Goal: Task Accomplishment & Management: Manage account settings

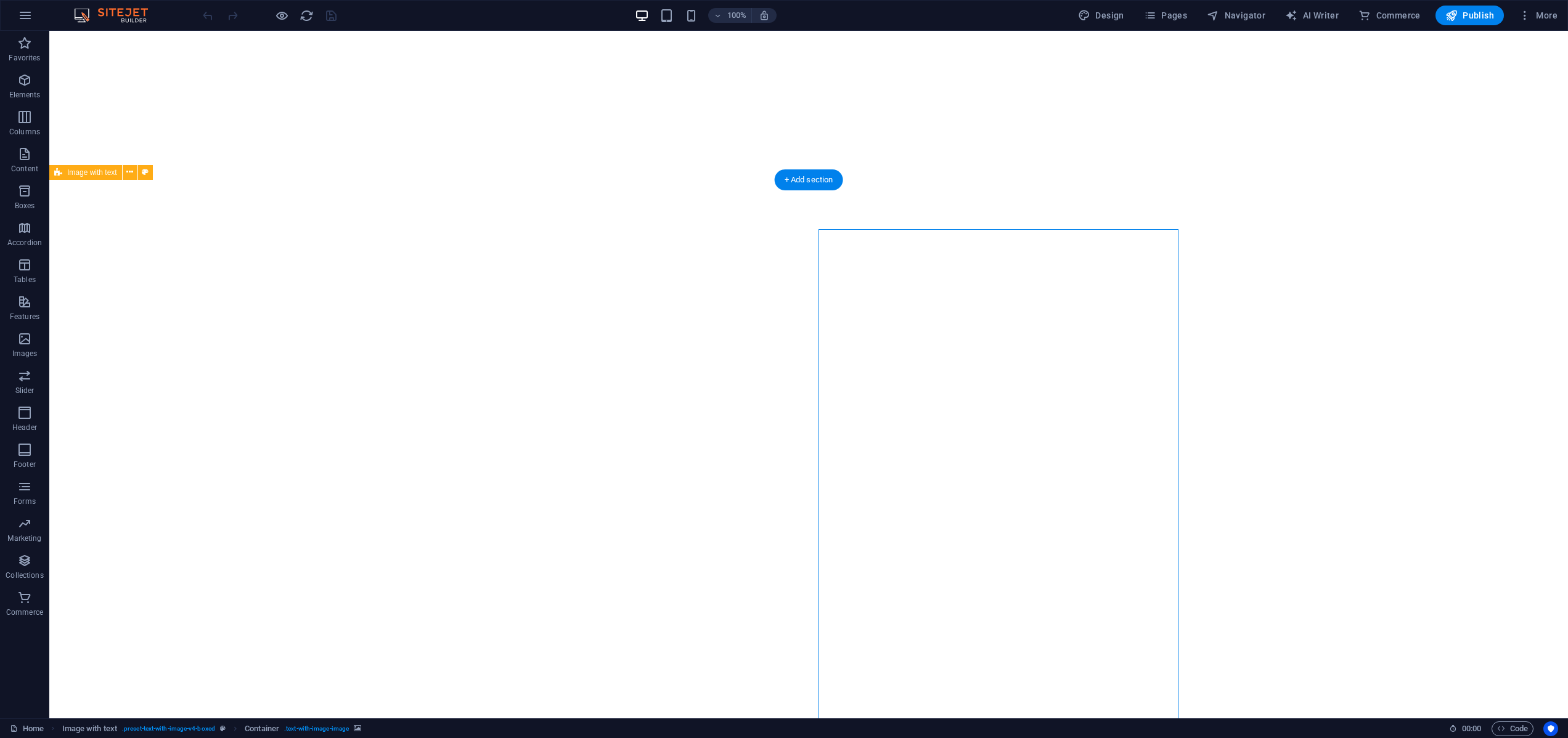
select select "px"
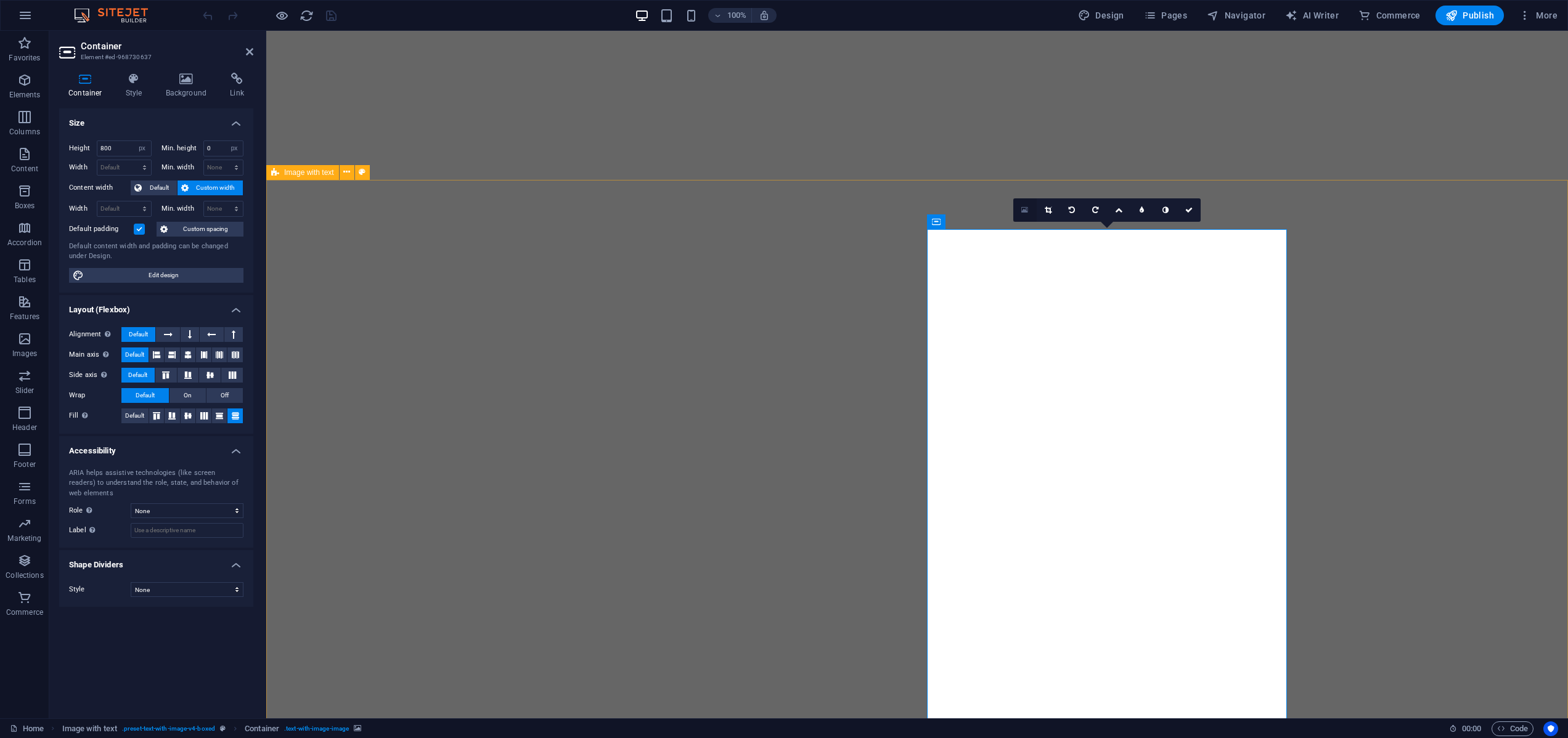
click at [1024, 209] on icon at bounding box center [1024, 210] width 7 height 9
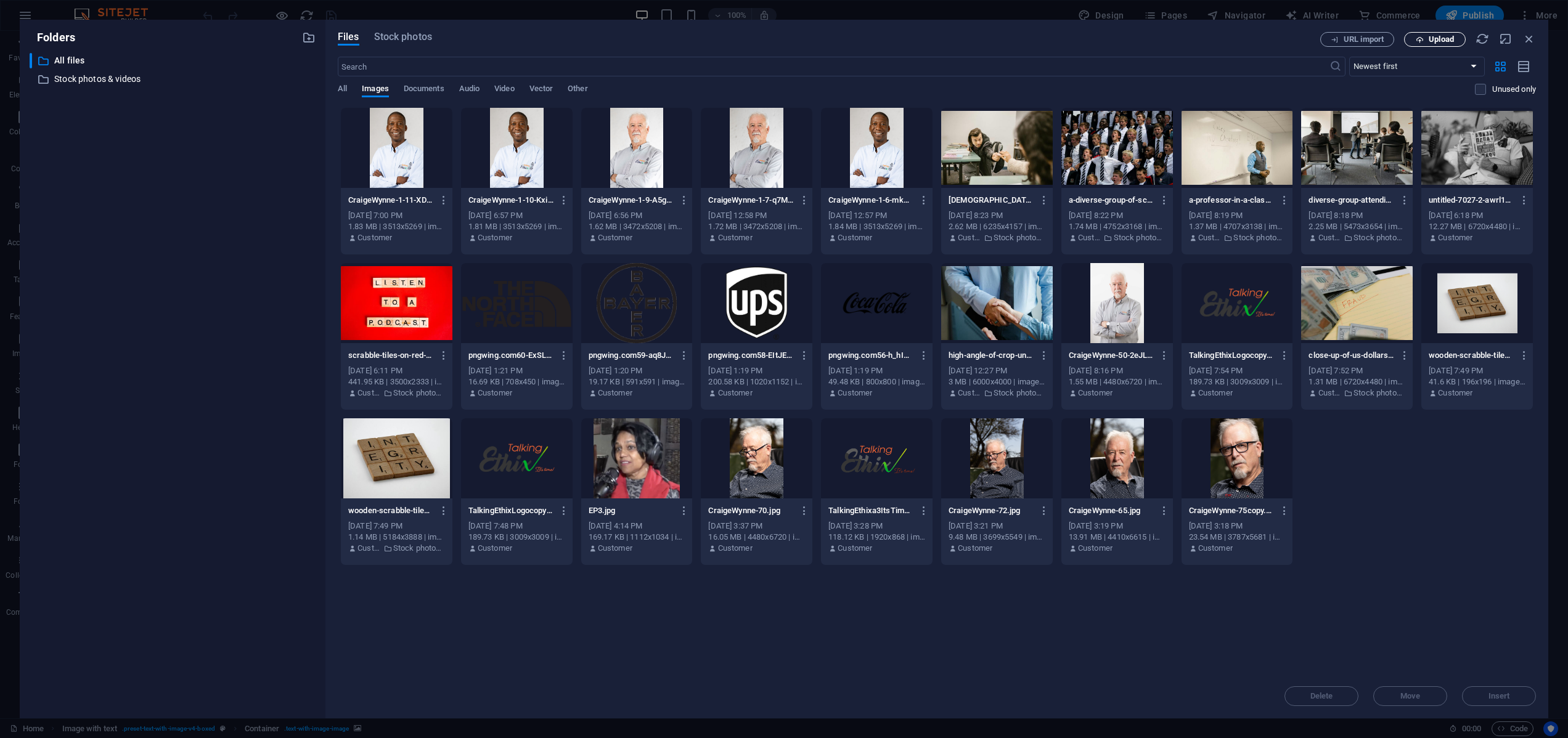
click at [1446, 41] on span "Upload" at bounding box center [1441, 39] width 25 height 7
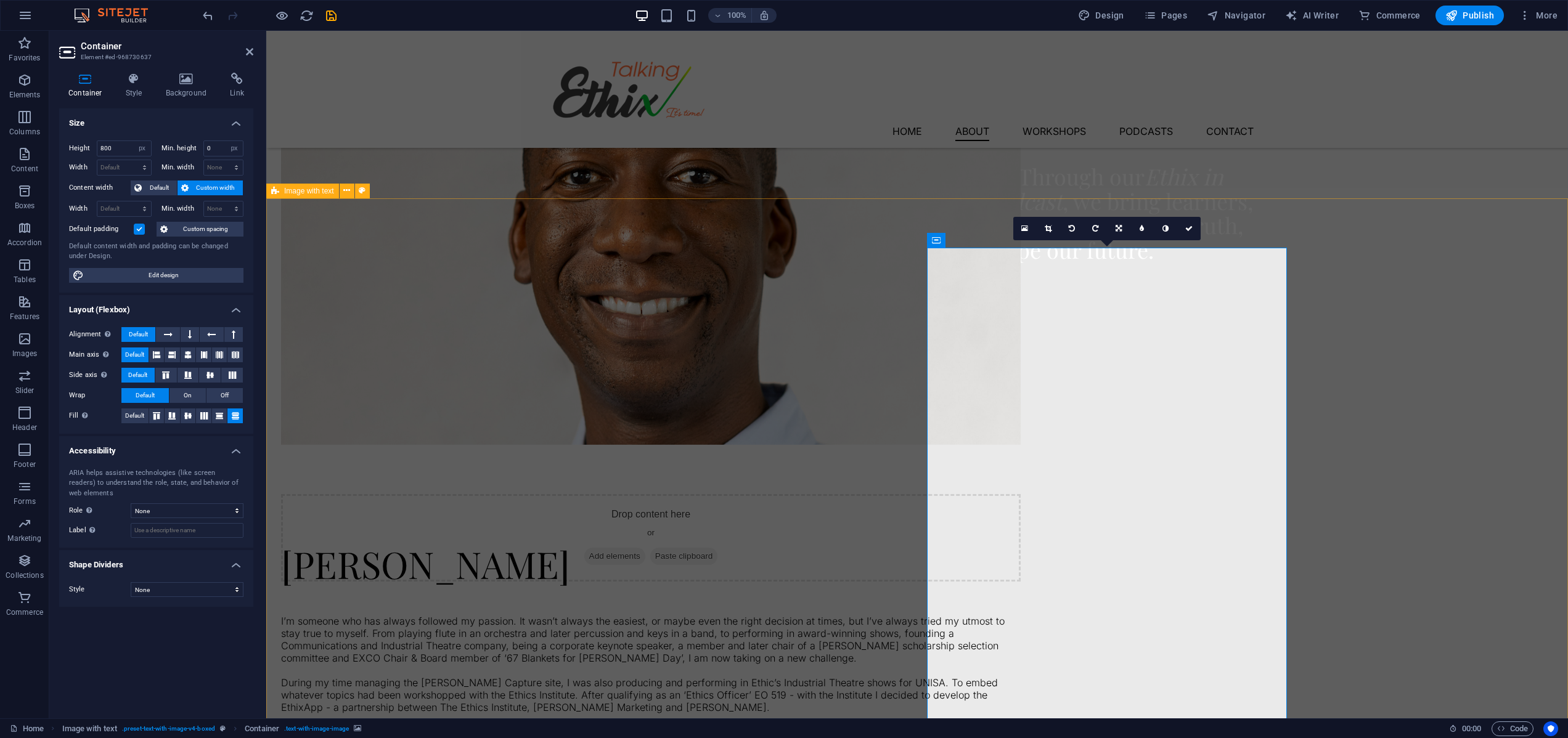
scroll to position [1075, 0]
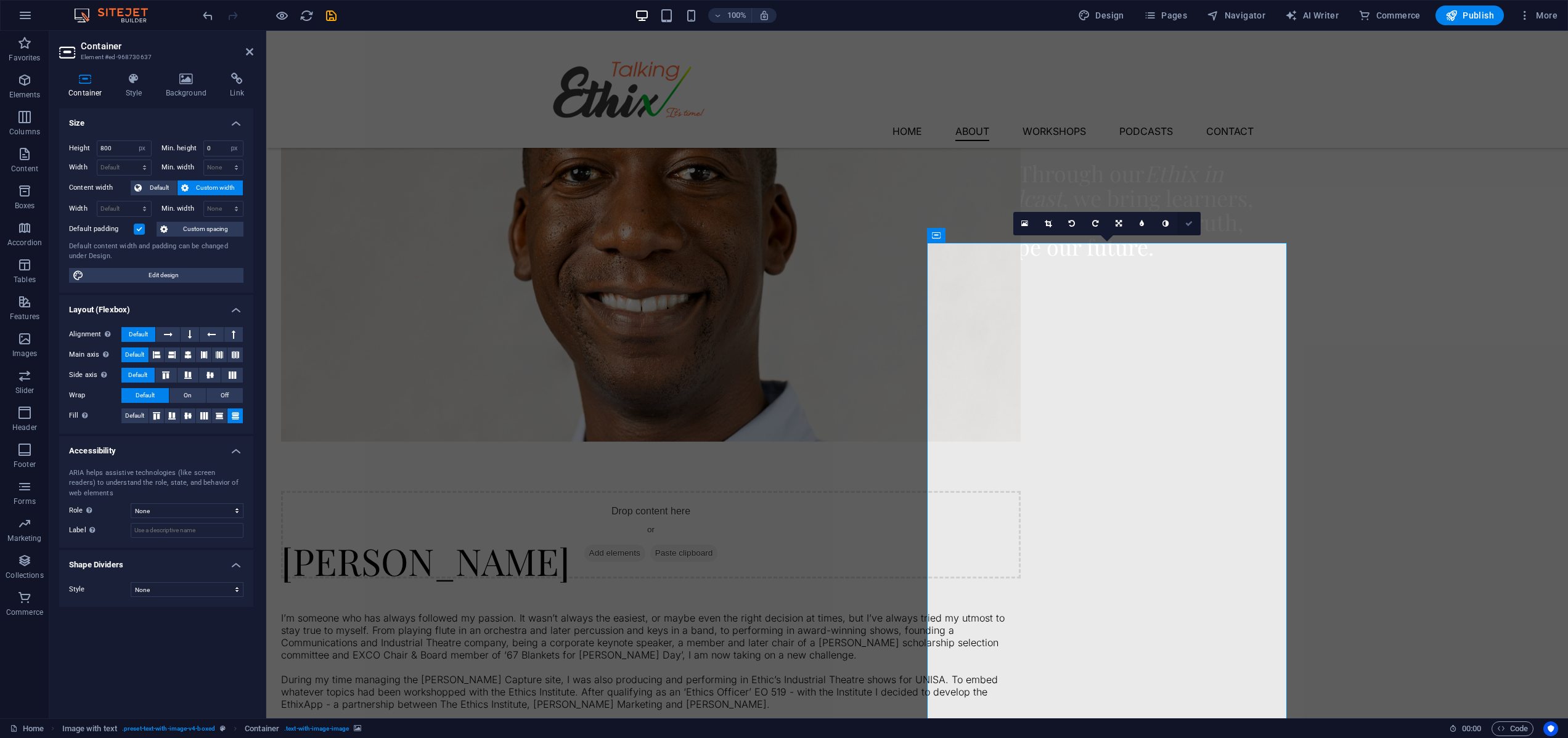
click at [1187, 220] on icon at bounding box center [1189, 223] width 7 height 7
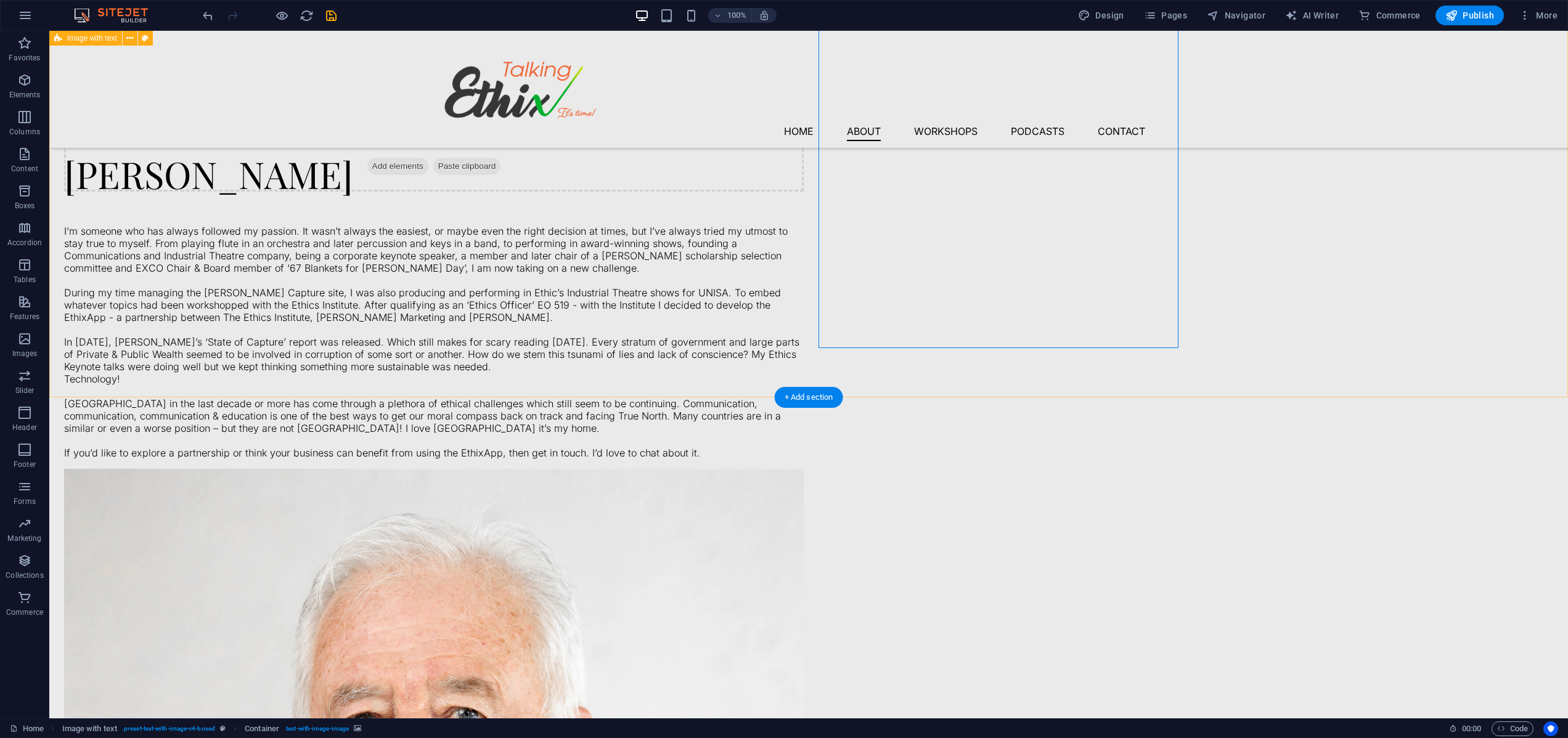
scroll to position [1465, 0]
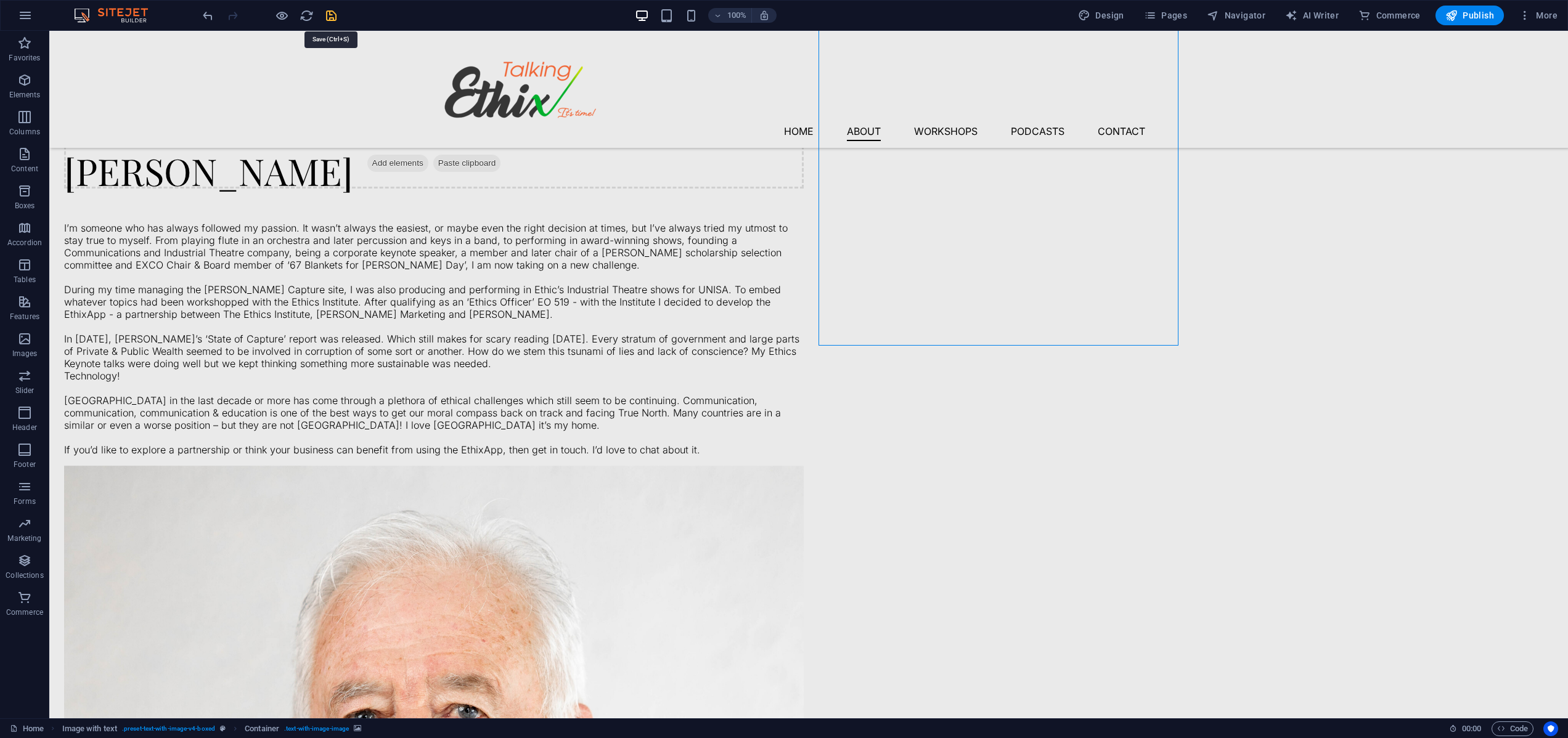
click at [326, 16] on icon "save" at bounding box center [331, 15] width 14 height 14
checkbox input "false"
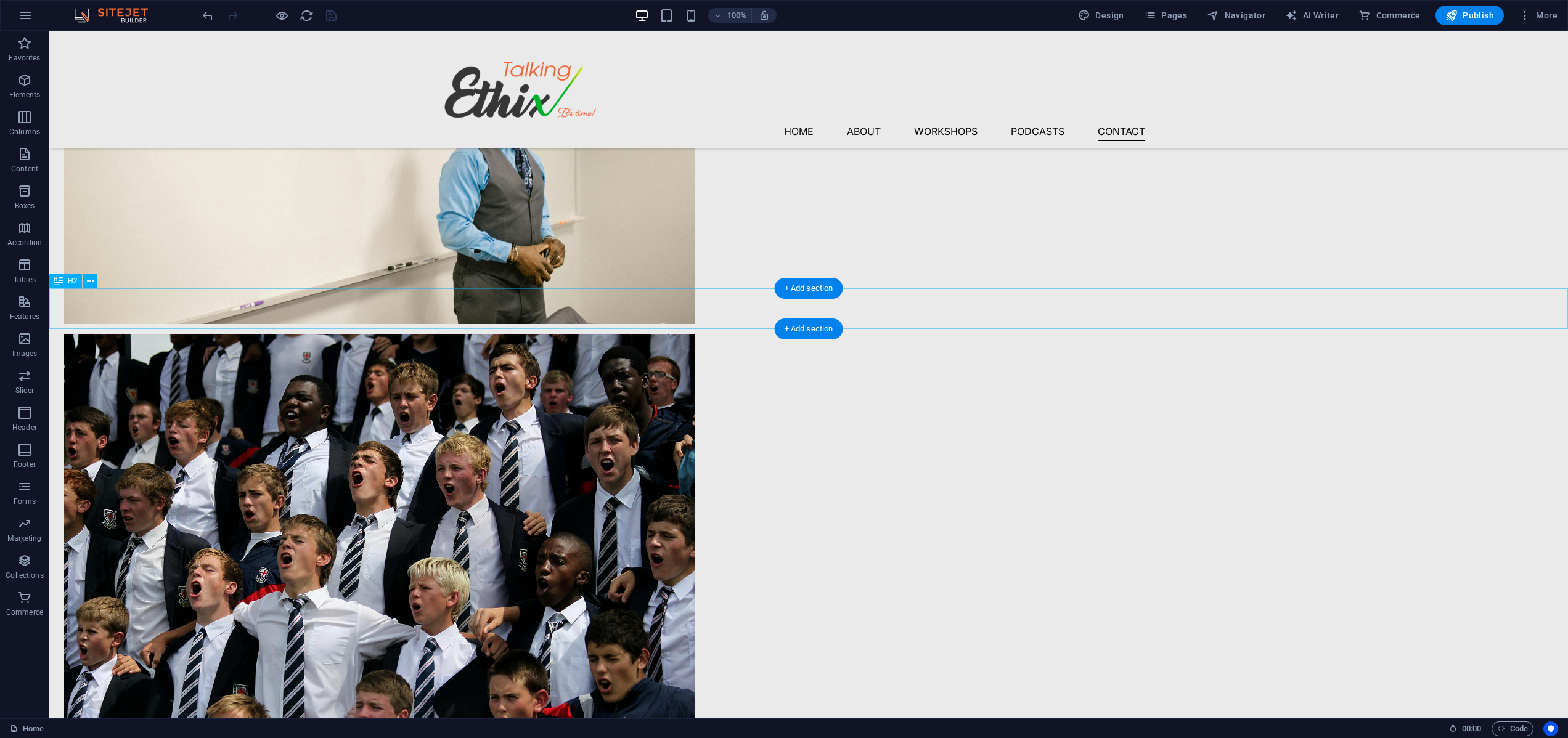
scroll to position [3223, 0]
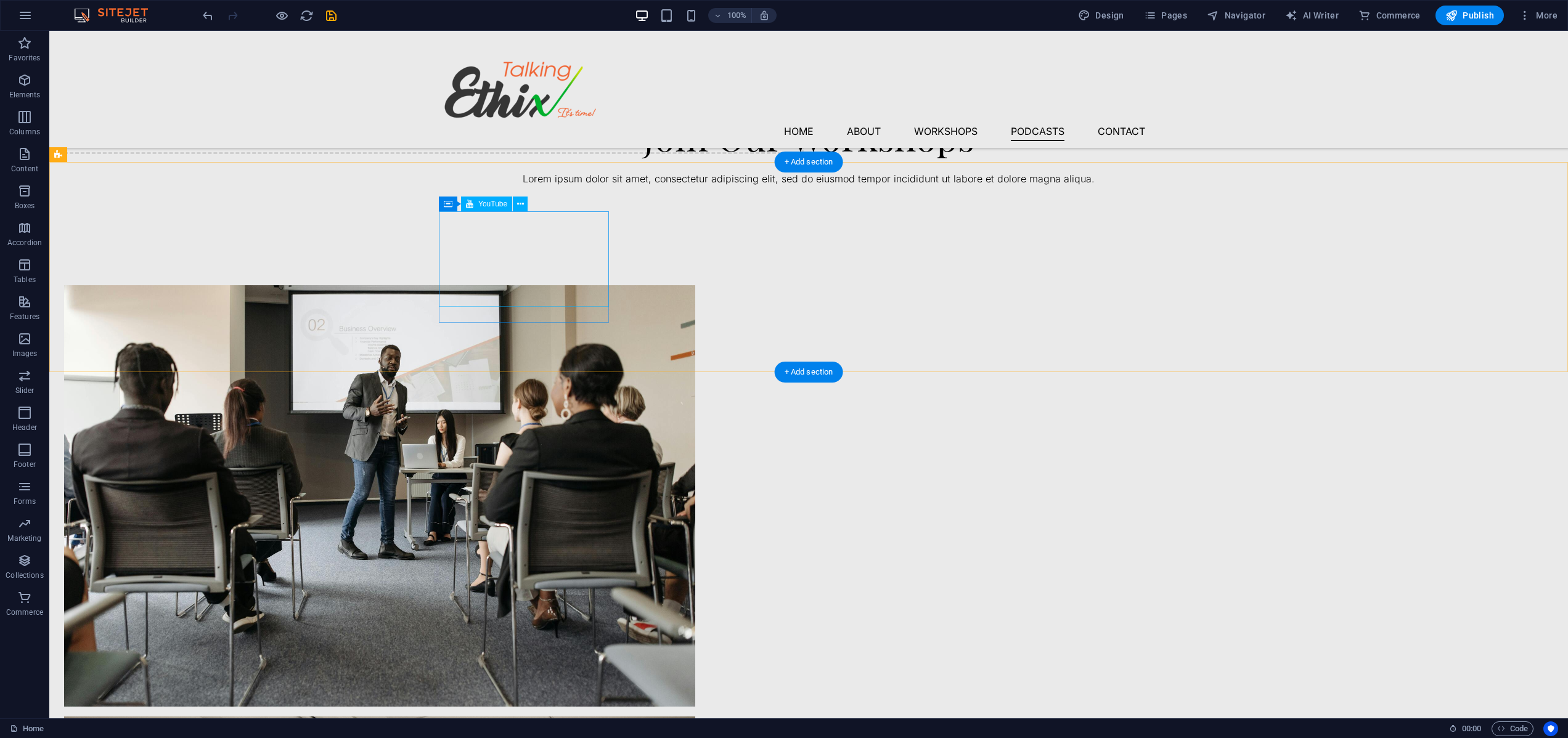
scroll to position [2410, 0]
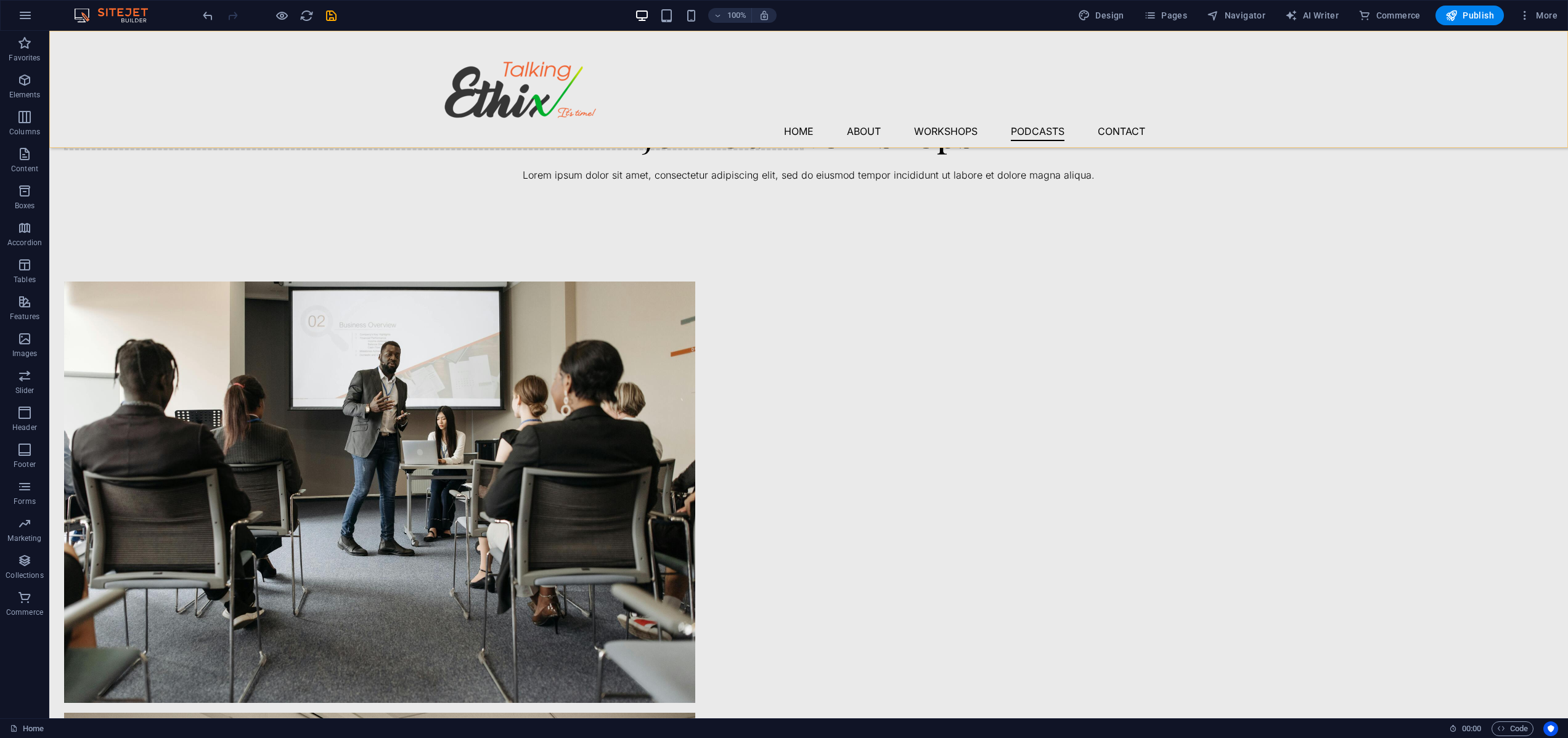
click at [319, 100] on div "Menu Home About Workshops Podcasts Contact" at bounding box center [808, 89] width 1519 height 117
select select "px"
select select "header"
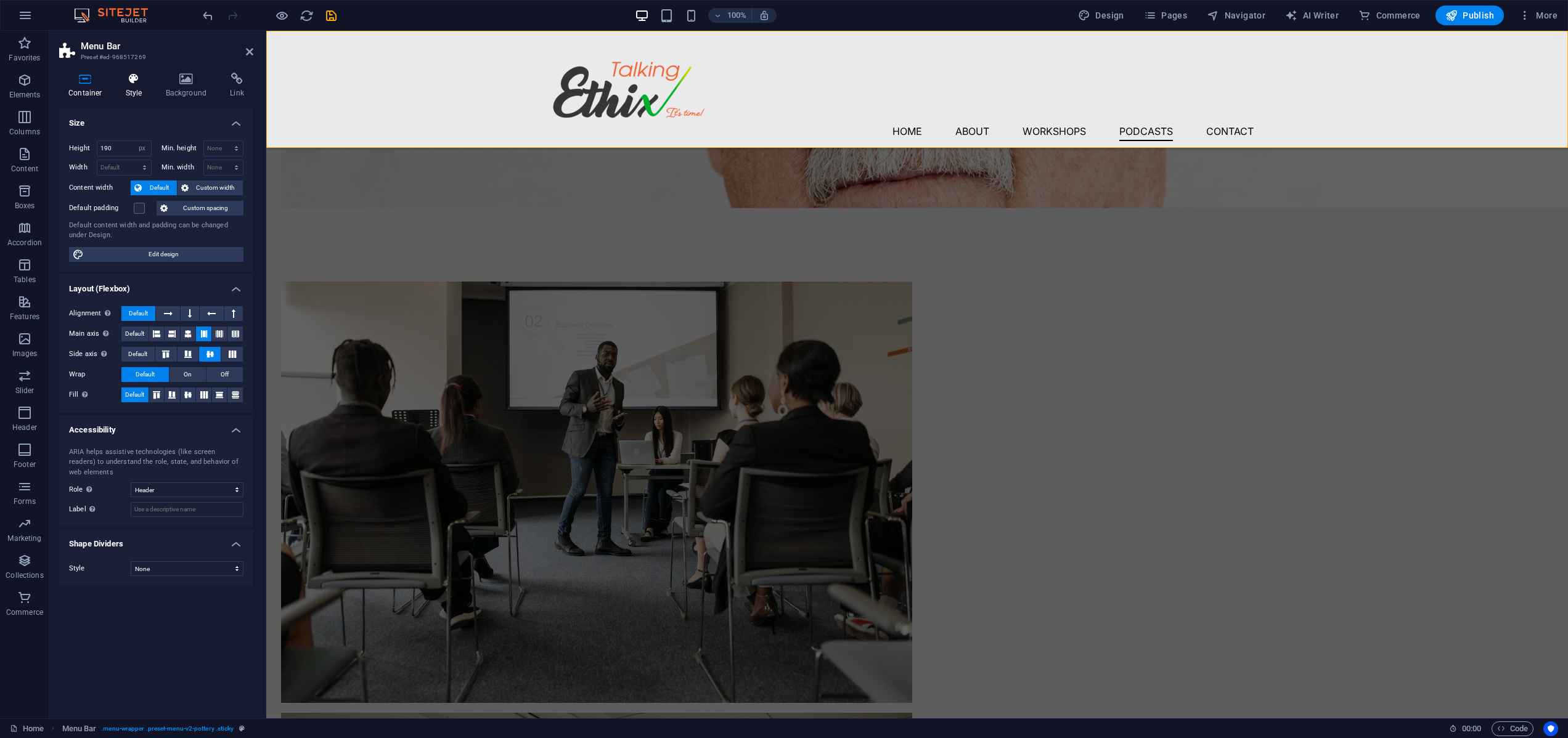
click at [133, 78] on icon at bounding box center [134, 79] width 35 height 12
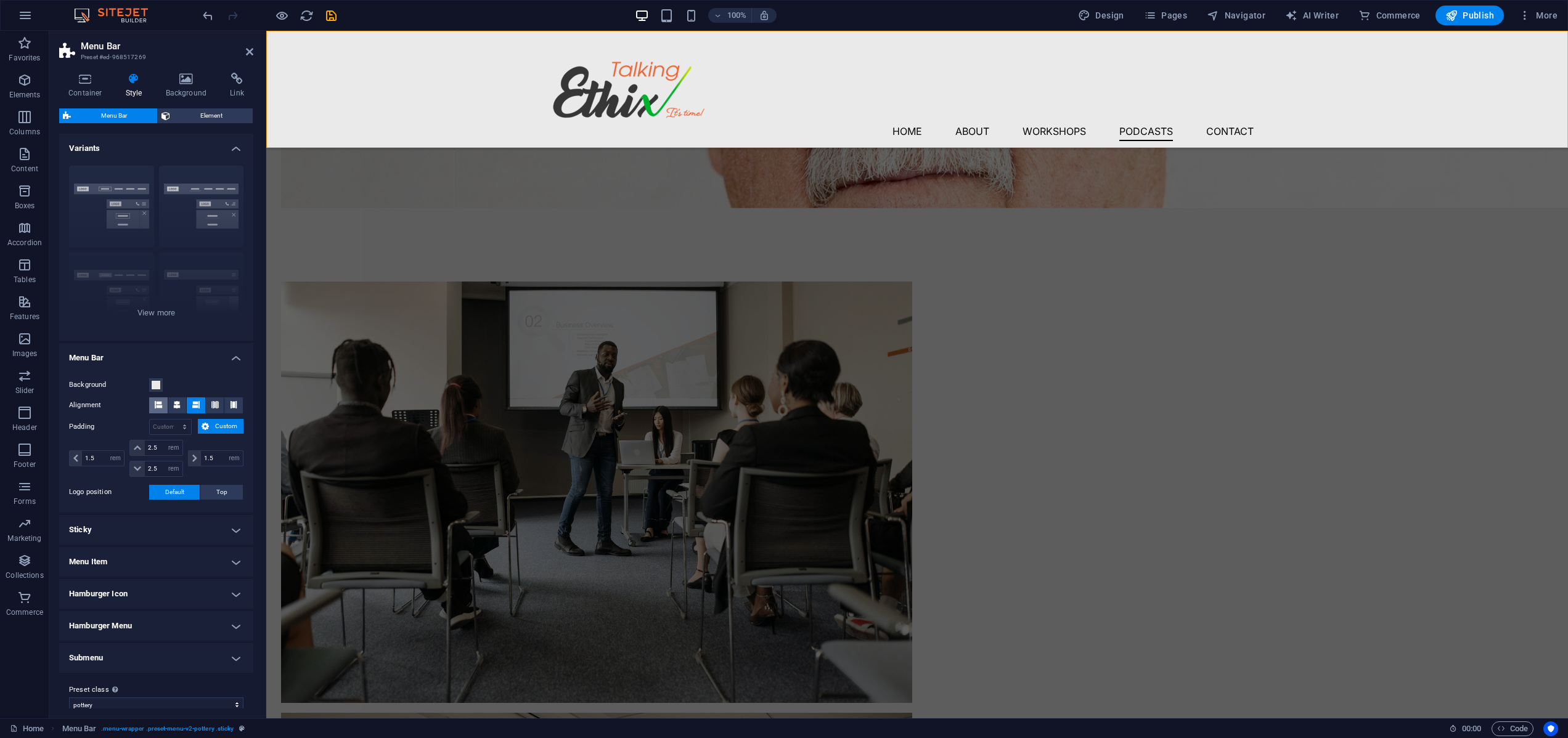
click at [160, 407] on icon at bounding box center [158, 404] width 7 height 7
click at [183, 404] on button at bounding box center [178, 405] width 19 height 16
click at [198, 403] on icon at bounding box center [196, 404] width 7 height 7
click at [213, 403] on icon at bounding box center [214, 404] width 7 height 7
click at [194, 403] on icon at bounding box center [196, 404] width 7 height 7
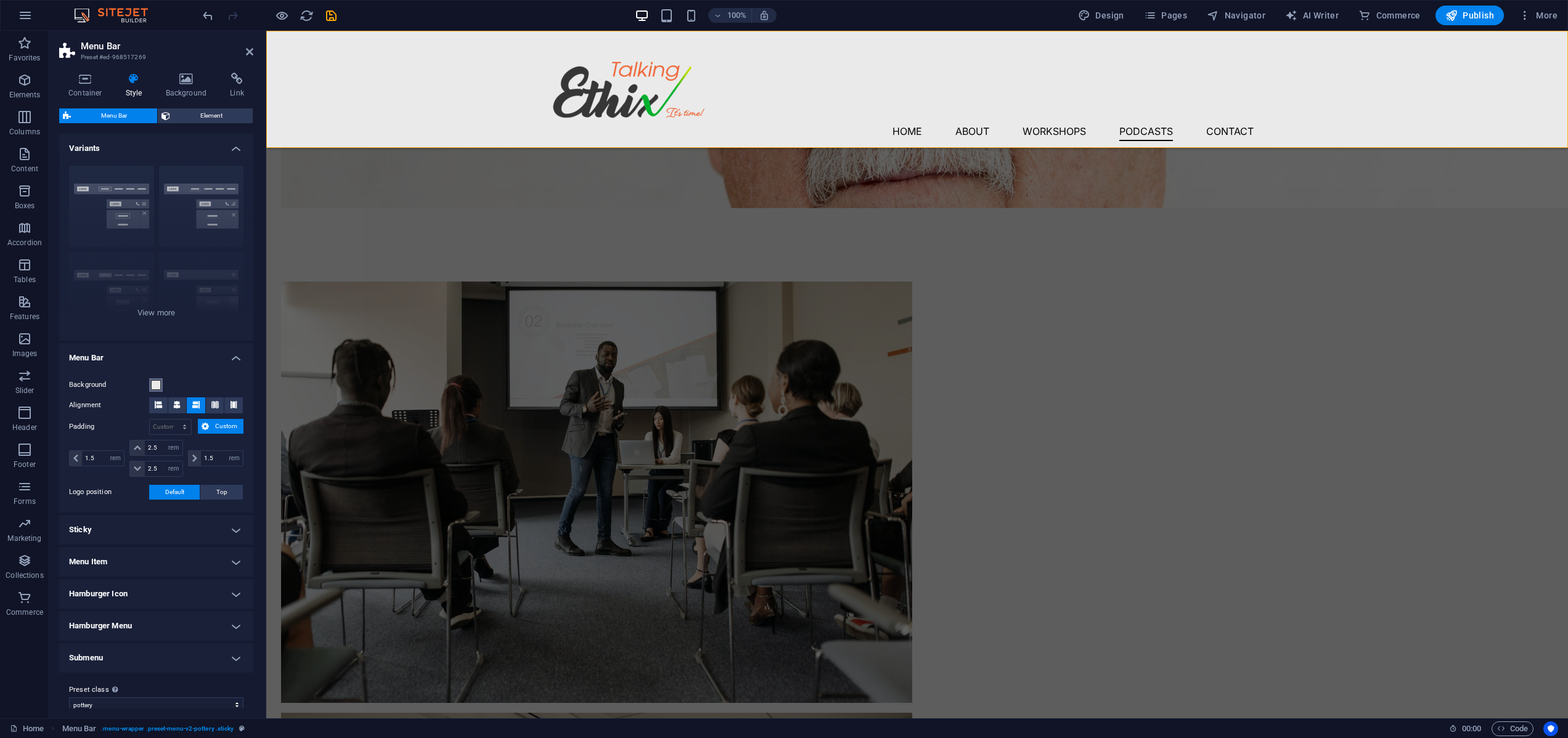
click at [155, 386] on span at bounding box center [156, 385] width 10 height 10
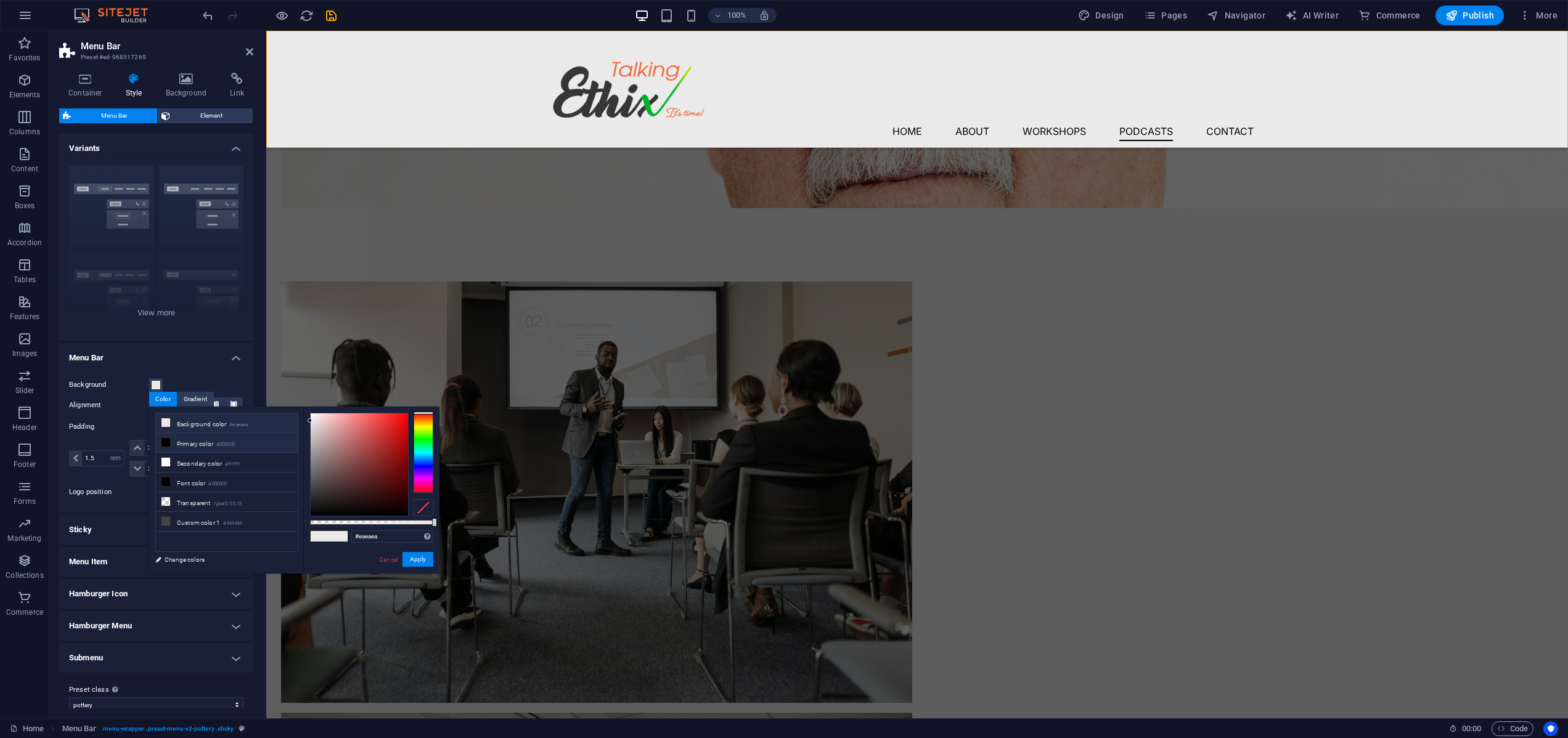
click at [168, 443] on icon at bounding box center [166, 442] width 9 height 9
click at [418, 560] on button "Apply" at bounding box center [418, 559] width 31 height 15
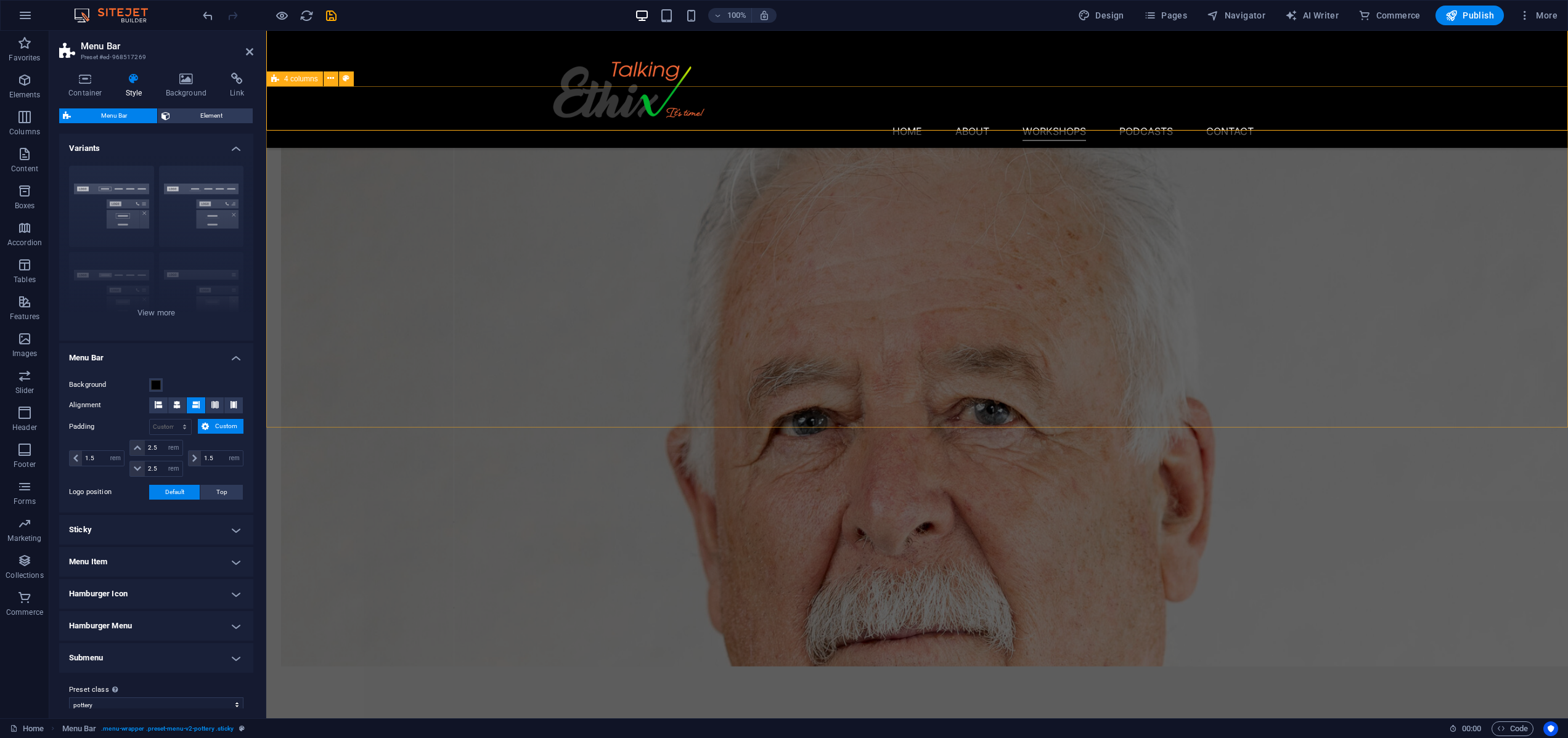
scroll to position [2040, 0]
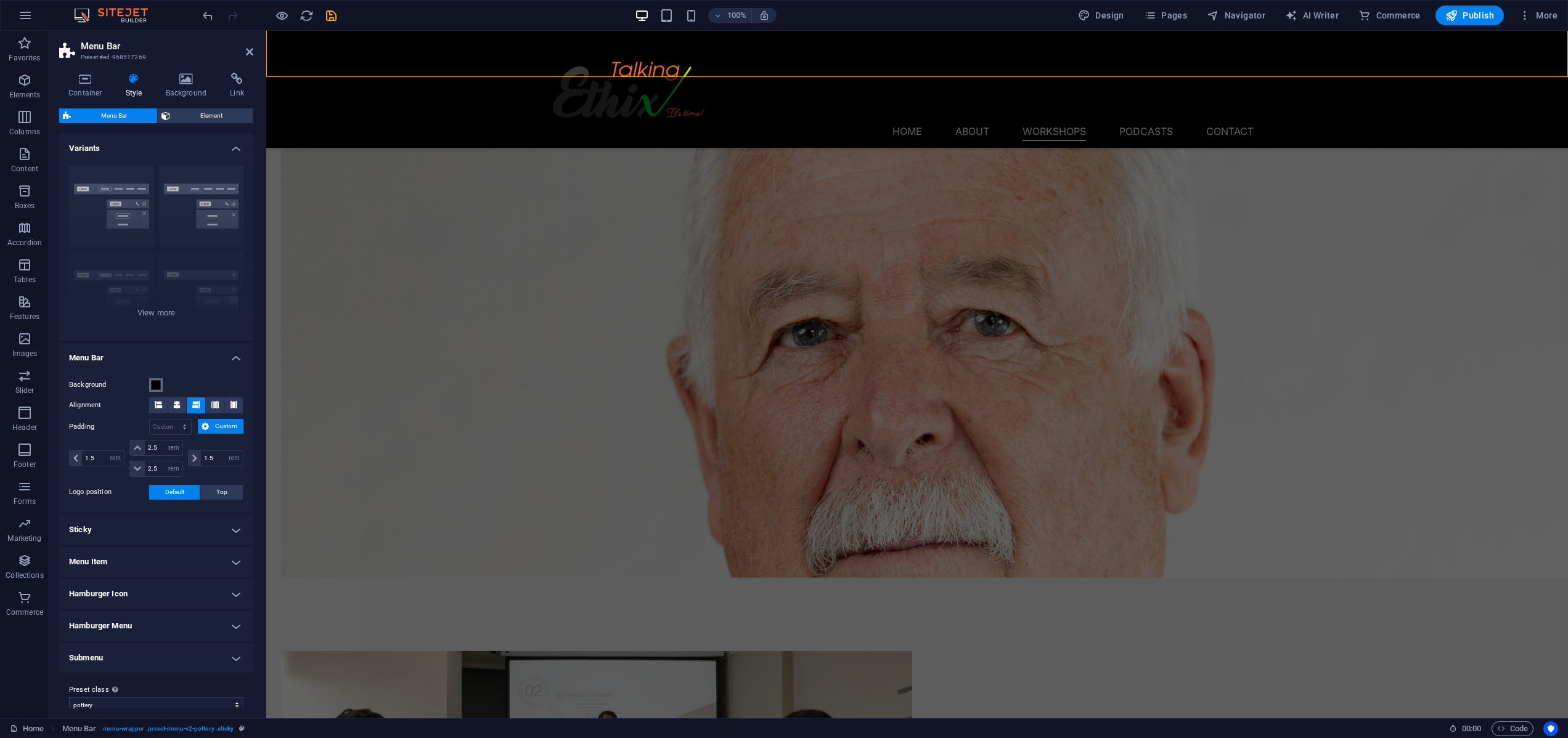
click at [155, 387] on span at bounding box center [156, 385] width 10 height 10
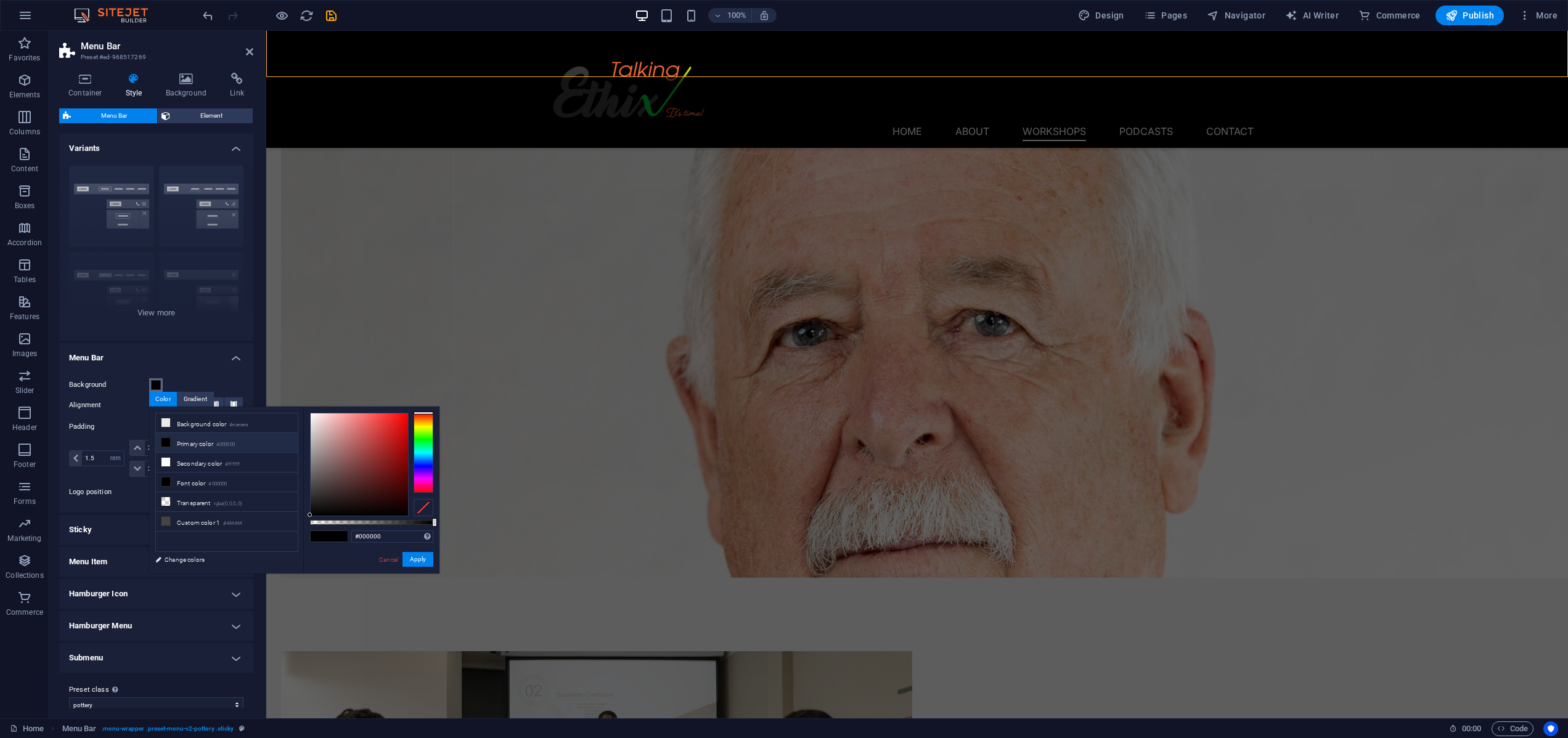
click at [155, 387] on span at bounding box center [156, 385] width 10 height 10
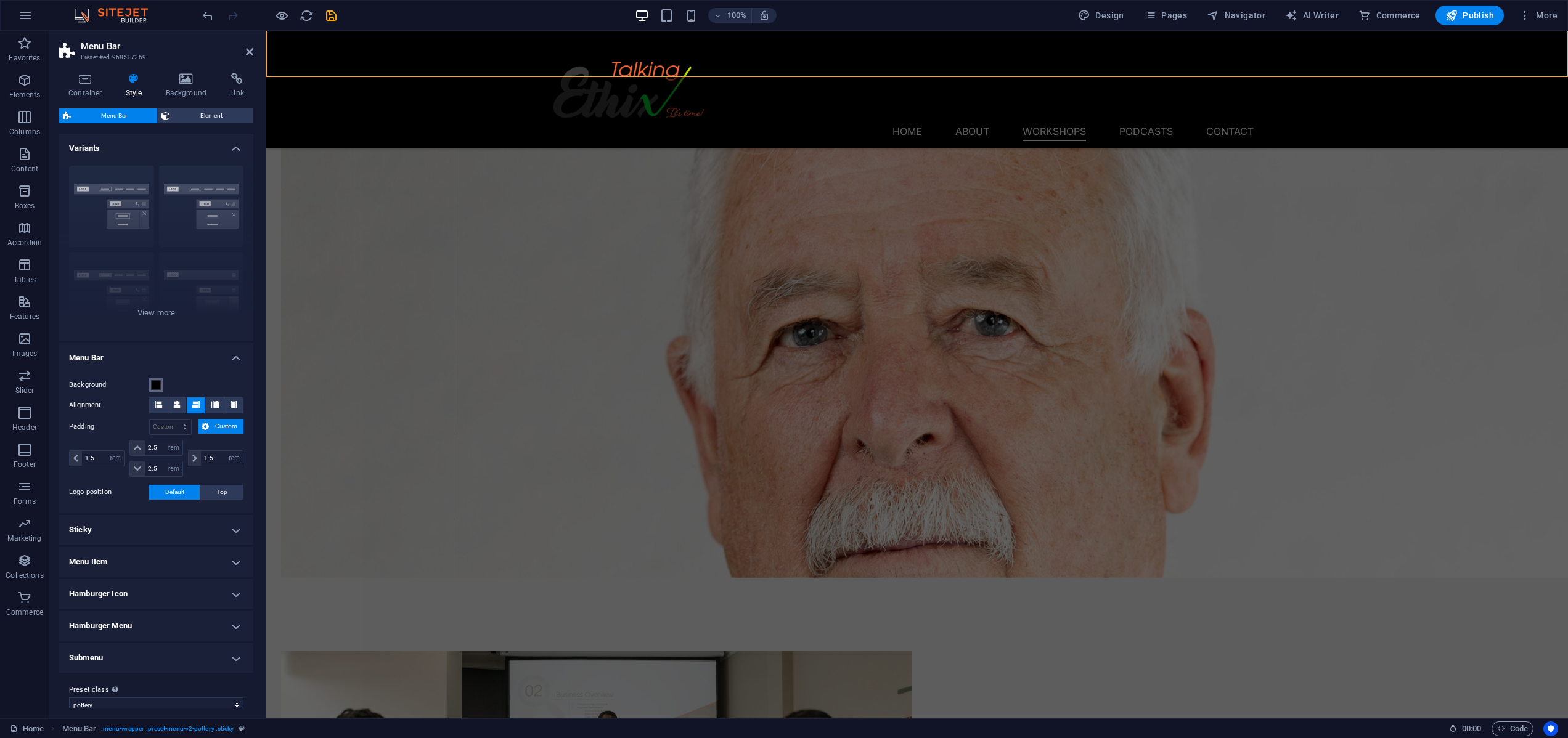
click at [155, 387] on span at bounding box center [156, 385] width 10 height 10
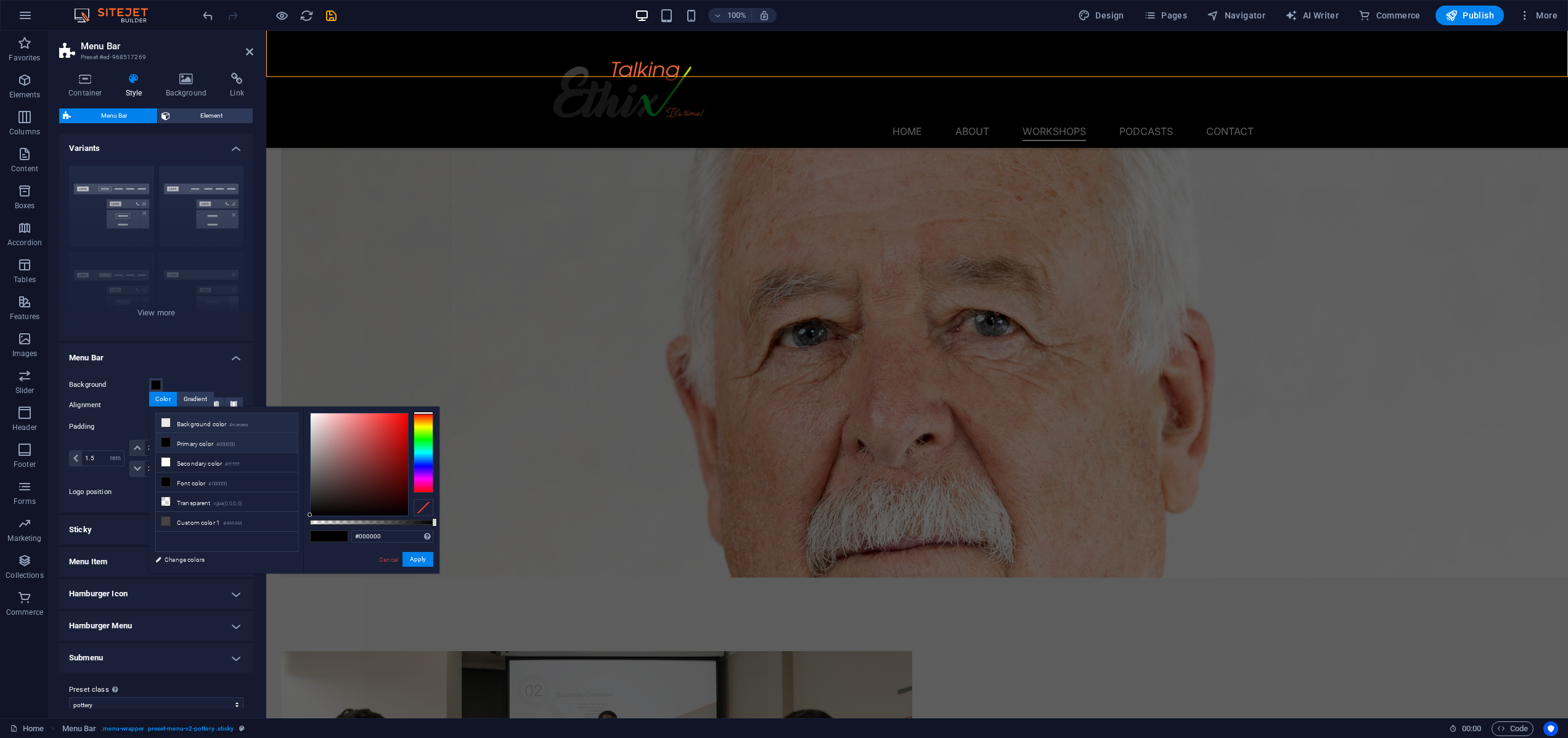
click at [165, 421] on icon at bounding box center [166, 422] width 9 height 9
type input "#eaeaea"
click at [412, 557] on button "Apply" at bounding box center [418, 559] width 31 height 15
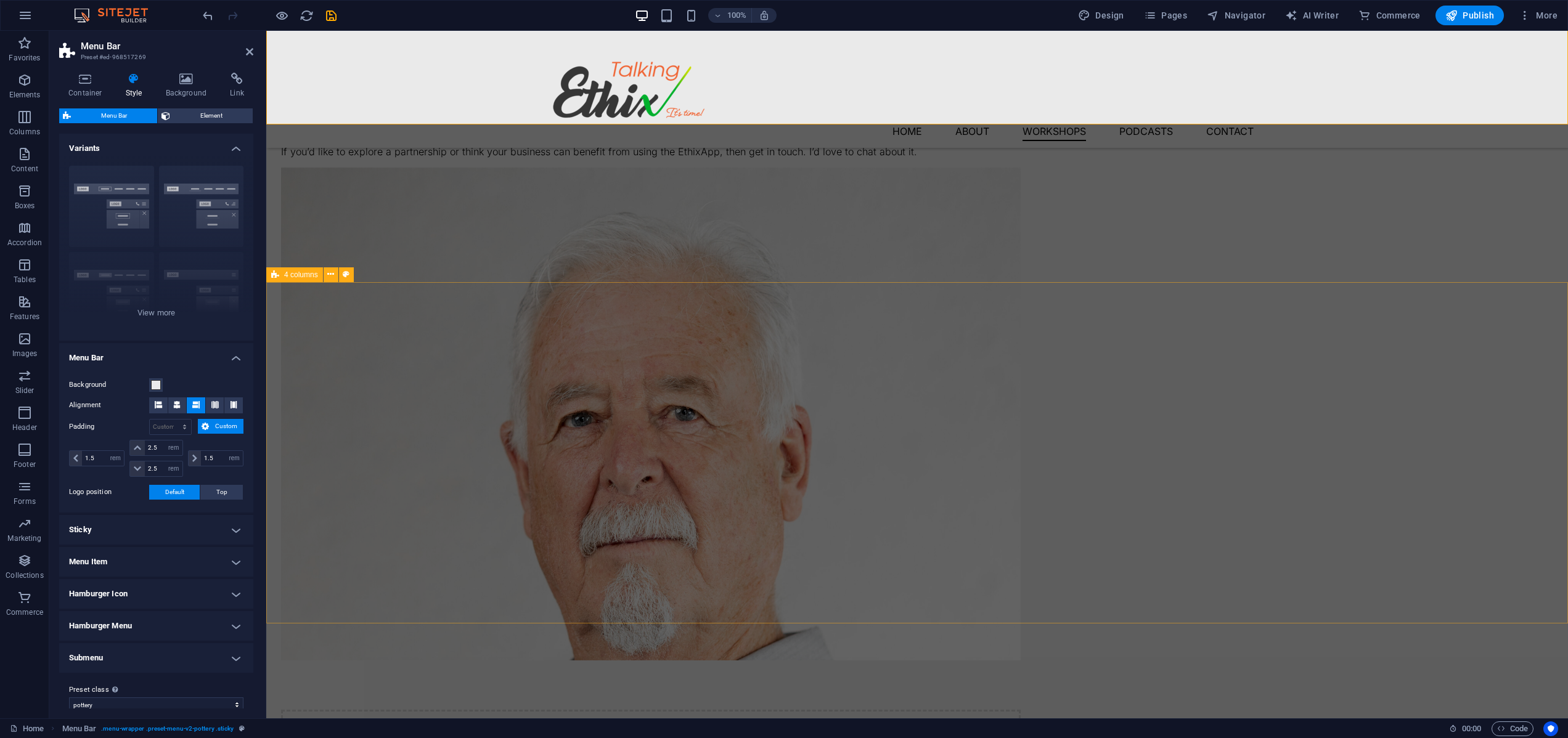
scroll to position [1765, 0]
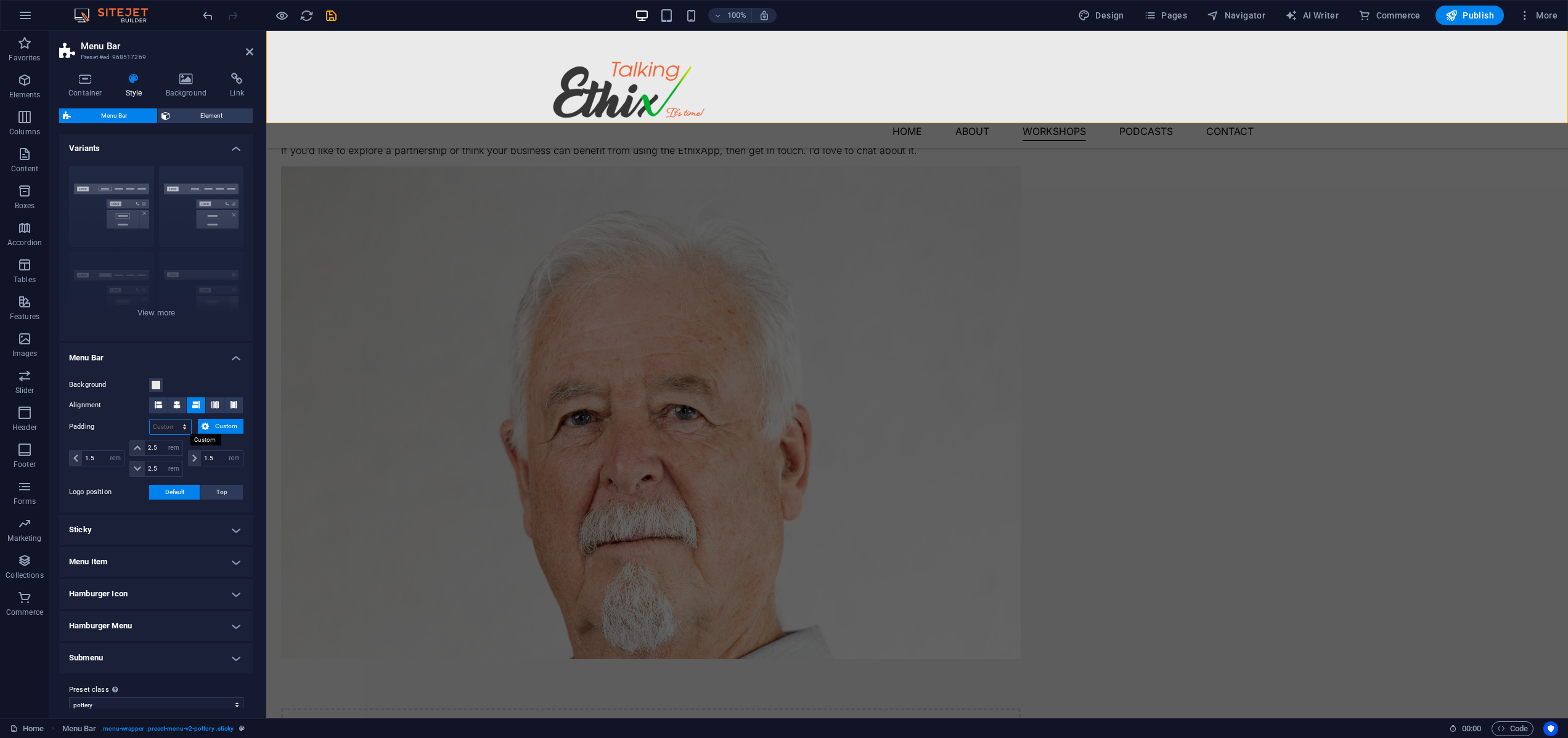
click at [185, 427] on select "px rem % vh vw Custom" at bounding box center [170, 427] width 41 height 15
select select "px"
click at [174, 419] on select "px rem % vh vw Custom" at bounding box center [170, 427] width 41 height 15
type input "0"
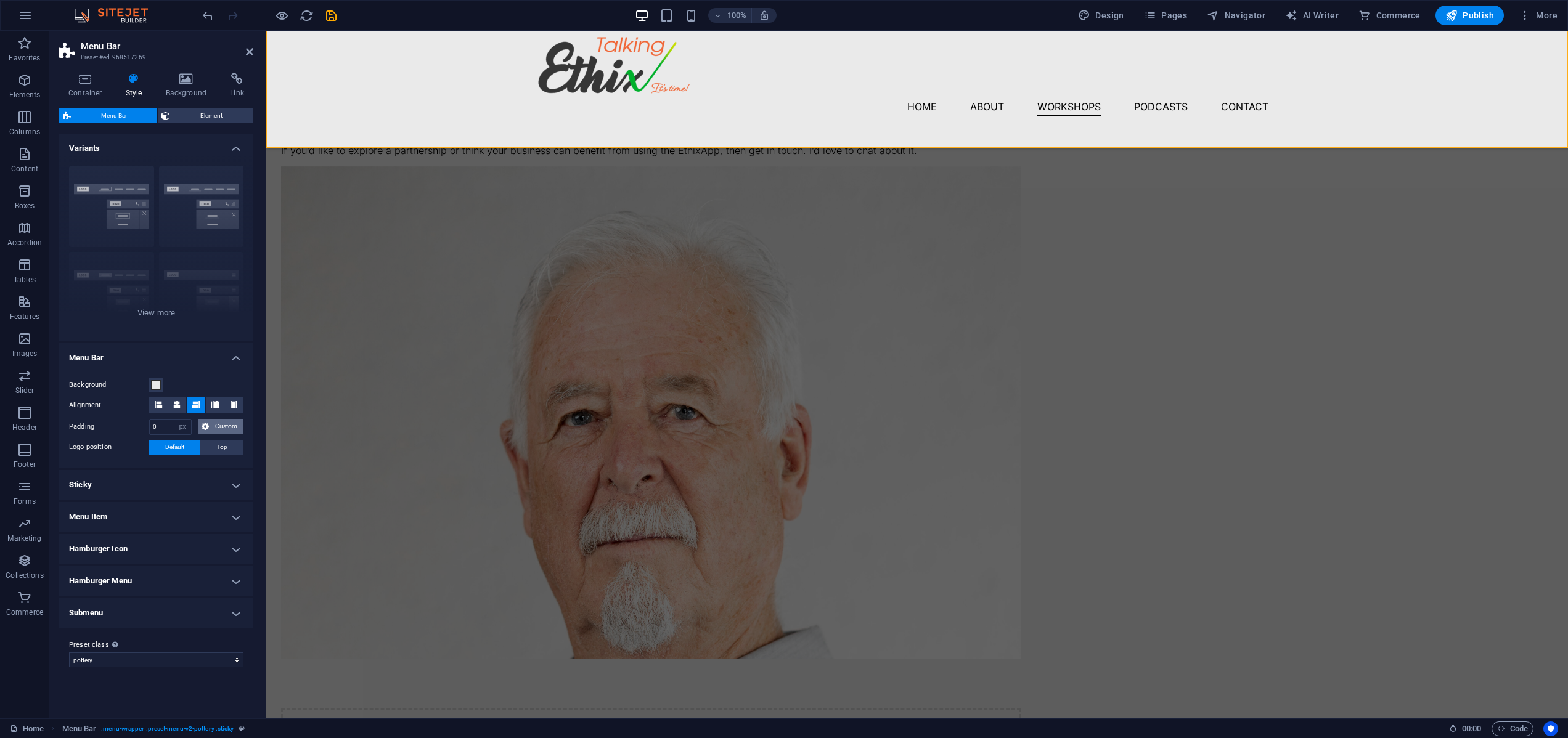
click at [222, 429] on span "Custom" at bounding box center [226, 426] width 27 height 15
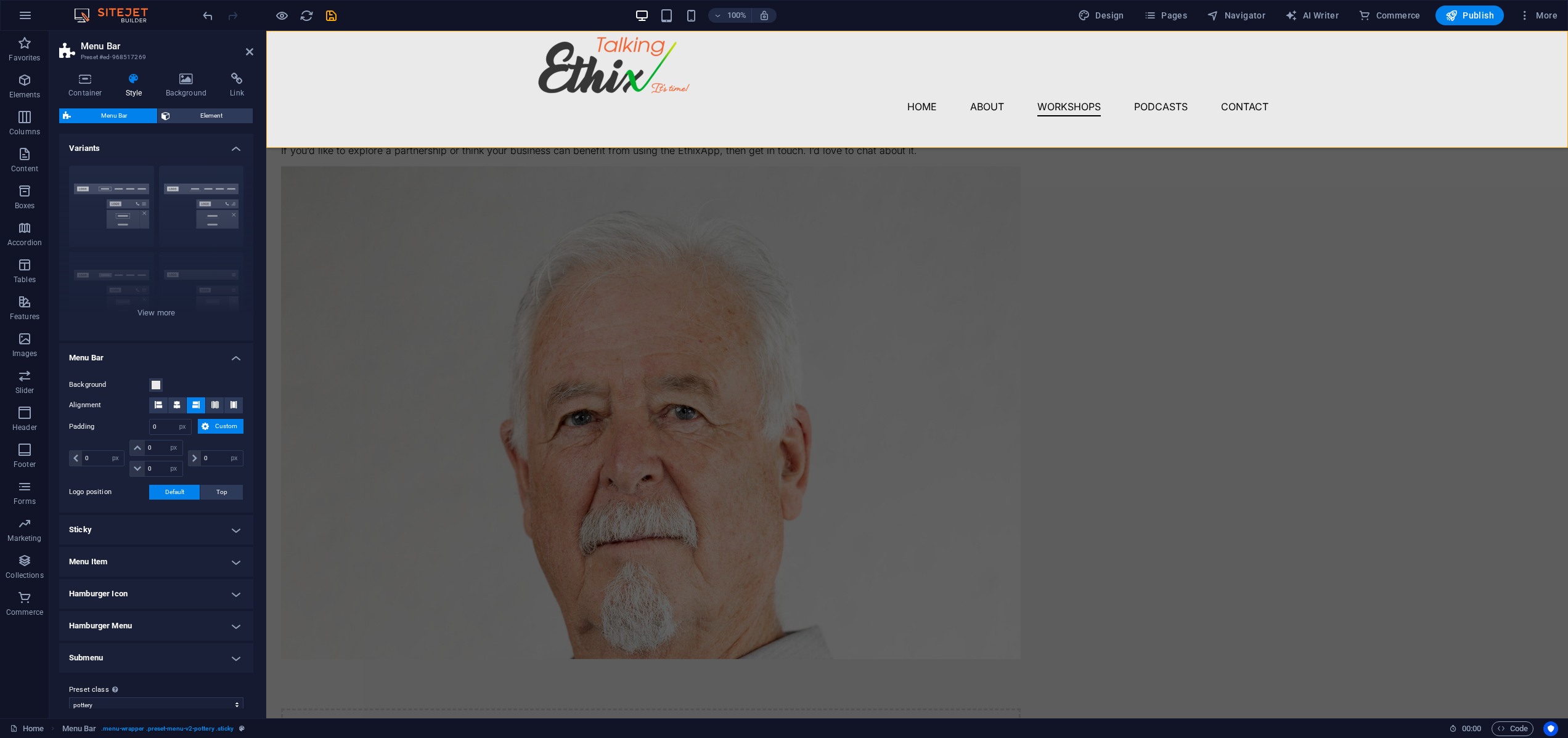
click at [206, 361] on h4 "Menu Bar" at bounding box center [156, 354] width 194 height 22
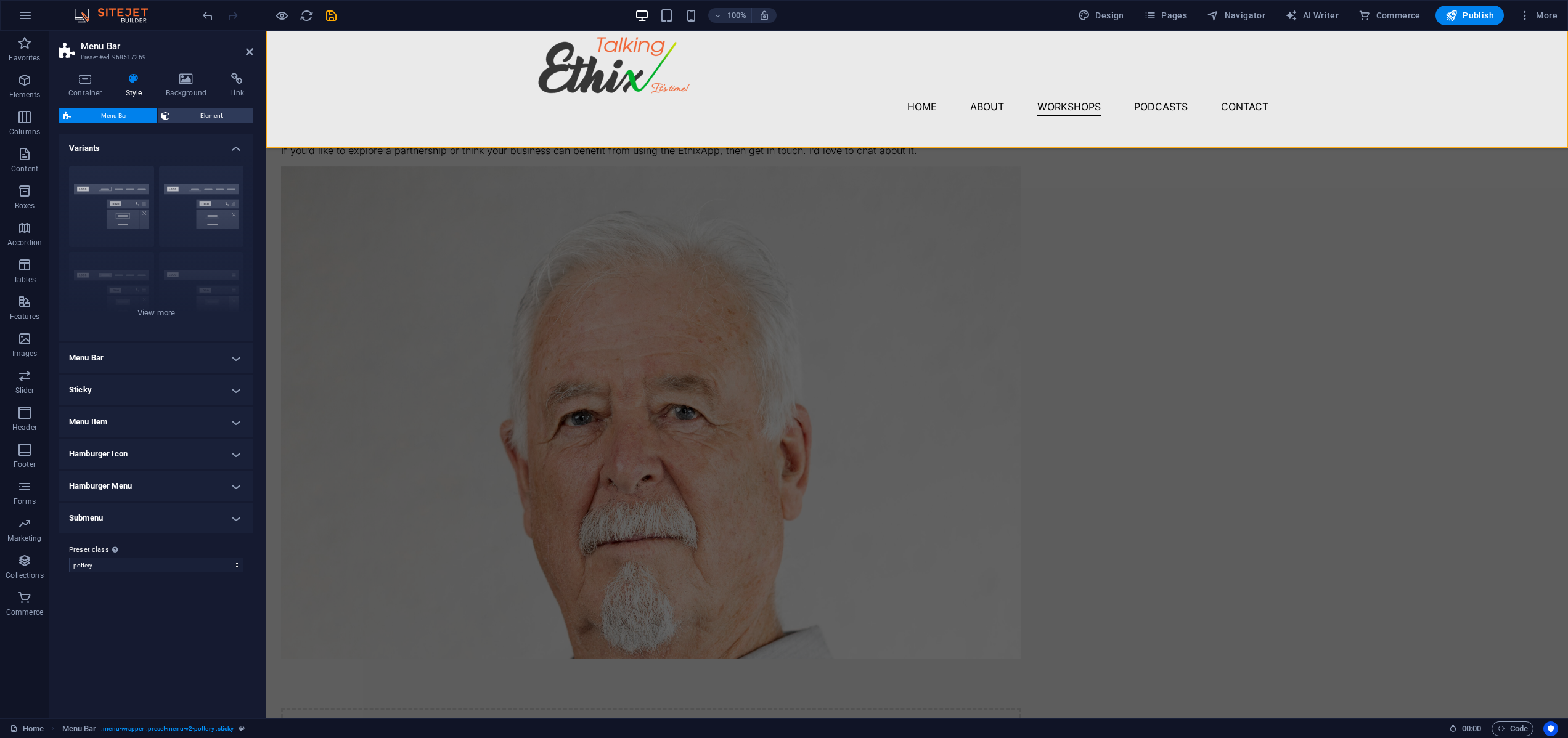
click at [235, 356] on h4 "Menu Bar" at bounding box center [156, 358] width 194 height 29
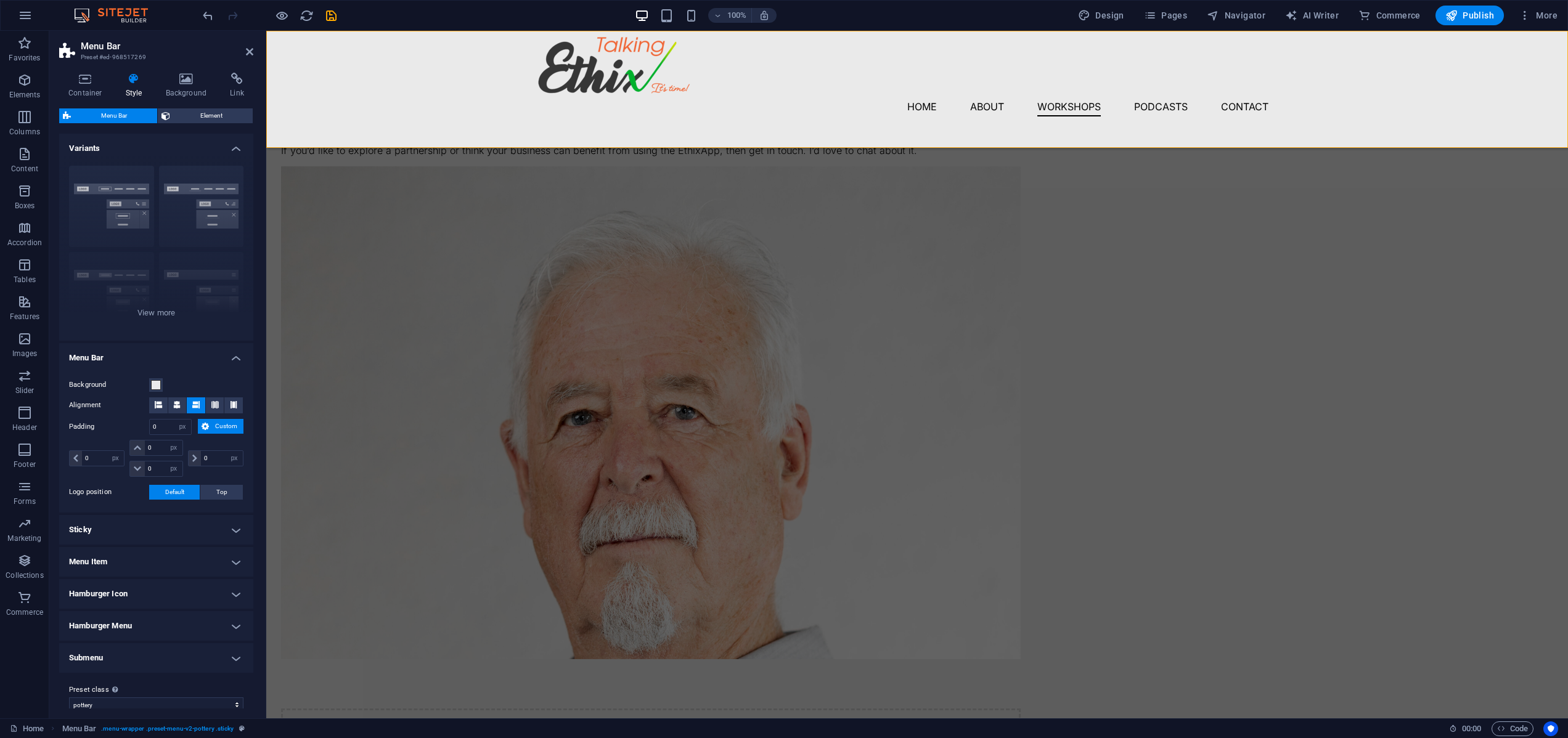
scroll to position [13, 0]
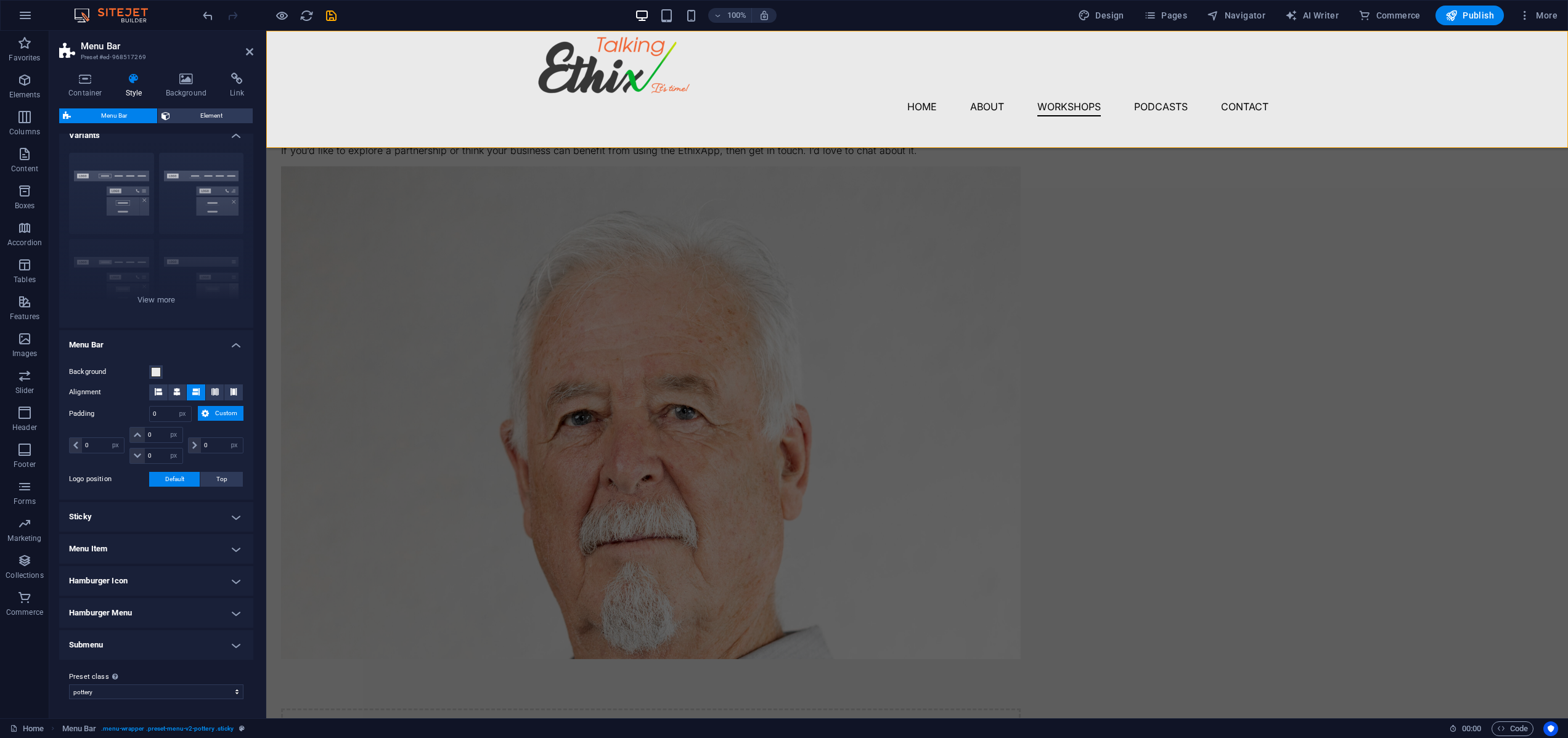
click at [235, 514] on h4 "Sticky" at bounding box center [156, 517] width 194 height 29
click at [233, 558] on select "Off Instant After menu After banner When scrolling up" at bounding box center [196, 559] width 94 height 15
click at [149, 552] on select "Off Instant After menu After banner When scrolling up" at bounding box center [196, 559] width 94 height 15
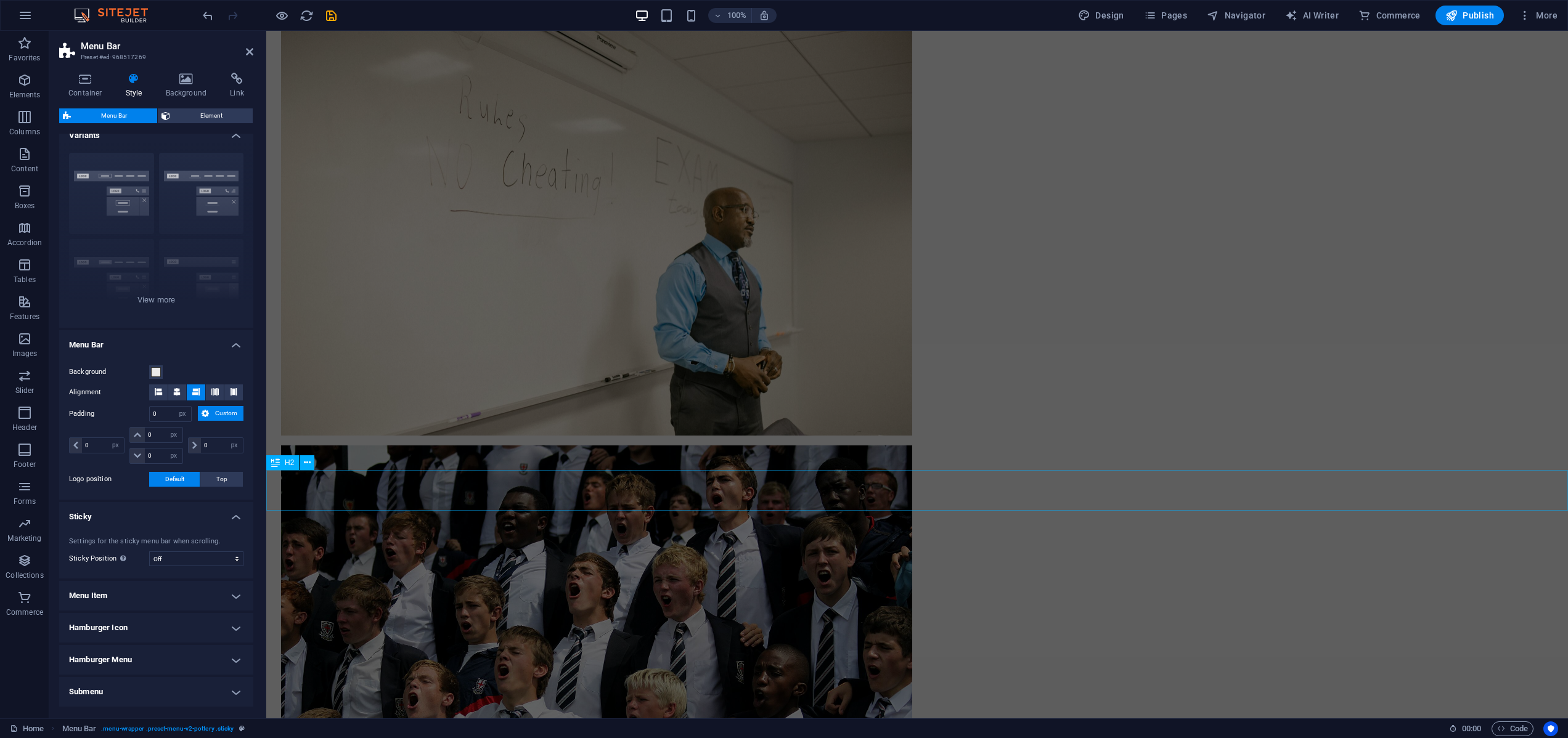
scroll to position [3340, 0]
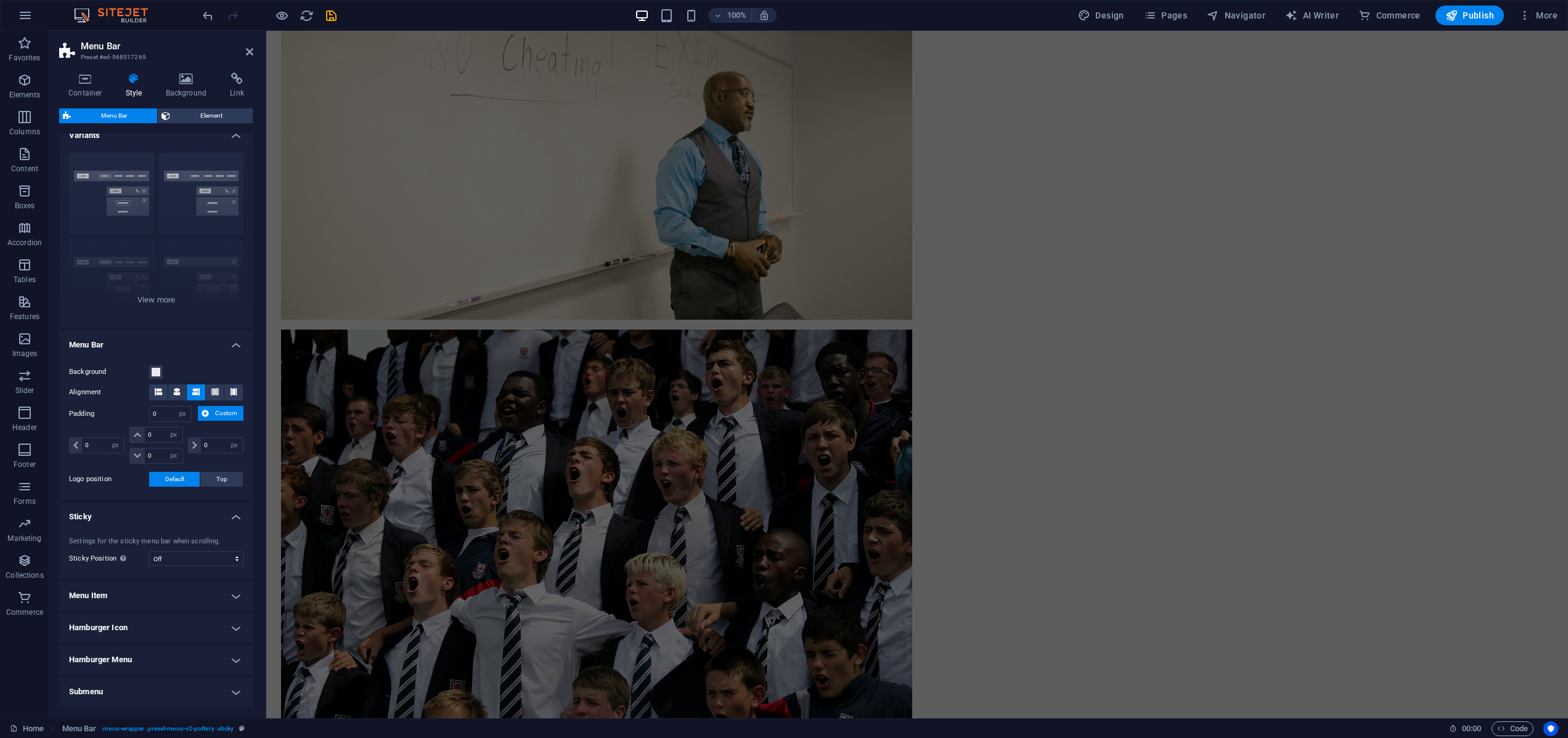
click at [232, 518] on h4 "Sticky" at bounding box center [156, 513] width 194 height 22
click at [232, 518] on h4 "Sticky" at bounding box center [156, 517] width 194 height 29
click at [233, 556] on select "Off Instant After menu After banner When scrolling up" at bounding box center [196, 559] width 94 height 15
select select "sticky_instant"
click at [149, 552] on select "Off Instant After menu After banner When scrolling up" at bounding box center [196, 559] width 94 height 15
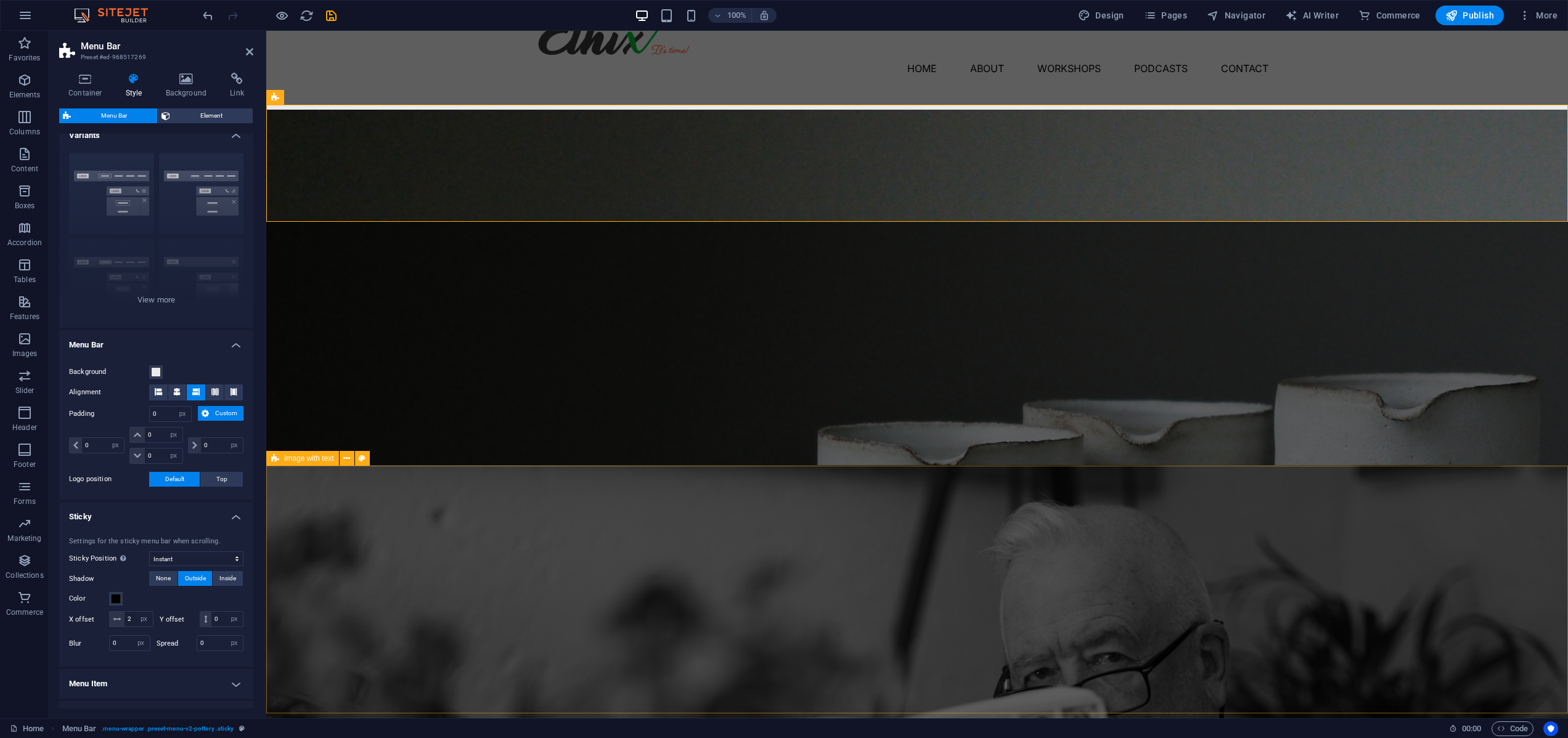
scroll to position [0, 0]
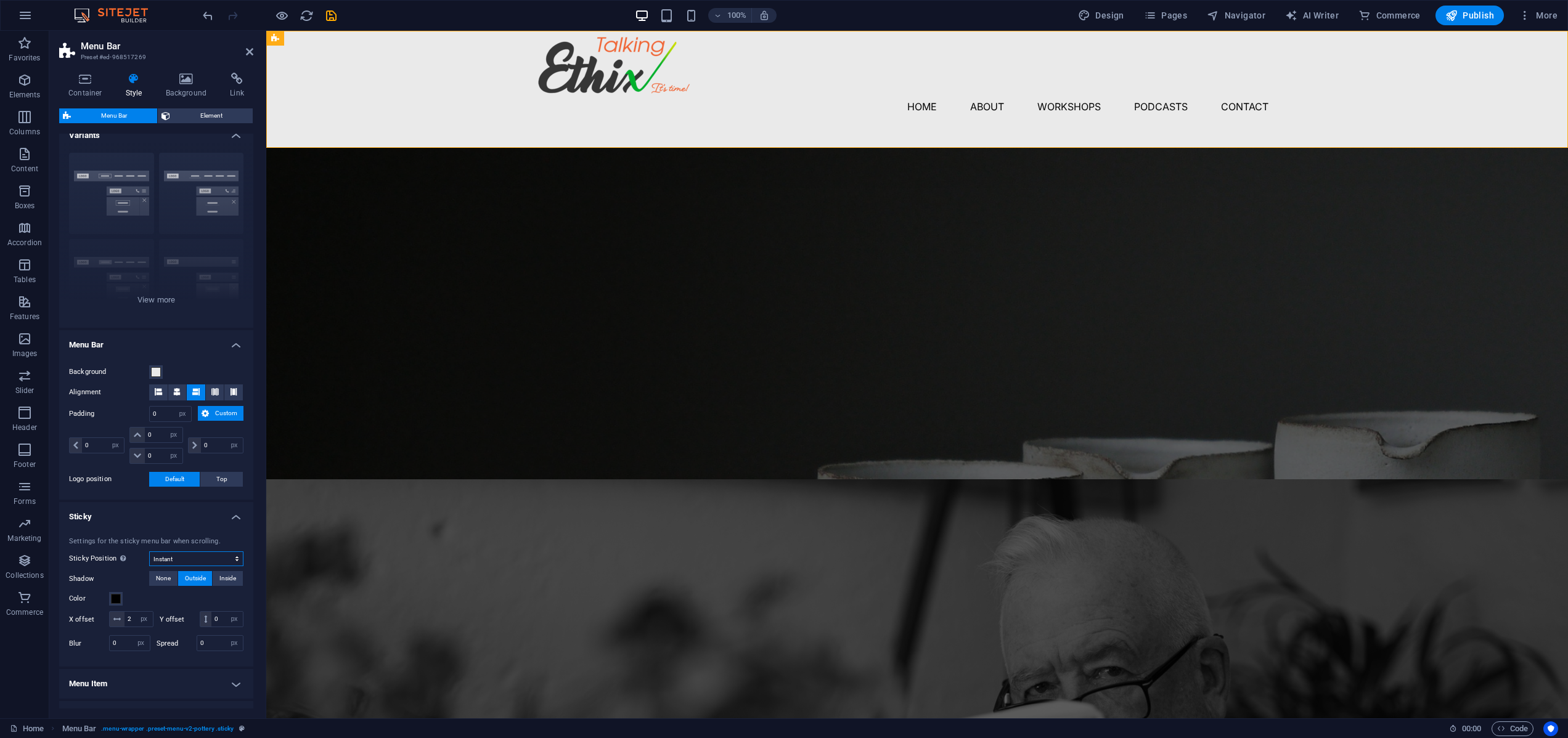
click at [231, 557] on select "Off Instant After menu After banner When scrolling up" at bounding box center [196, 559] width 94 height 15
click at [149, 552] on select "Off Instant After menu After banner When scrolling up" at bounding box center [196, 559] width 94 height 15
click at [225, 577] on span "Inside" at bounding box center [227, 578] width 17 height 15
click at [194, 576] on span "Outside" at bounding box center [195, 578] width 21 height 15
click at [233, 560] on select "Off Instant After menu After banner When scrolling up" at bounding box center [196, 559] width 94 height 15
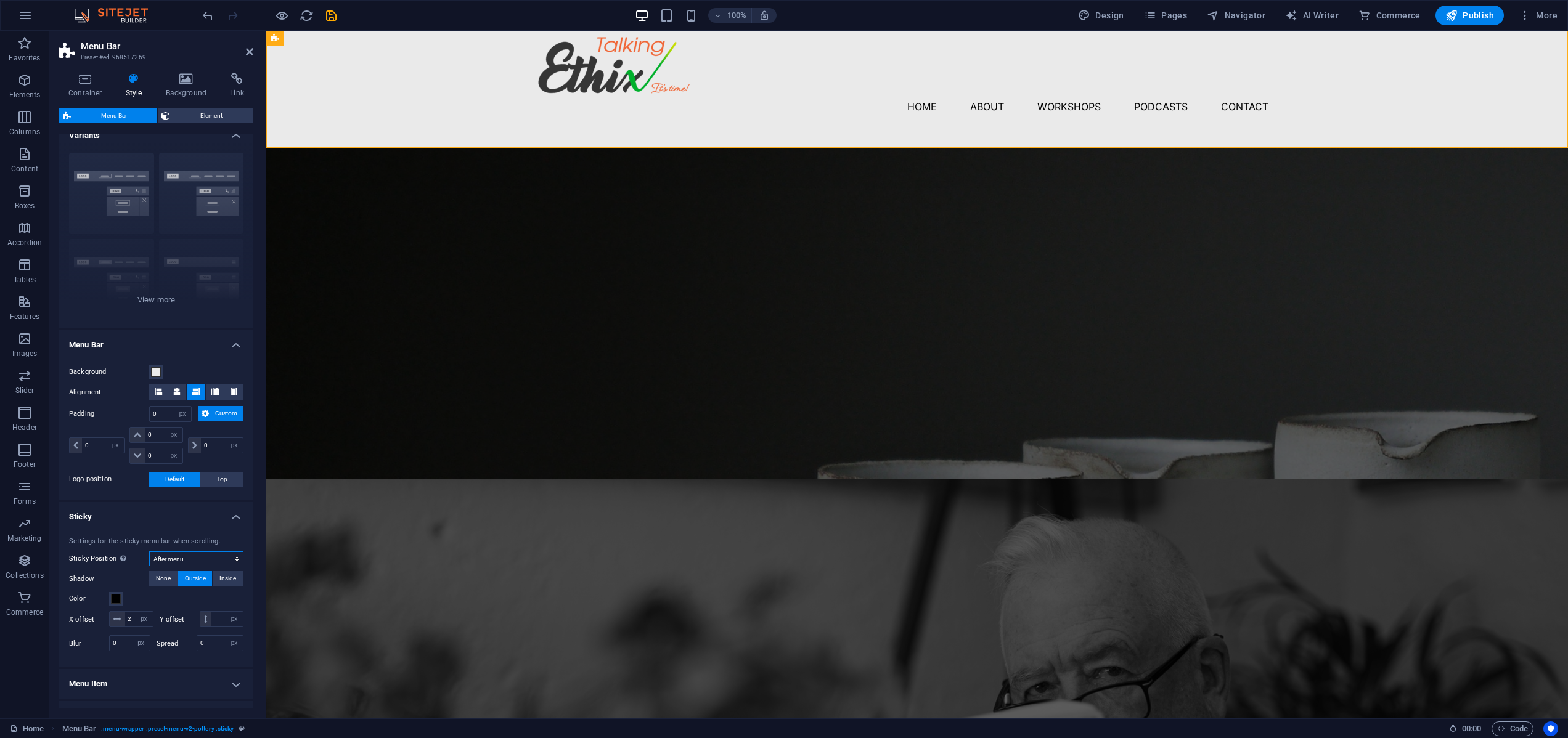
click at [149, 552] on select "Off Instant After menu After banner When scrolling up" at bounding box center [196, 559] width 94 height 15
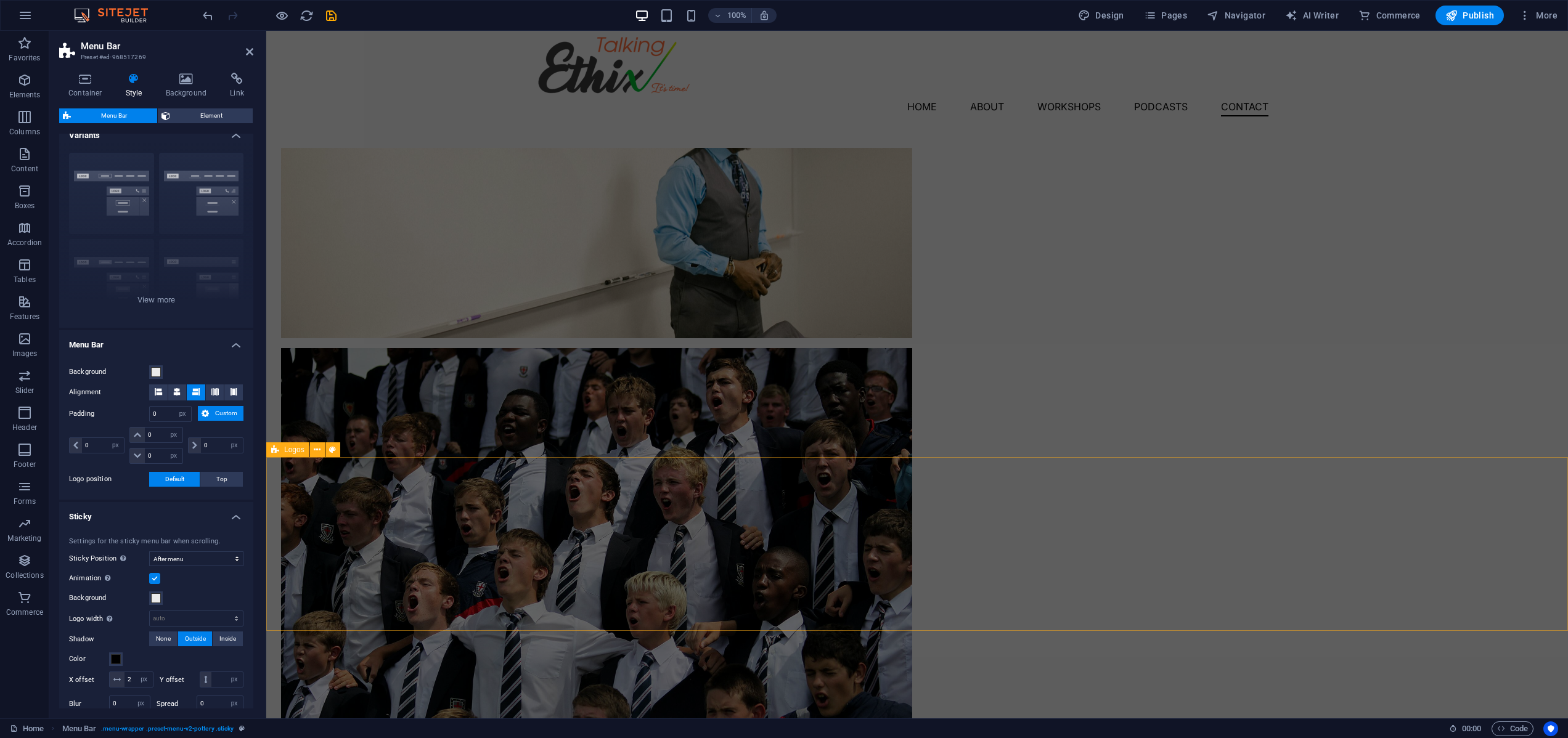
scroll to position [3223, 0]
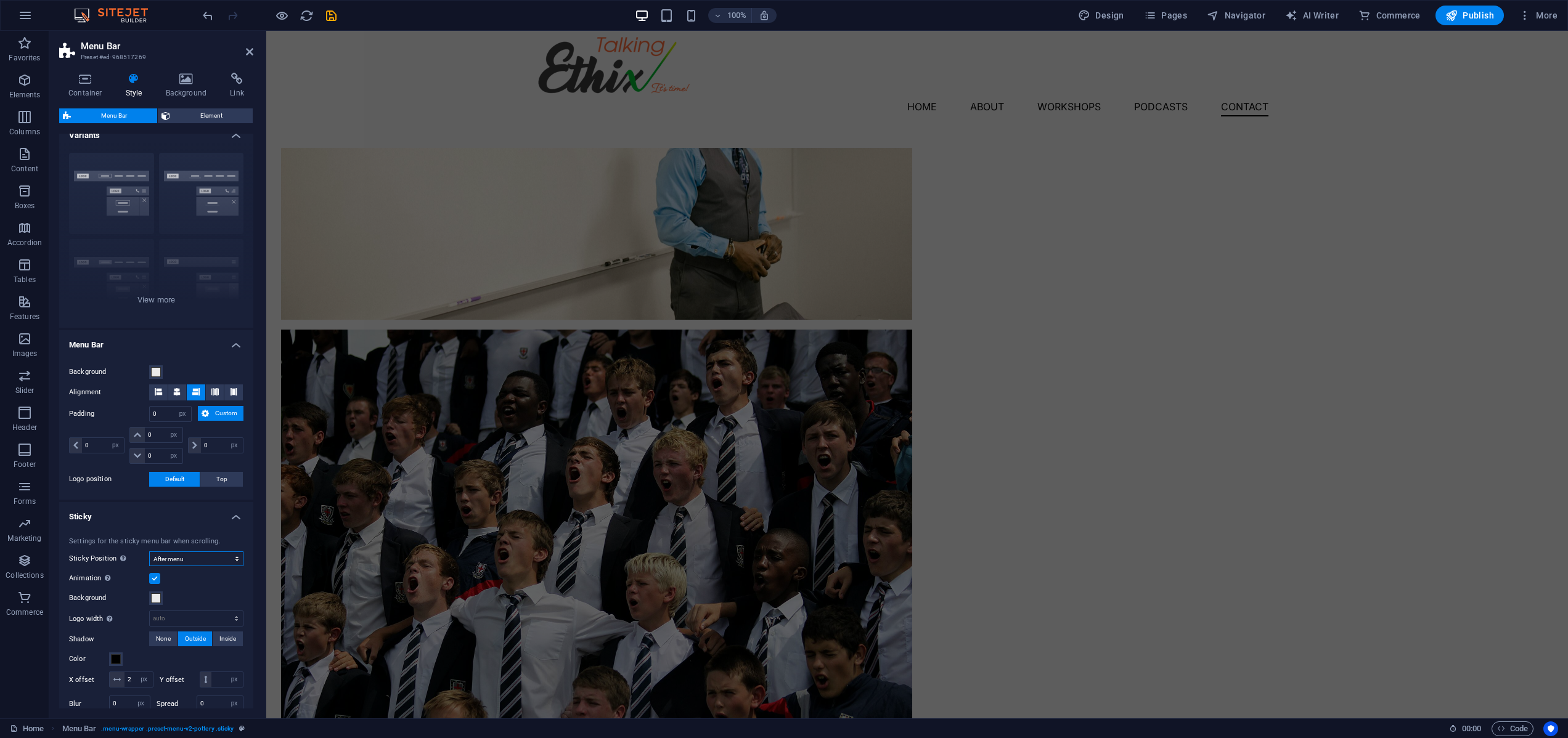
click at [234, 559] on select "Off Instant After menu After banner When scrolling up" at bounding box center [196, 559] width 94 height 15
click at [149, 552] on select "Off Instant After menu After banner When scrolling up" at bounding box center [196, 559] width 94 height 15
click at [234, 559] on select "Off Instant After menu After banner When scrolling up" at bounding box center [196, 559] width 94 height 15
select select "sticky_reverse"
click at [149, 552] on select "Off Instant After menu After banner When scrolling up" at bounding box center [196, 559] width 94 height 15
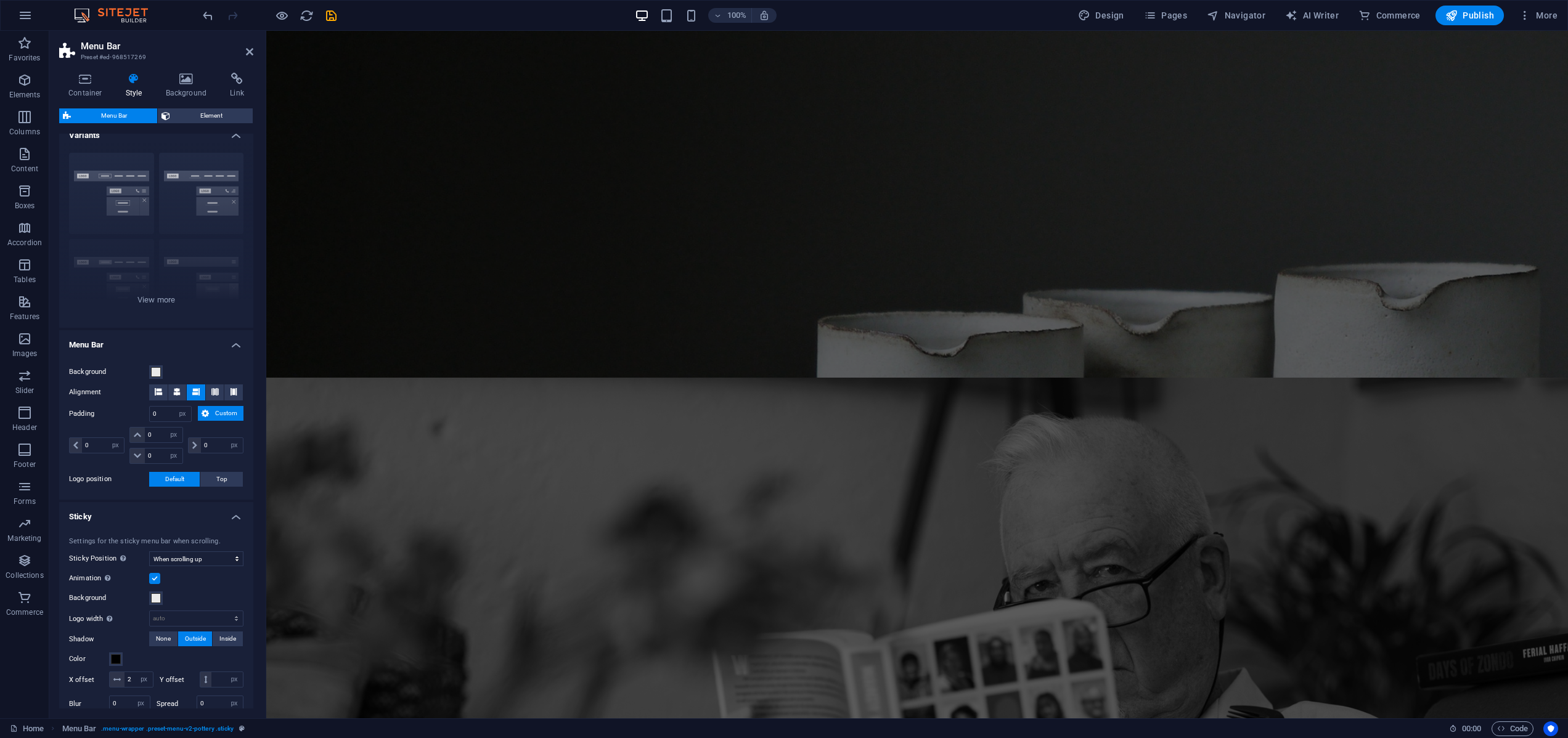
scroll to position [0, 0]
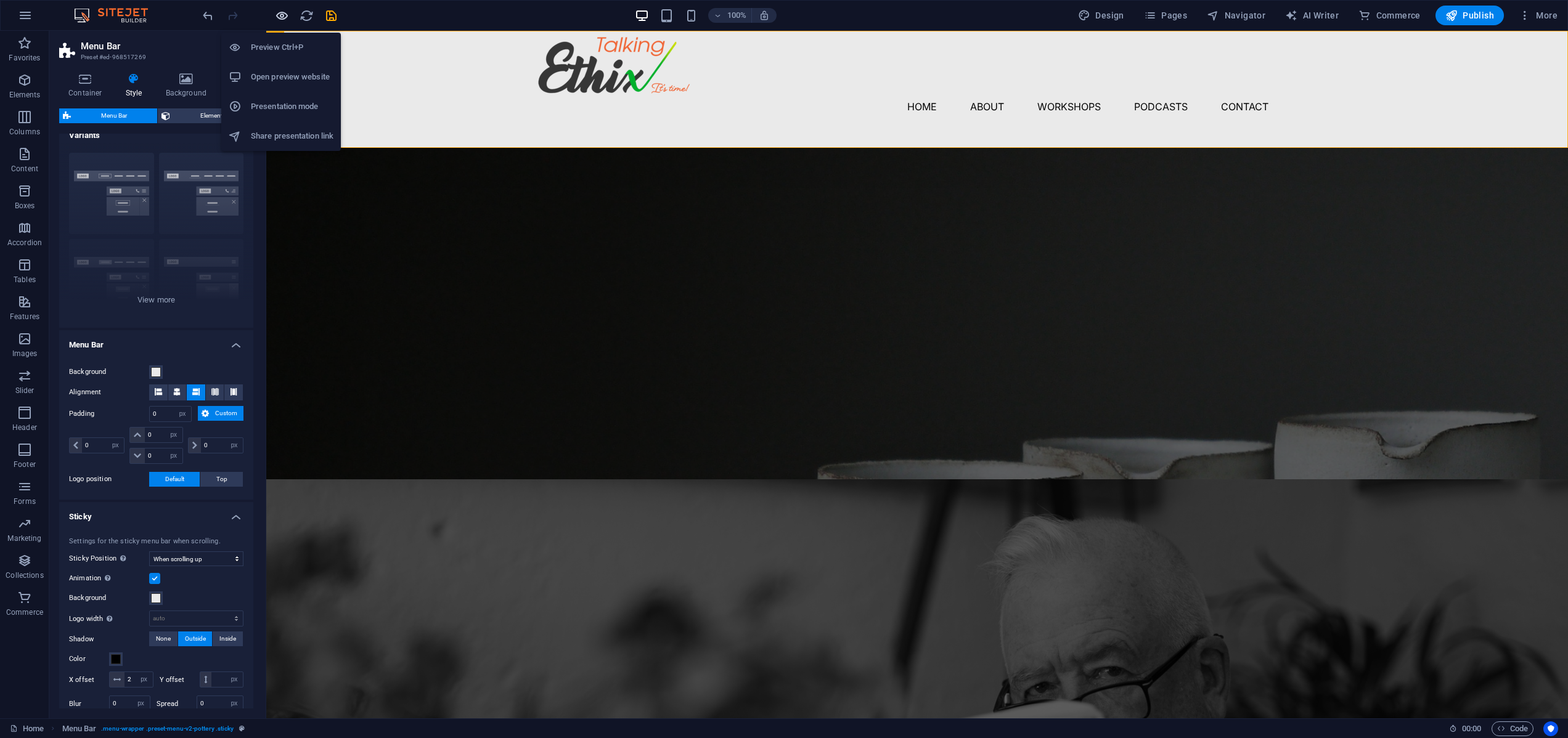
click at [284, 16] on icon "button" at bounding box center [281, 15] width 14 height 14
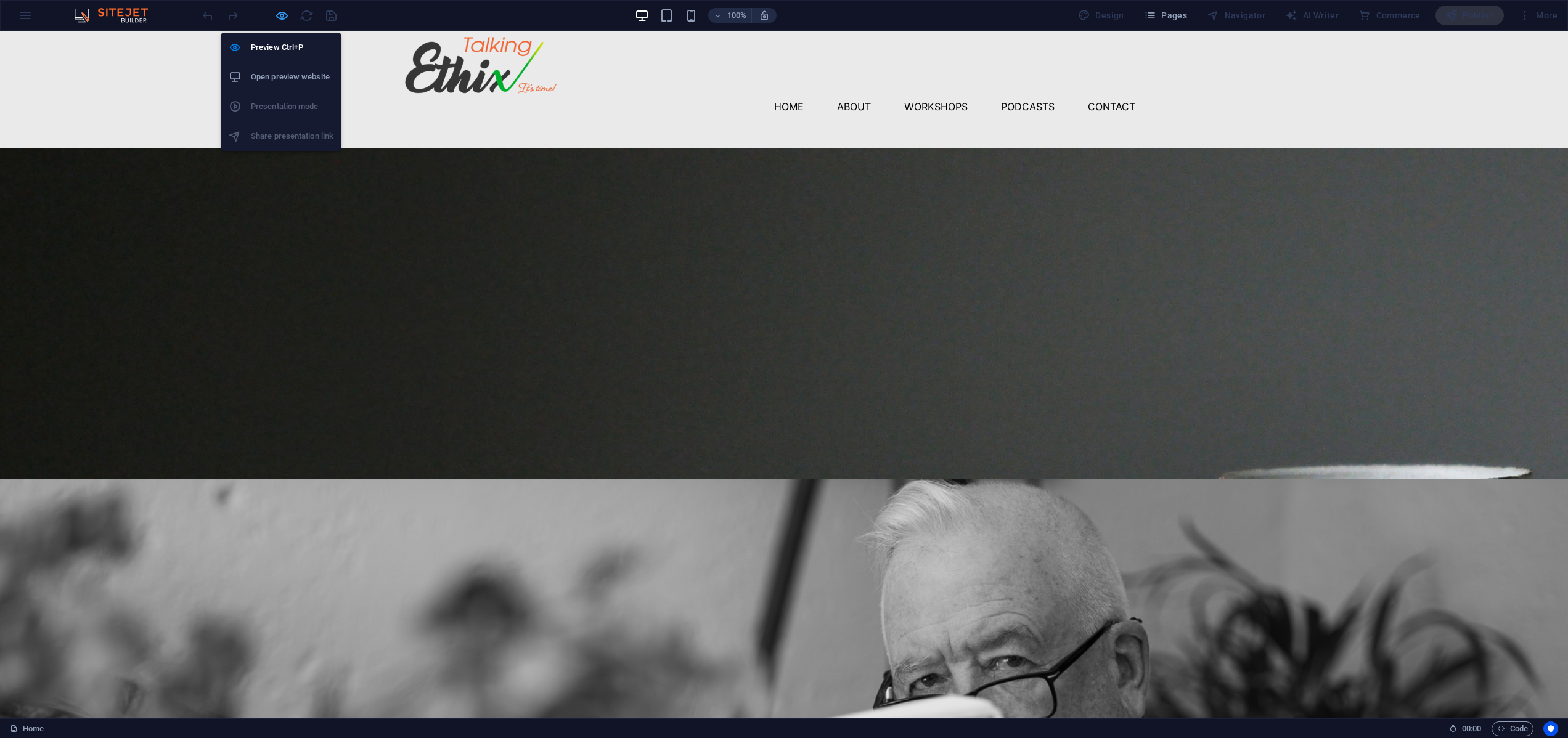
click at [278, 14] on icon "button" at bounding box center [281, 15] width 14 height 14
select select "px"
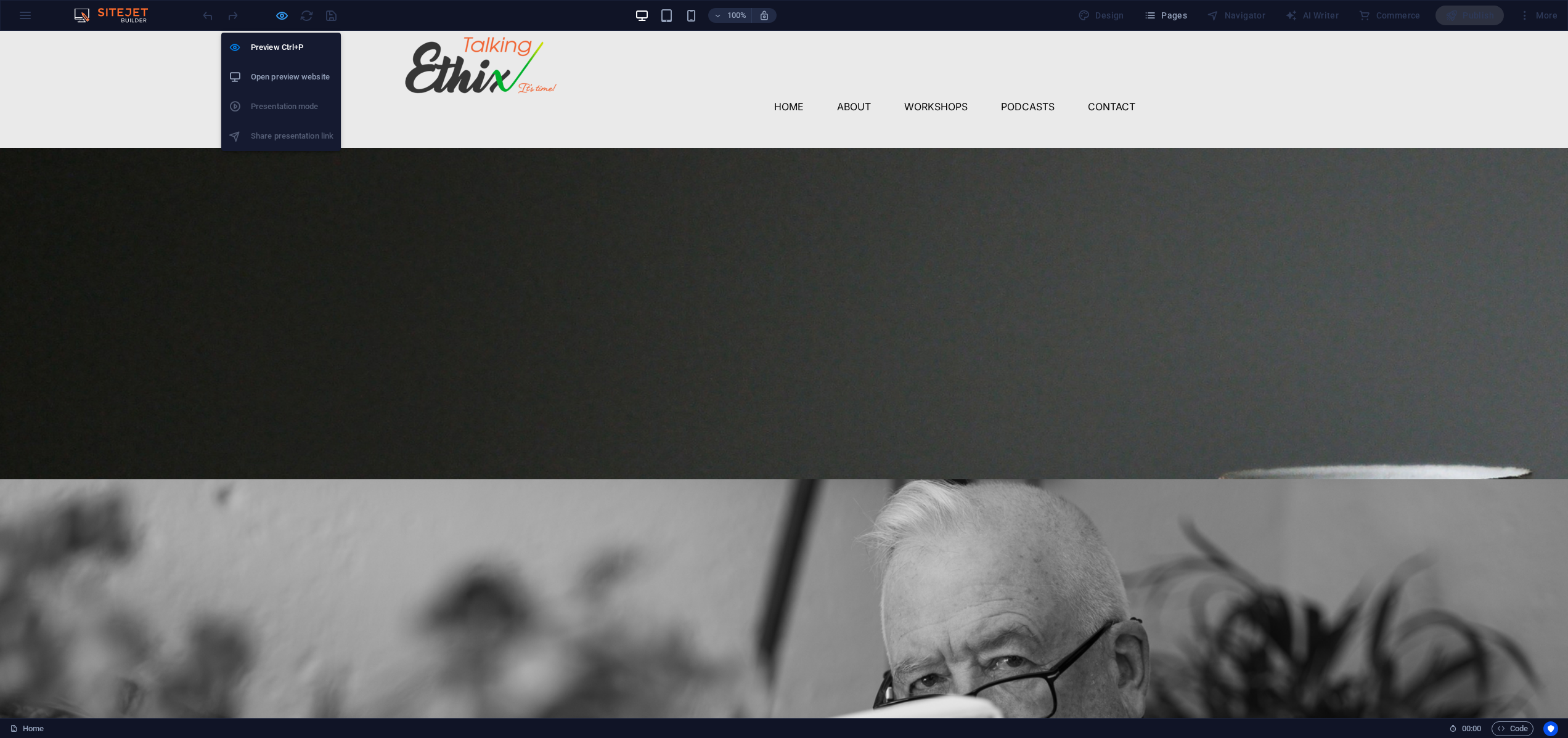
select select "px"
select select "sticky_reverse"
select select "px"
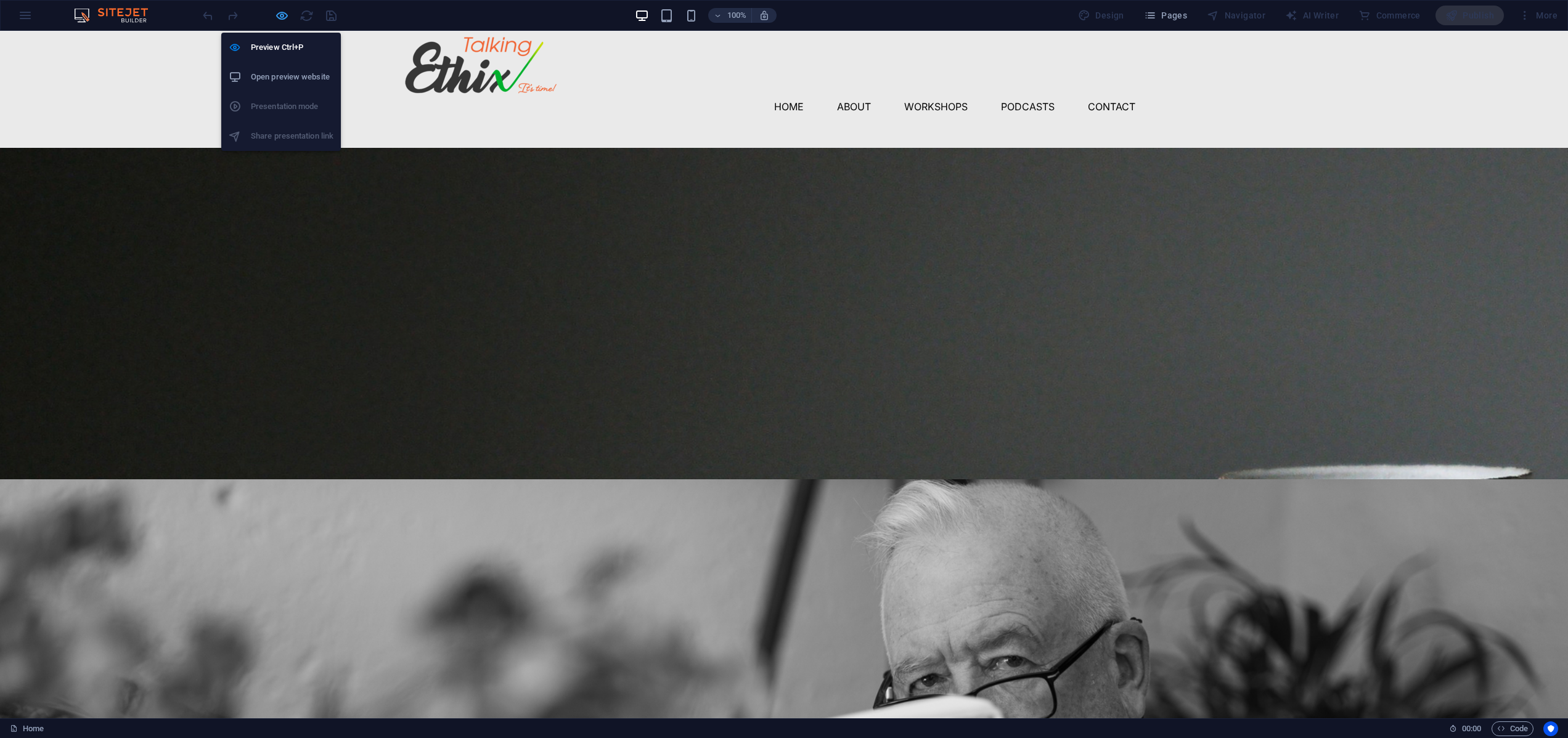
select select "px"
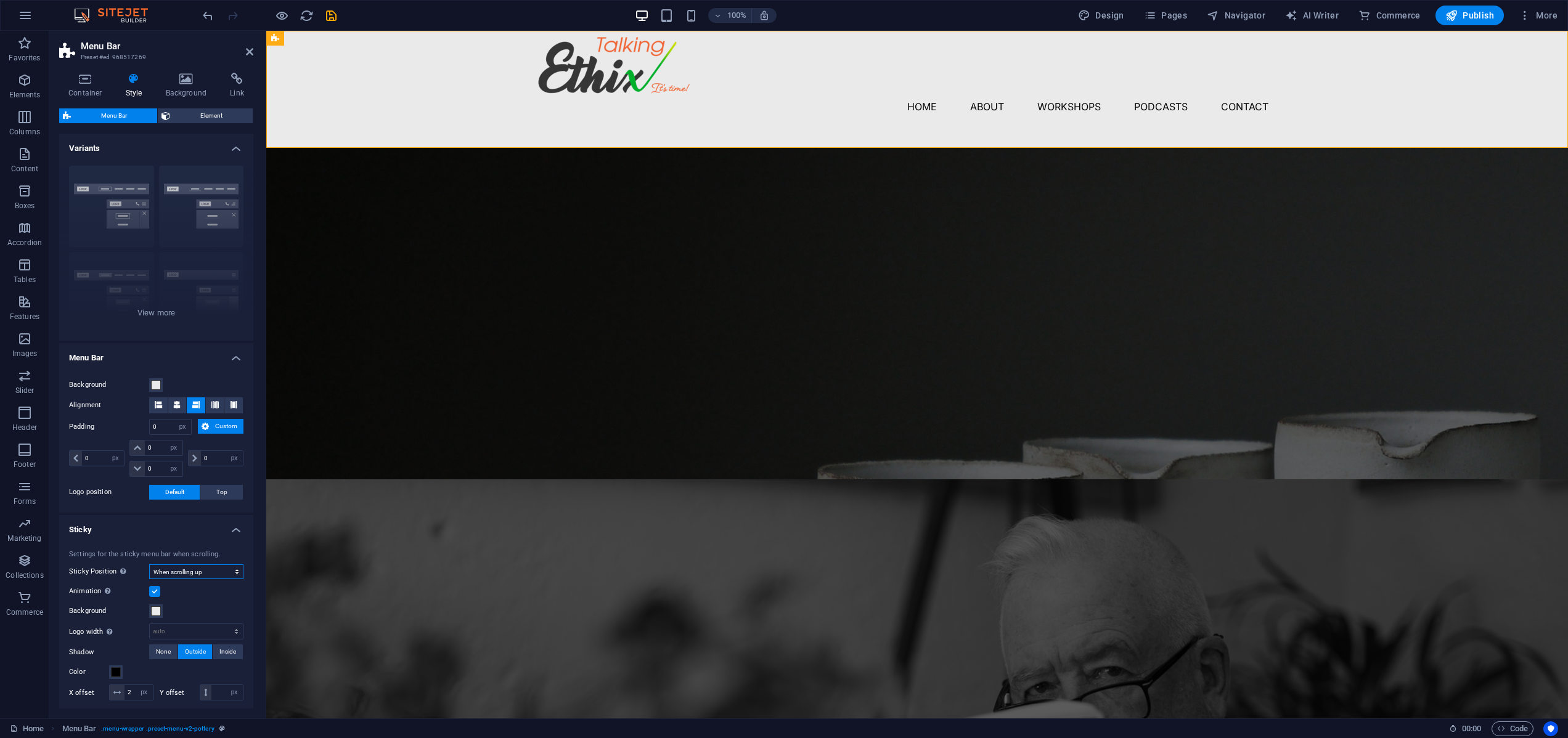
click at [234, 572] on select "Off Instant After menu After banner When scrolling up" at bounding box center [196, 572] width 94 height 15
select select "sticky_none"
click at [149, 564] on select "Off Instant After menu After banner When scrolling up" at bounding box center [196, 572] width 94 height 15
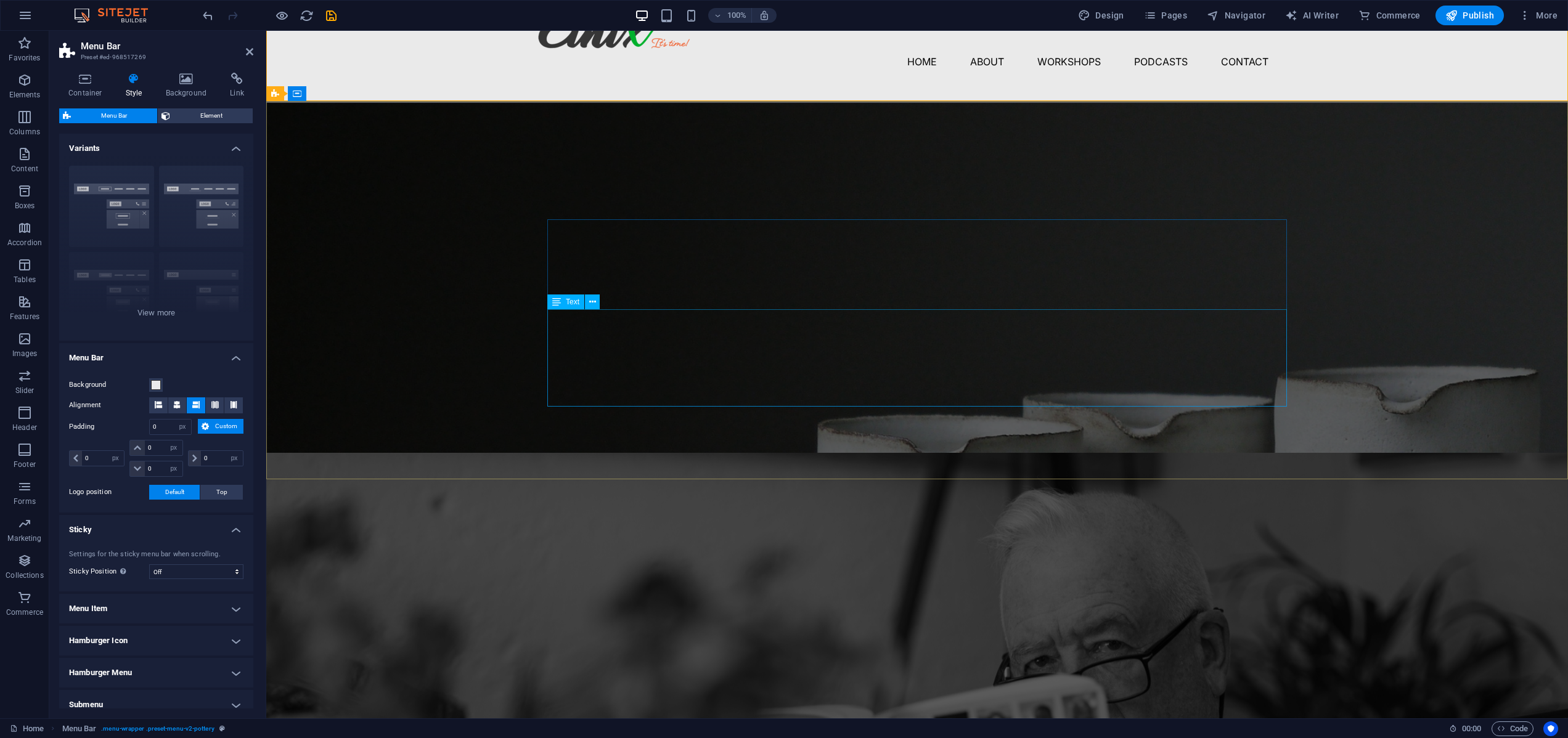
scroll to position [50, 0]
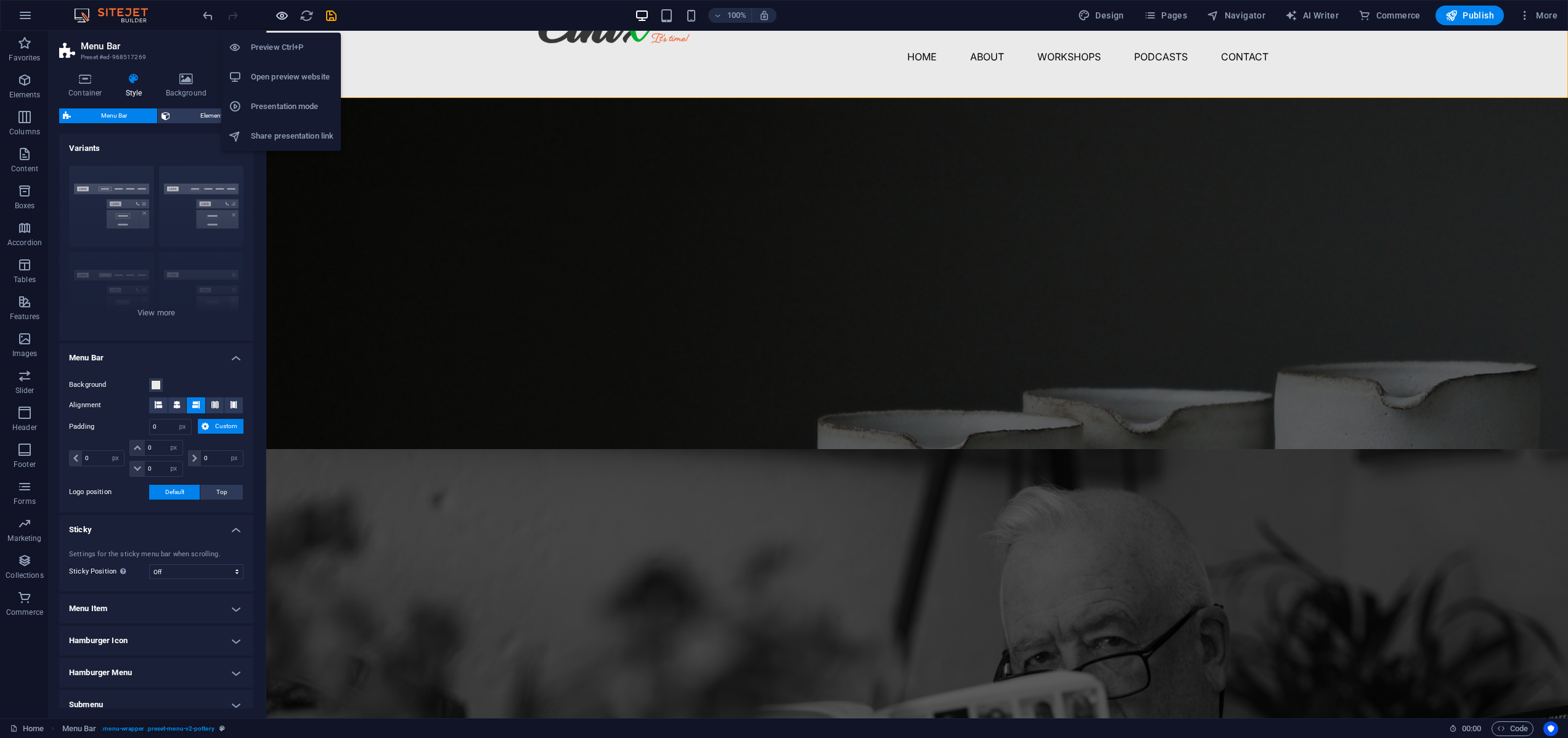
click at [279, 14] on icon "button" at bounding box center [281, 15] width 14 height 14
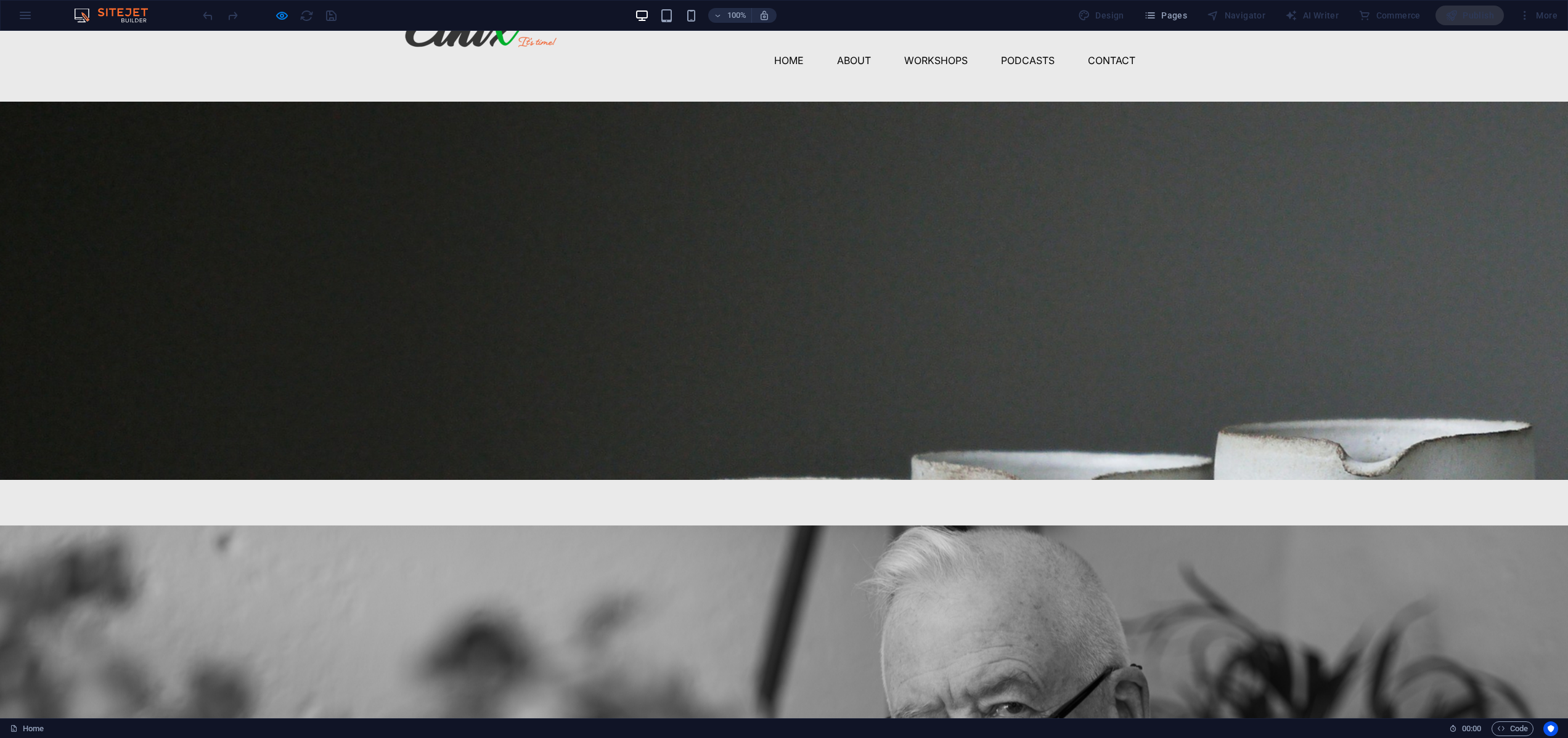
scroll to position [0, 0]
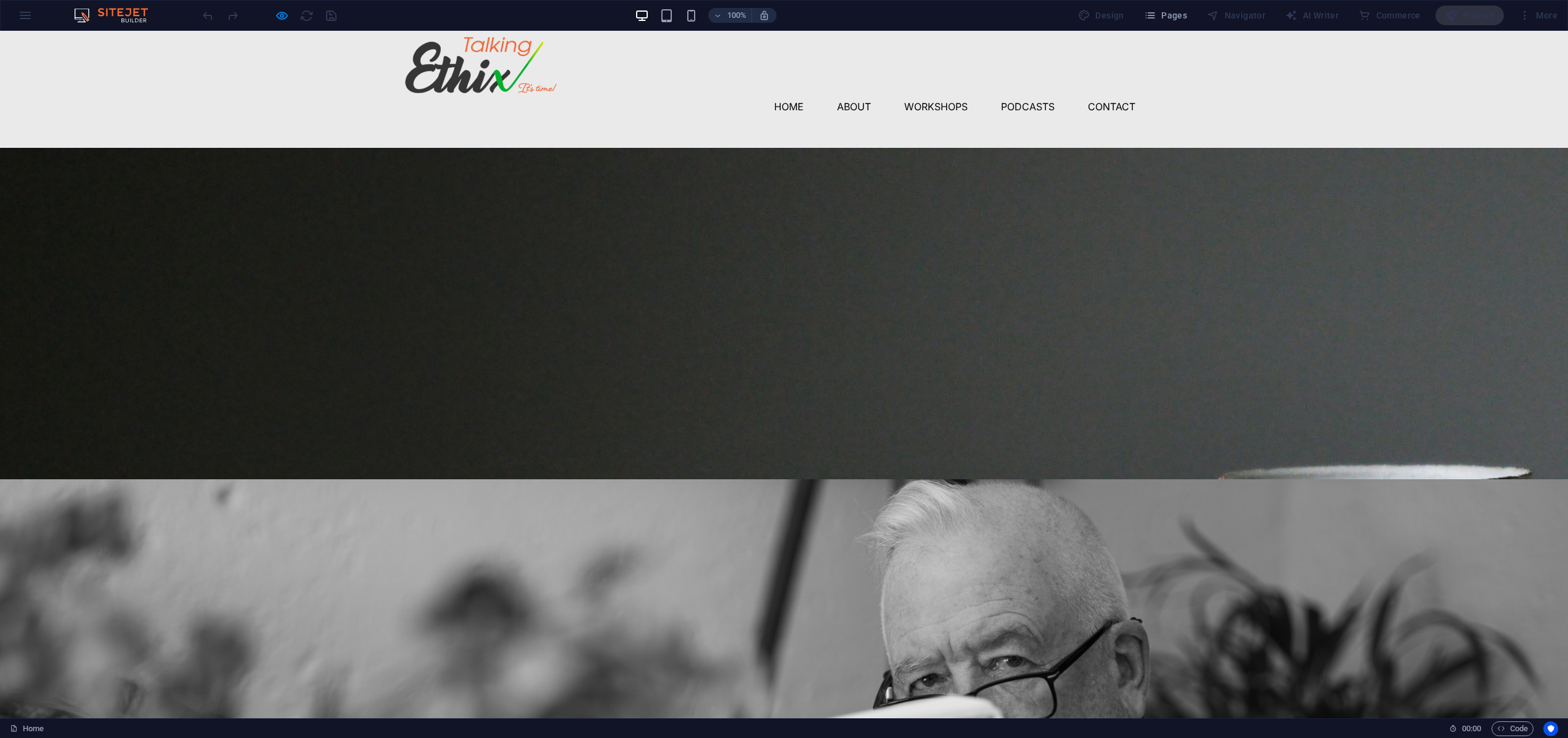
click at [854, 107] on link "About" at bounding box center [854, 107] width 34 height 20
click at [928, 102] on link "Workshops" at bounding box center [935, 107] width 63 height 20
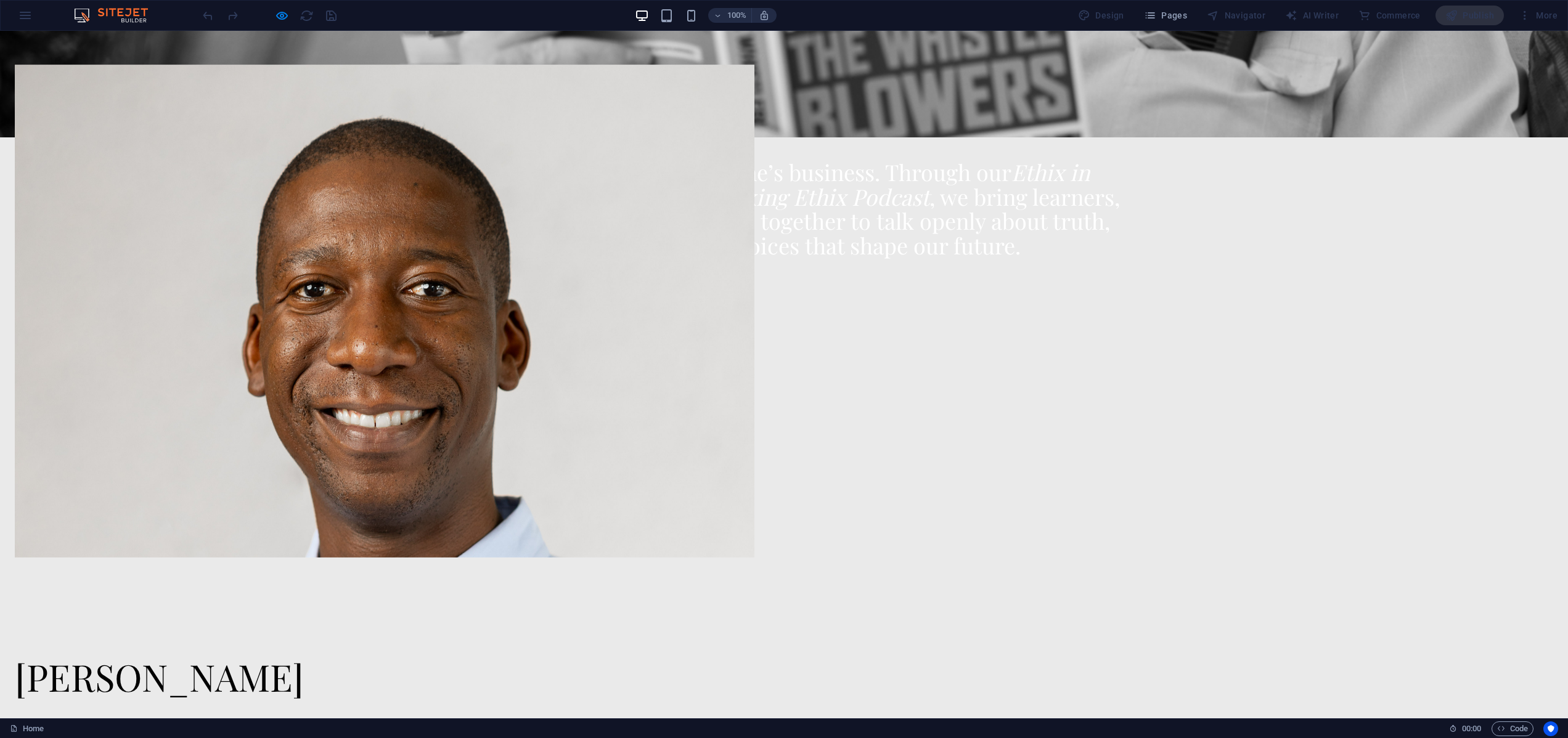
scroll to position [809, 0]
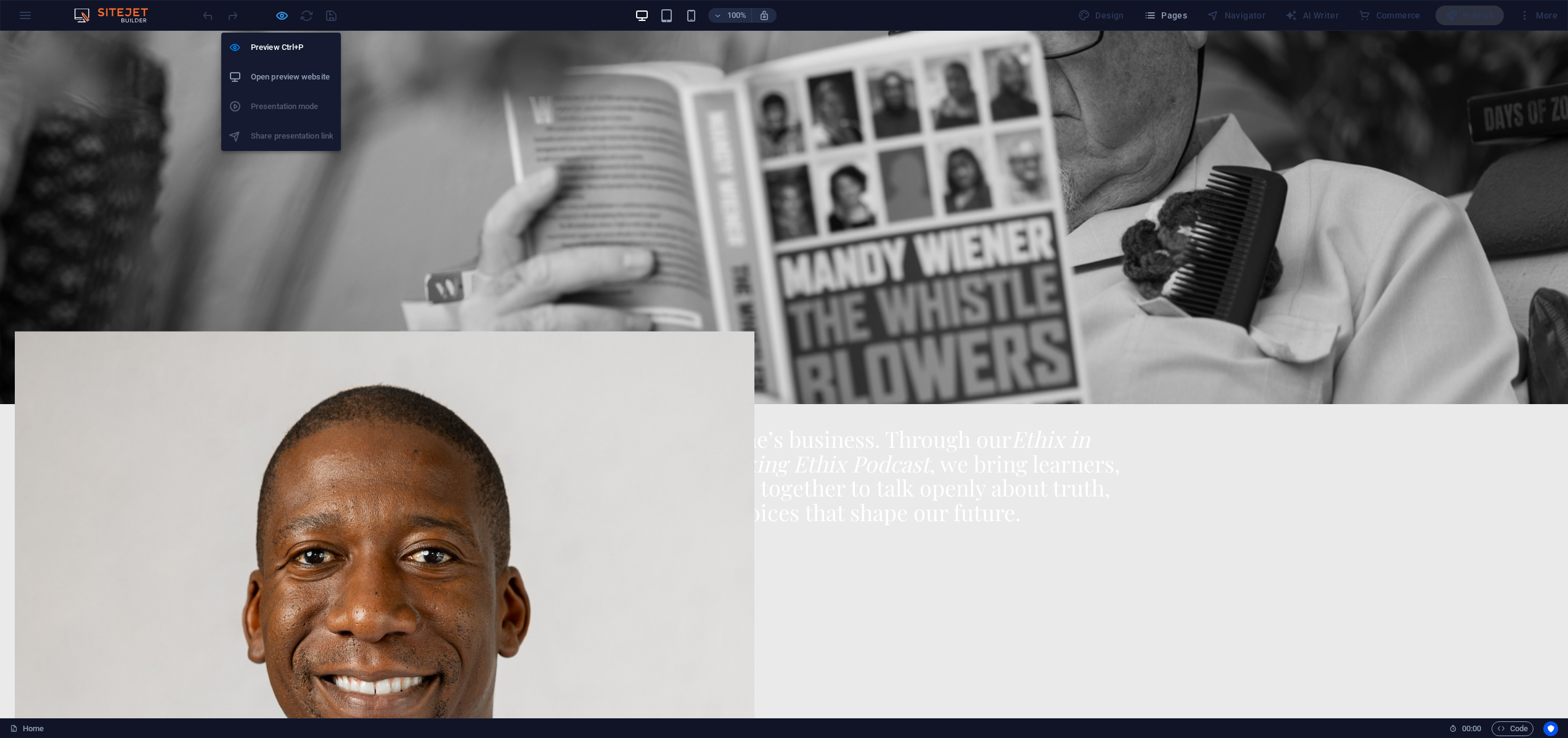
click at [283, 15] on icon "button" at bounding box center [281, 15] width 14 height 14
select select "px"
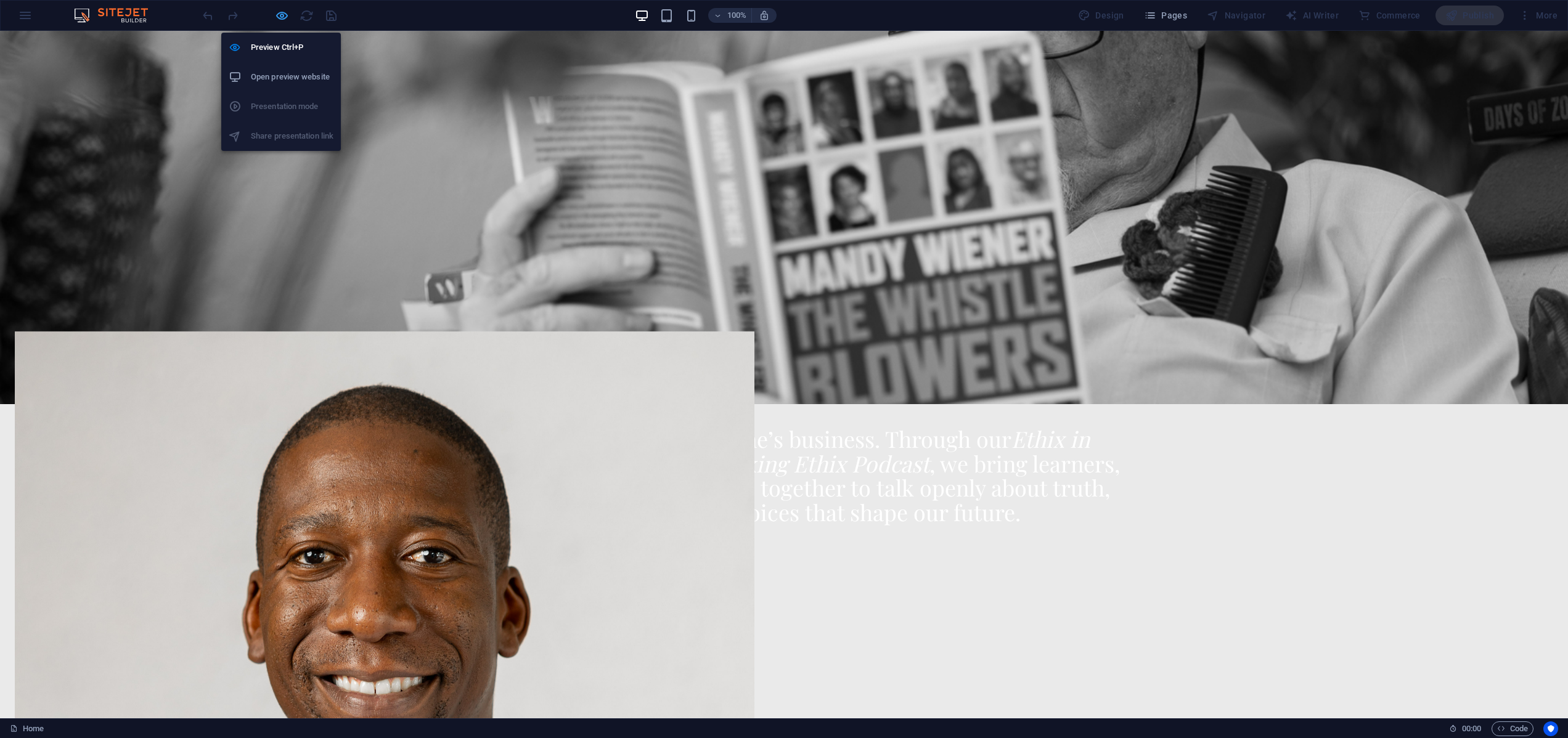
select select "px"
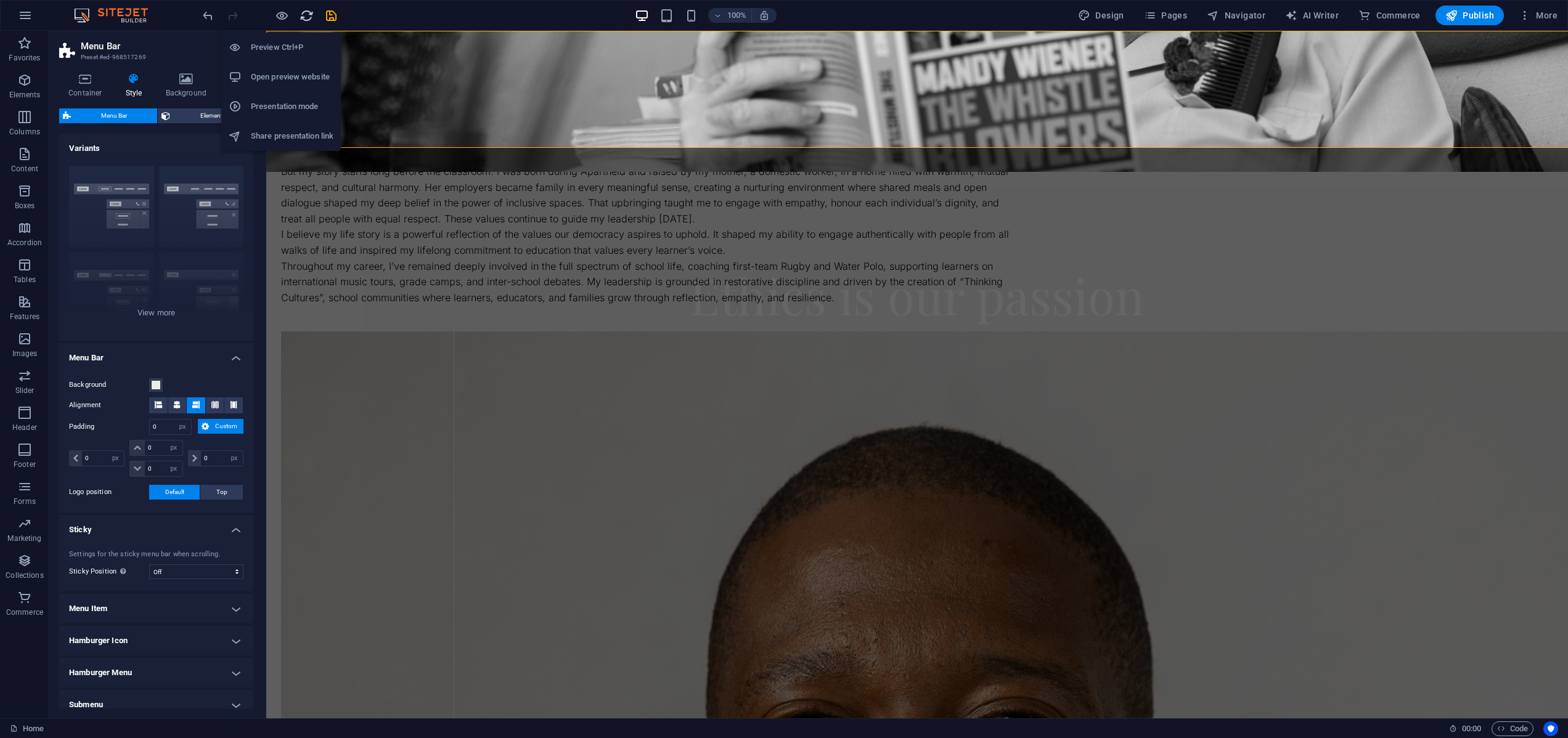
scroll to position [0, 0]
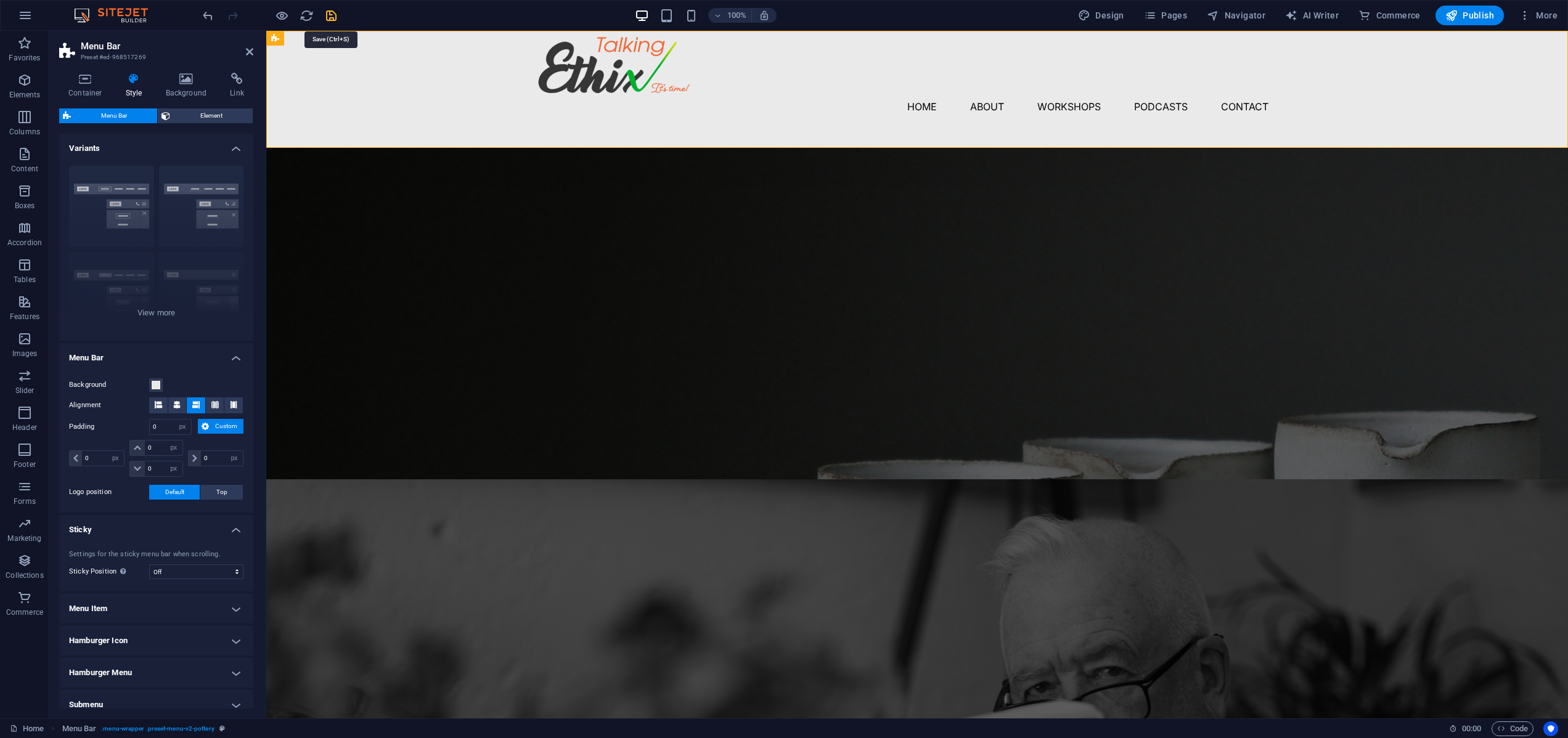
click at [329, 12] on icon "save" at bounding box center [331, 15] width 14 height 14
checkbox input "false"
select select "px"
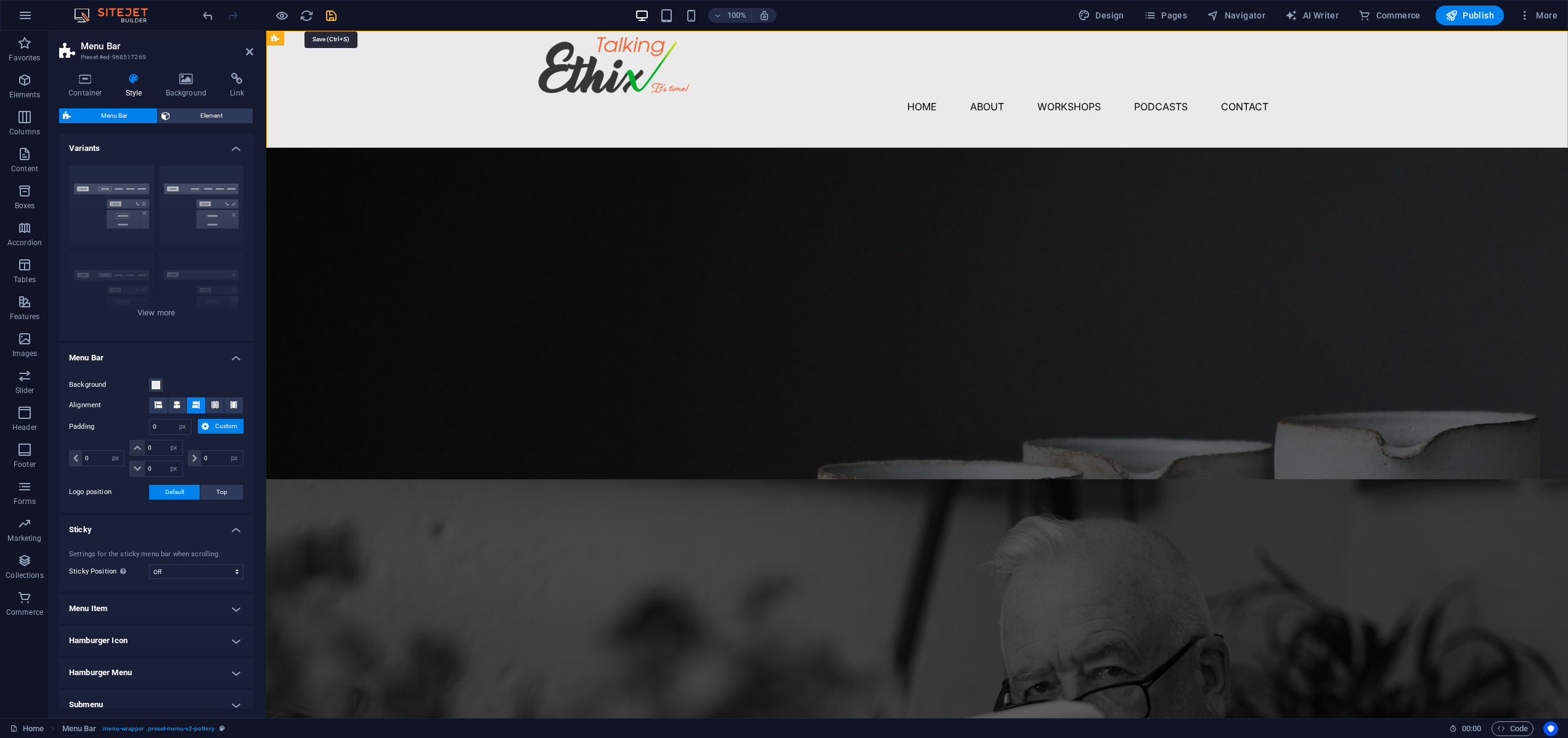
select select "px"
click at [277, 15] on icon "button" at bounding box center [281, 15] width 14 height 14
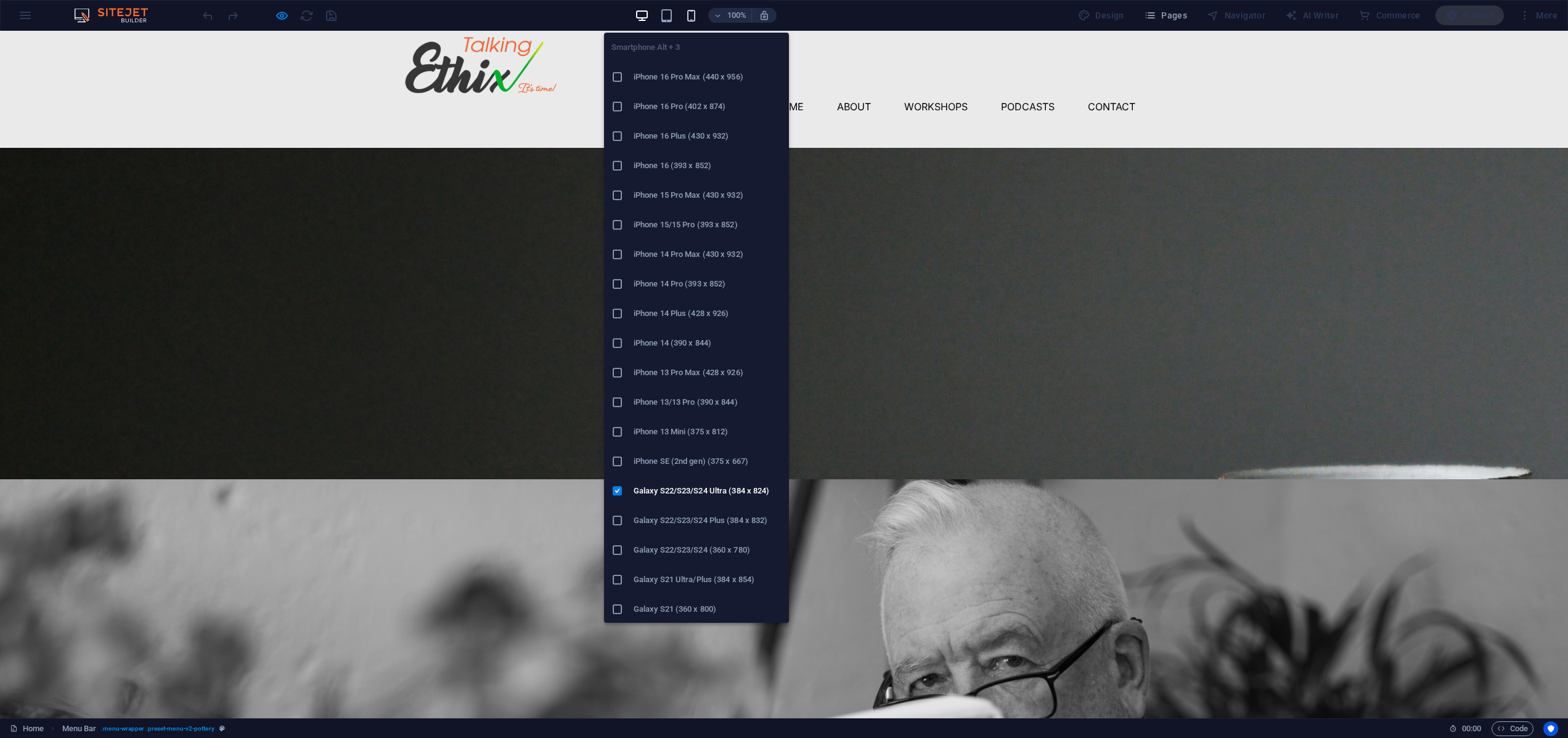
click at [695, 17] on icon "button" at bounding box center [691, 15] width 14 height 14
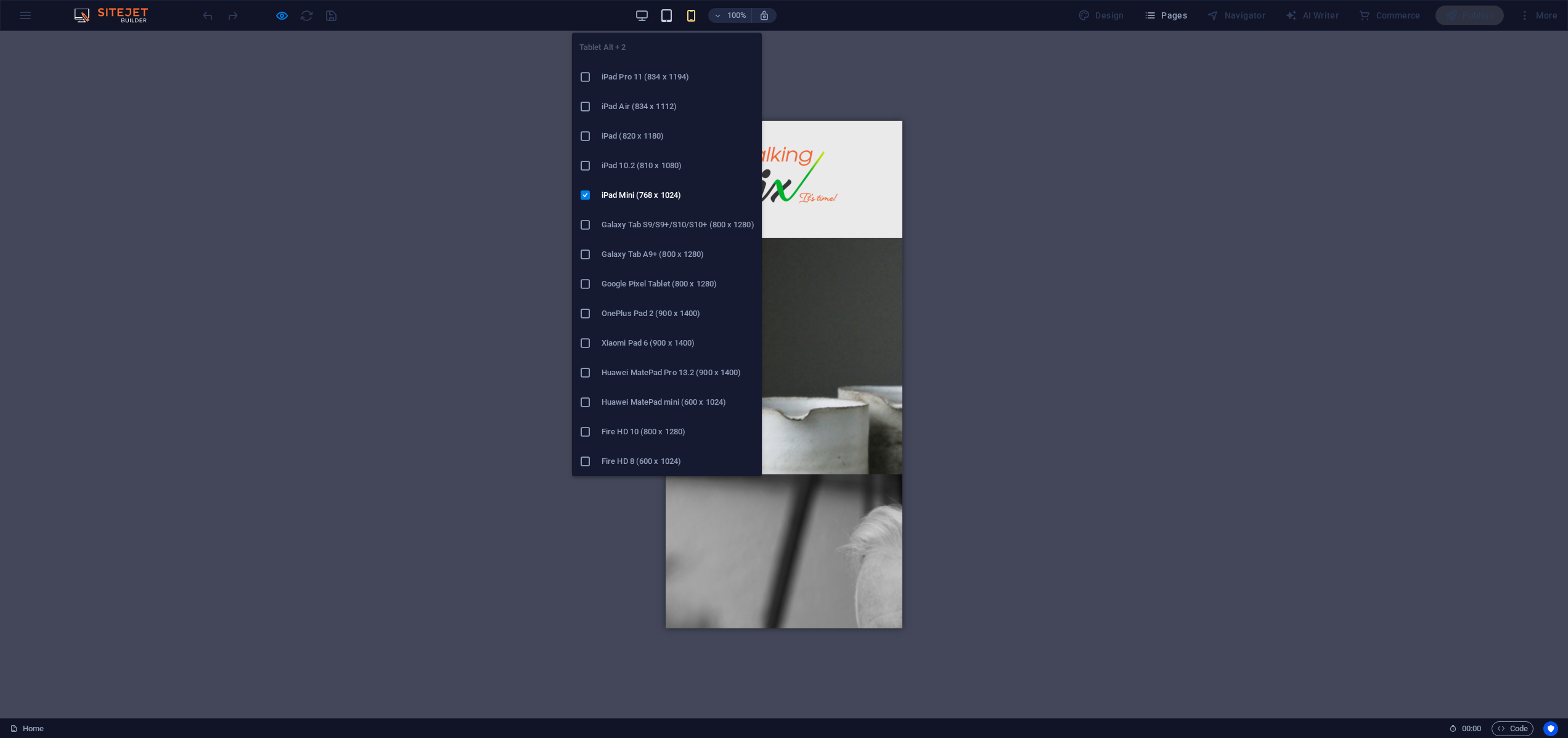
click at [667, 13] on icon "button" at bounding box center [666, 15] width 14 height 14
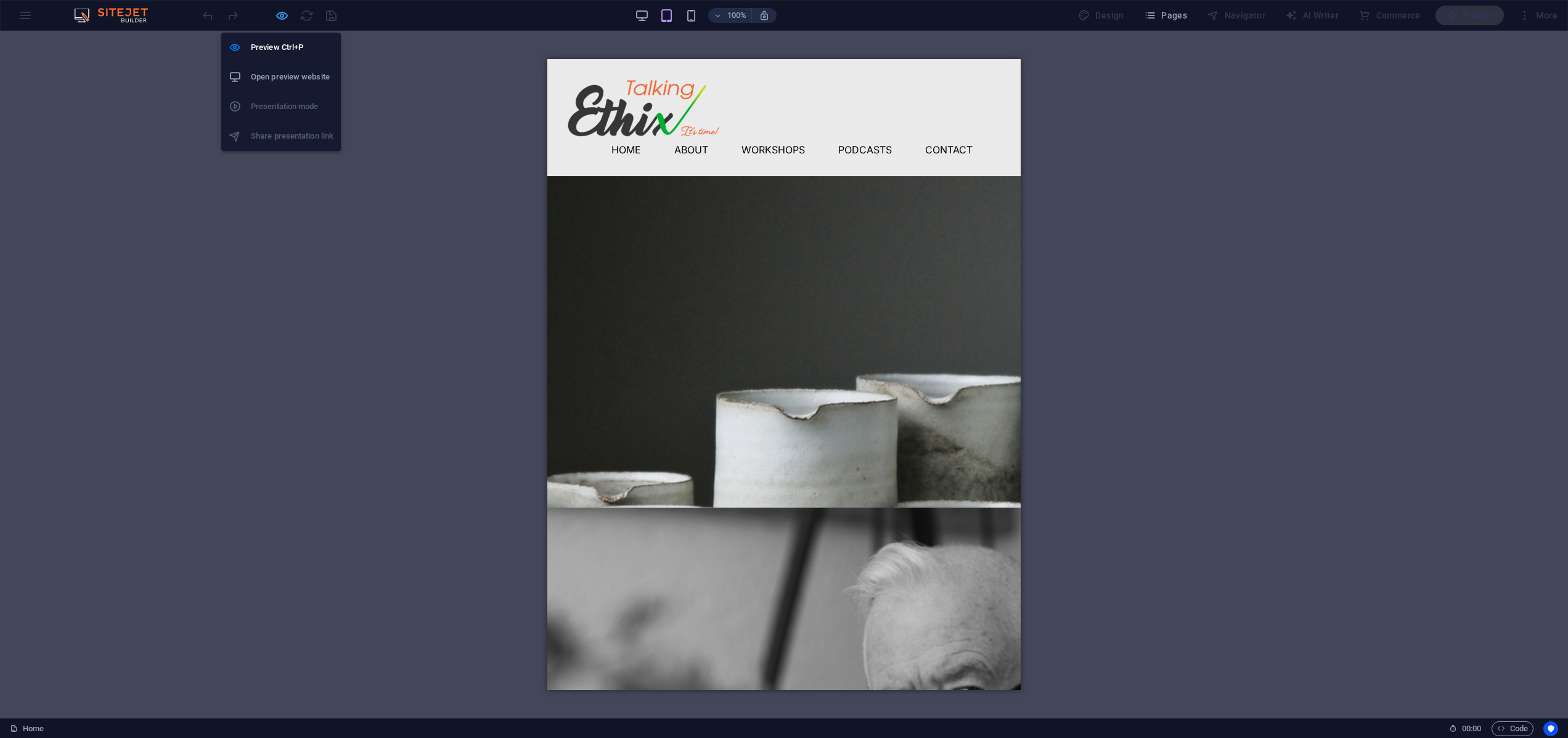
click at [285, 17] on icon "button" at bounding box center [281, 15] width 14 height 14
select select "px"
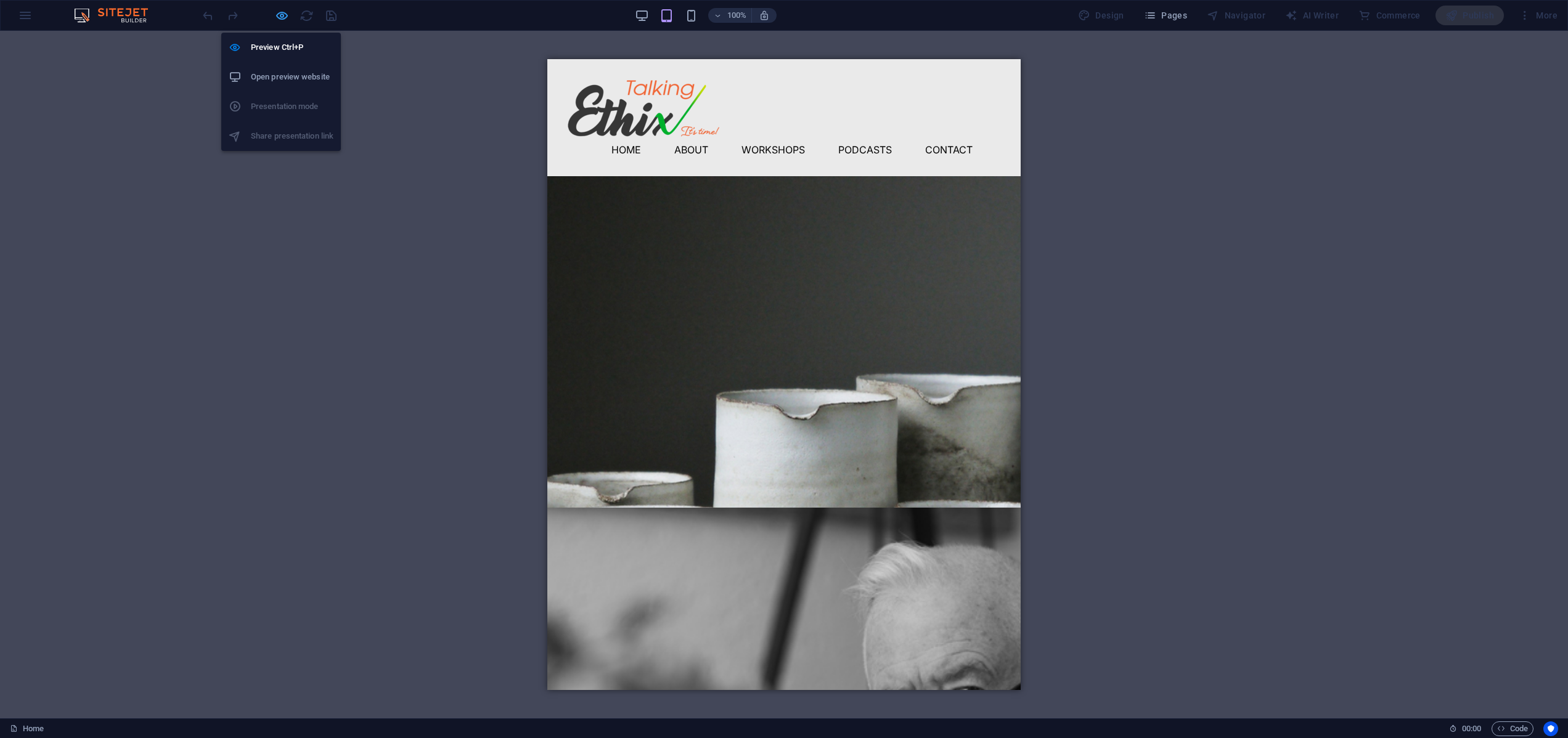
select select "px"
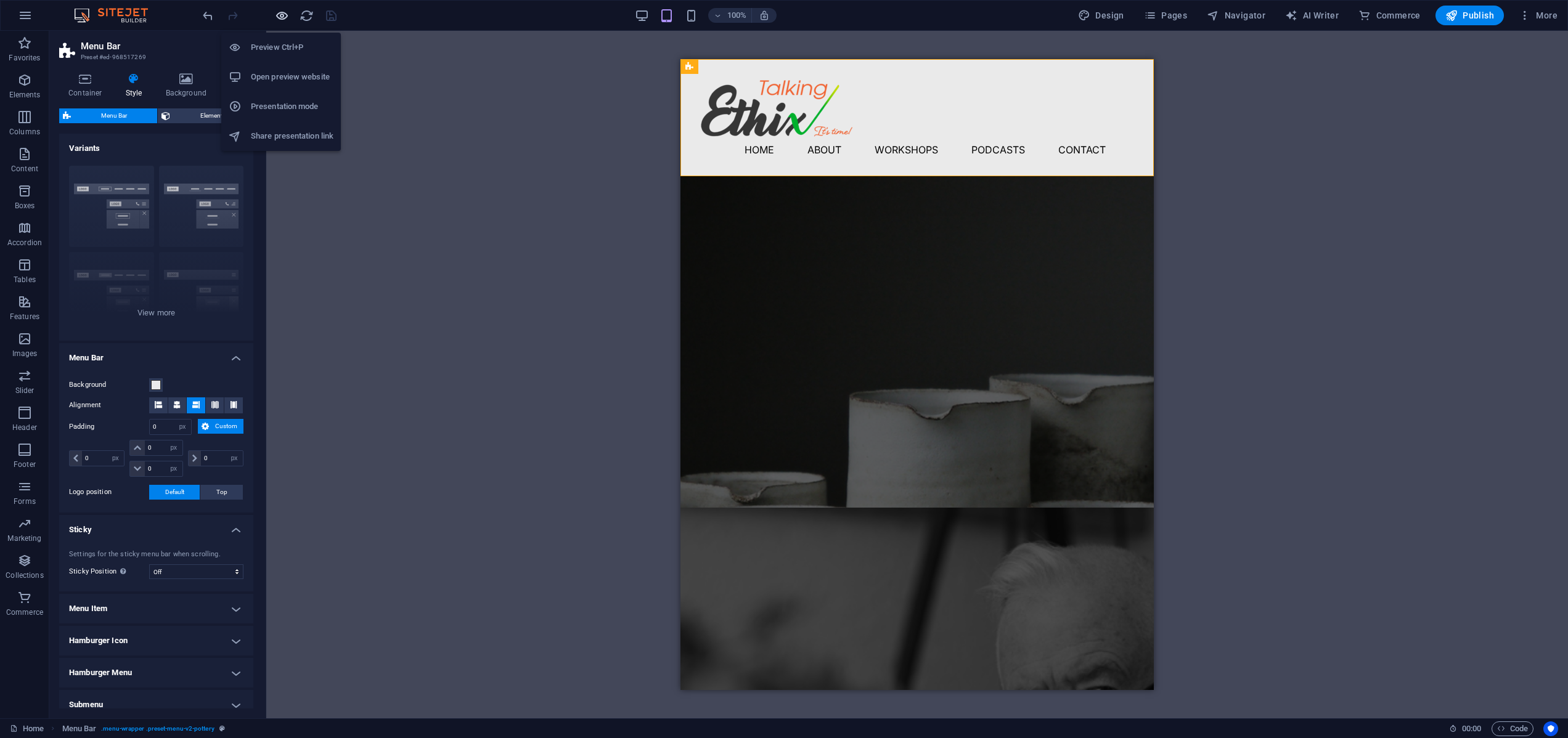
type input "1.5"
select select "rem"
type input "1.5"
select select "rem"
type input "1.5"
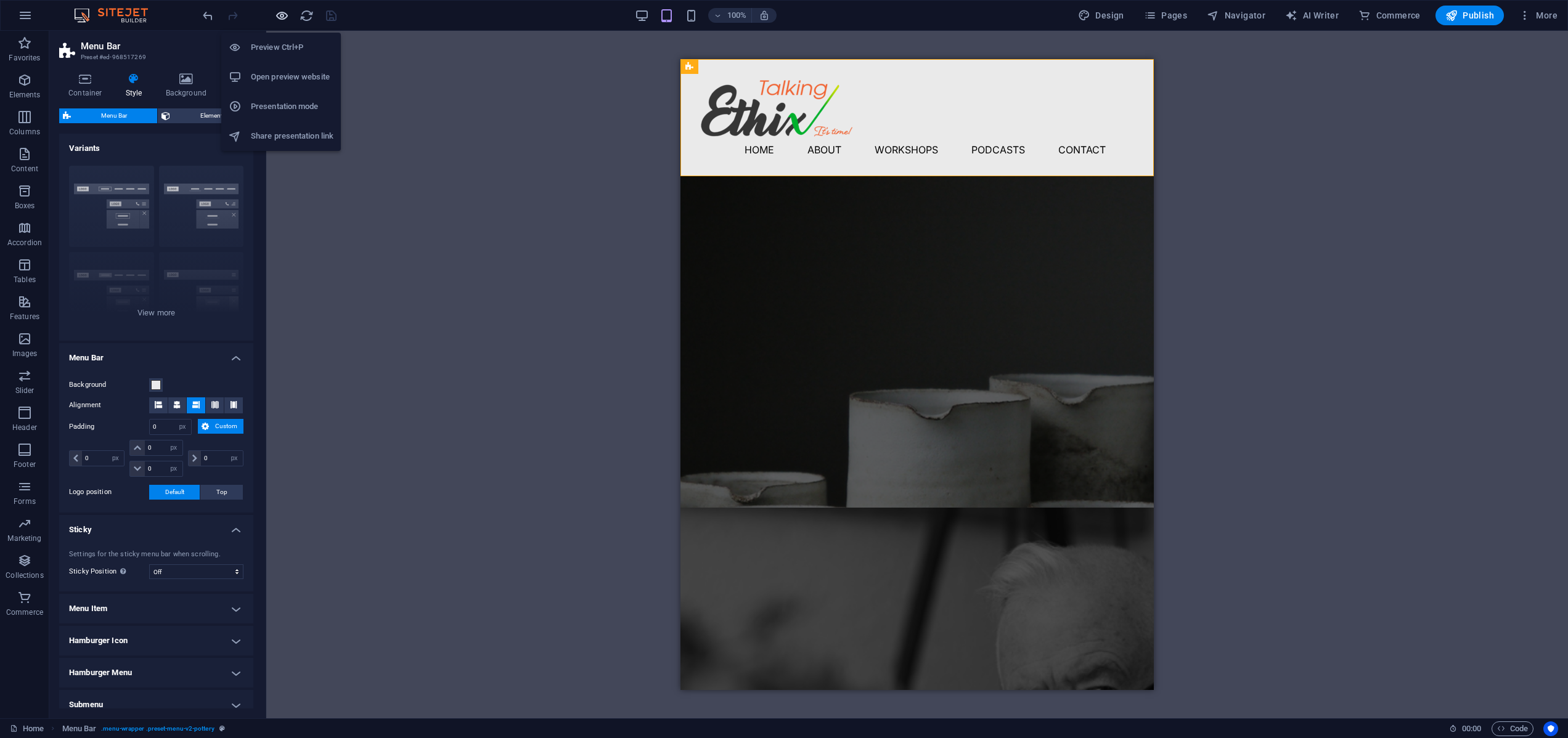
select select "rem"
type input "1.5"
select select "rem"
type input "1.5"
select select "rem"
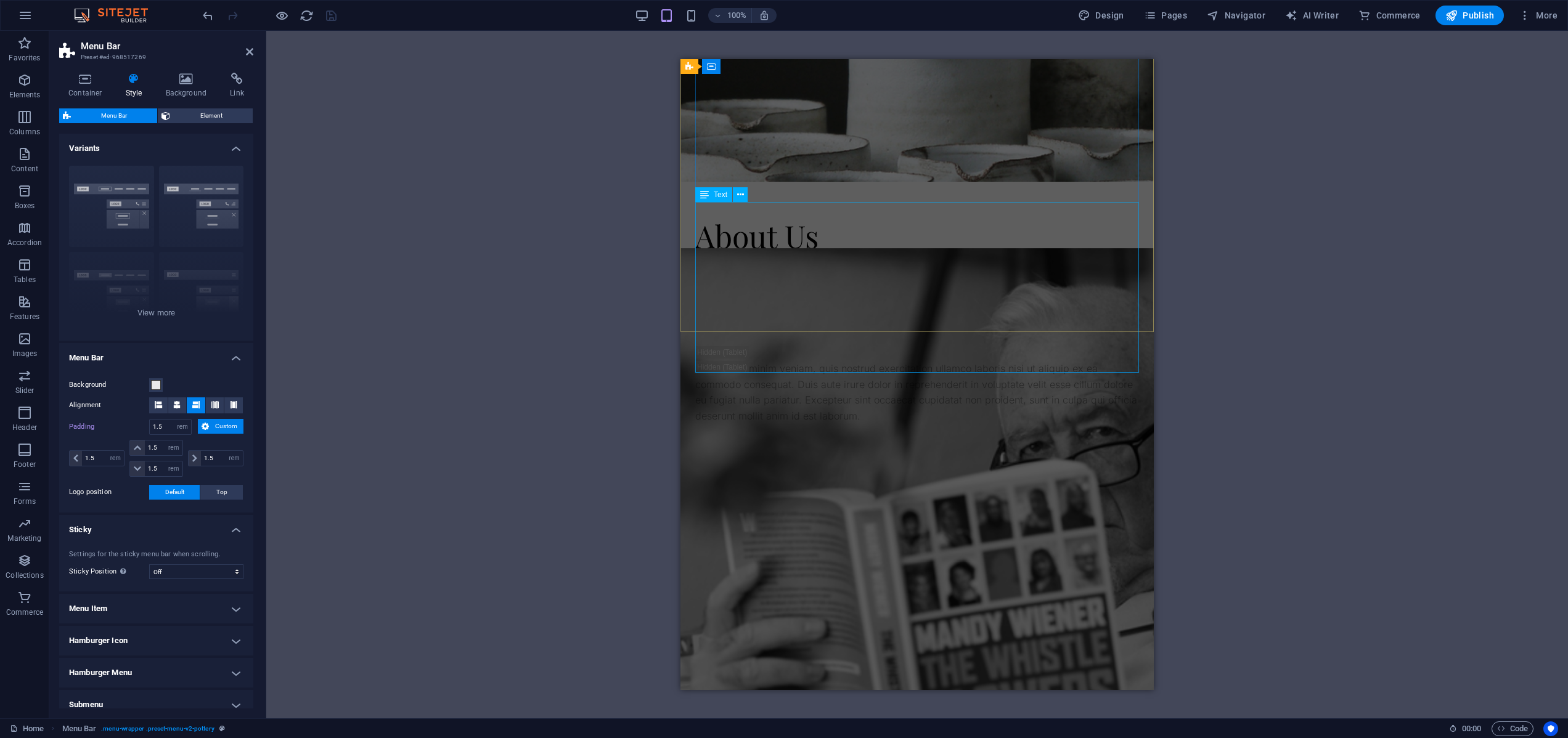
scroll to position [398, 0]
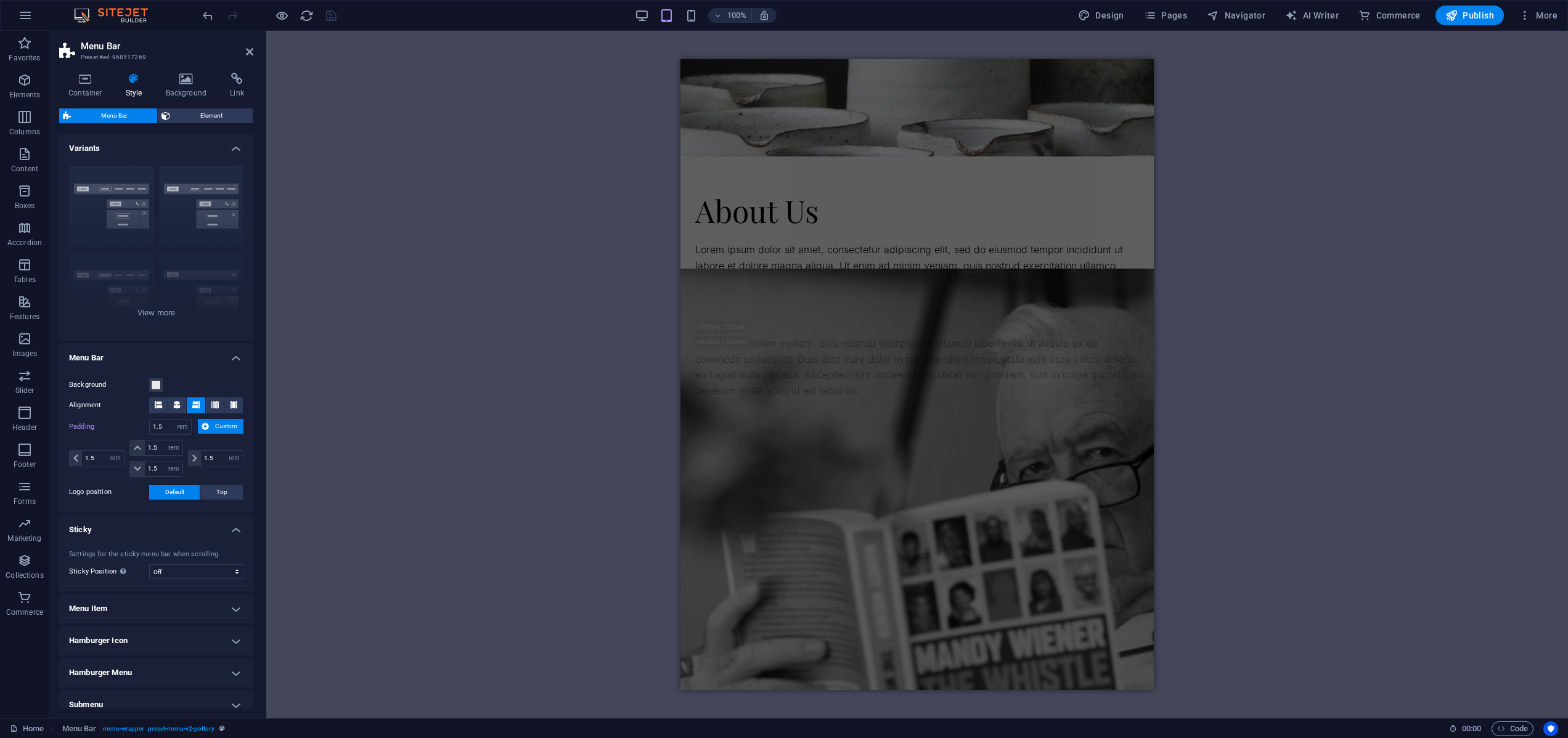
click at [537, 194] on div "Drag here to replace the existing content. Press “Ctrl” if you want to create a…" at bounding box center [917, 374] width 1301 height 687
click at [1203, 230] on div "Drag here to replace the existing content. Press “Ctrl” if you want to create a…" at bounding box center [917, 374] width 1301 height 687
click at [1057, 174] on div "About Us Lorem ipsum dolor sit amet, consectetur adipiscing elit, sed do eiusmo…" at bounding box center [917, 296] width 473 height 279
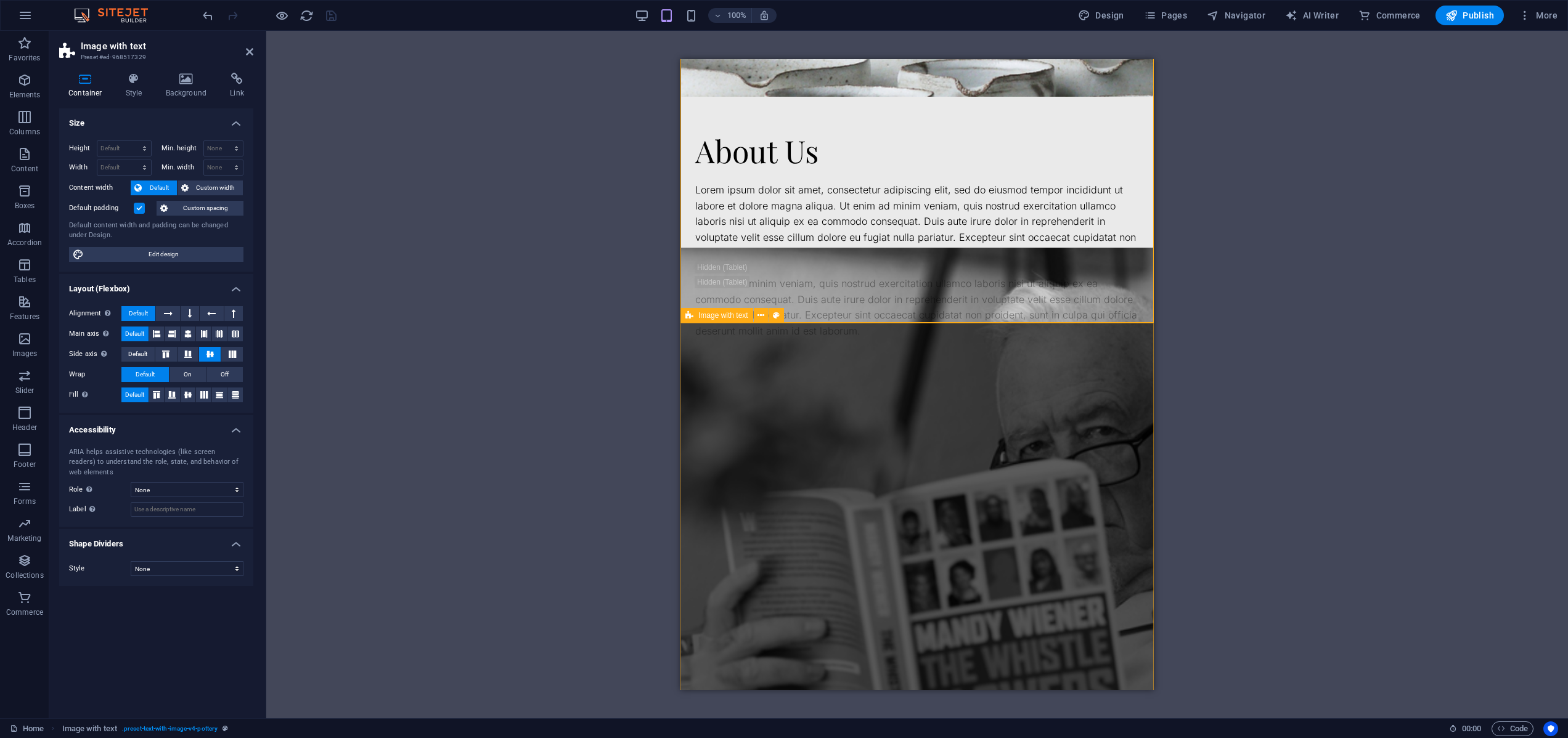
scroll to position [592, 0]
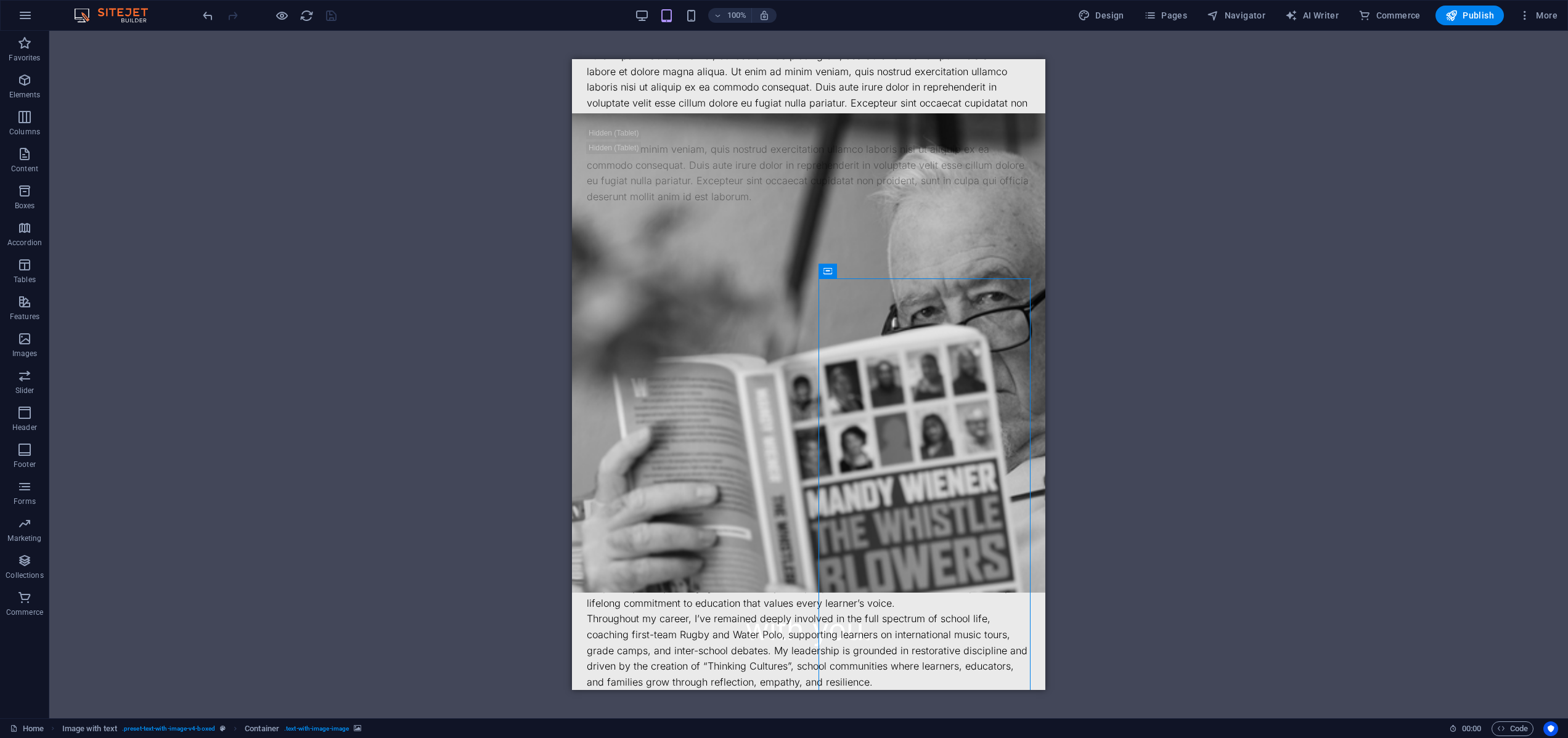
select select "px"
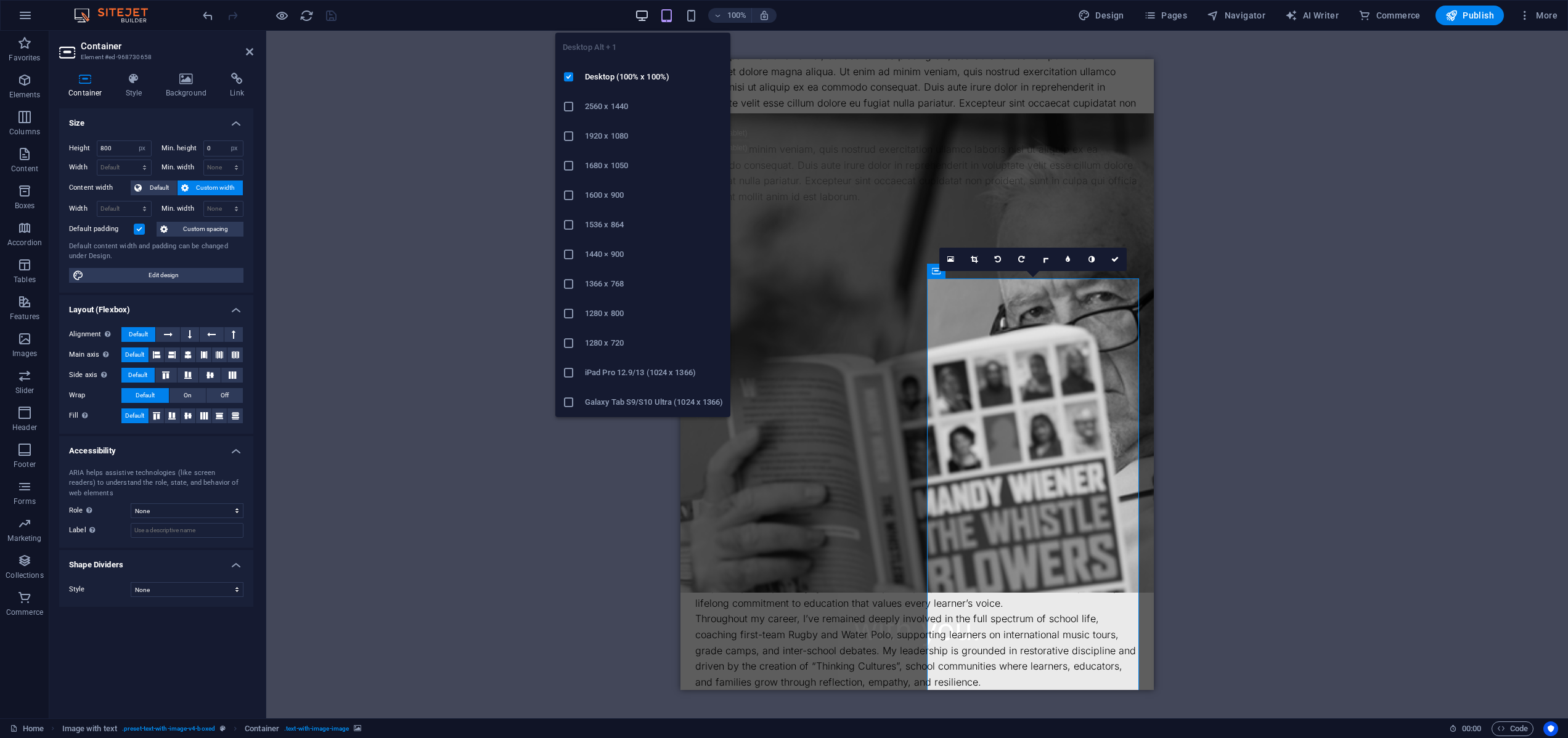
click at [643, 15] on icon "button" at bounding box center [641, 15] width 14 height 14
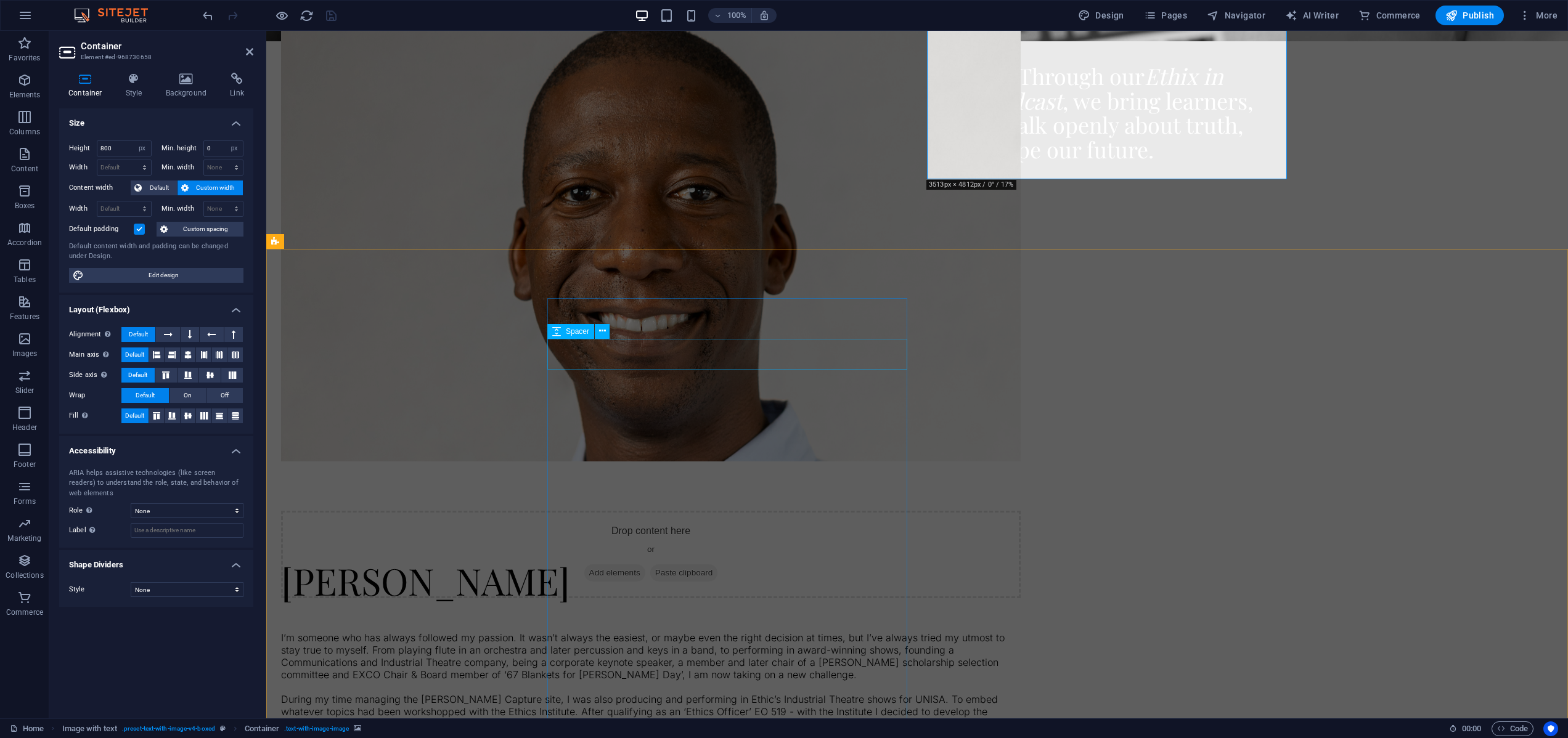
scroll to position [1240, 0]
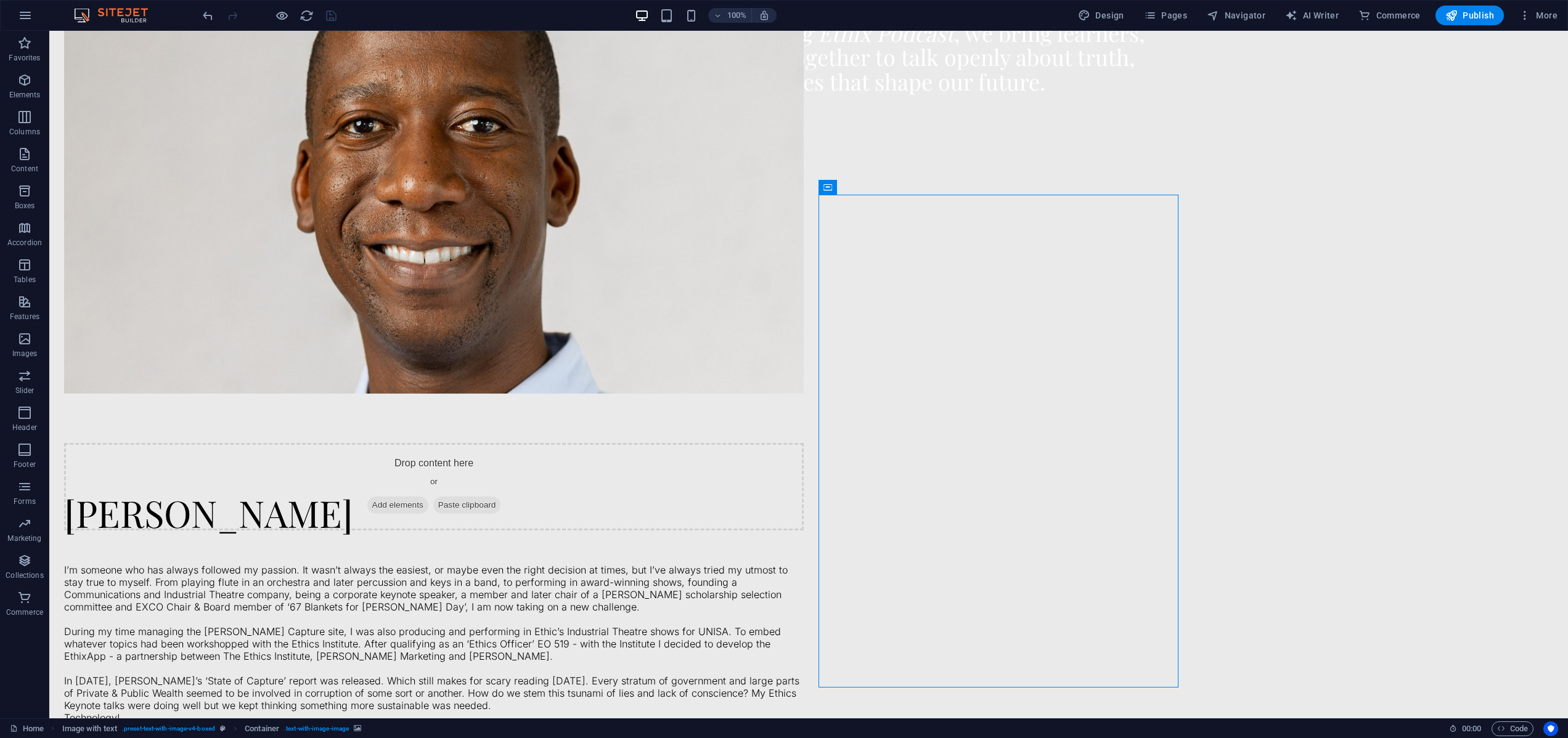
select select "px"
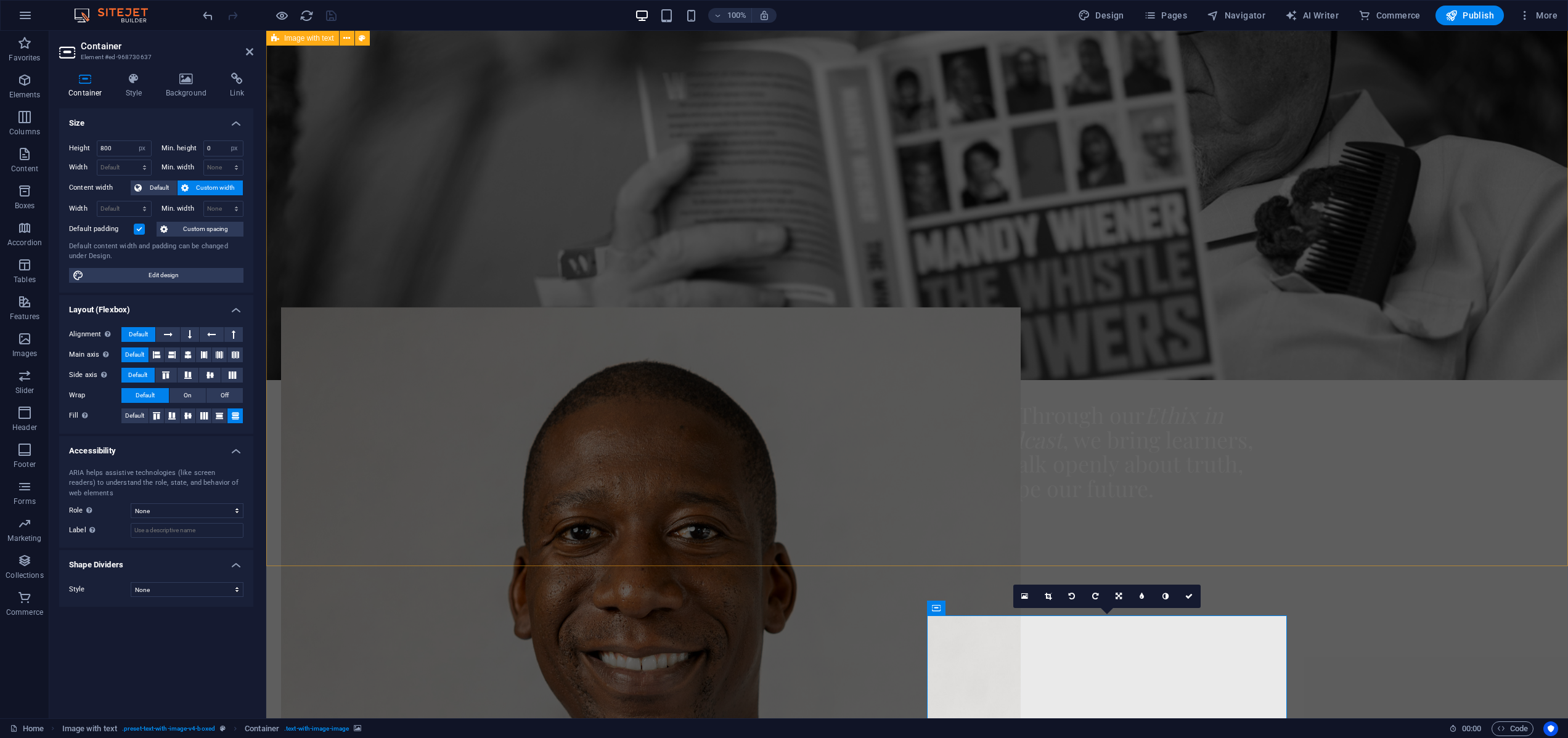
scroll to position [783, 0]
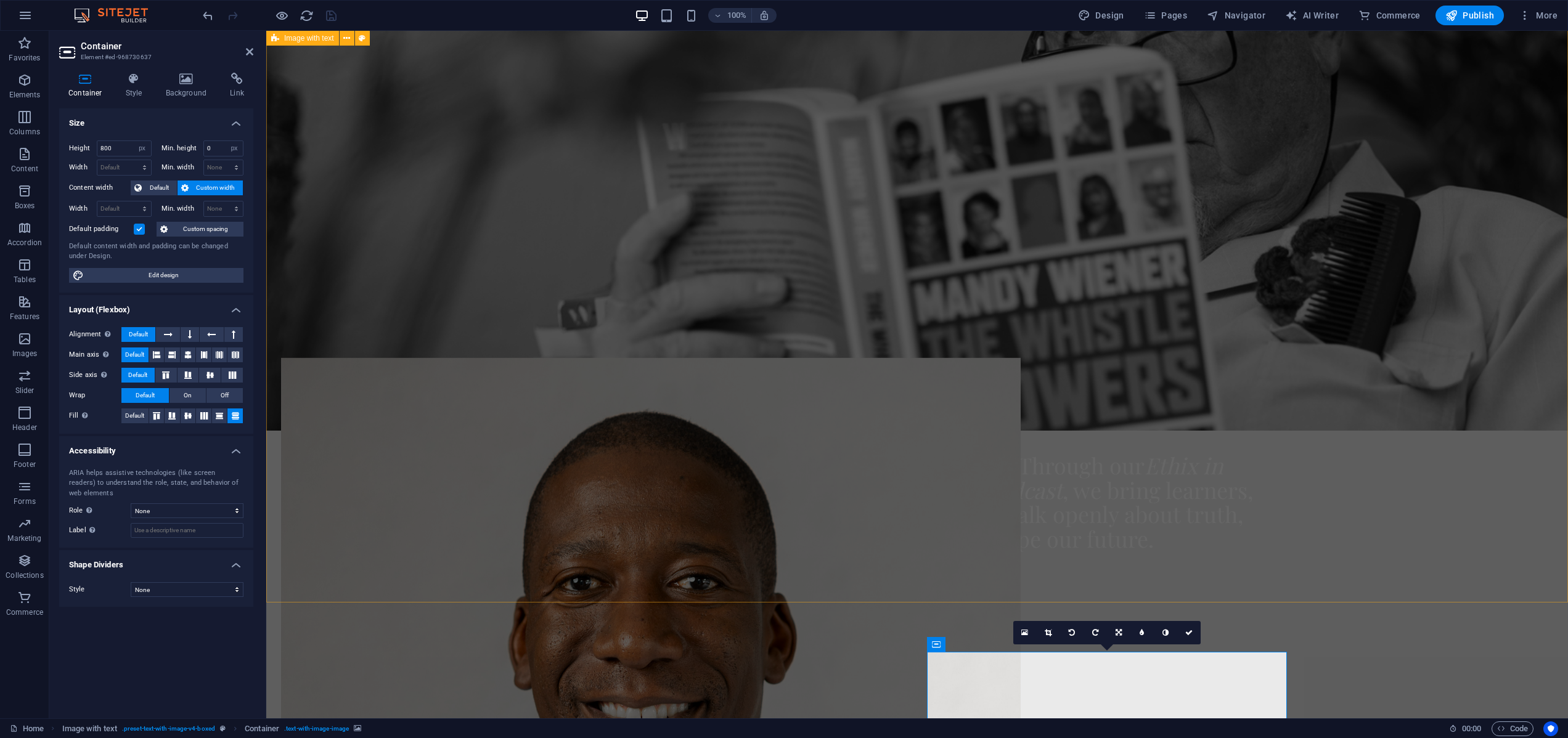
click at [1020, 358] on figure at bounding box center [651, 604] width 740 height 493
select select "px"
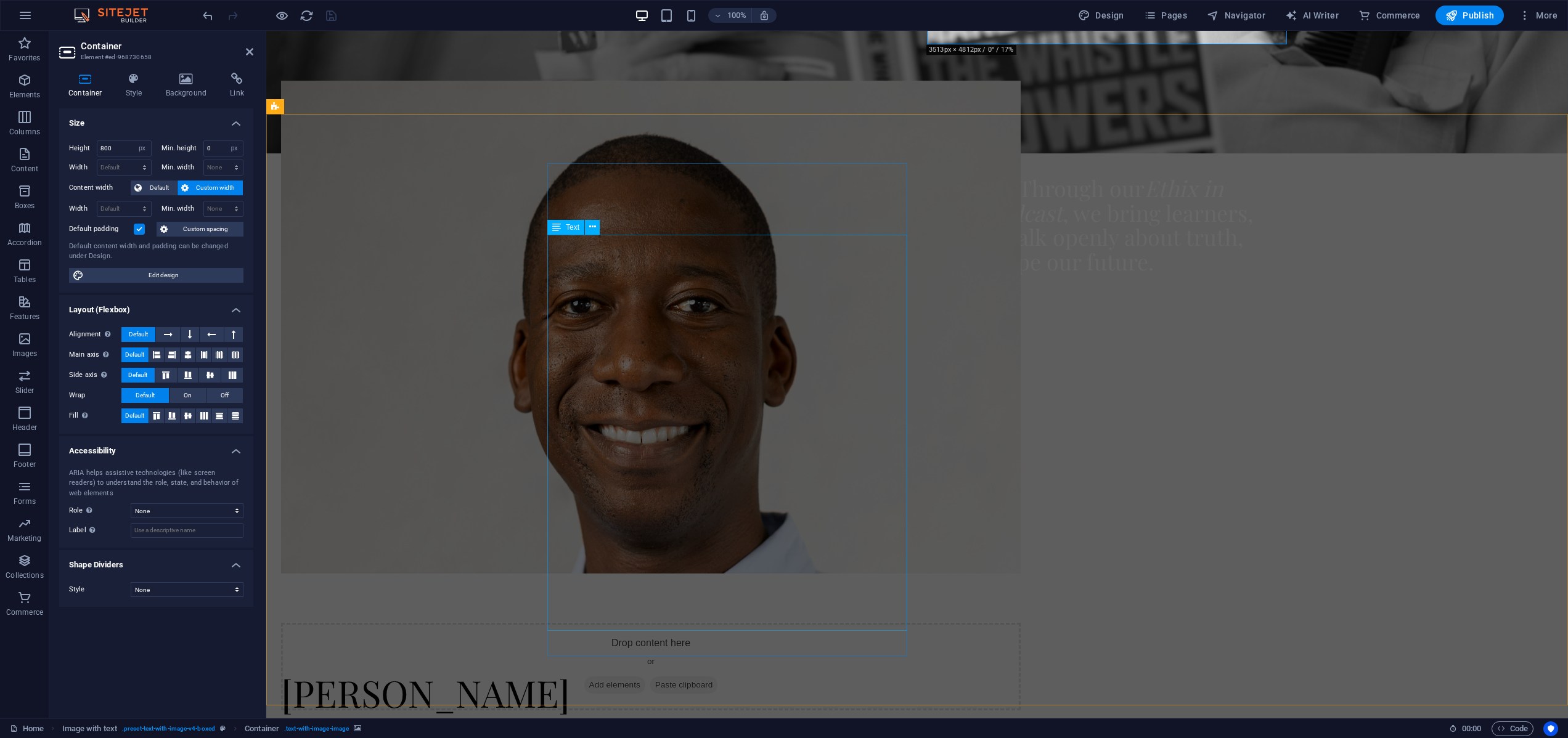
scroll to position [1370, 0]
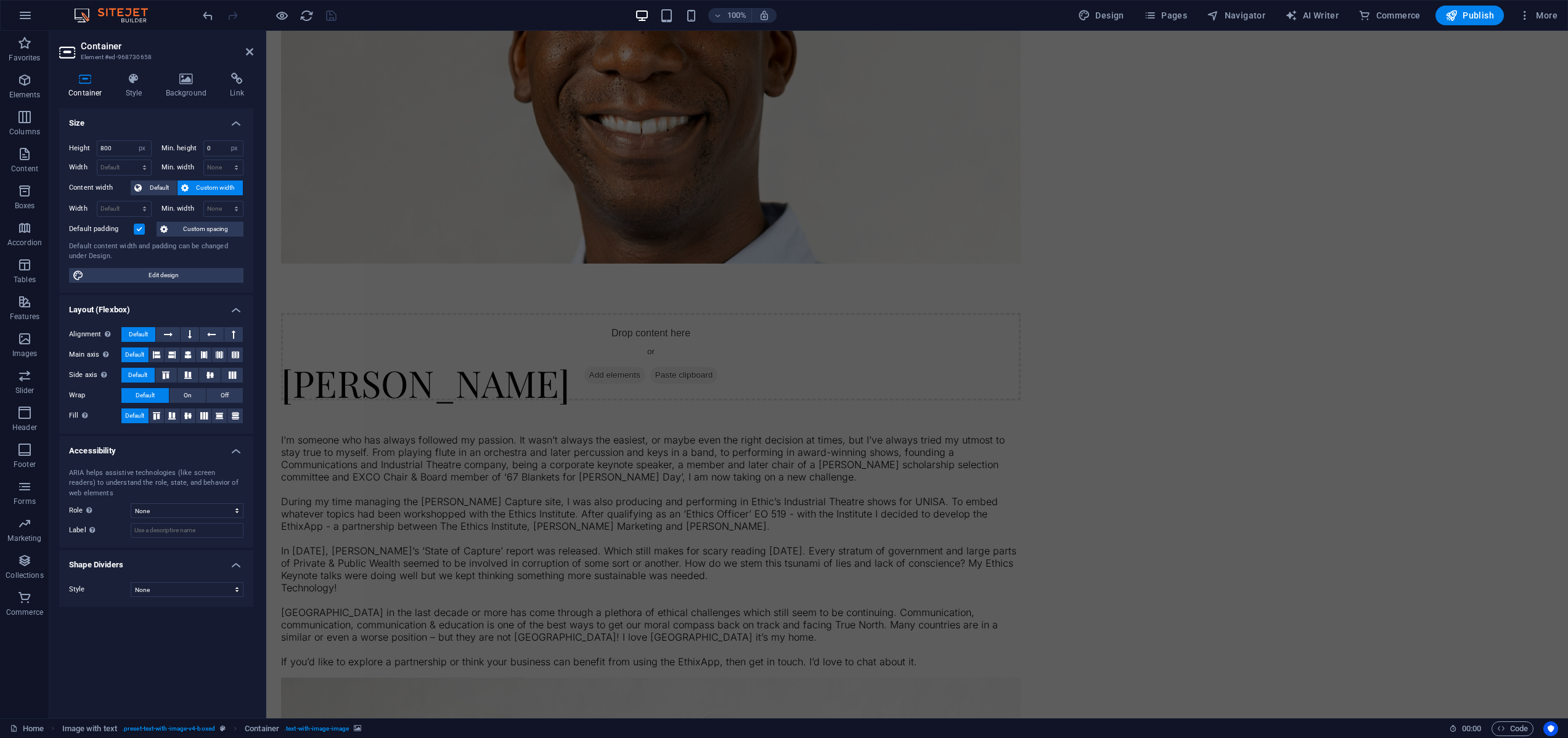
select select "px"
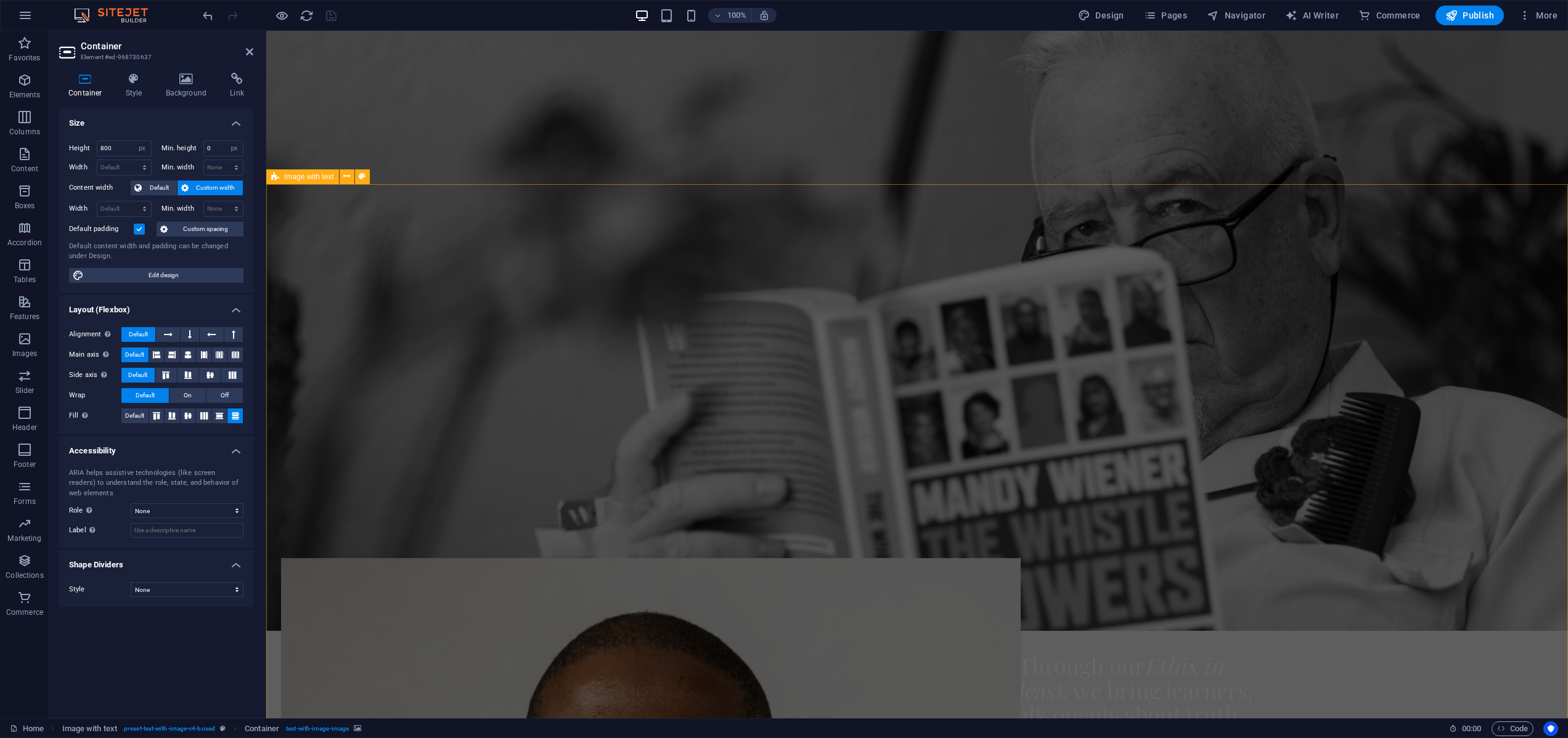
scroll to position [594, 0]
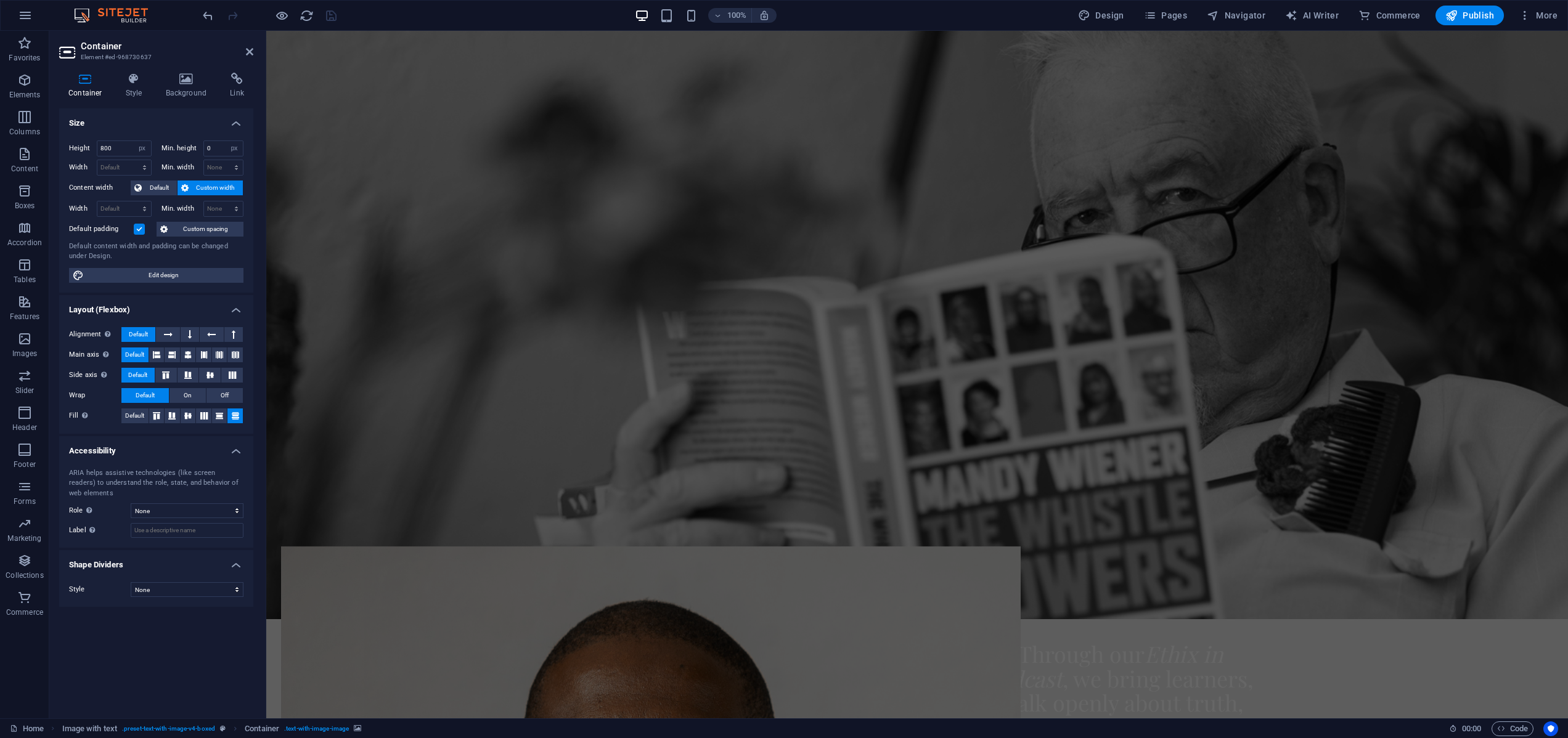
select select "px"
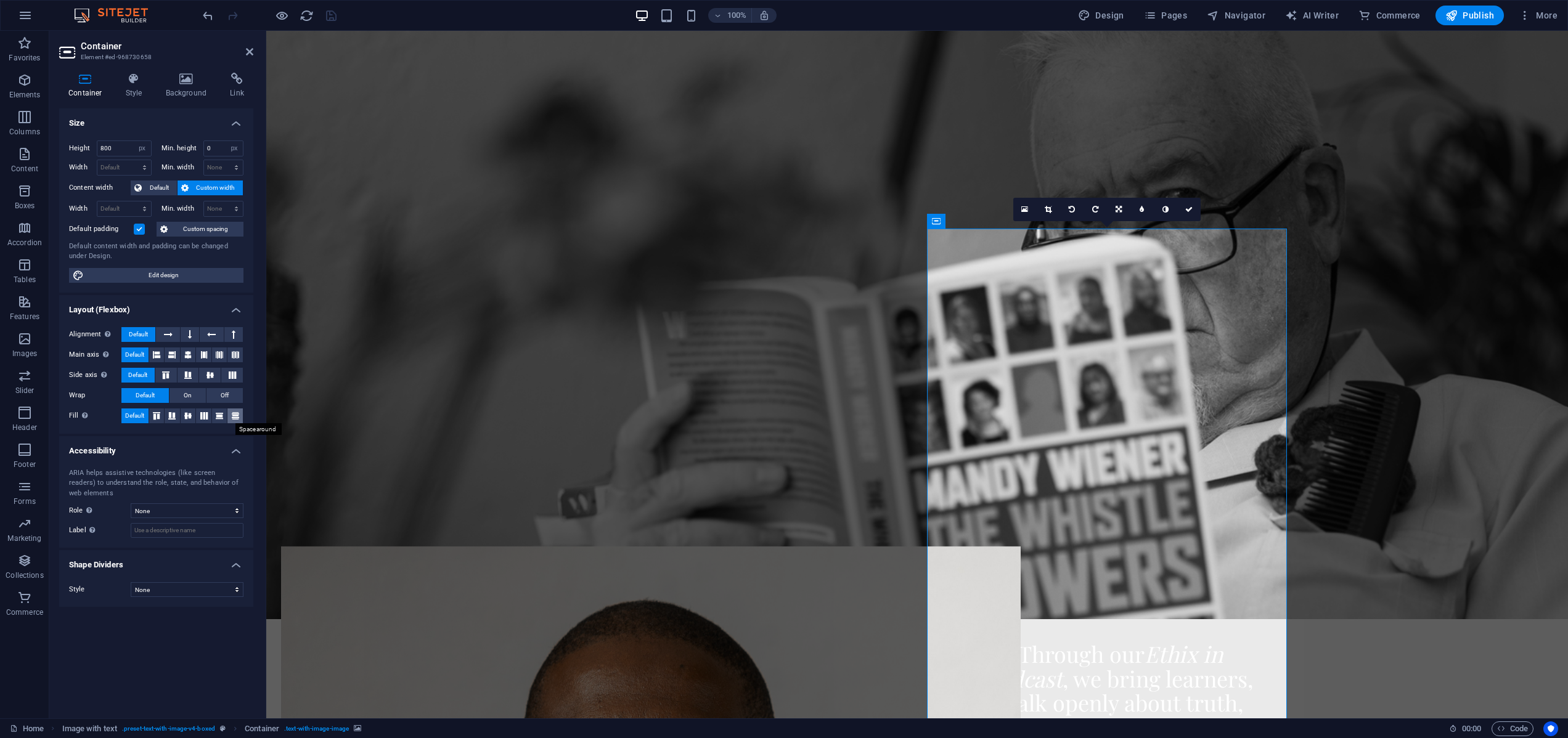
click at [233, 415] on icon at bounding box center [235, 415] width 15 height 7
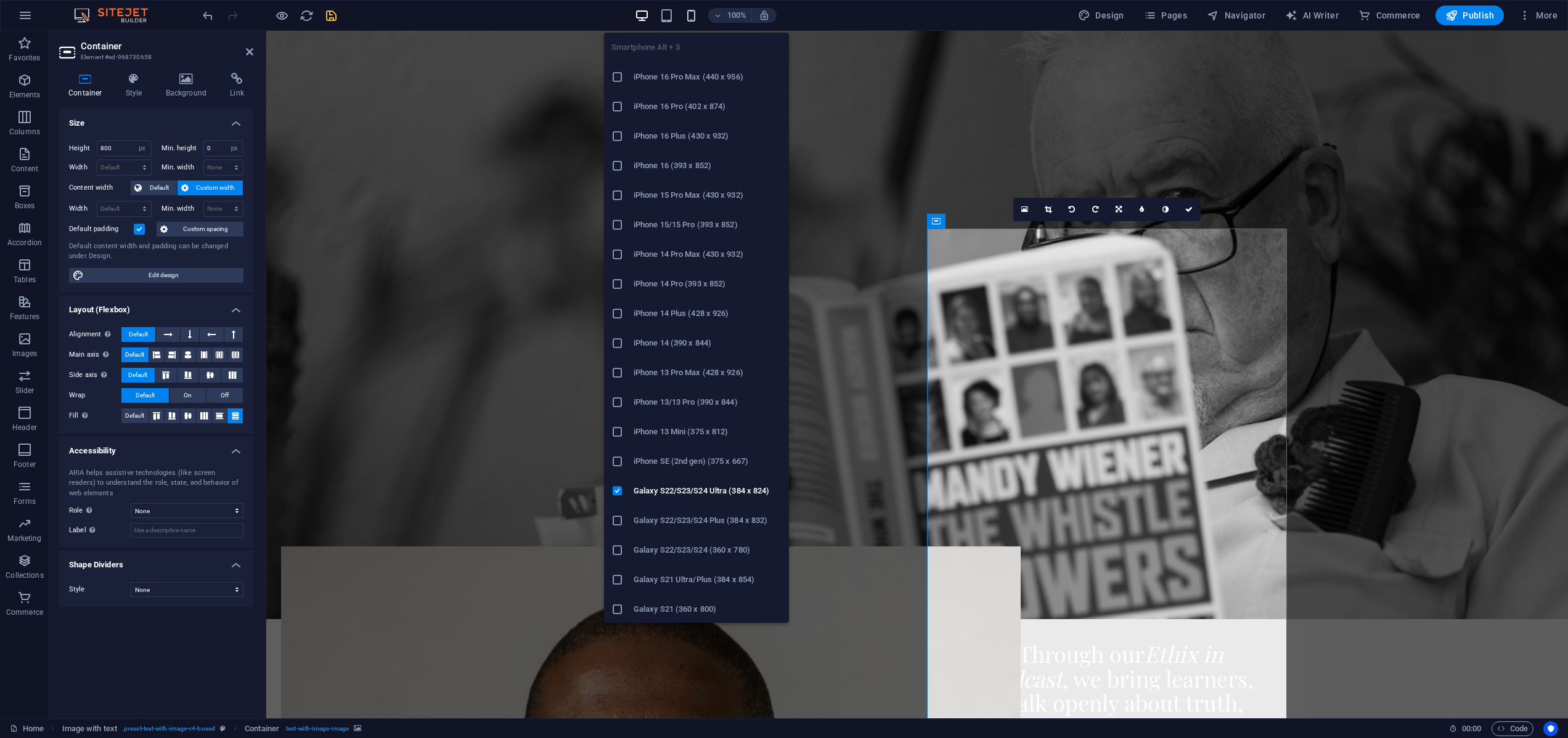
click at [692, 13] on icon "button" at bounding box center [691, 15] width 14 height 14
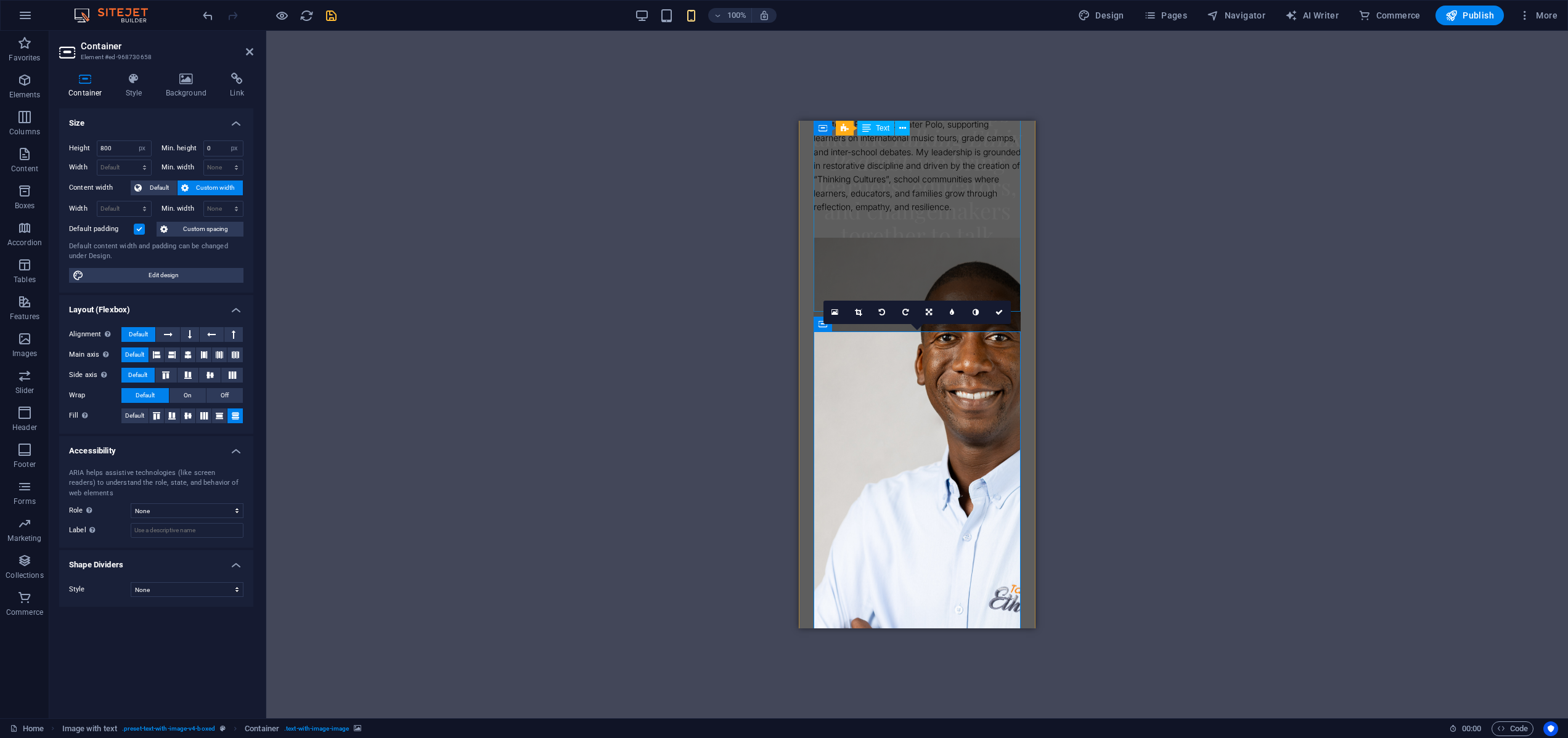
scroll to position [1318, 0]
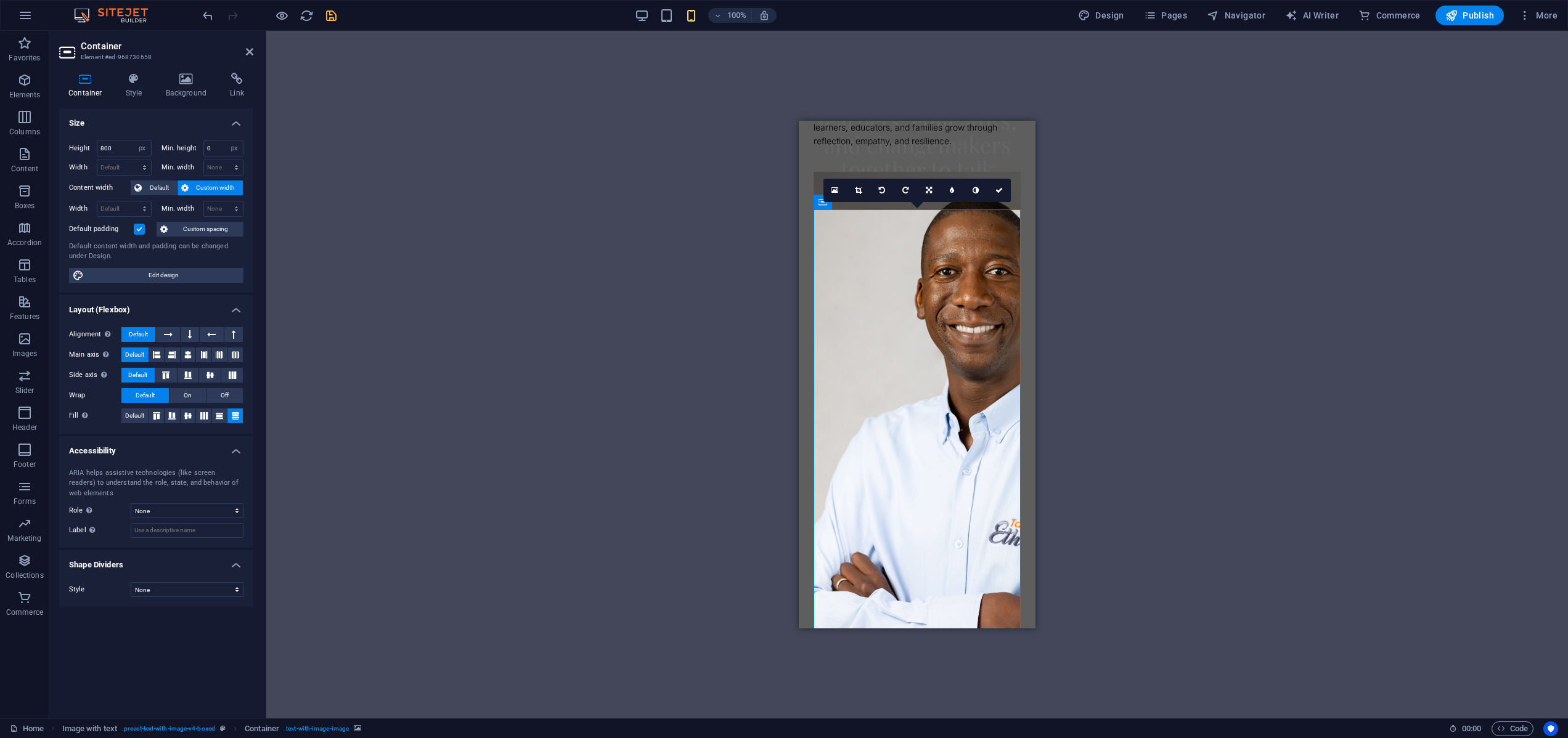
click at [961, 298] on figure at bounding box center [917, 418] width 207 height 493
click at [930, 190] on icon at bounding box center [928, 190] width 6 height 7
click at [905, 188] on icon at bounding box center [905, 190] width 5 height 7
click at [905, 188] on icon at bounding box center [905, 190] width 6 height 7
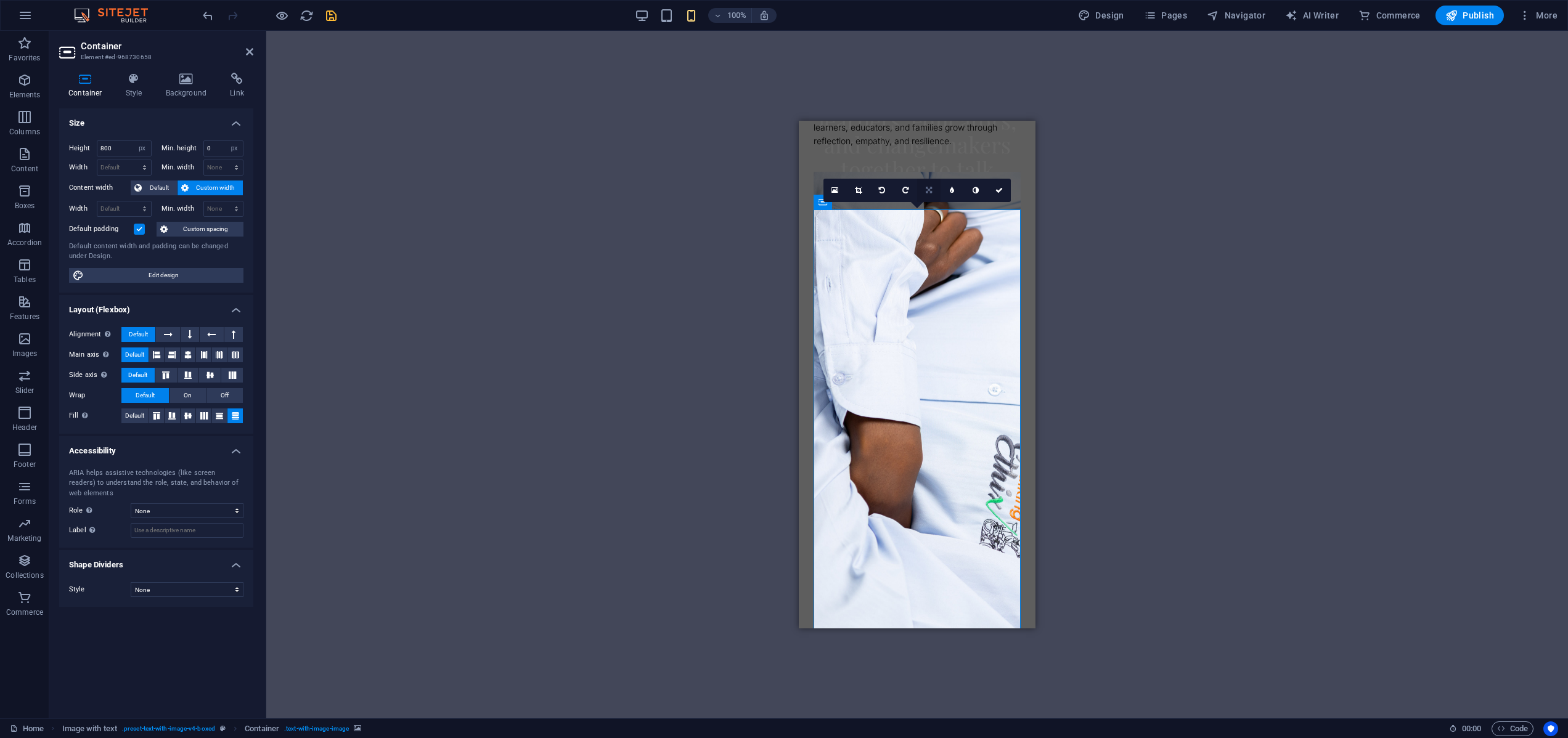
click at [929, 190] on icon at bounding box center [928, 190] width 6 height 7
click at [883, 191] on icon at bounding box center [881, 190] width 6 height 7
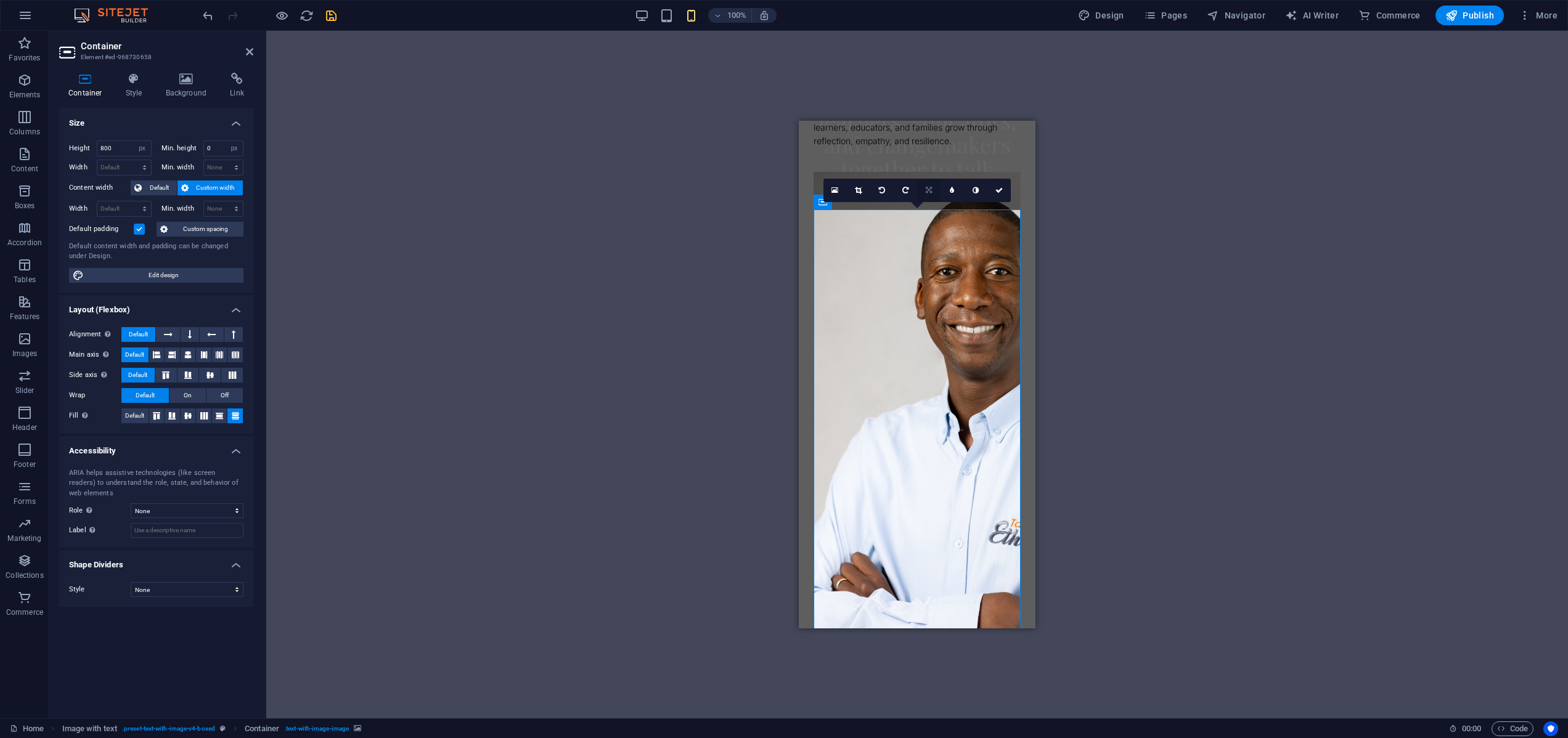
click at [929, 188] on icon at bounding box center [928, 190] width 6 height 7
click at [954, 188] on icon at bounding box center [951, 190] width 5 height 7
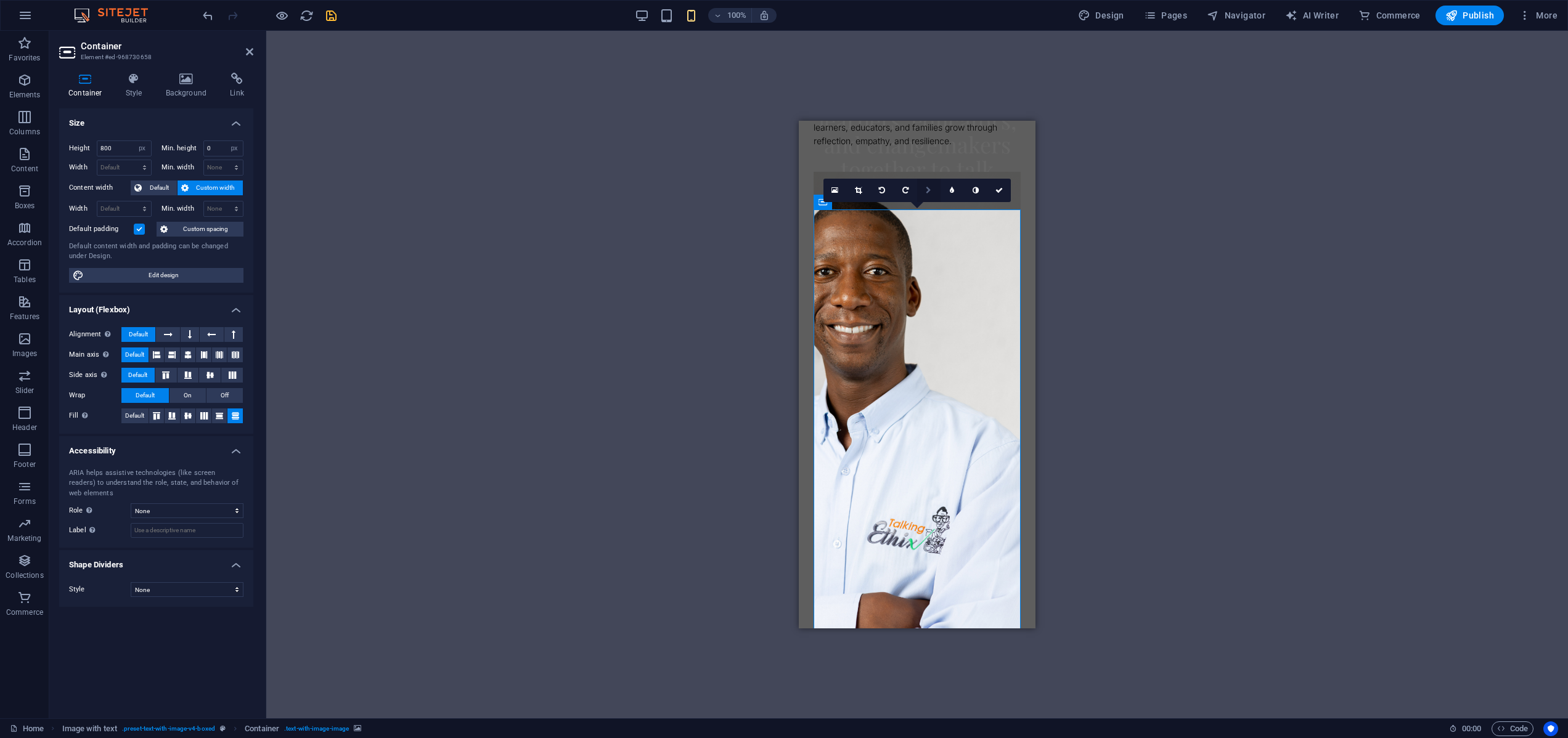
click at [929, 188] on icon at bounding box center [928, 190] width 5 height 7
click at [908, 188] on icon at bounding box center [905, 190] width 5 height 7
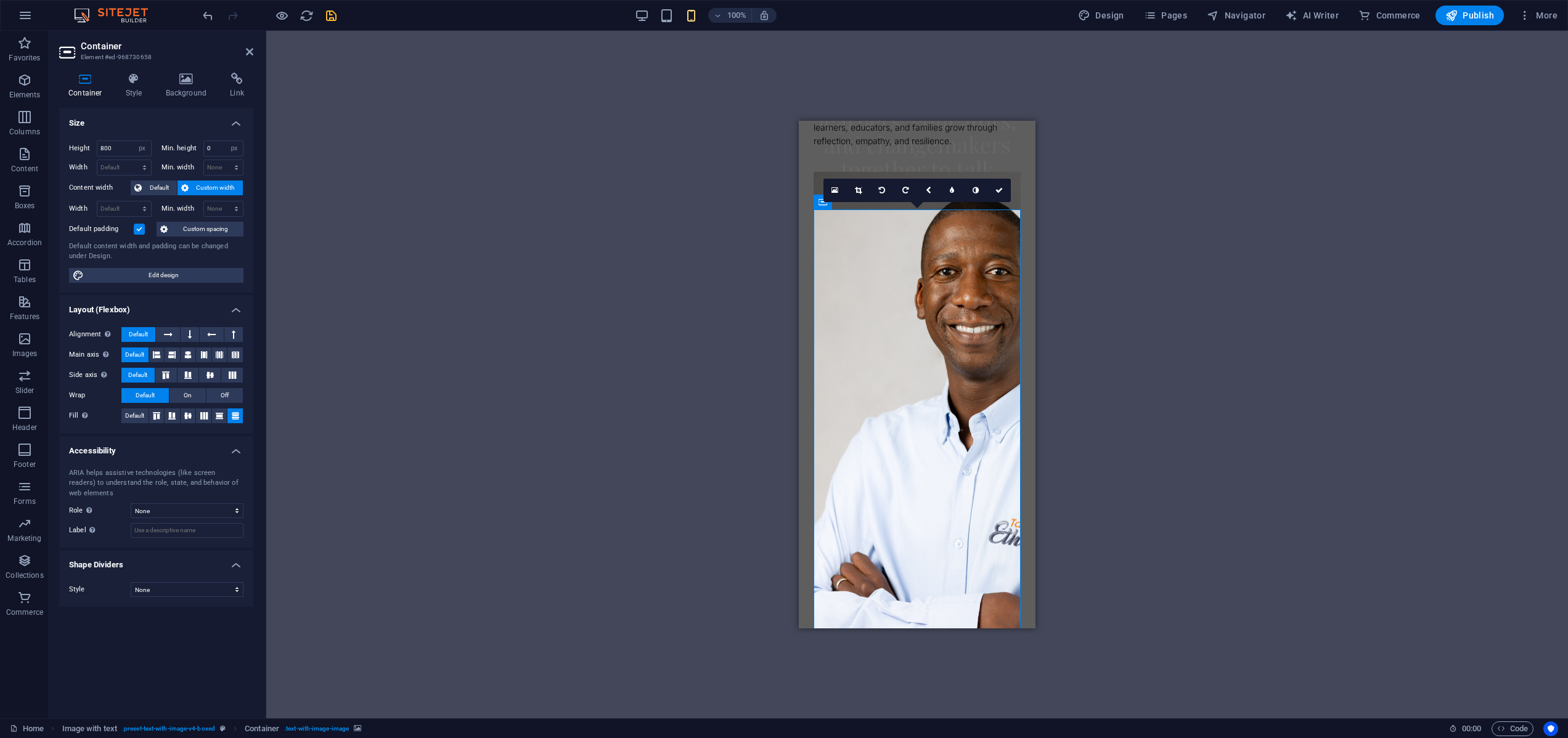
click at [1088, 174] on div "Drag here to replace the existing content. Press “Ctrl” if you want to create a…" at bounding box center [917, 374] width 1301 height 687
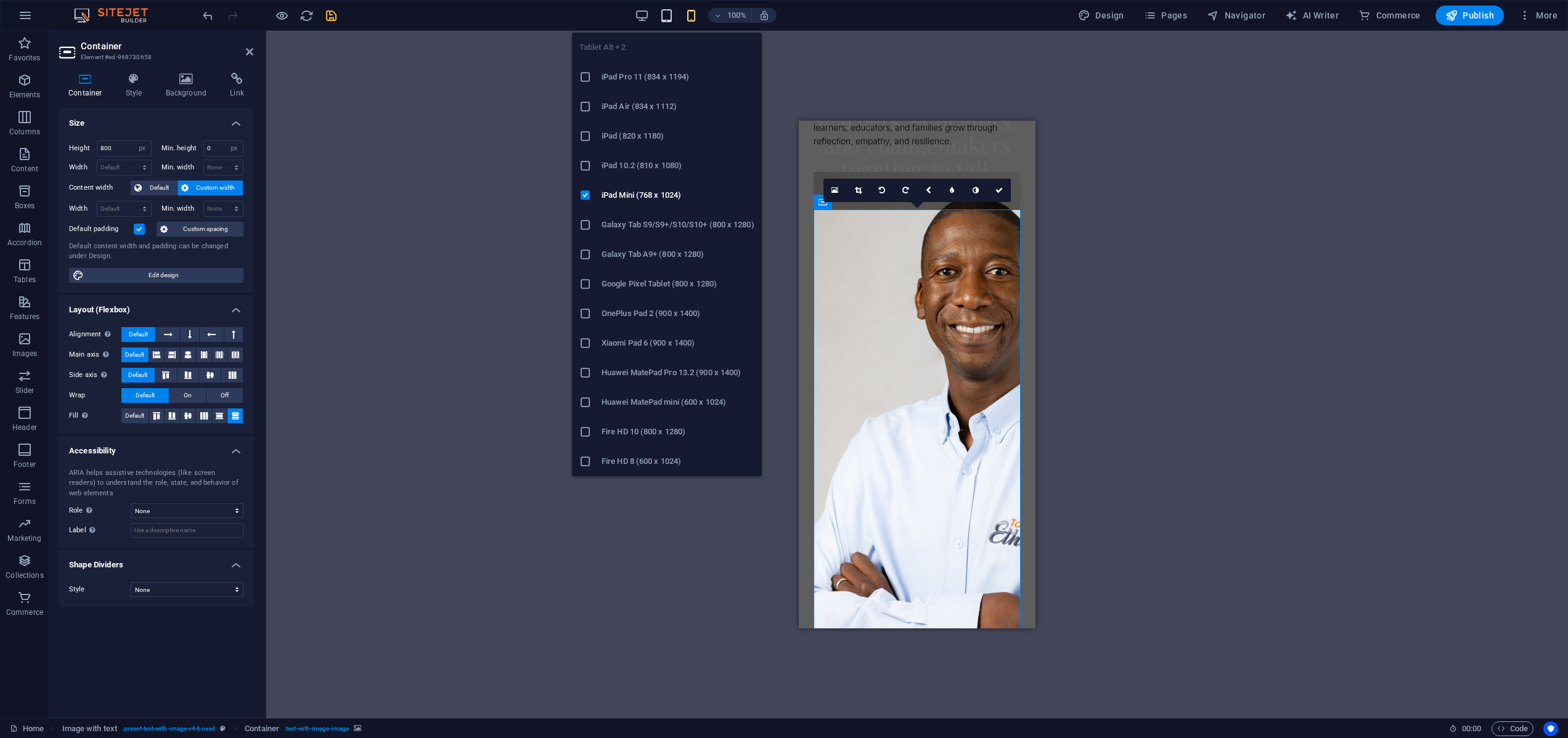
click at [670, 14] on icon "button" at bounding box center [666, 15] width 14 height 14
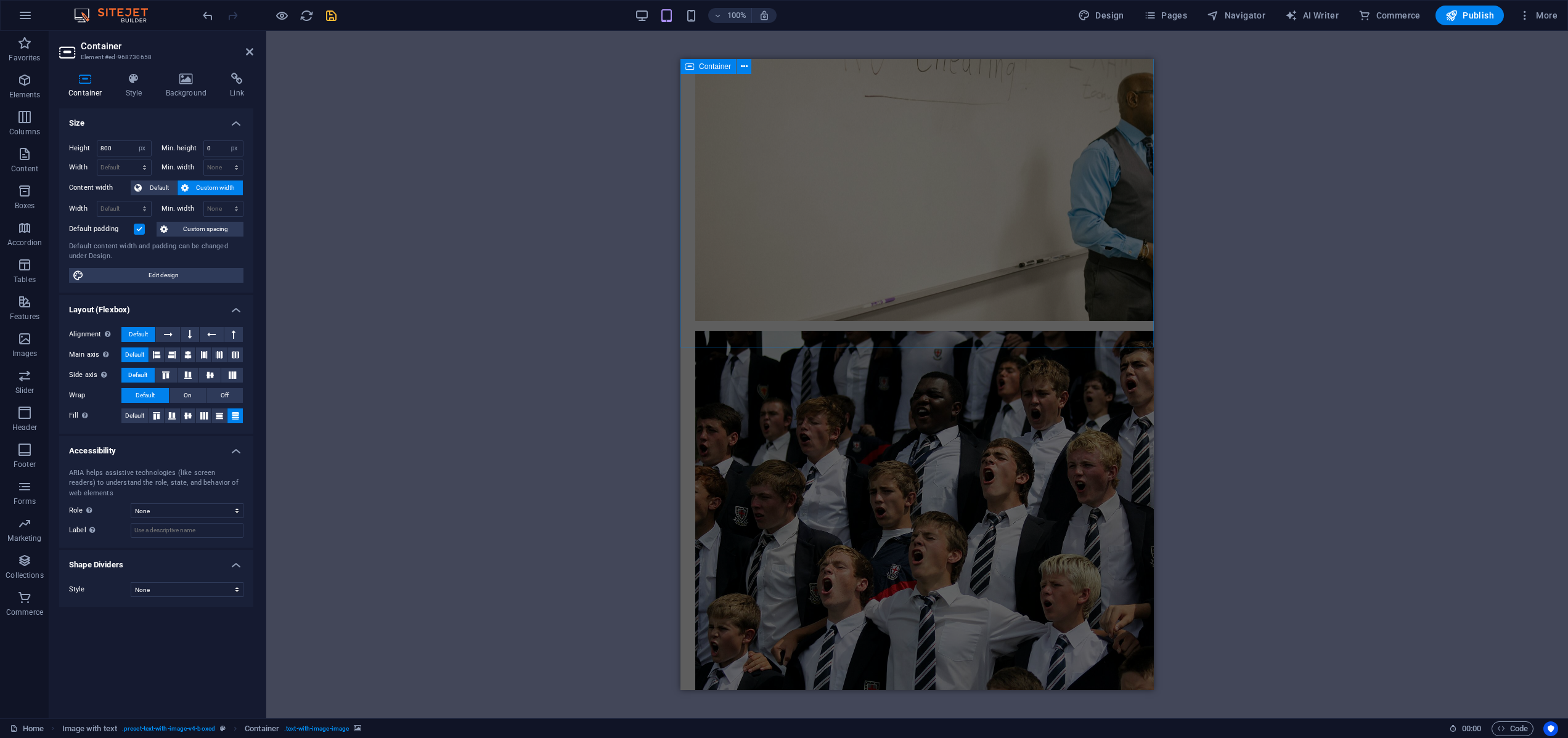
scroll to position [3642, 0]
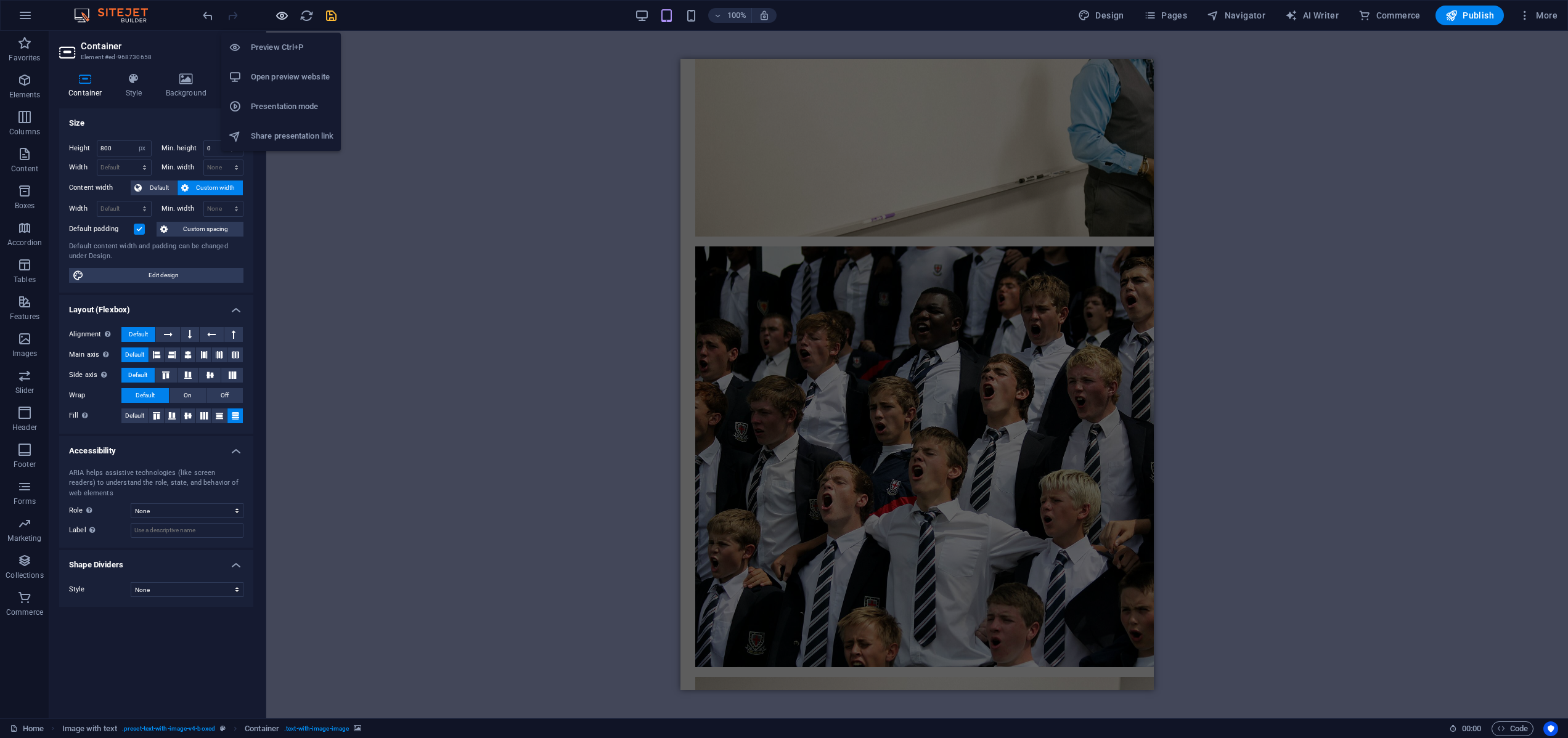
click at [281, 15] on icon "button" at bounding box center [281, 15] width 14 height 14
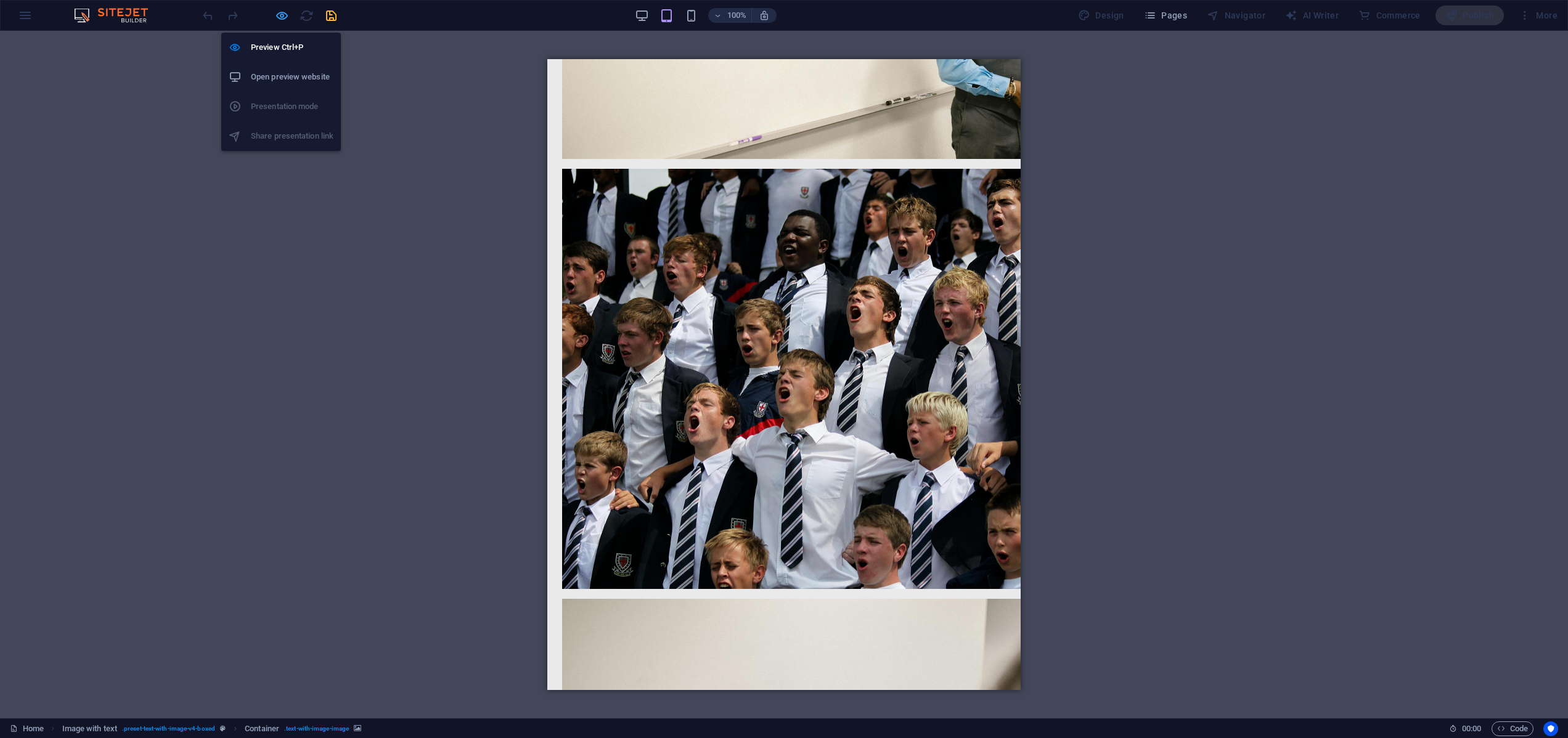
scroll to position [742, 0]
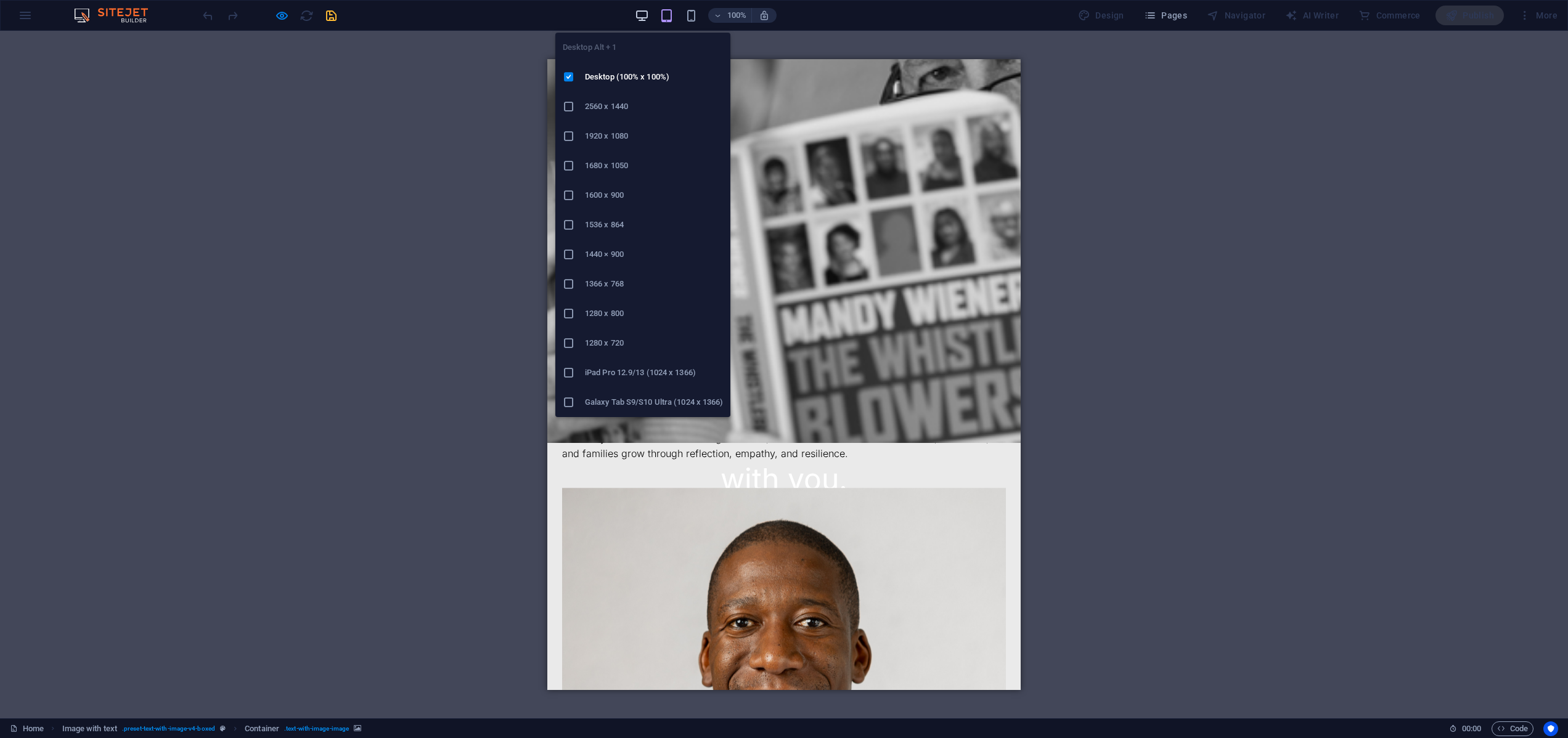
click at [647, 17] on icon "button" at bounding box center [641, 15] width 14 height 14
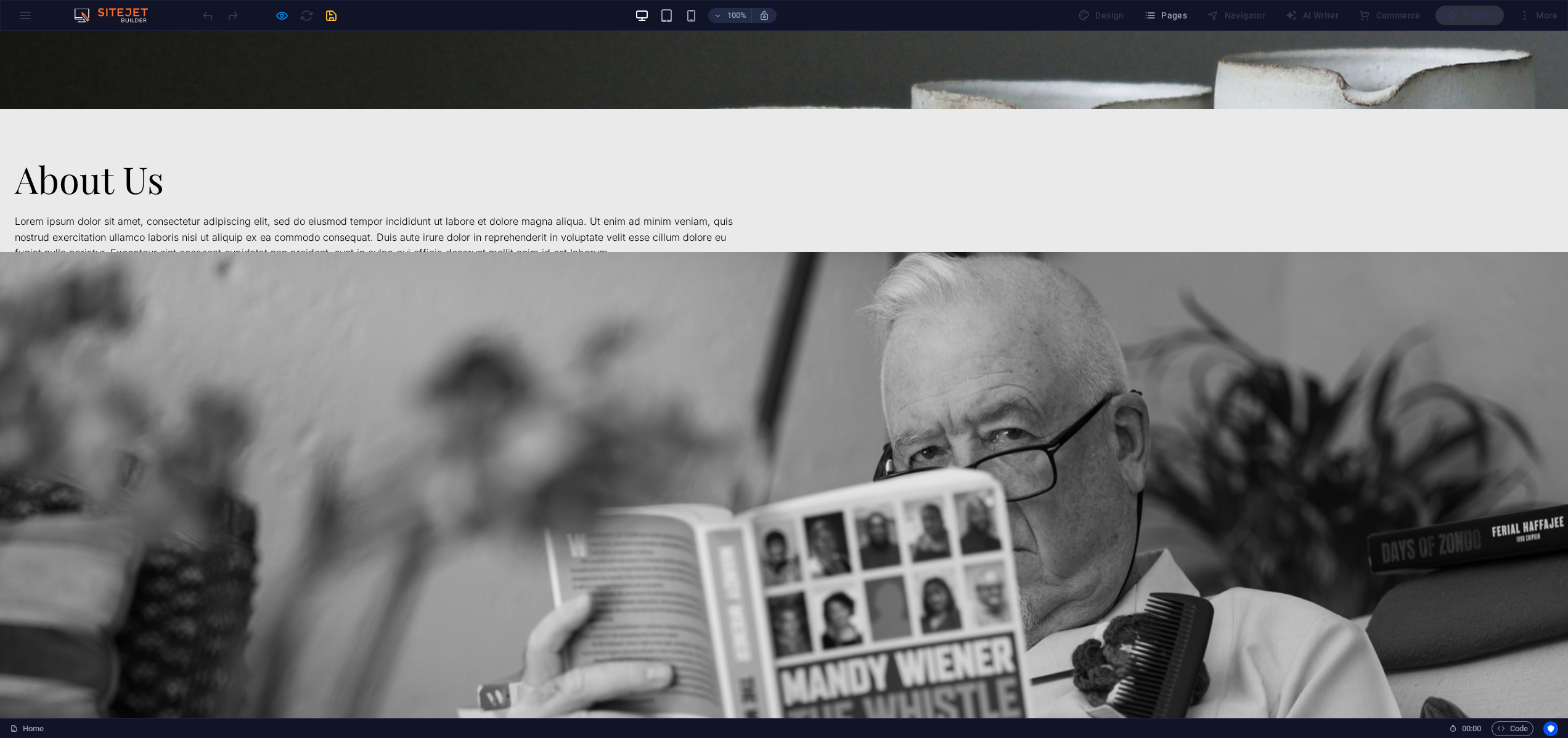
scroll to position [0, 0]
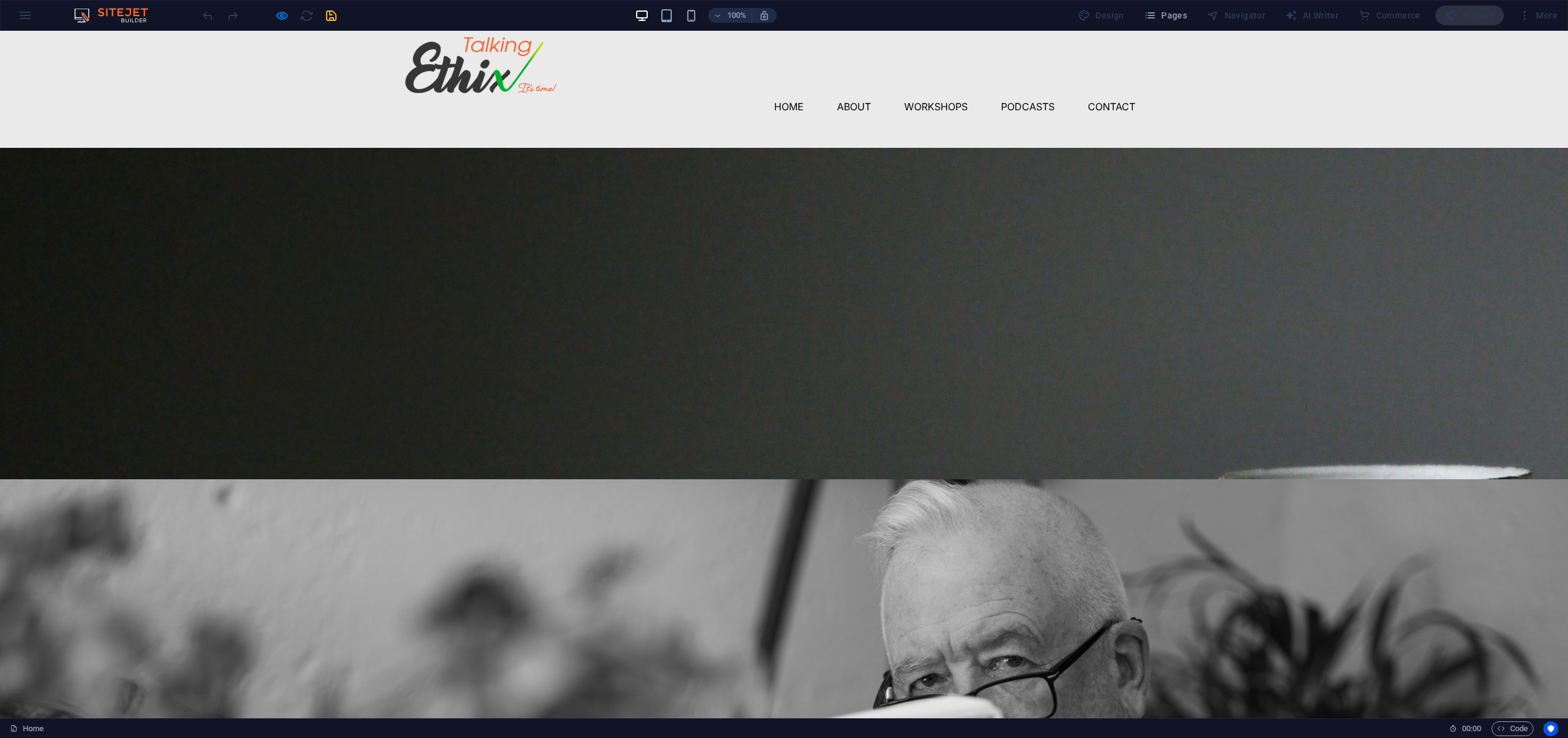
click at [653, 116] on header "Menu Home About Workshops Podcasts Contact" at bounding box center [784, 73] width 769 height 85
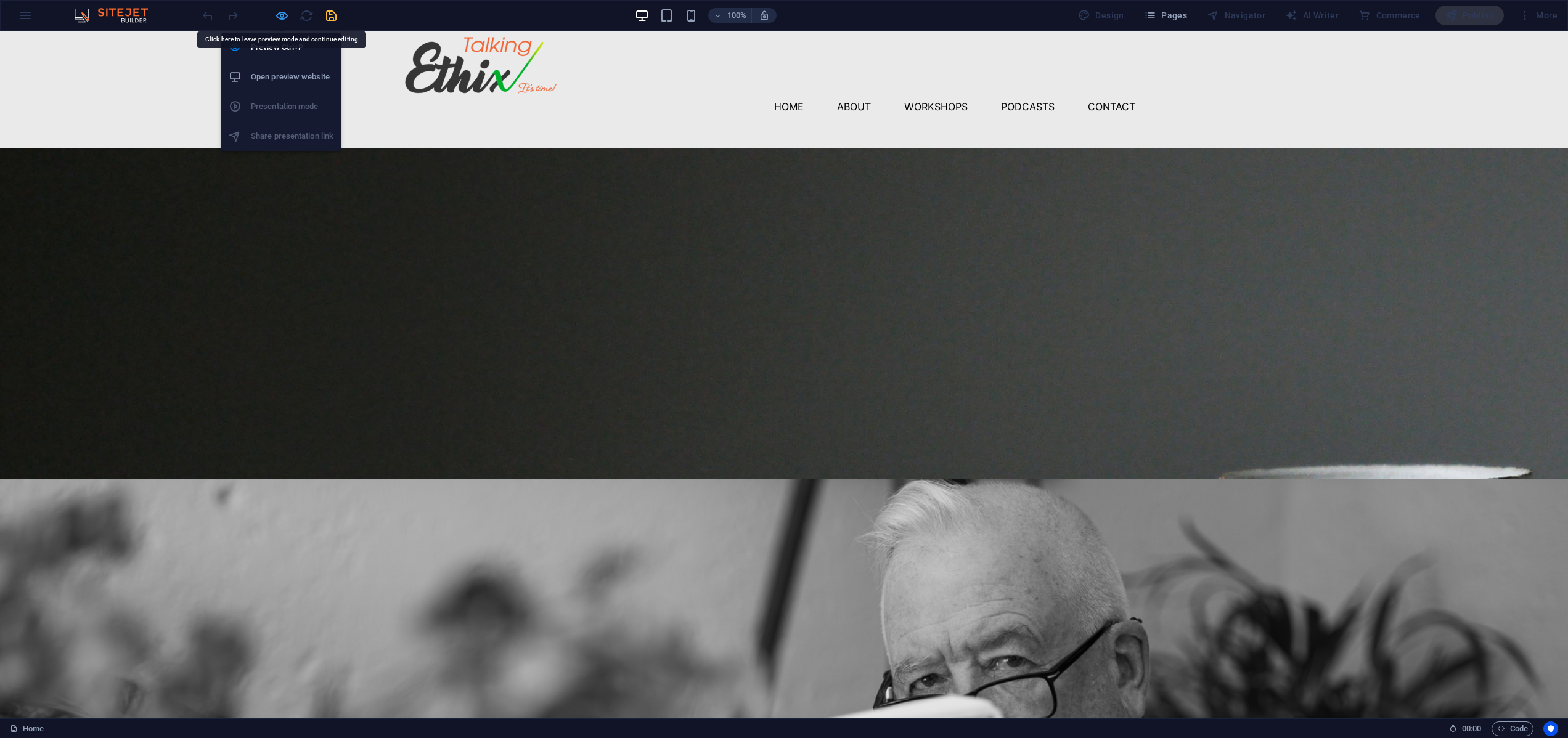
click at [281, 15] on icon "button" at bounding box center [281, 15] width 14 height 14
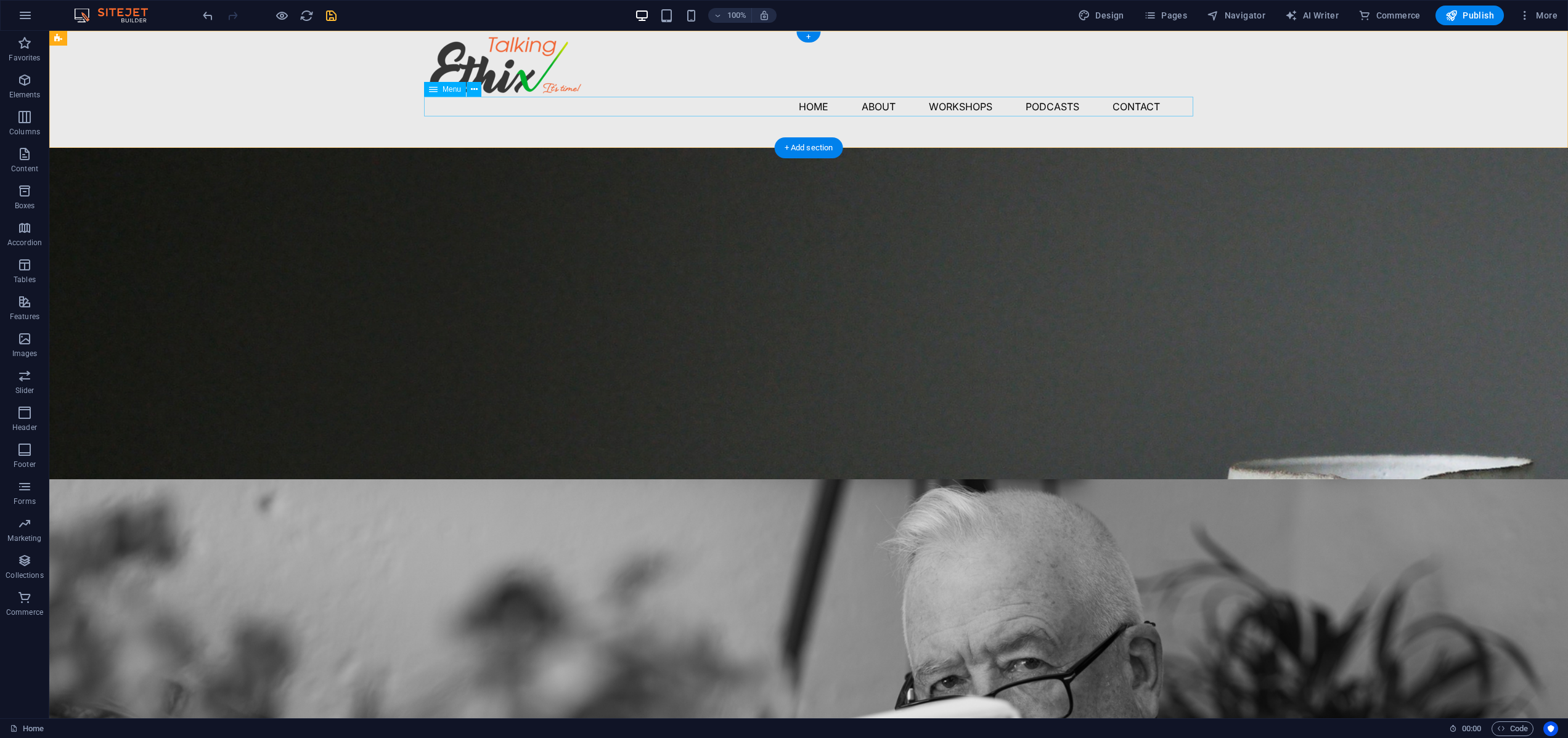
click at [669, 107] on nav "Home About Workshops Podcasts Contact" at bounding box center [808, 107] width 769 height 20
select select
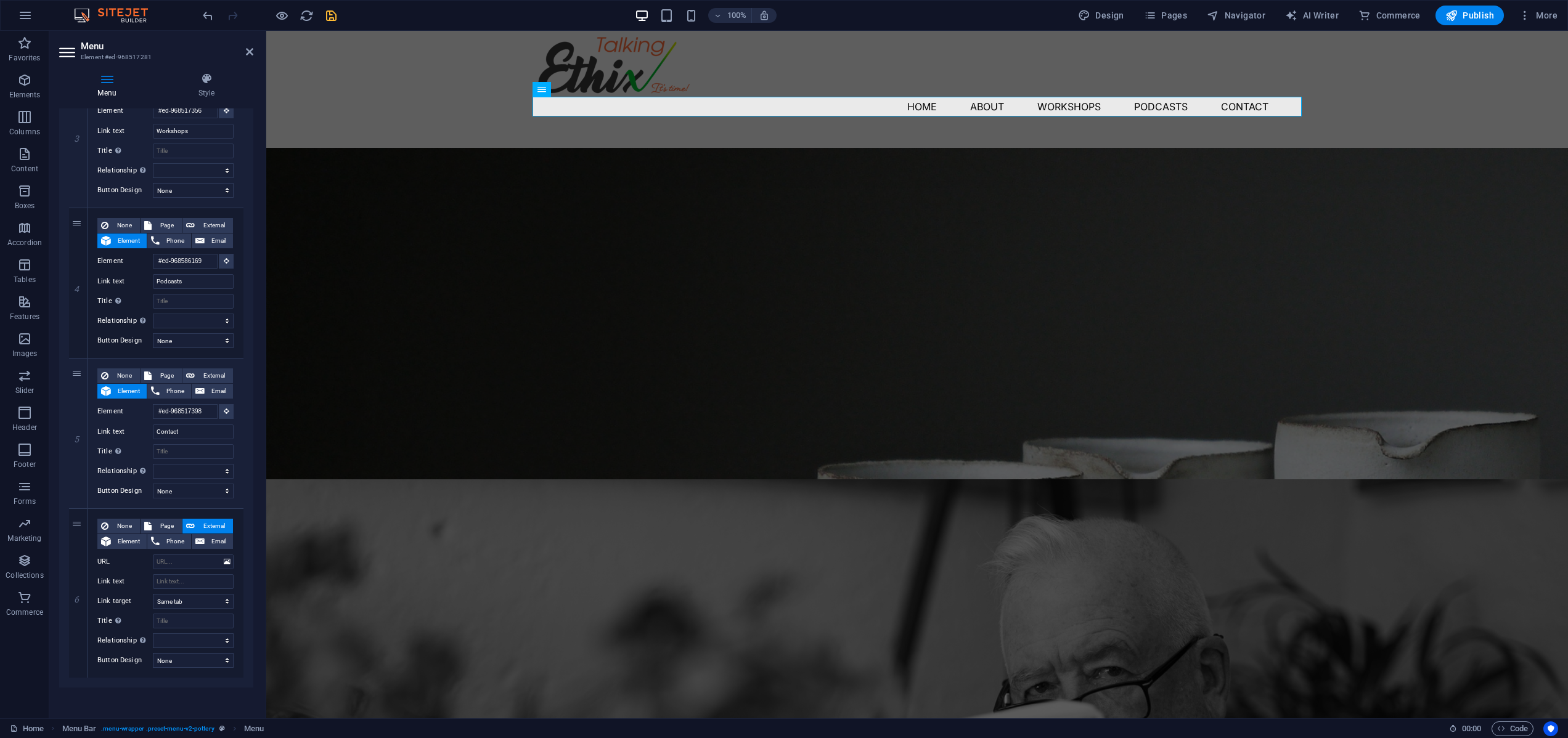
scroll to position [472, 0]
click at [446, 124] on div "Menu Home About Workshops Podcasts Contact" at bounding box center [917, 89] width 1301 height 117
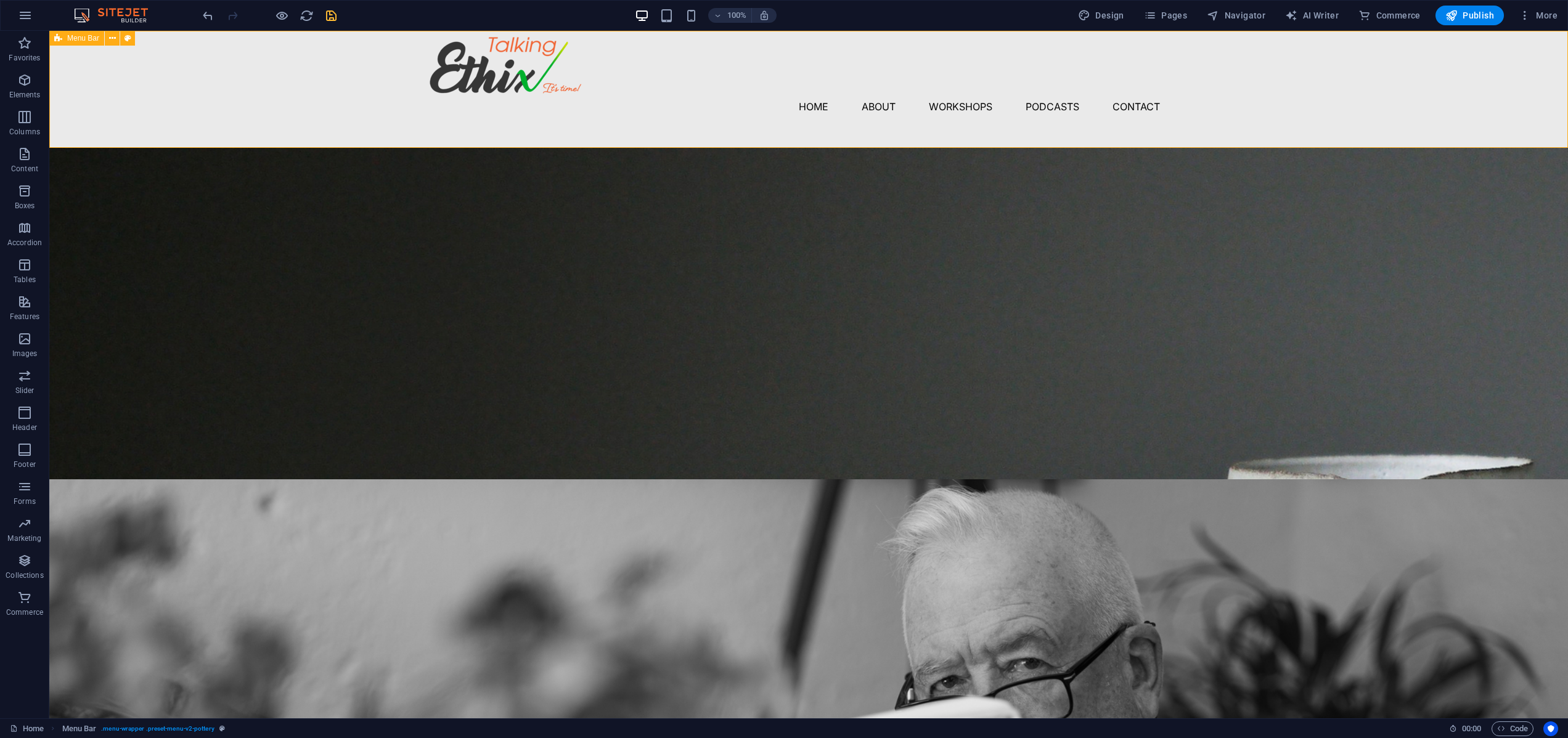
click at [531, 131] on div "Menu Home About Workshops Podcasts Contact" at bounding box center [808, 89] width 1519 height 117
select select "rem"
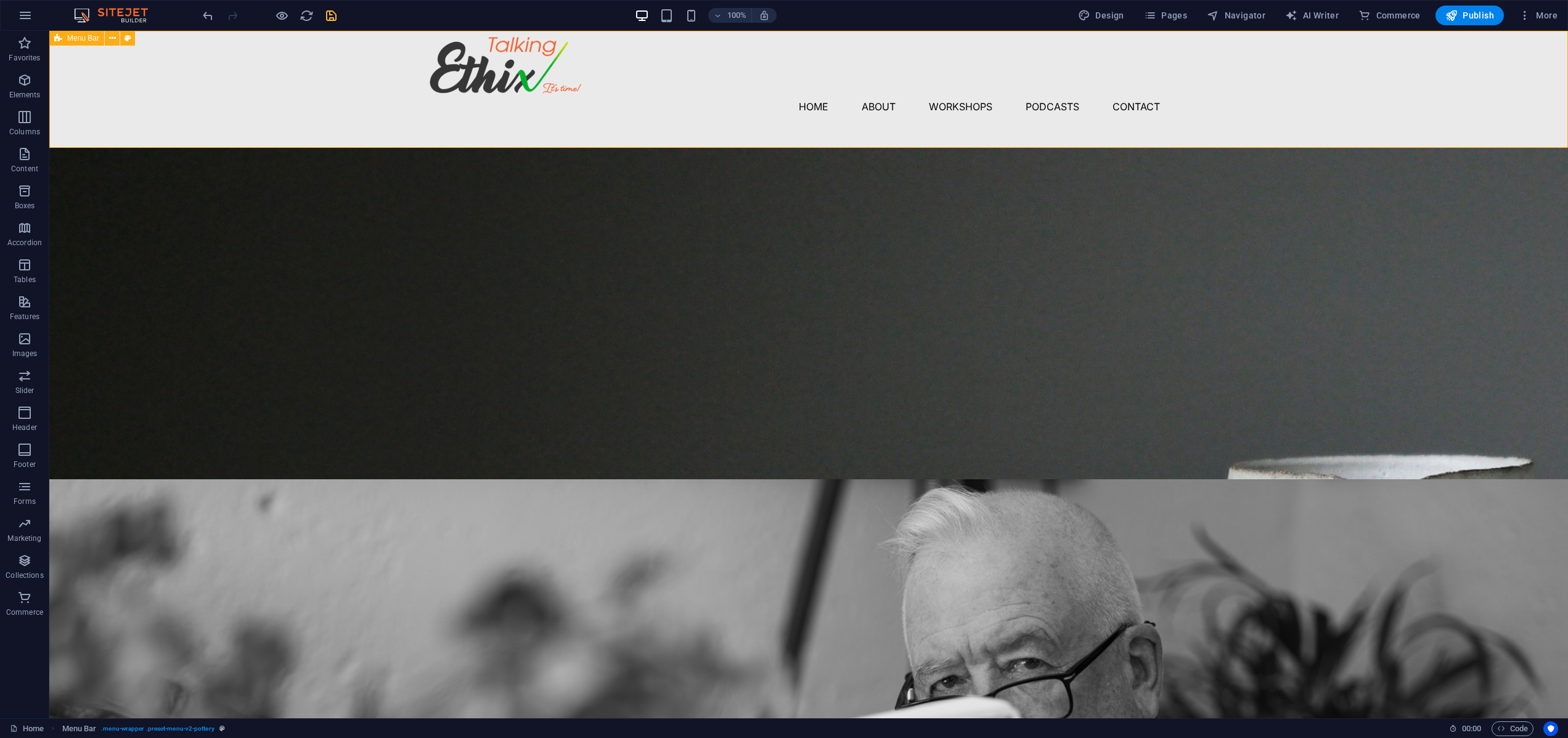
select select "rem"
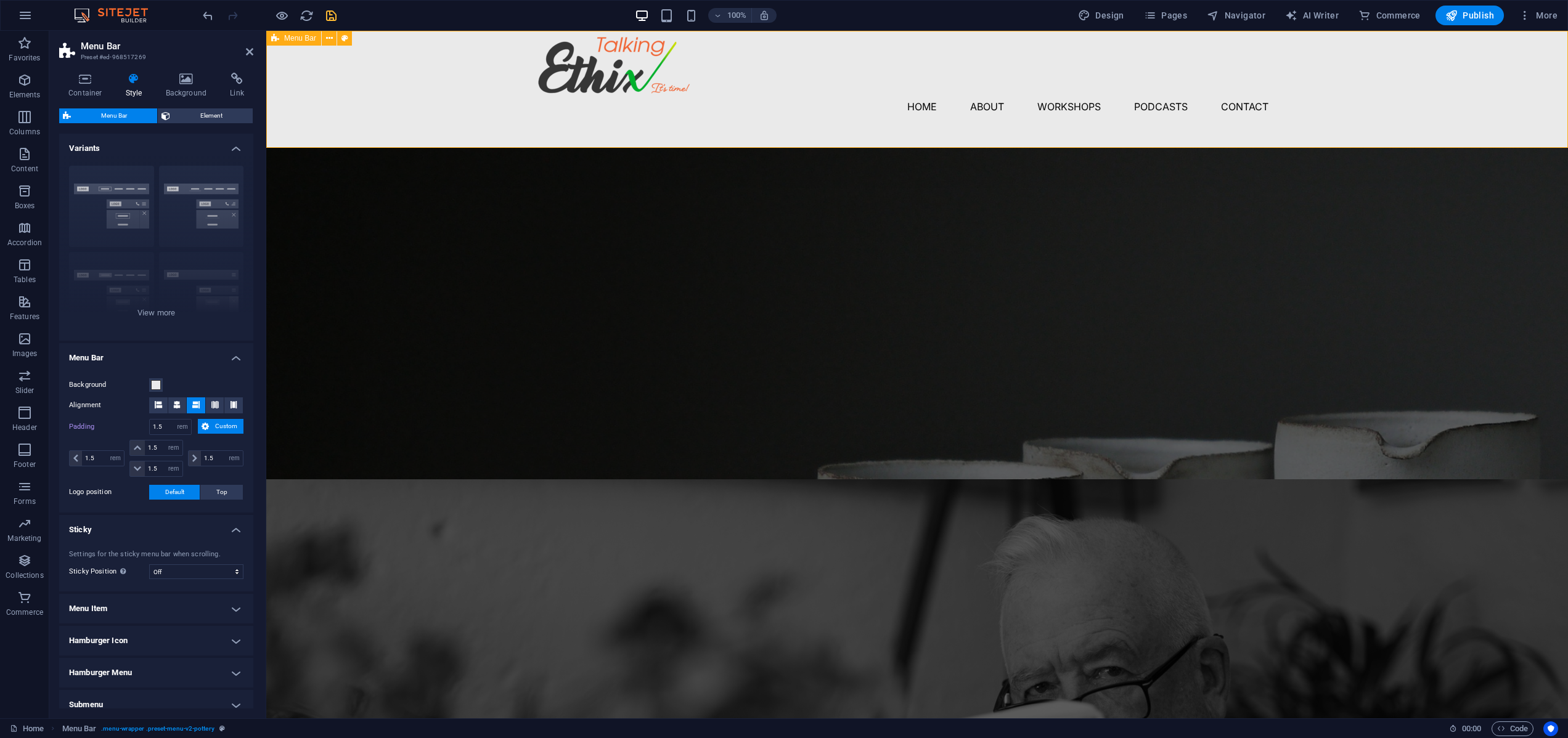
type input "0"
select select "px"
type input "0"
select select "px"
type input "0"
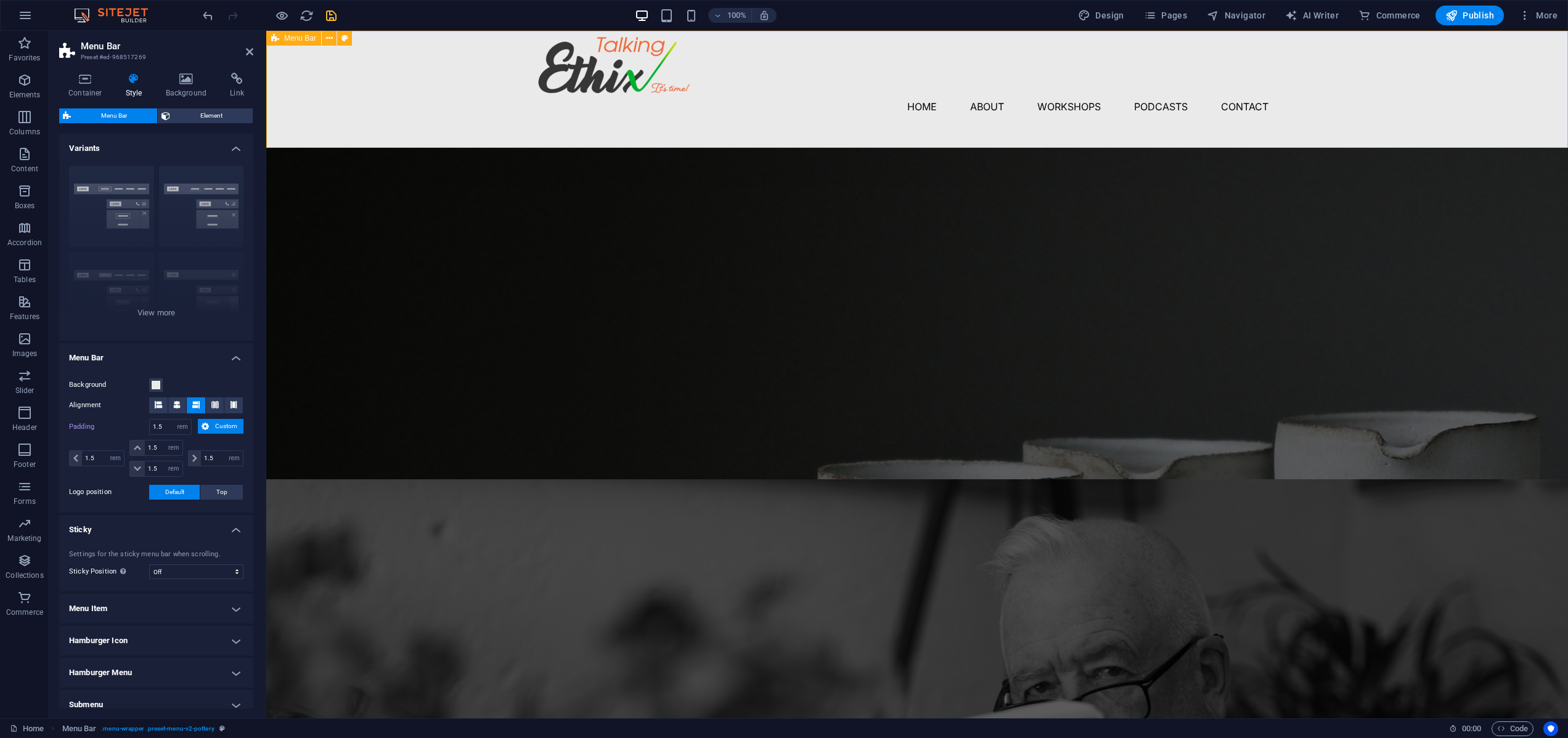
select select "px"
type input "0"
select select "px"
type input "0"
select select "px"
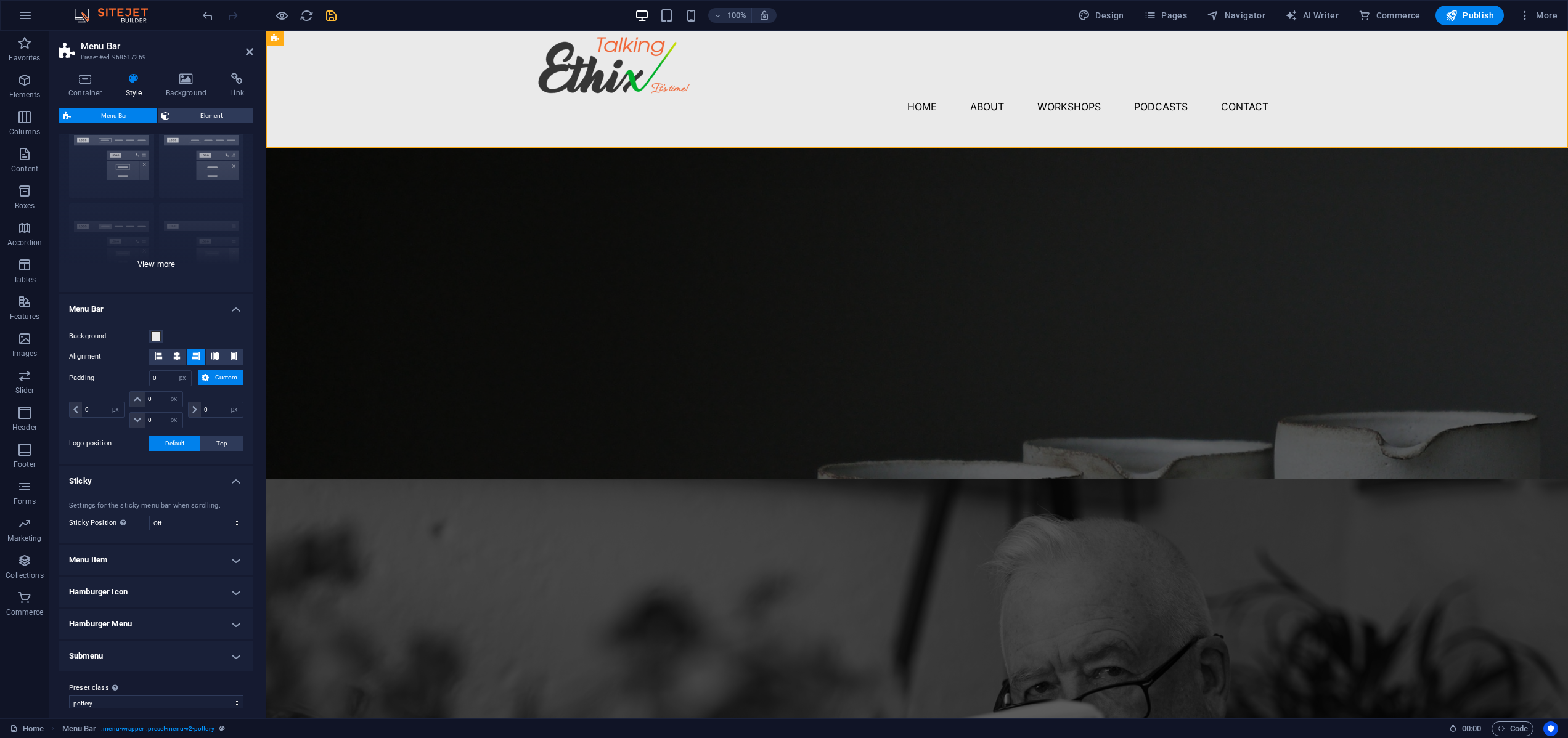
scroll to position [59, 0]
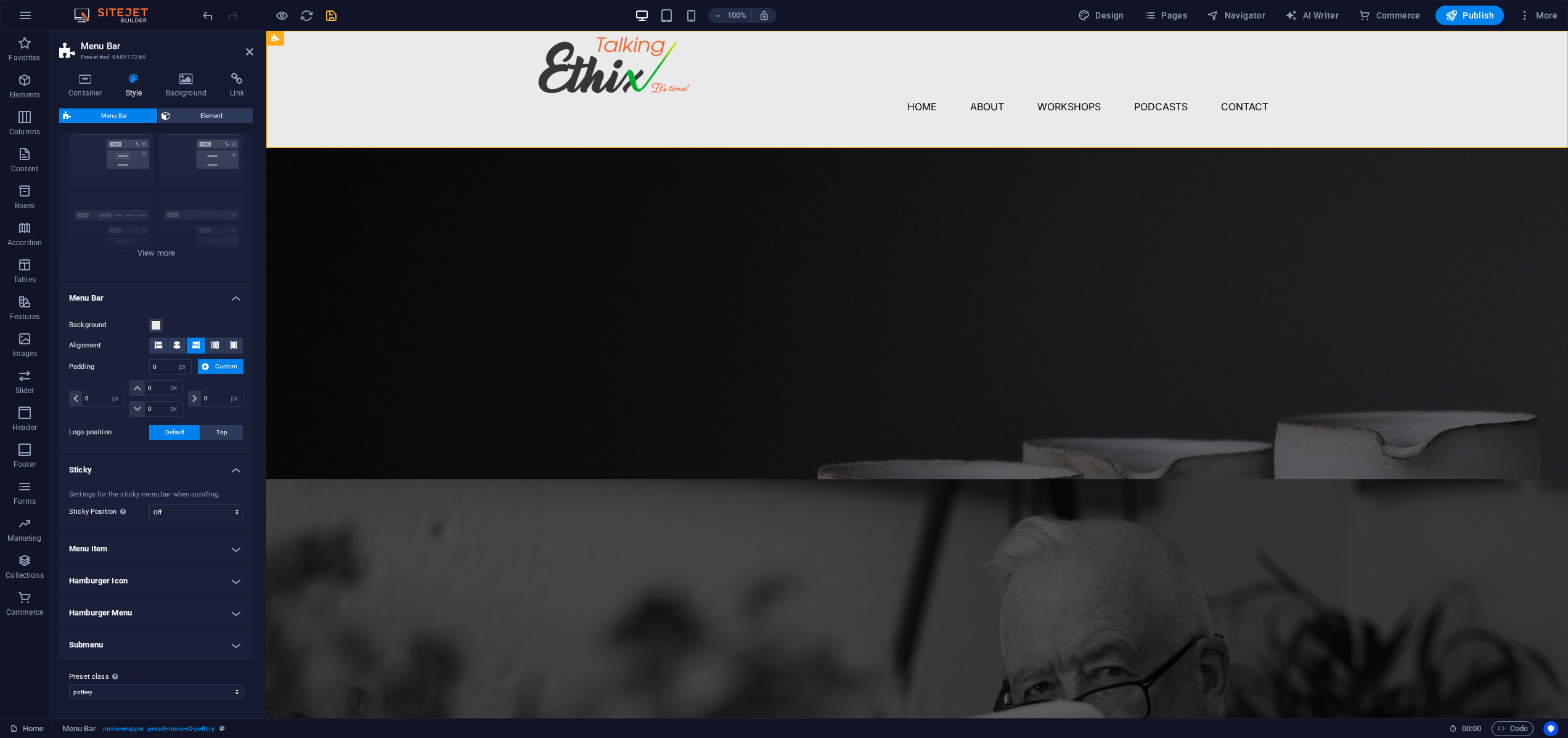
click at [231, 546] on h4 "Menu Item" at bounding box center [156, 549] width 194 height 29
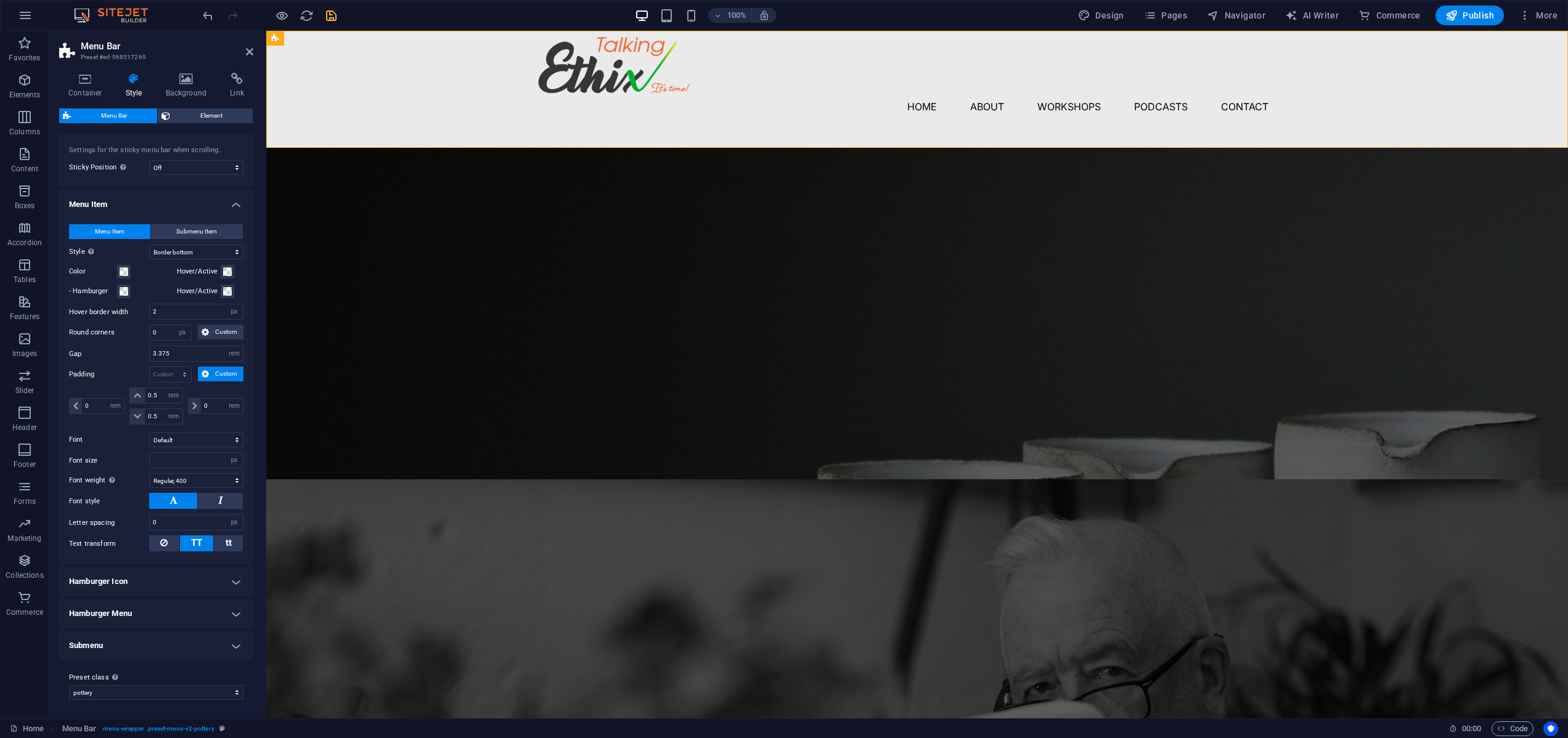
scroll to position [404, 0]
click at [230, 582] on h4 "Hamburger Icon" at bounding box center [156, 582] width 194 height 29
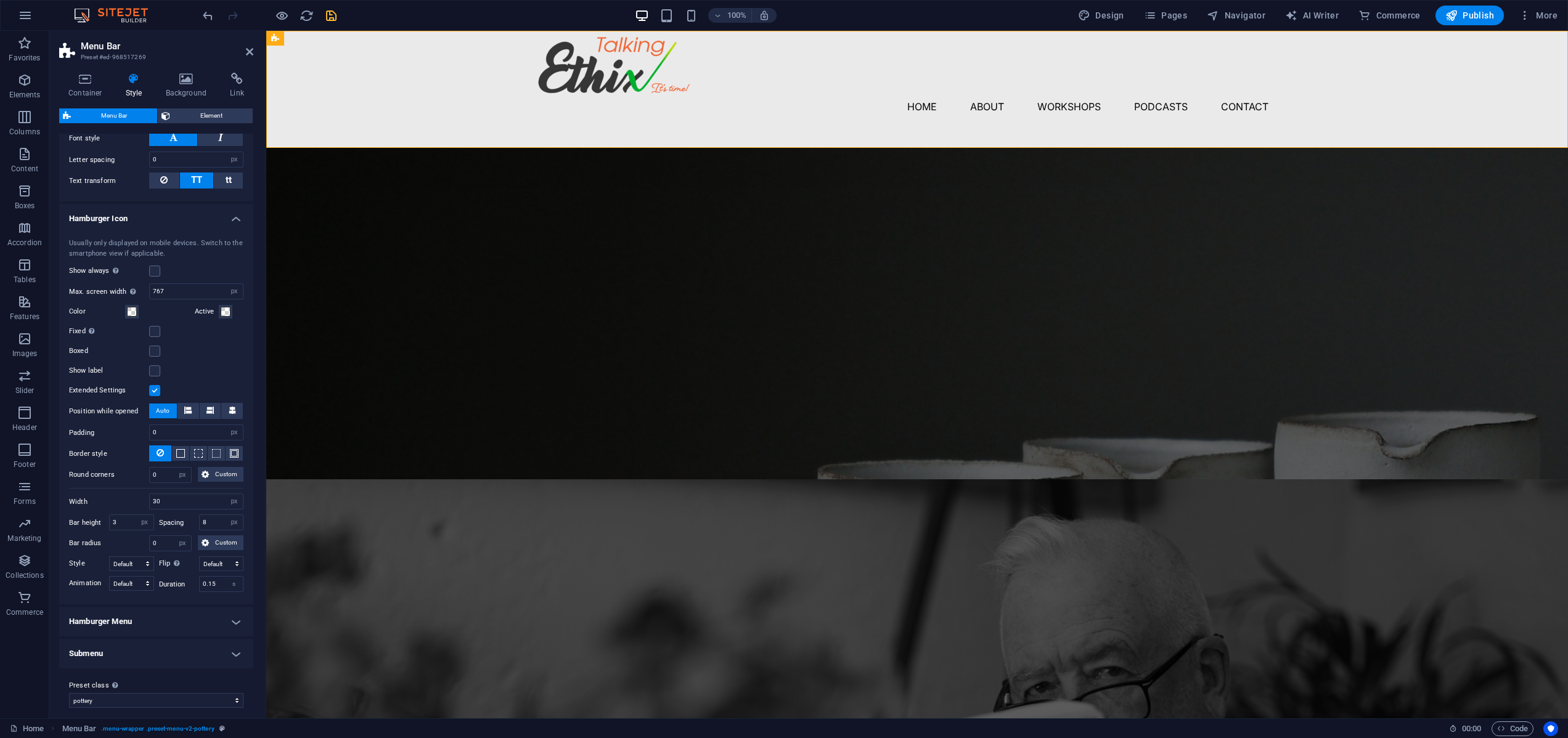
scroll to position [774, 0]
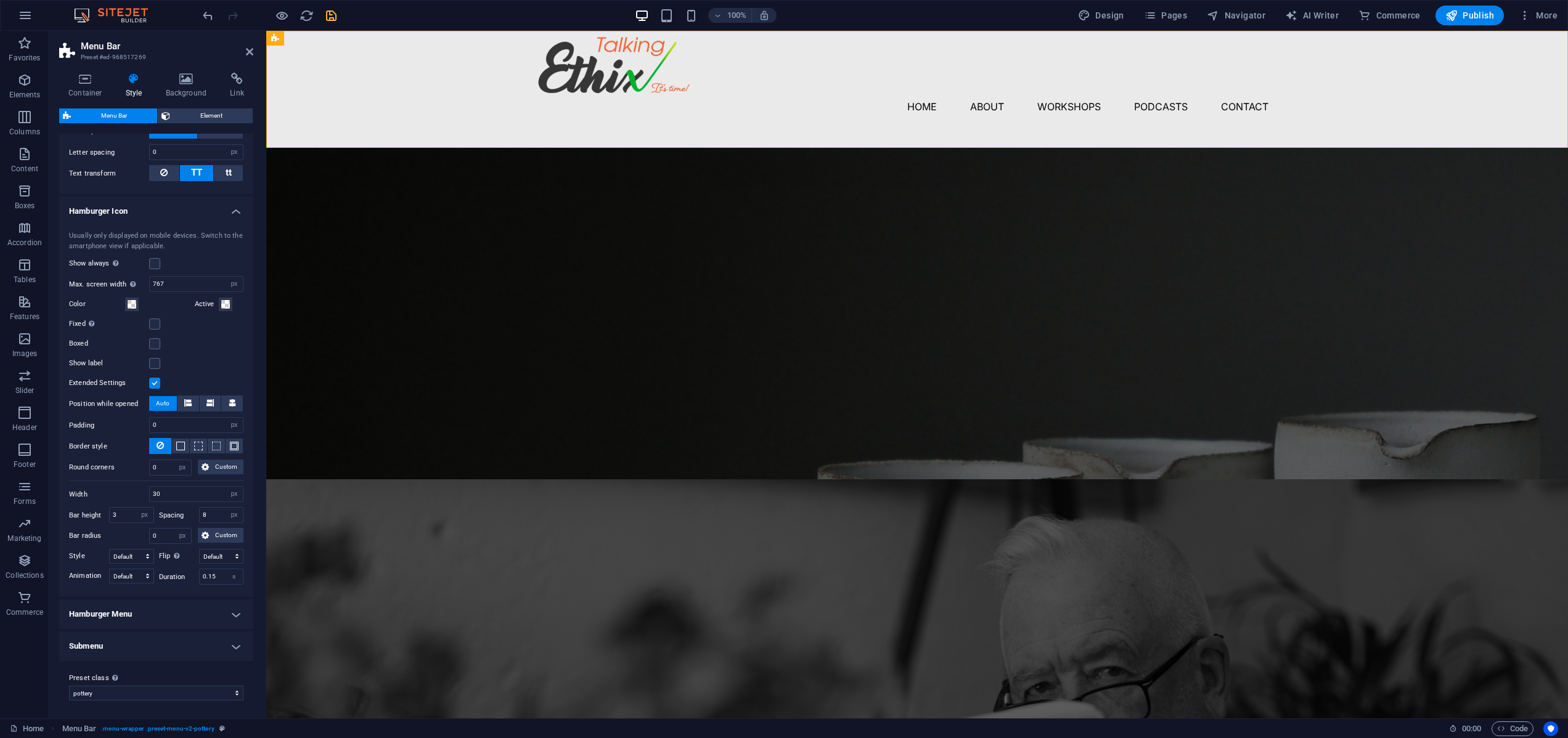
click at [228, 612] on h4 "Hamburger Menu" at bounding box center [156, 614] width 194 height 29
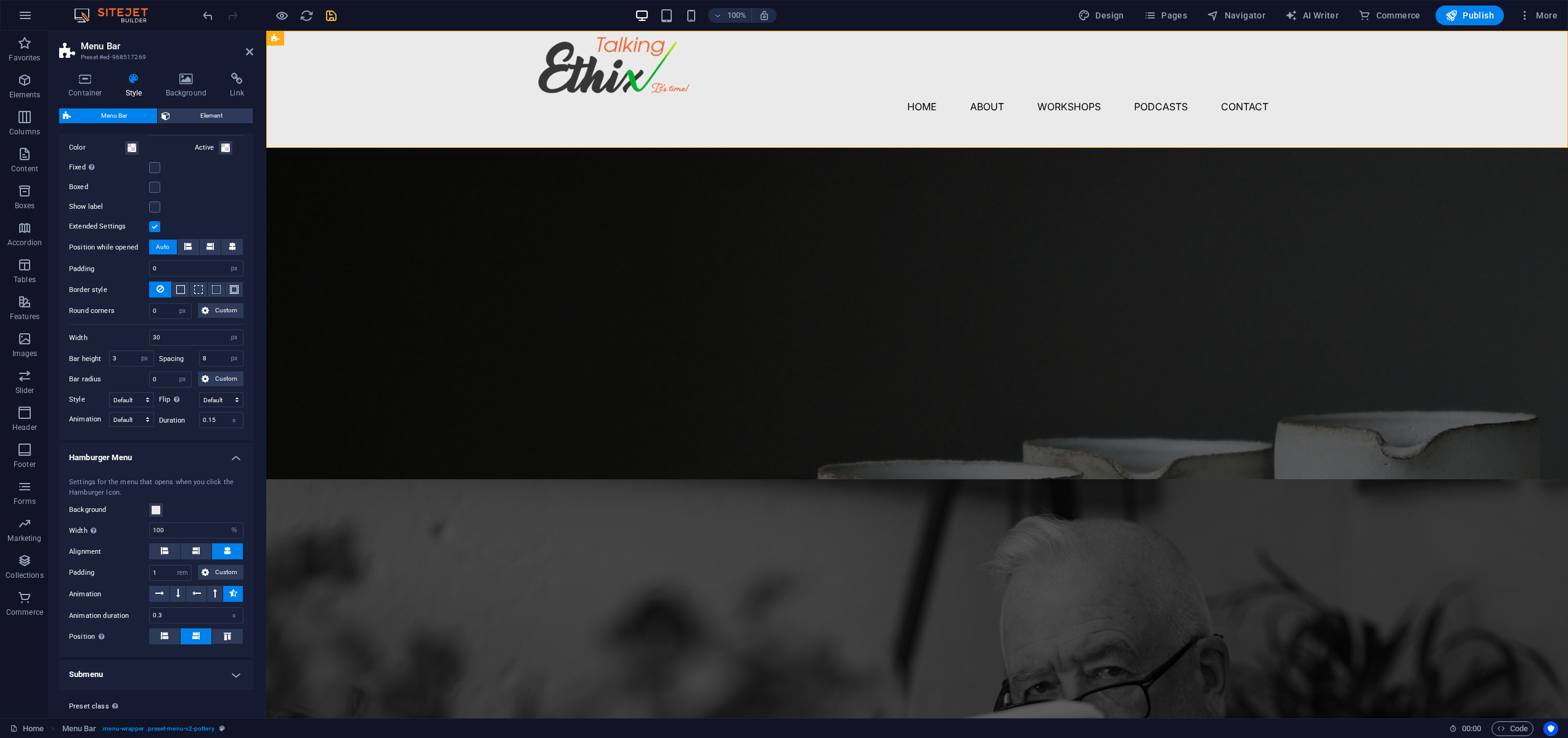
scroll to position [958, 0]
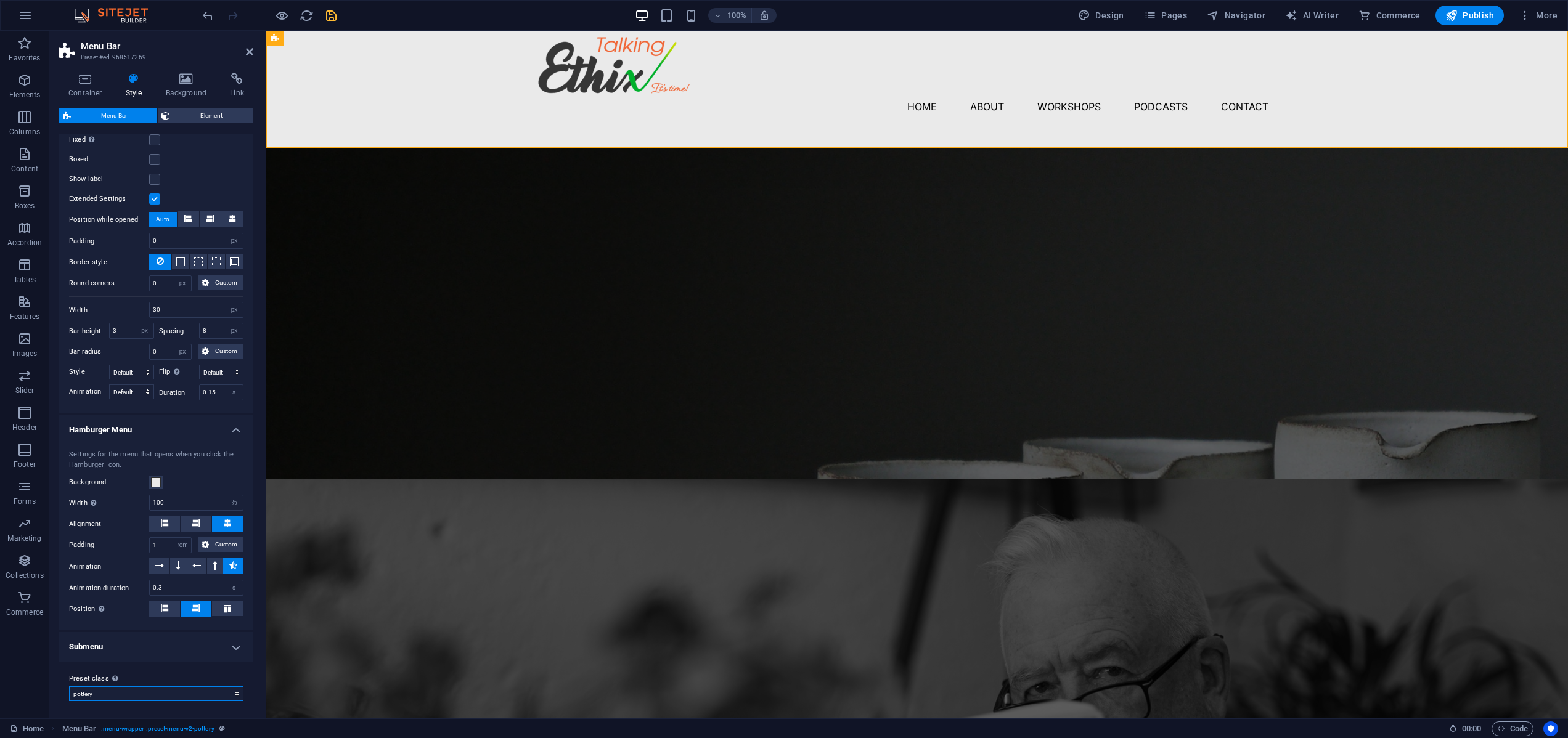
click at [234, 691] on select "pottery Add preset class" at bounding box center [156, 694] width 174 height 15
click at [69, 687] on select "pottery Add preset class" at bounding box center [156, 694] width 174 height 15
click at [232, 644] on h4 "Submenu" at bounding box center [156, 647] width 194 height 29
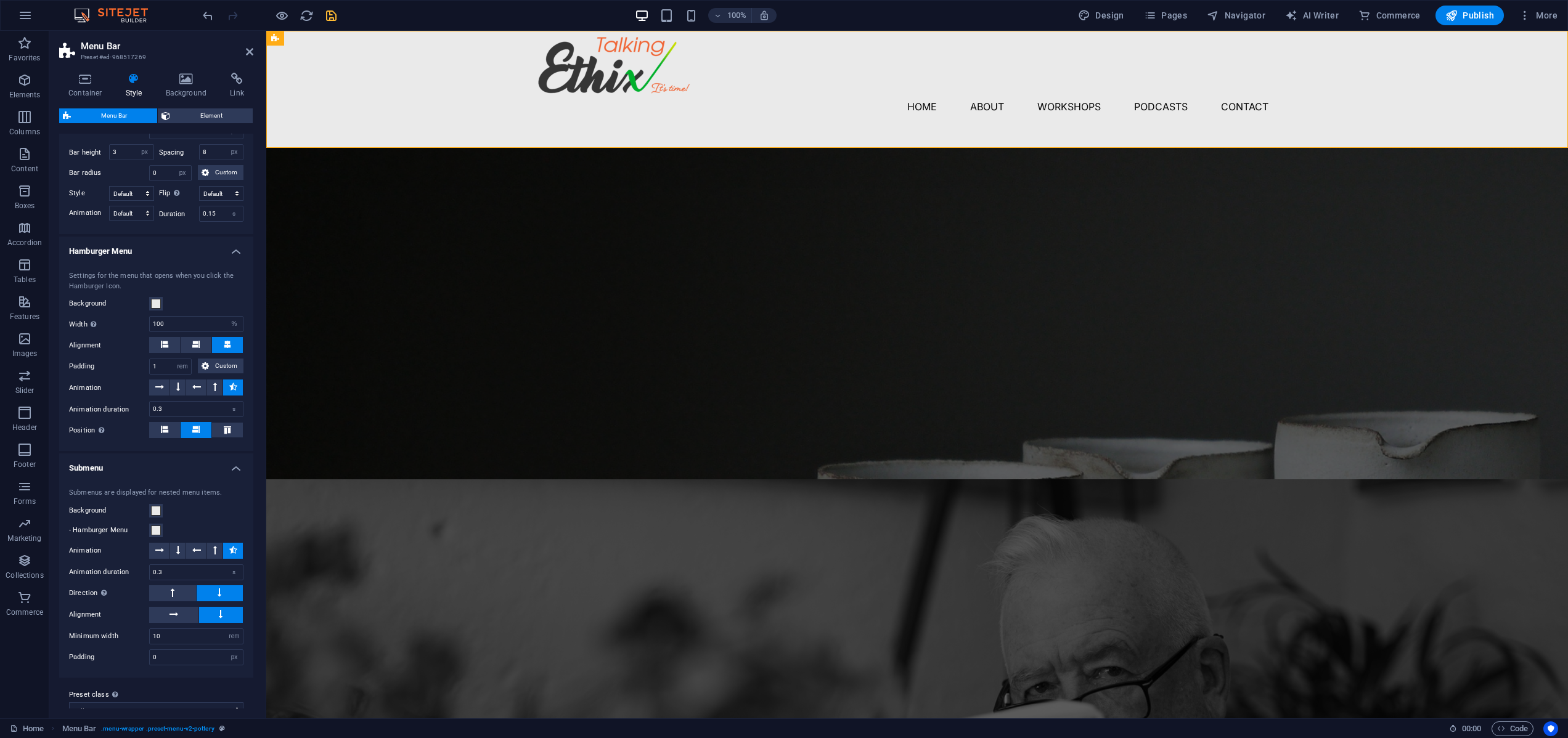
scroll to position [1152, 0]
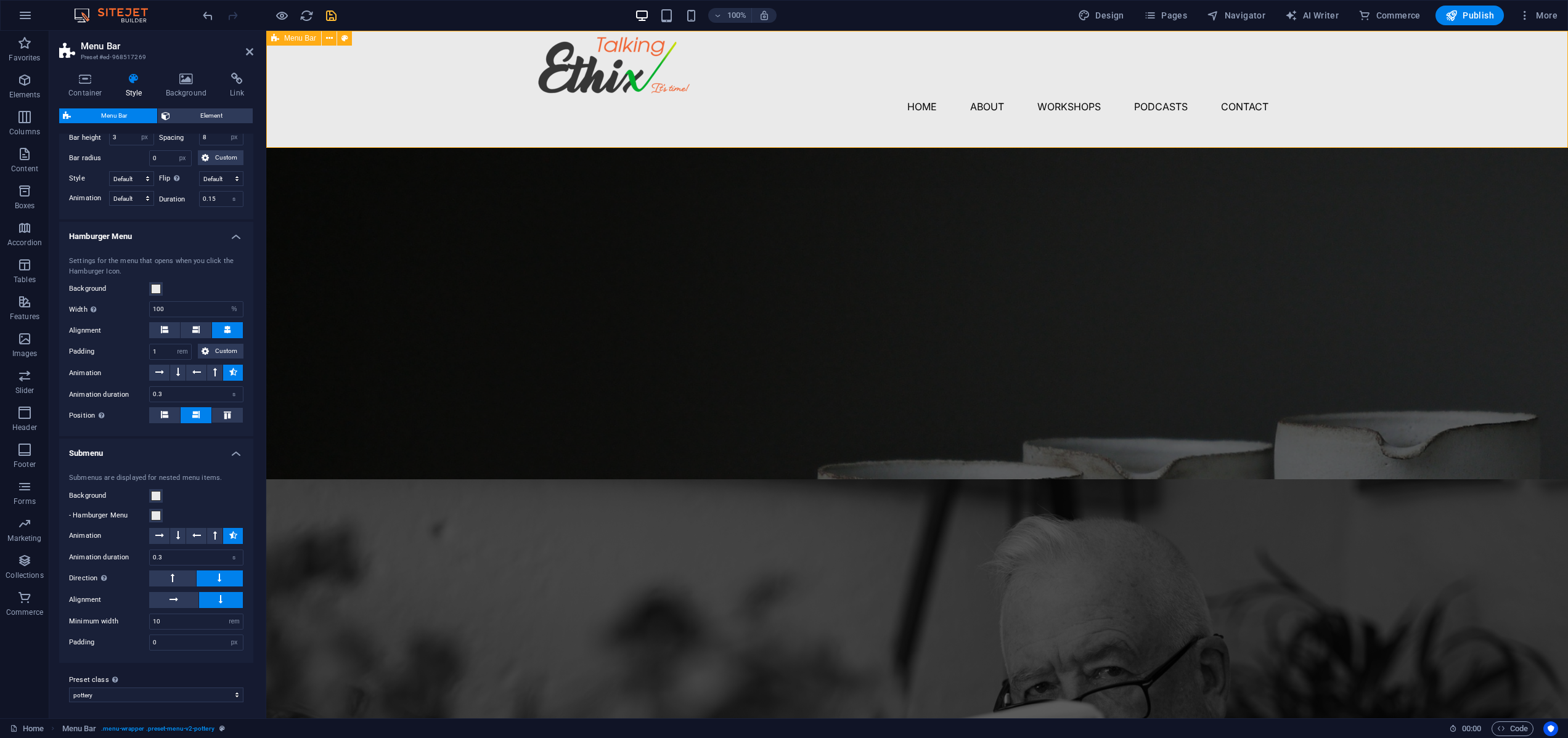
click at [373, 81] on div "Menu Home About Workshops Podcasts Contact" at bounding box center [917, 89] width 1301 height 117
click at [492, 14] on div "100% Design Pages Navigator AI Writer Commerce Publish More" at bounding box center [881, 15] width 1362 height 20
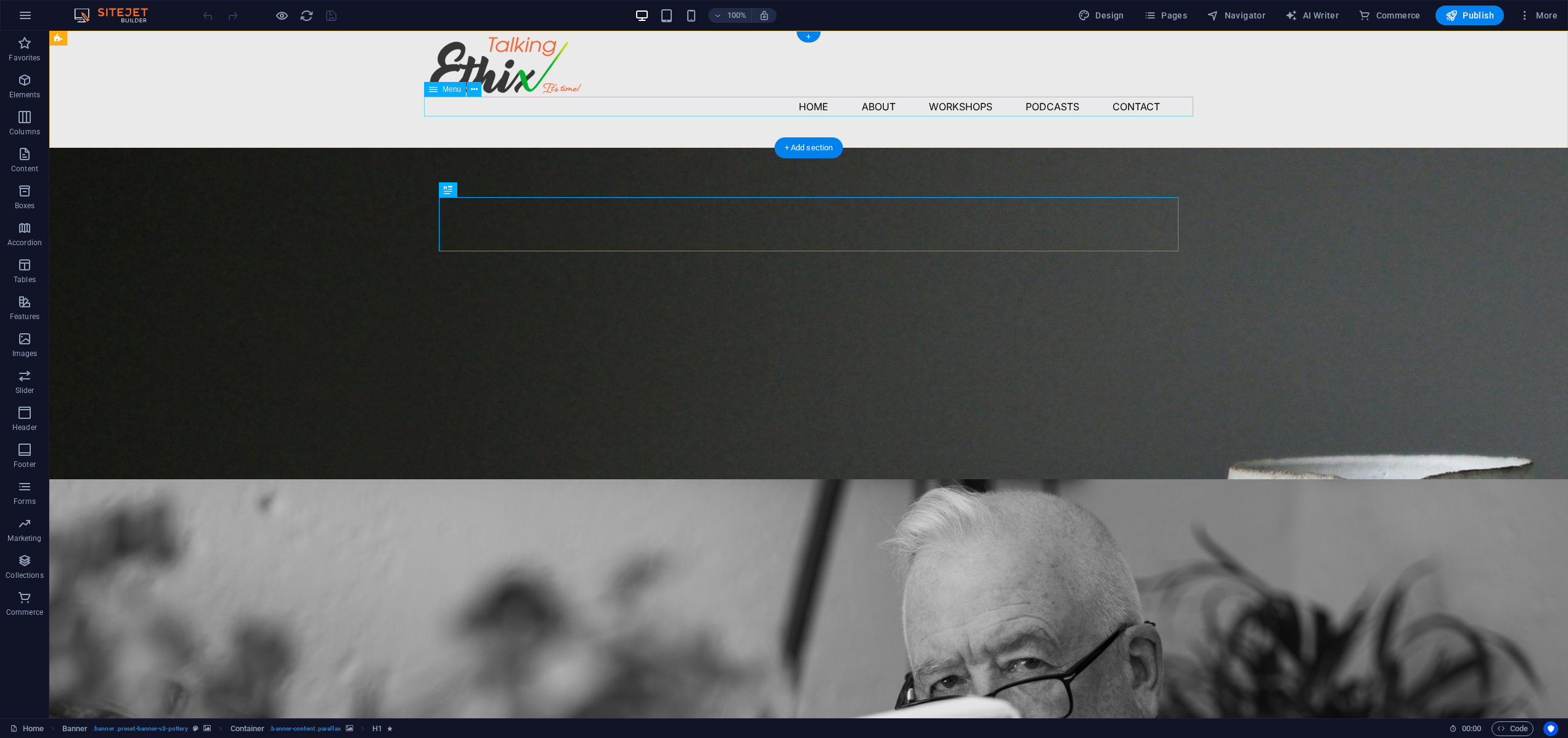
click at [1052, 105] on nav "Home About Workshops Podcasts Contact" at bounding box center [808, 107] width 769 height 20
click at [1044, 106] on nav "Home About Workshops Podcasts Contact" at bounding box center [808, 107] width 769 height 20
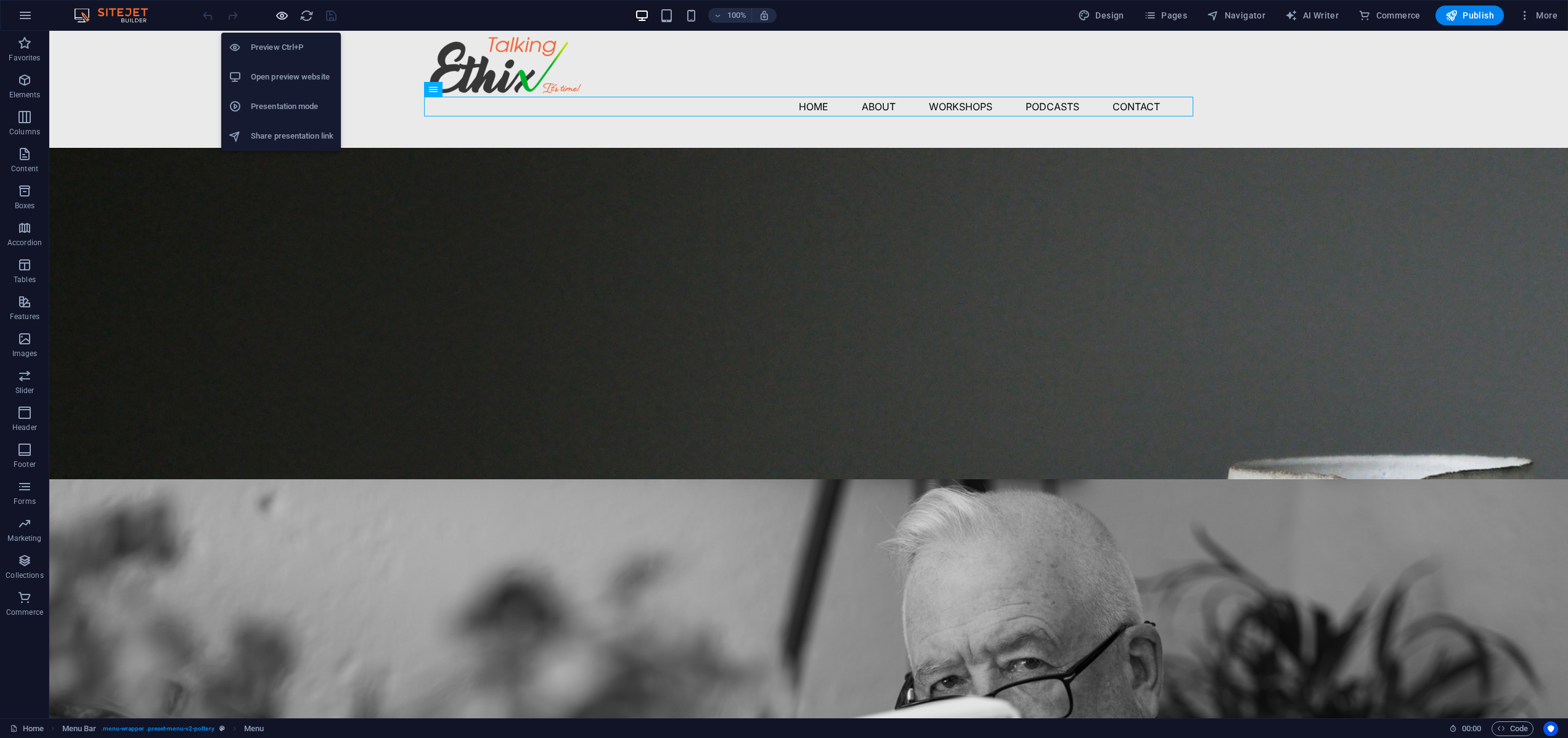
click at [281, 13] on icon "button" at bounding box center [281, 15] width 14 height 14
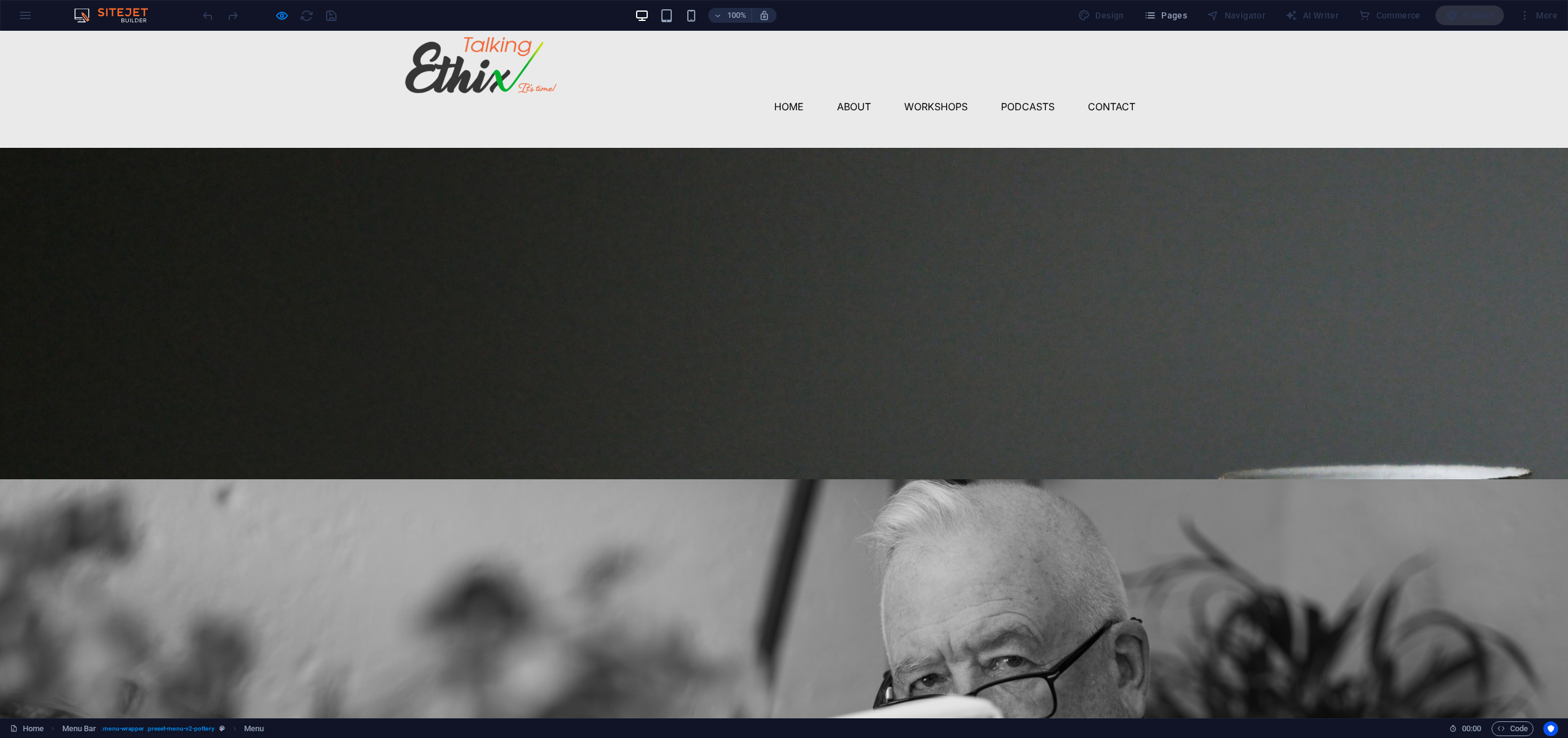
click at [1022, 100] on link "Podcasts" at bounding box center [1028, 107] width 53 height 20
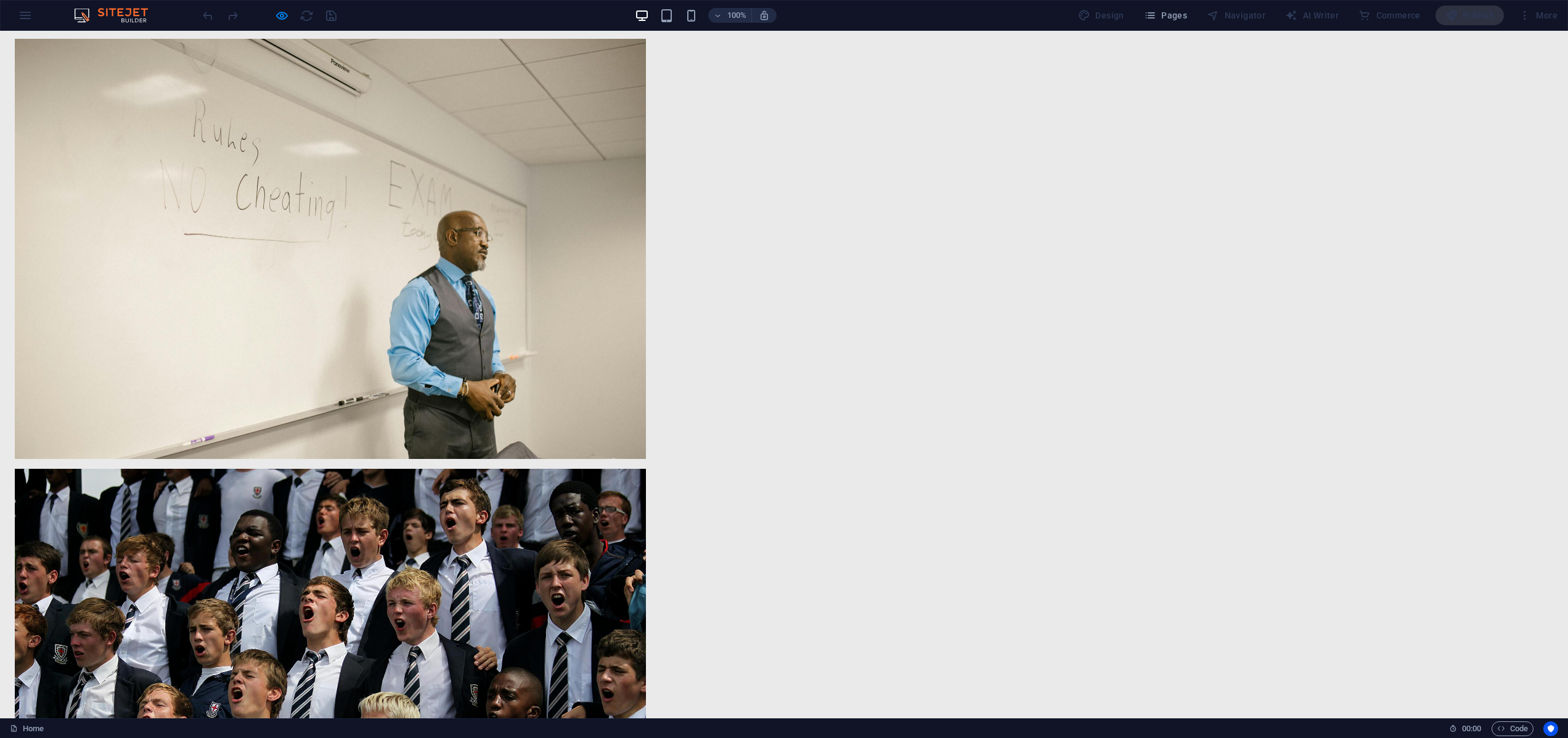
scroll to position [3199, 0]
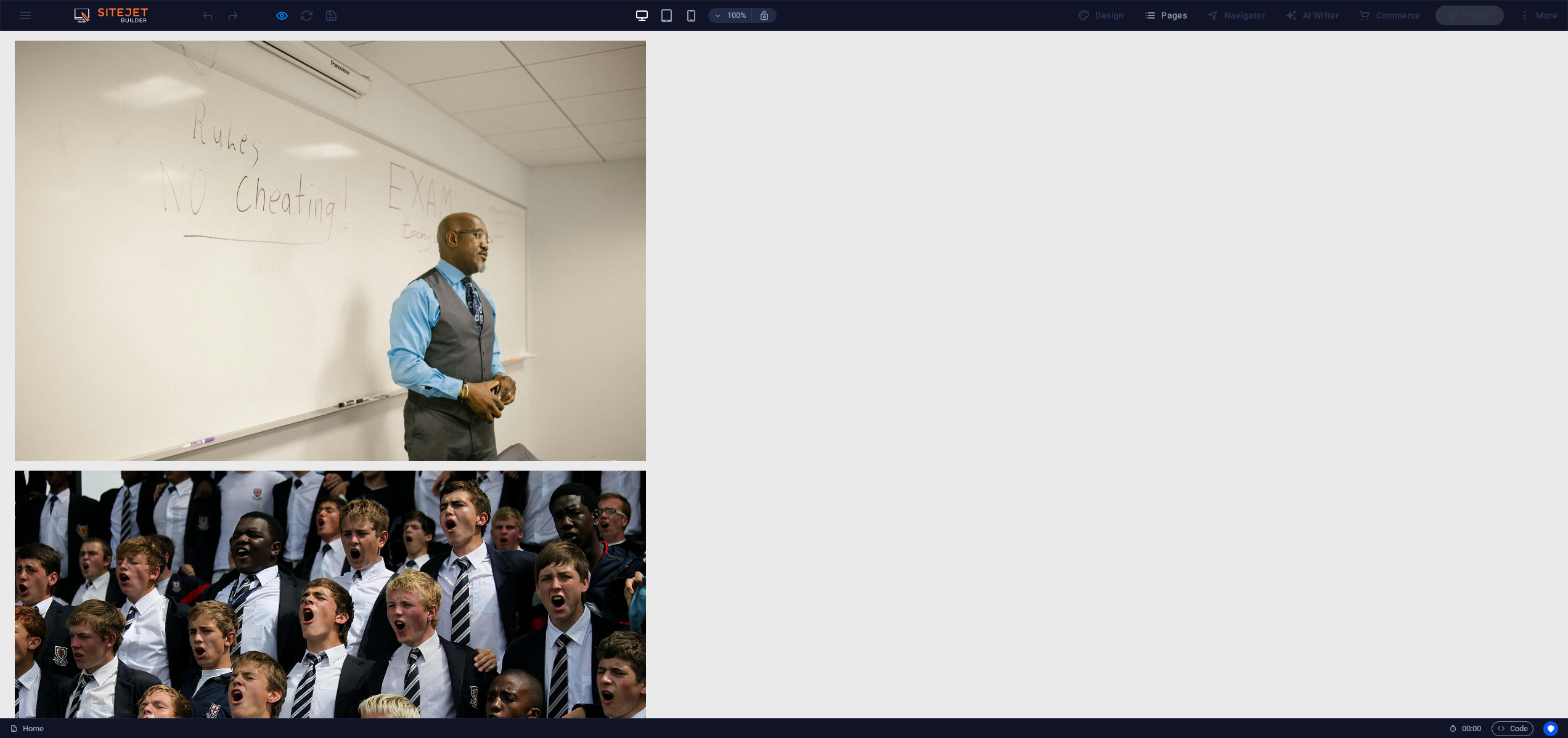
drag, startPoint x: 720, startPoint y: 636, endPoint x: 826, endPoint y: 636, distance: 106.0
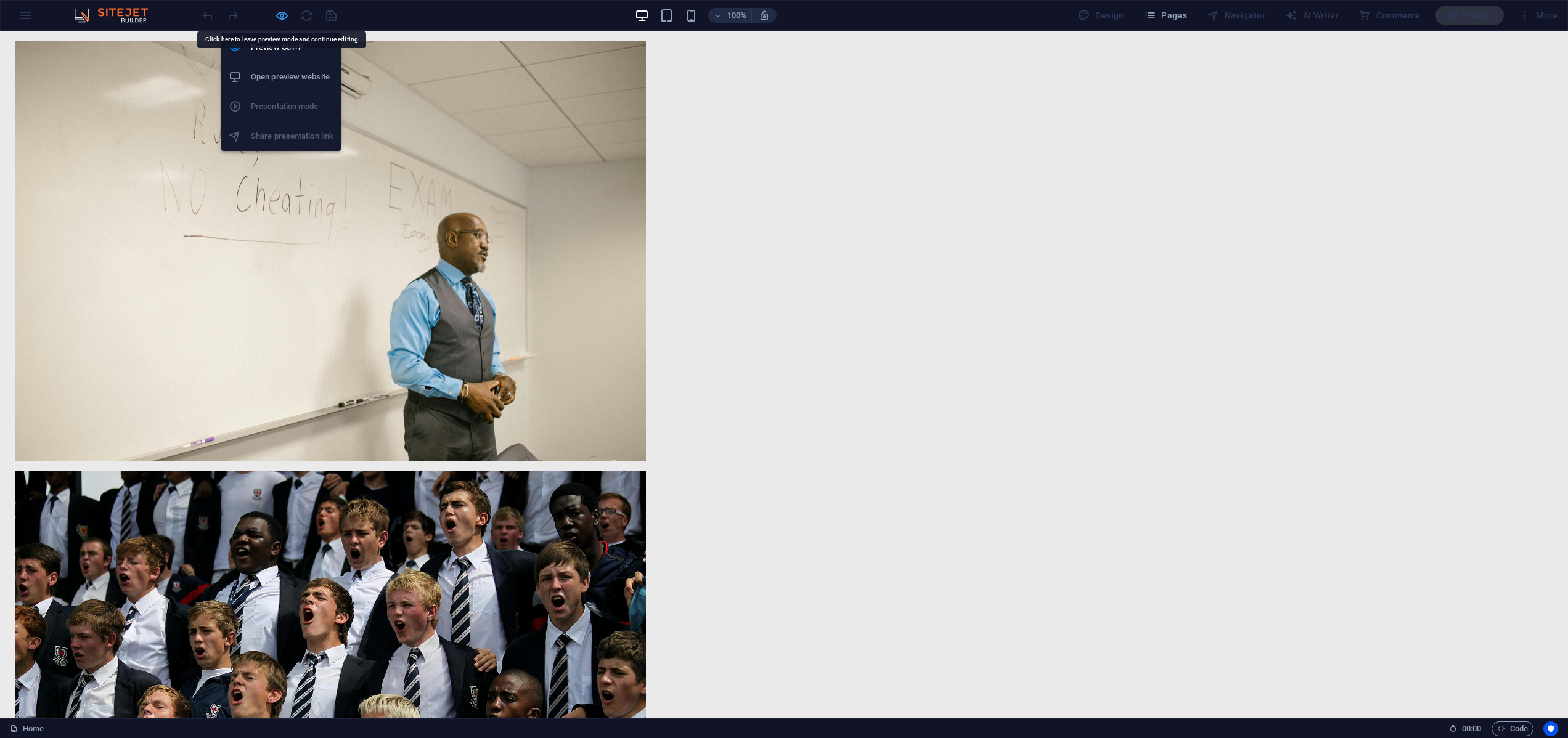
click at [275, 12] on icon "button" at bounding box center [281, 15] width 14 height 14
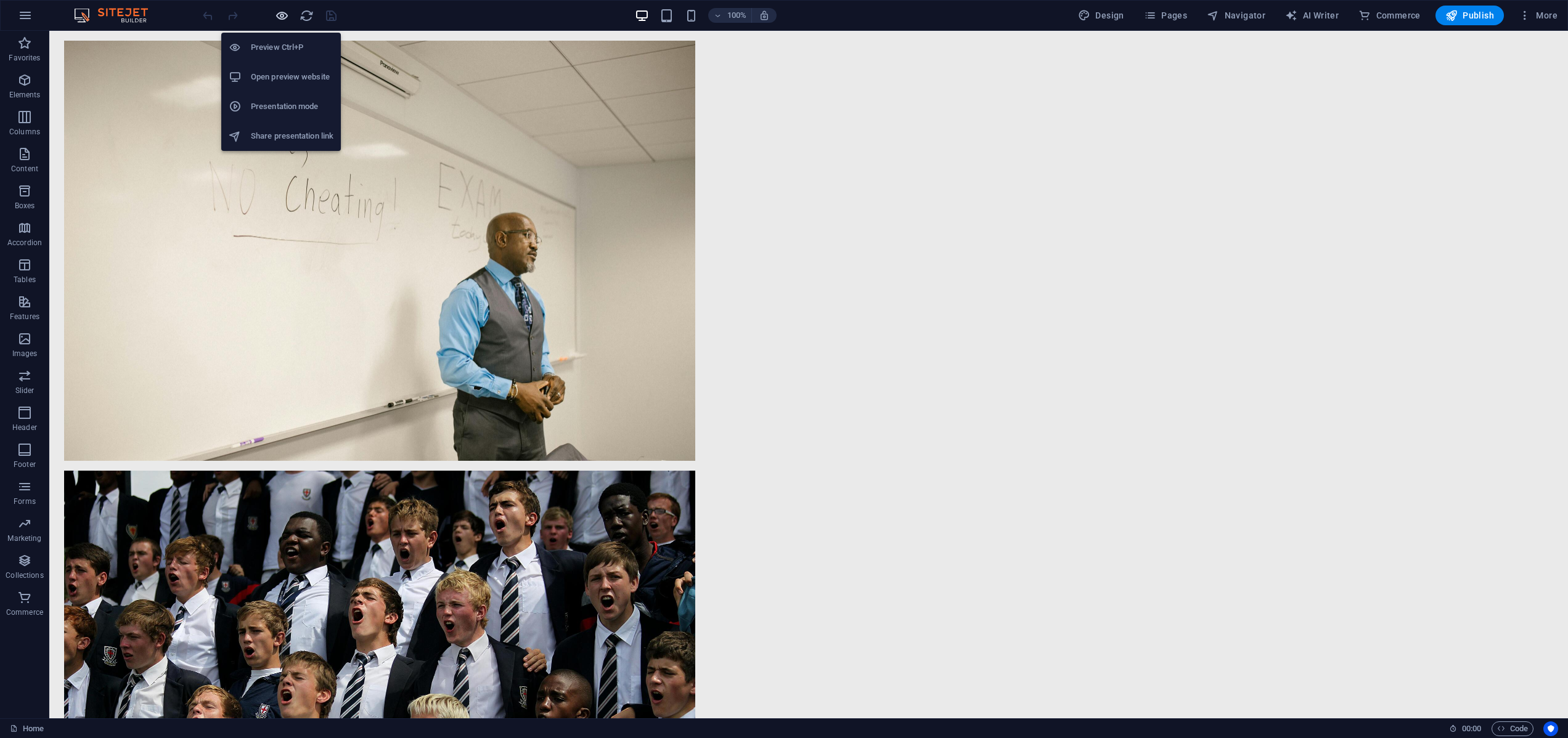
scroll to position [3309, 0]
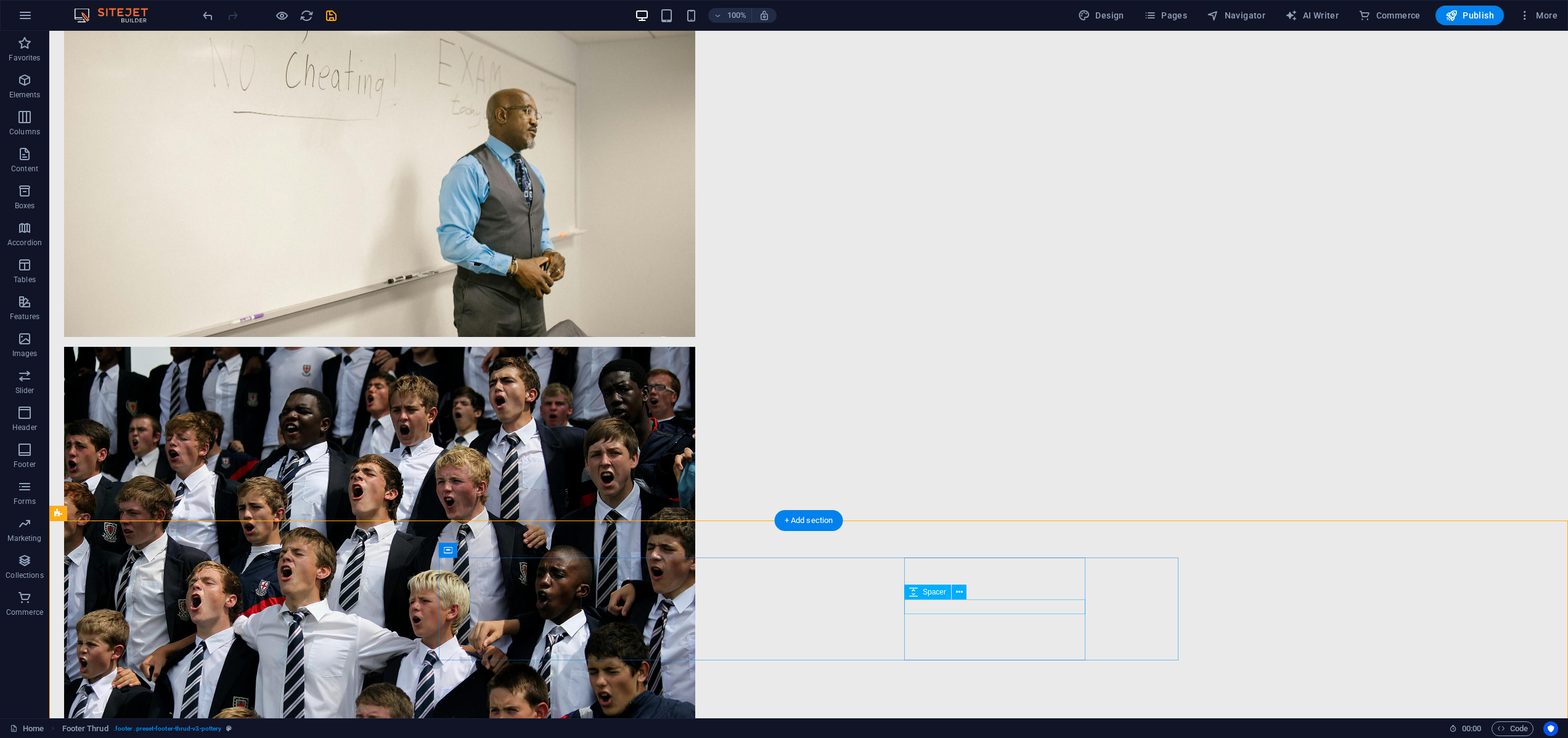
scroll to position [3325, 0]
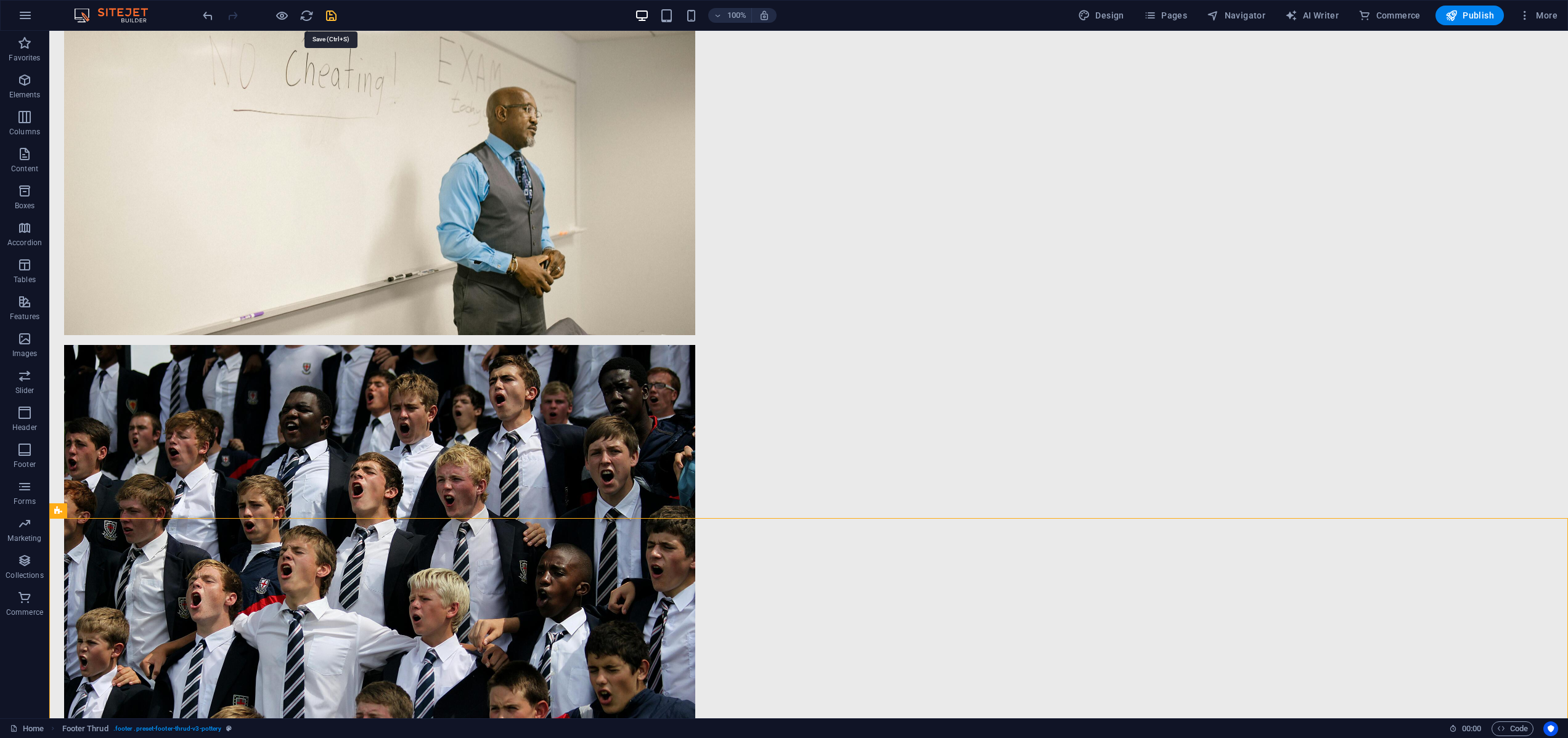
click at [331, 16] on icon "save" at bounding box center [331, 15] width 14 height 14
checkbox input "false"
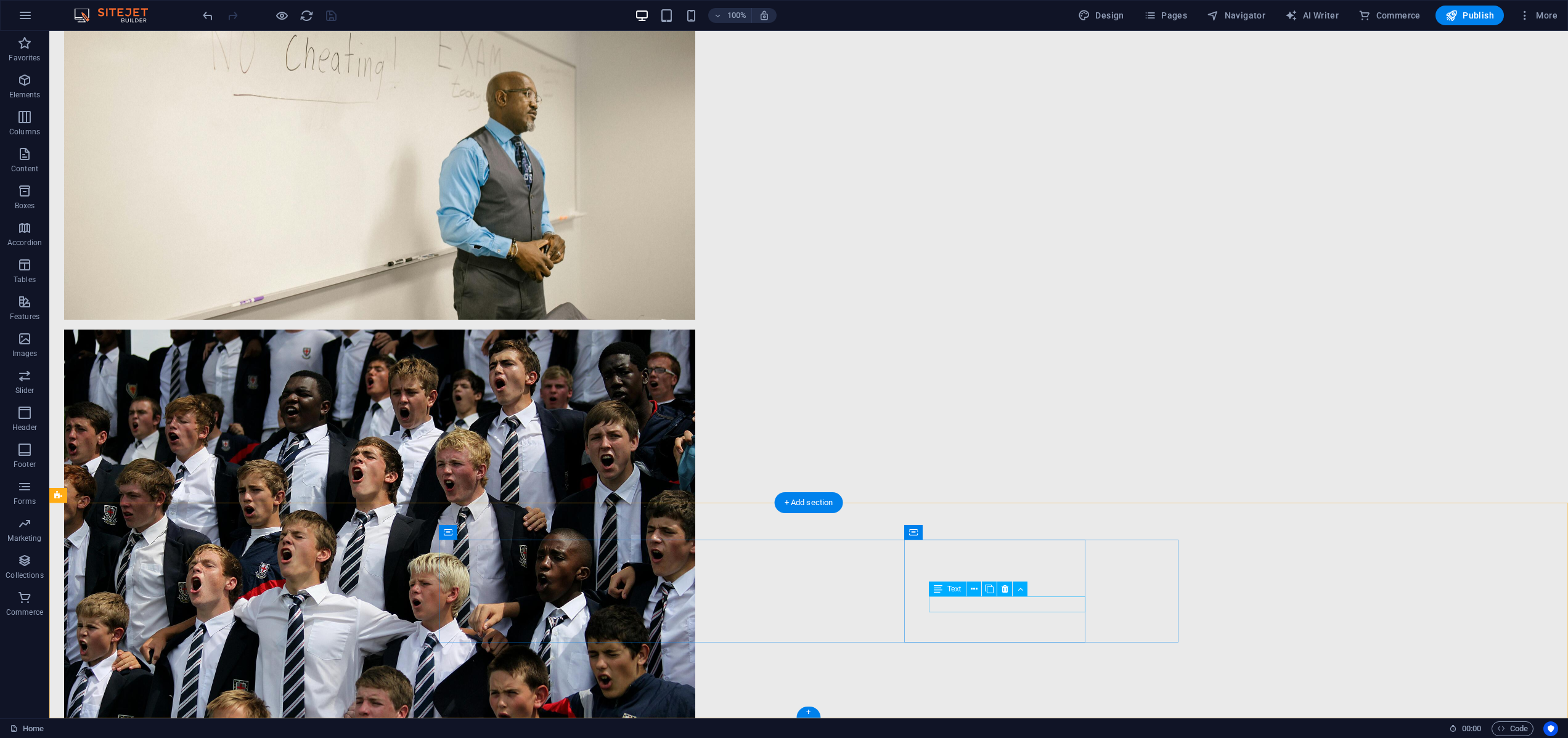
scroll to position [3339, 0]
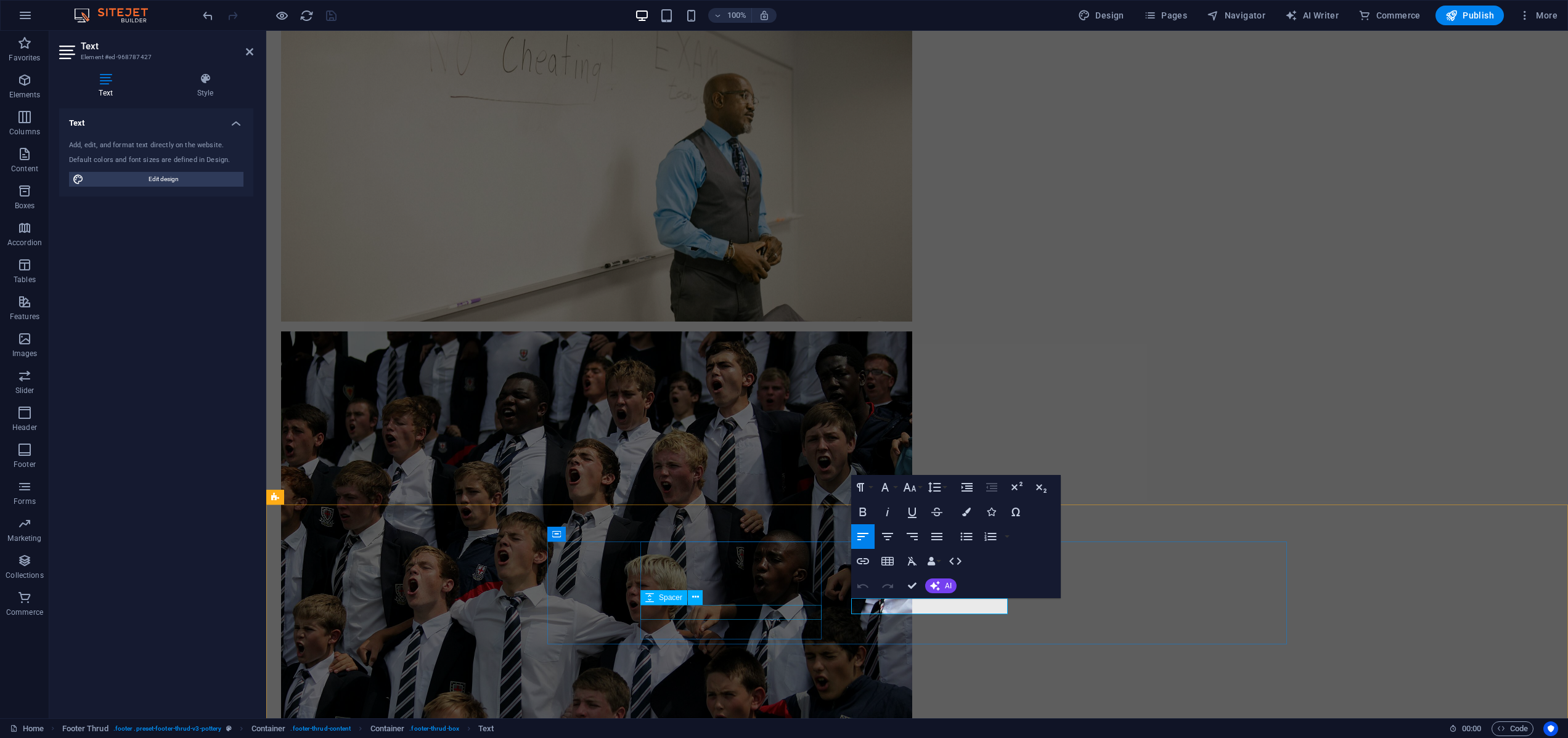
scroll to position [3337, 0]
drag, startPoint x: 964, startPoint y: 610, endPoint x: 837, endPoint y: 610, distance: 127.0
click at [861, 562] on icon "button" at bounding box center [863, 562] width 12 height 6
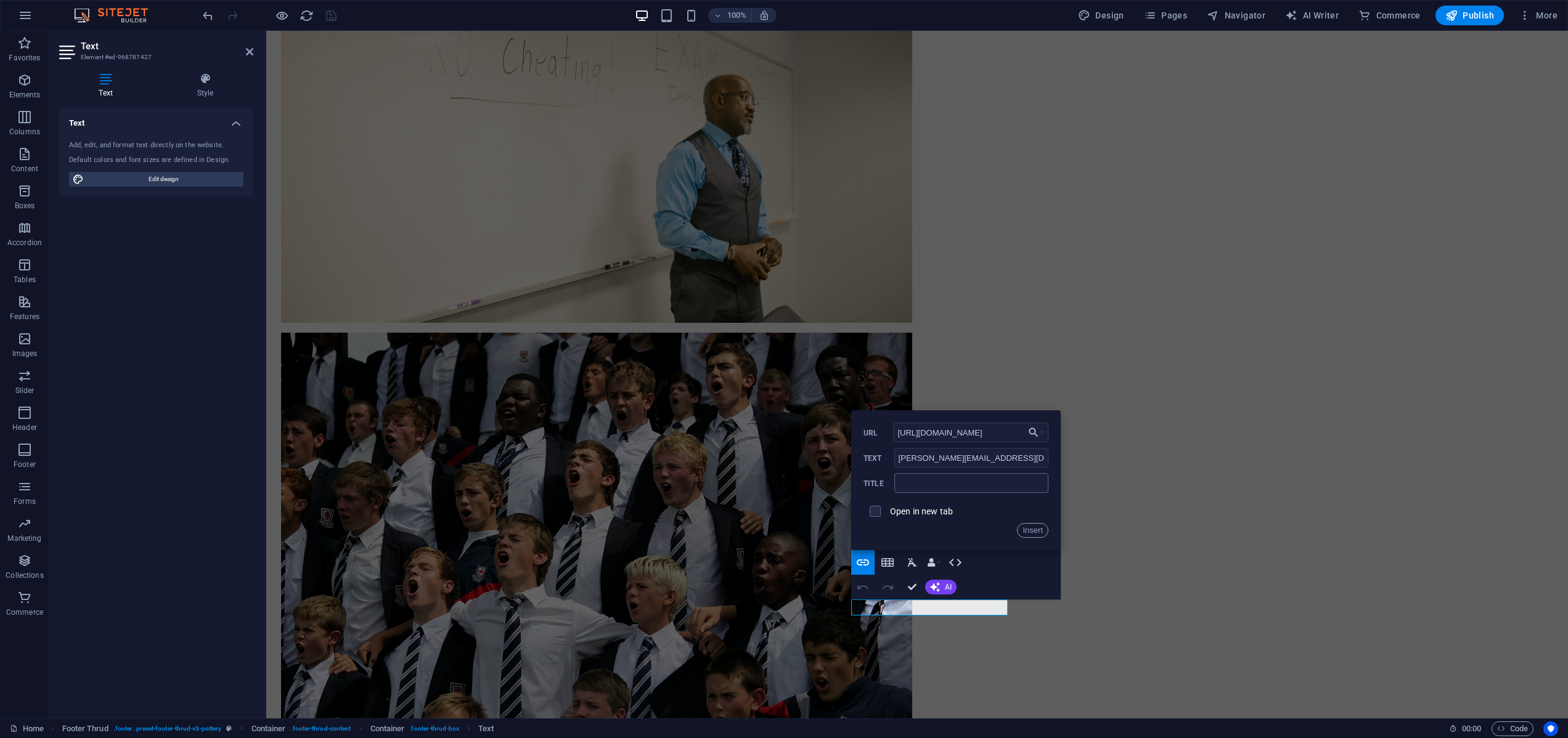
type input "https://talkingethix.co.za"
click at [927, 486] on input "text" at bounding box center [971, 483] width 154 height 20
type input "Nico"
click at [1036, 528] on button "Insert" at bounding box center [1032, 530] width 31 height 15
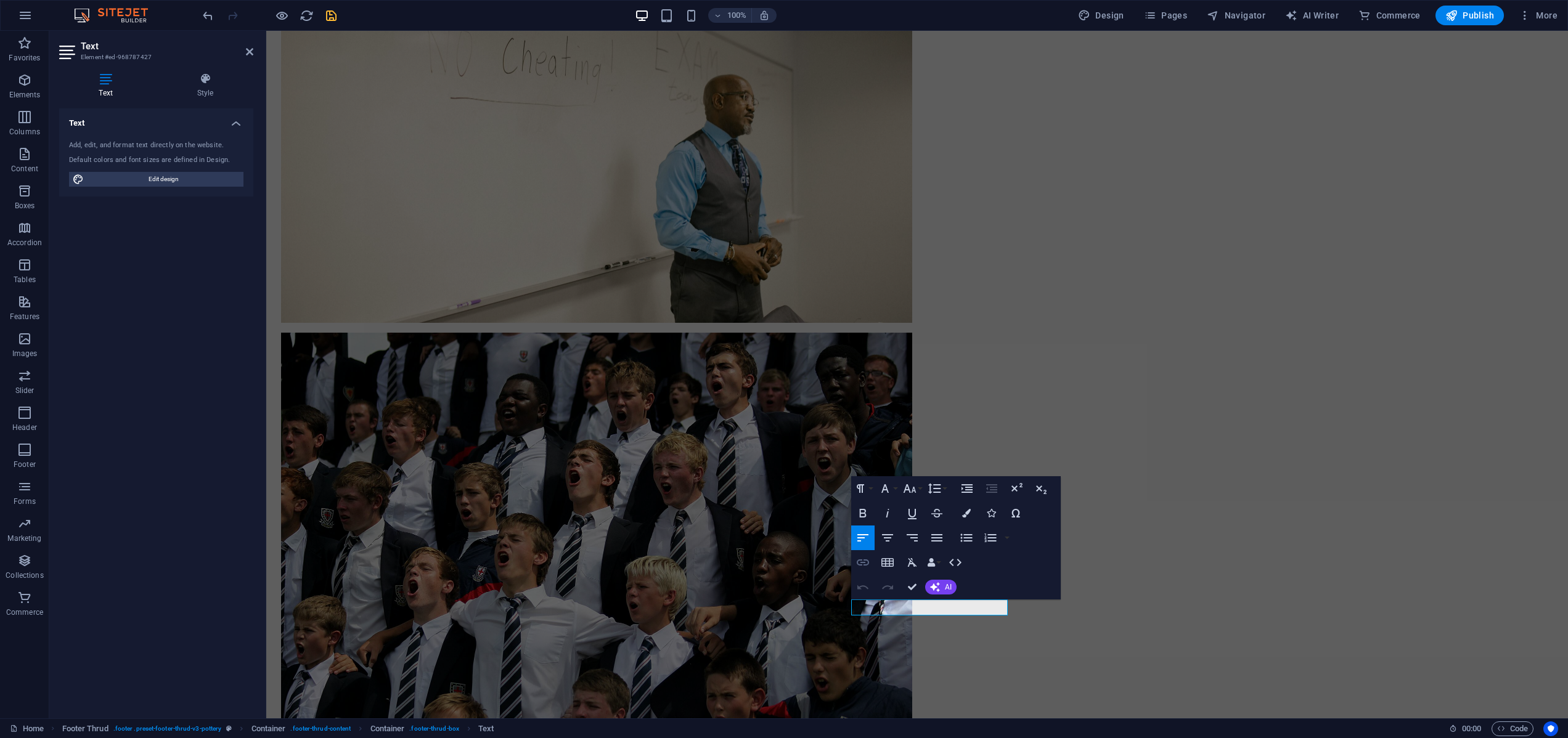
click at [860, 562] on icon "button" at bounding box center [863, 562] width 15 height 15
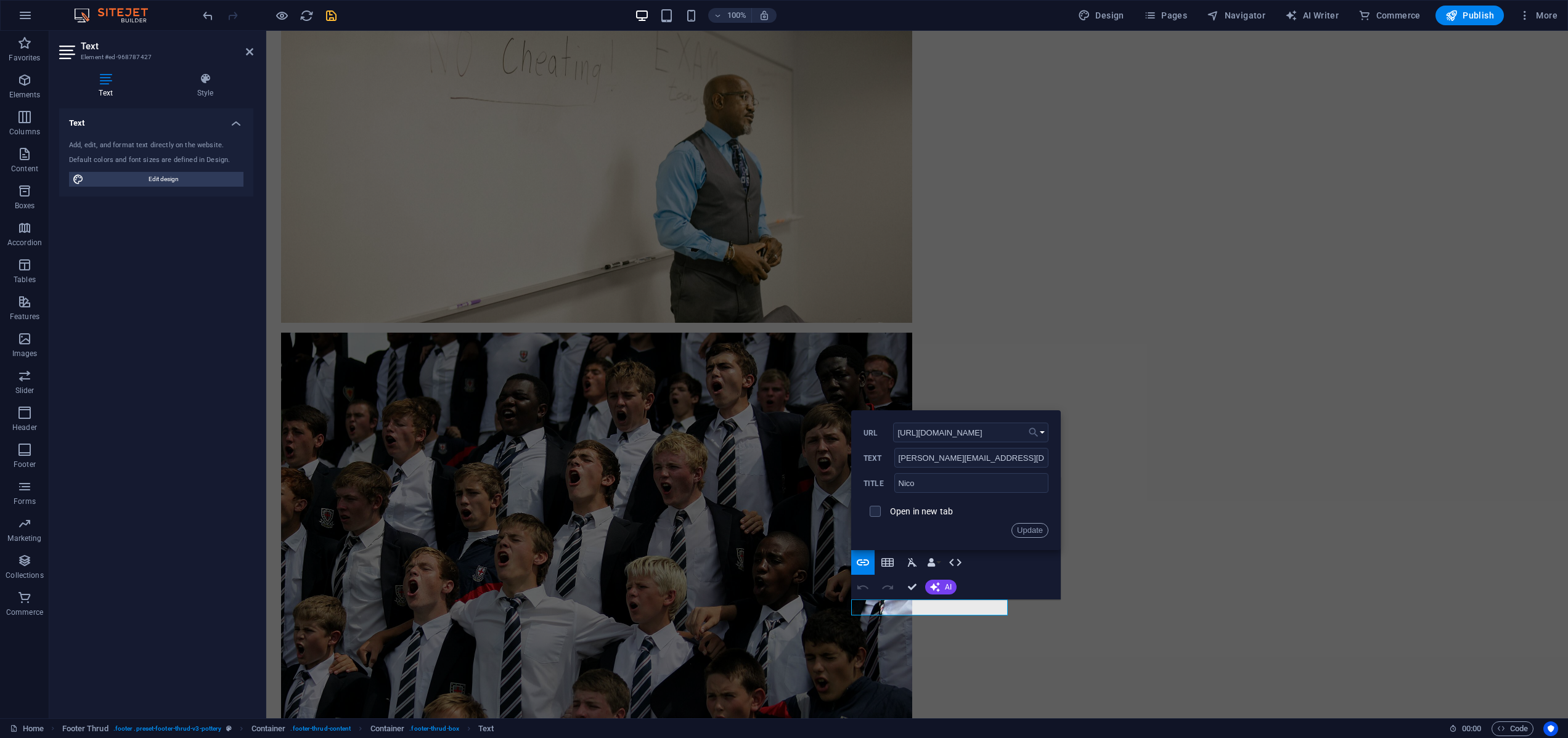
click at [1040, 431] on button "Choose Link" at bounding box center [1036, 433] width 23 height 20
click at [983, 472] on p "Choose file ..." at bounding box center [1000, 474] width 71 height 19
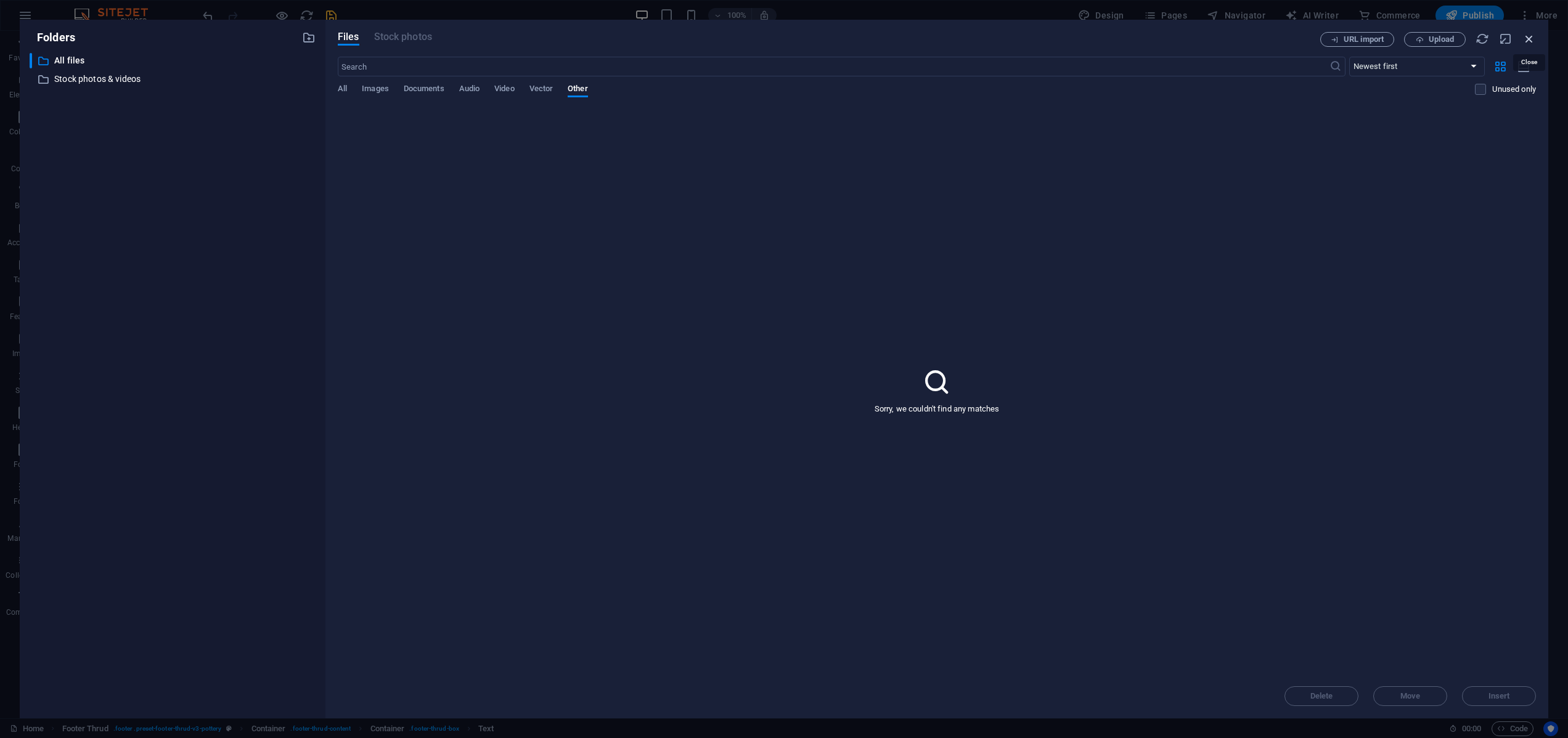
click at [1530, 37] on icon "button" at bounding box center [1529, 39] width 13 height 13
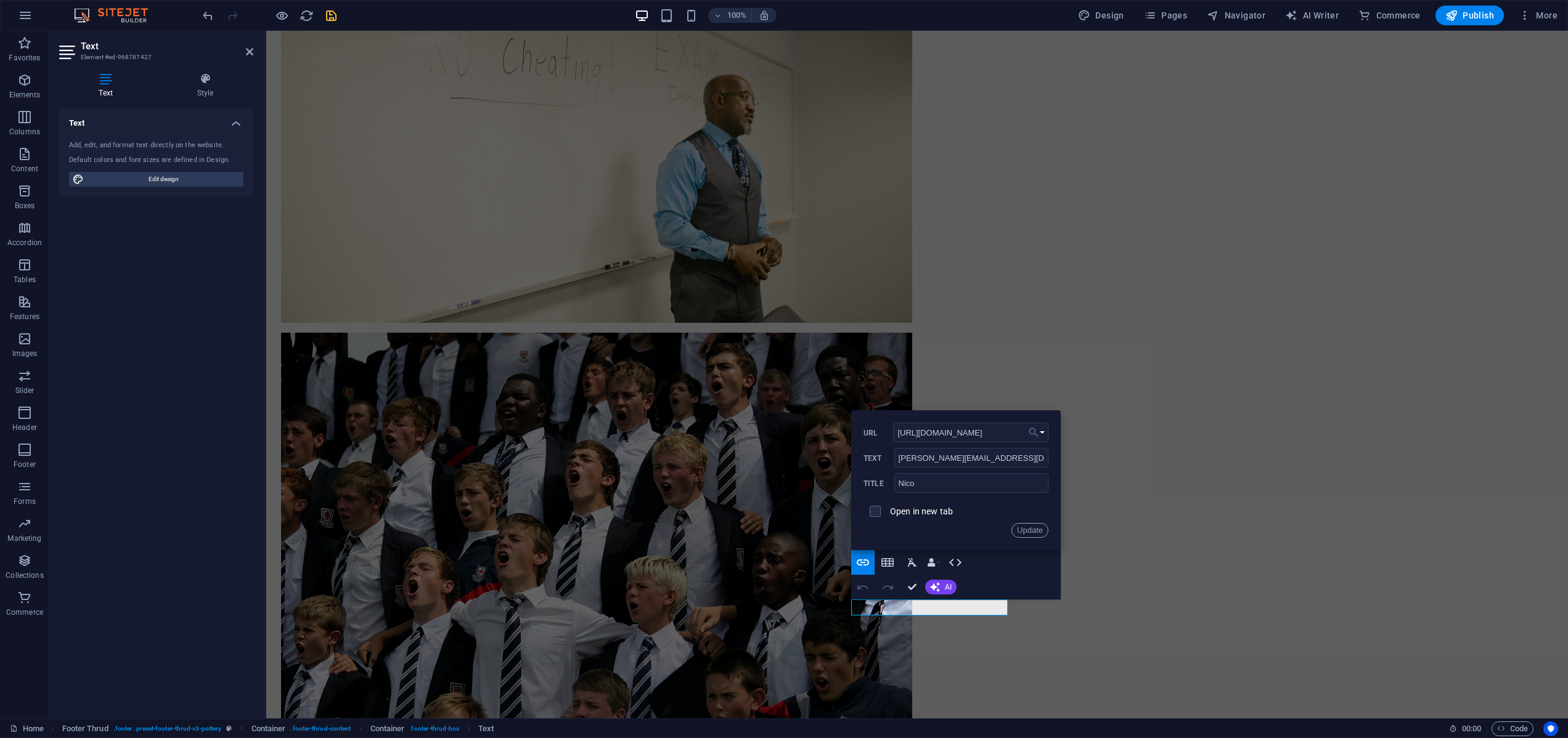
click at [1041, 433] on button "Choose Link" at bounding box center [1036, 433] width 23 height 20
click at [1013, 451] on link "Home" at bounding box center [1000, 455] width 96 height 19
type input "/www.talkingethix.co.za"
drag, startPoint x: 898, startPoint y: 430, endPoint x: 981, endPoint y: 435, distance: 83.2
click at [898, 430] on input "/www.talkingethix.co.za" at bounding box center [971, 433] width 155 height 20
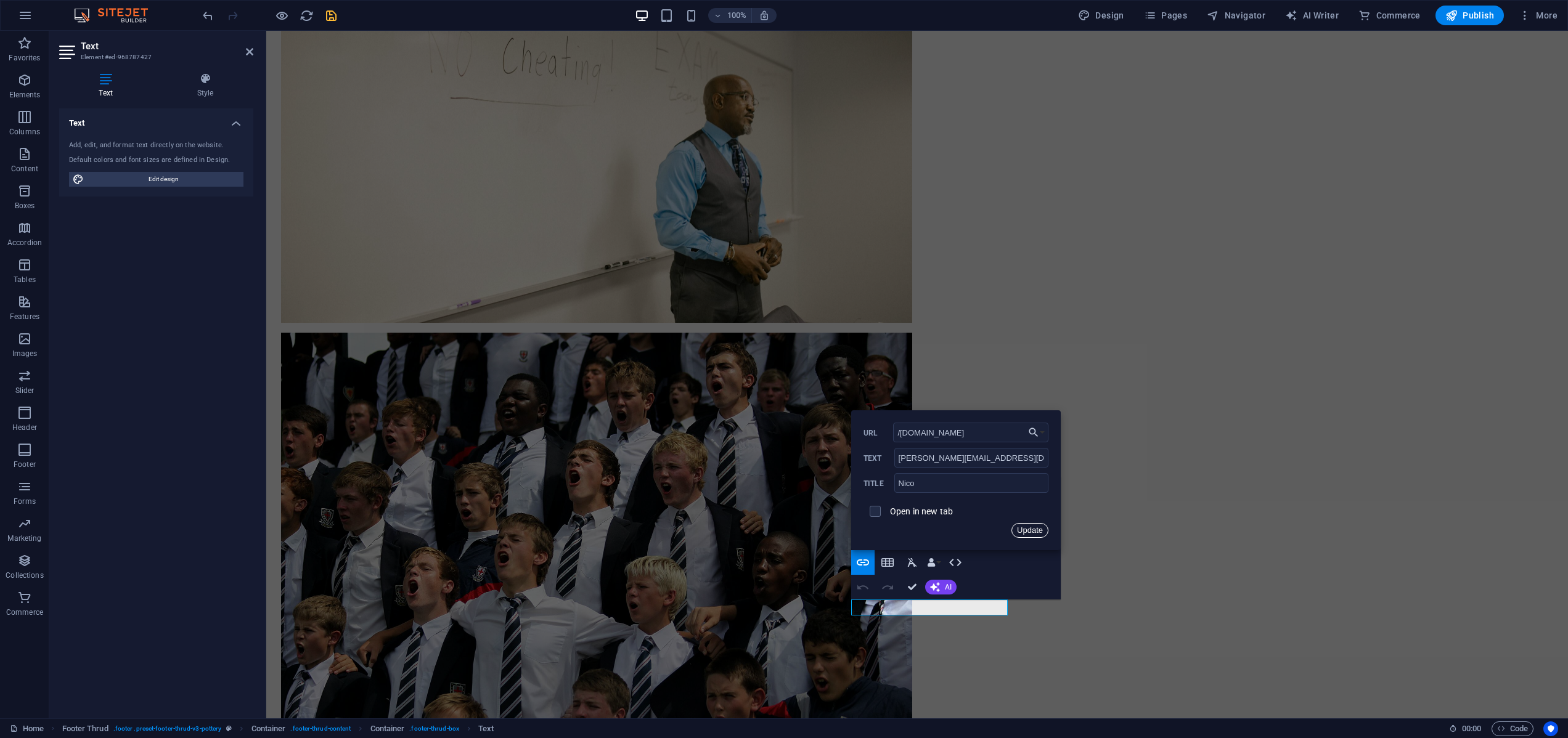
click at [1026, 528] on button "Update" at bounding box center [1030, 530] width 37 height 15
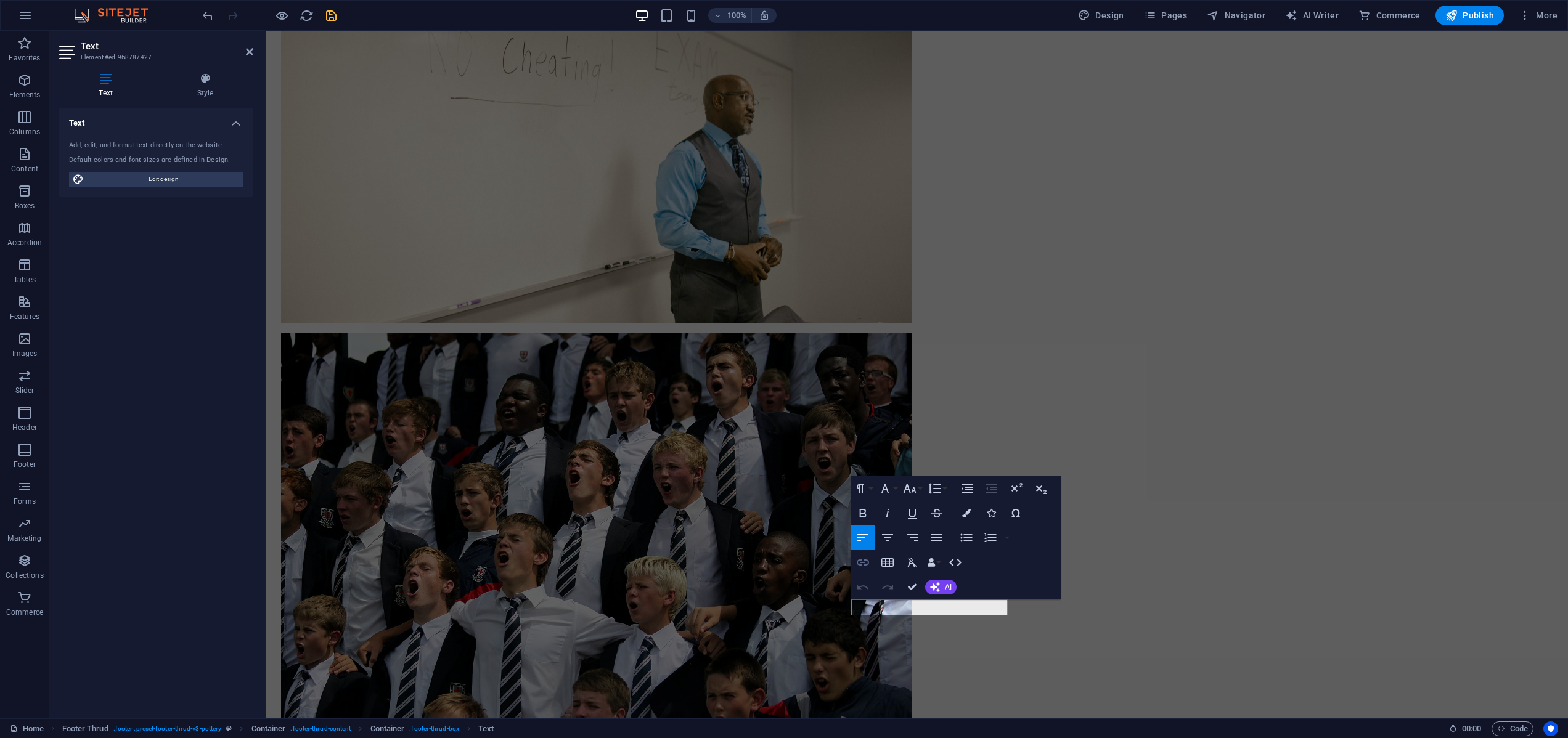
click at [867, 561] on icon "button" at bounding box center [863, 562] width 15 height 15
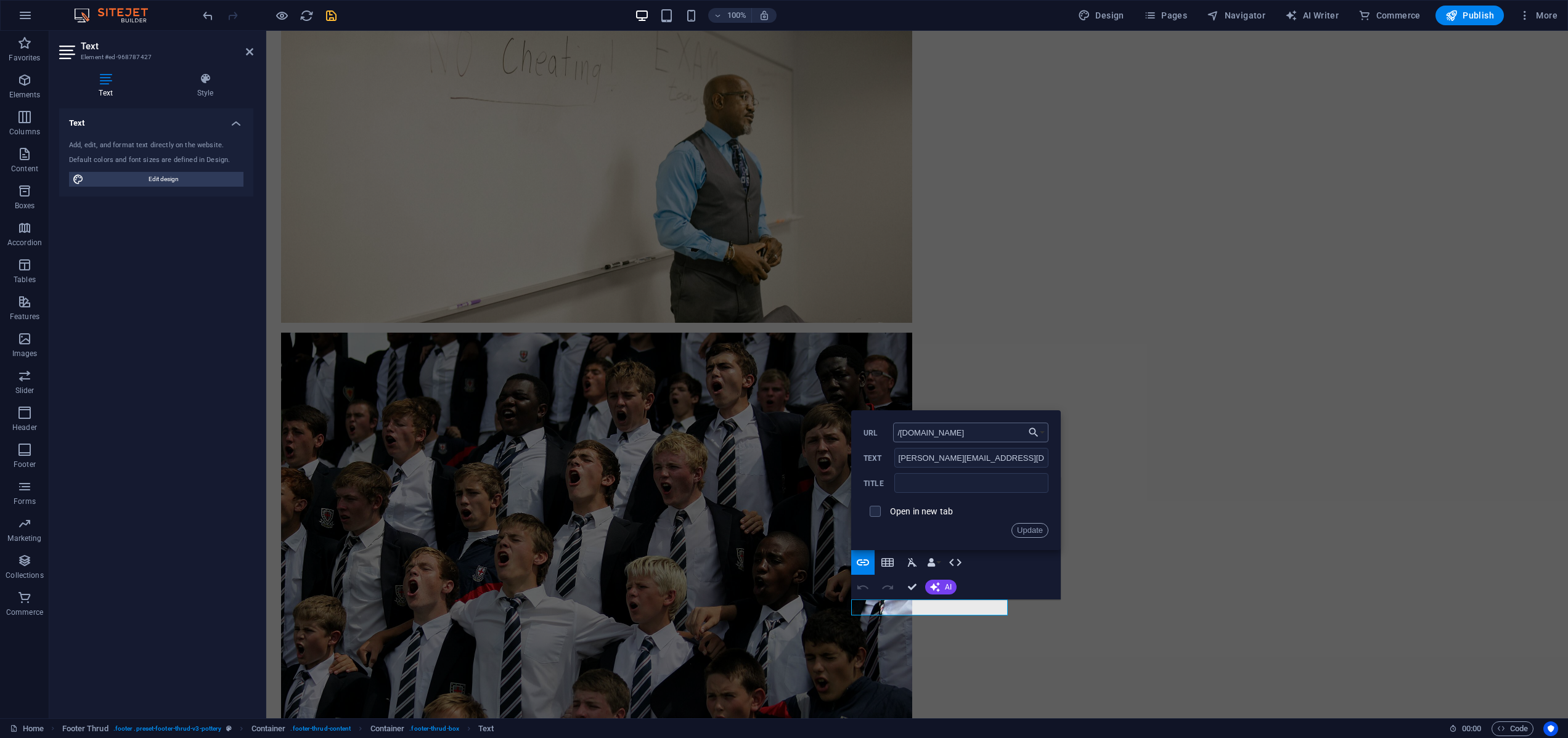
click at [900, 432] on input "/www.talkingethix.co.za" at bounding box center [971, 433] width 155 height 20
click at [943, 433] on input "https://www.talkingethix.co.za" at bounding box center [971, 433] width 155 height 20
type input "https://talkingethix.co.za"
click at [903, 486] on input "text" at bounding box center [971, 483] width 154 height 20
type input "Nico"
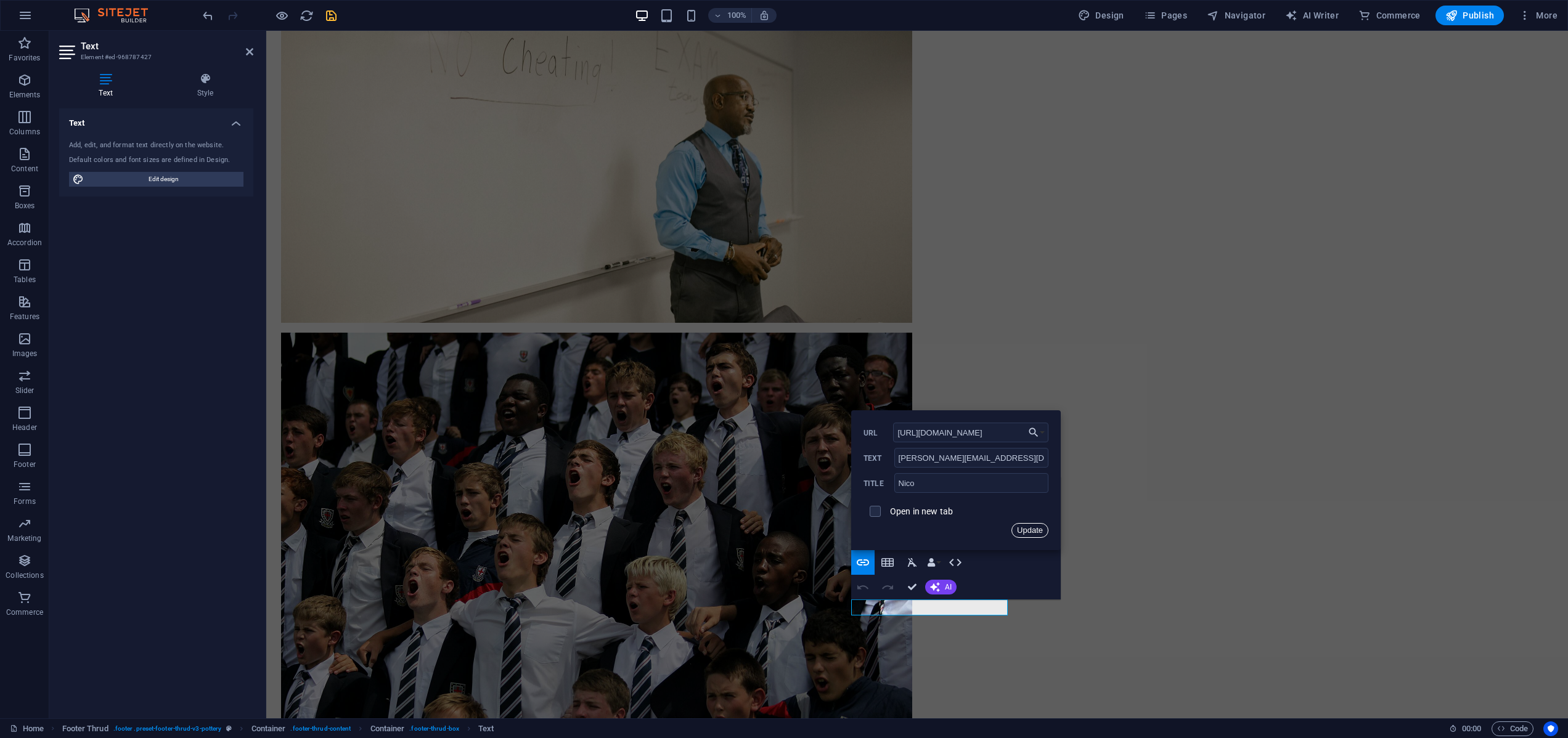
click at [1030, 529] on button "Update" at bounding box center [1030, 530] width 37 height 15
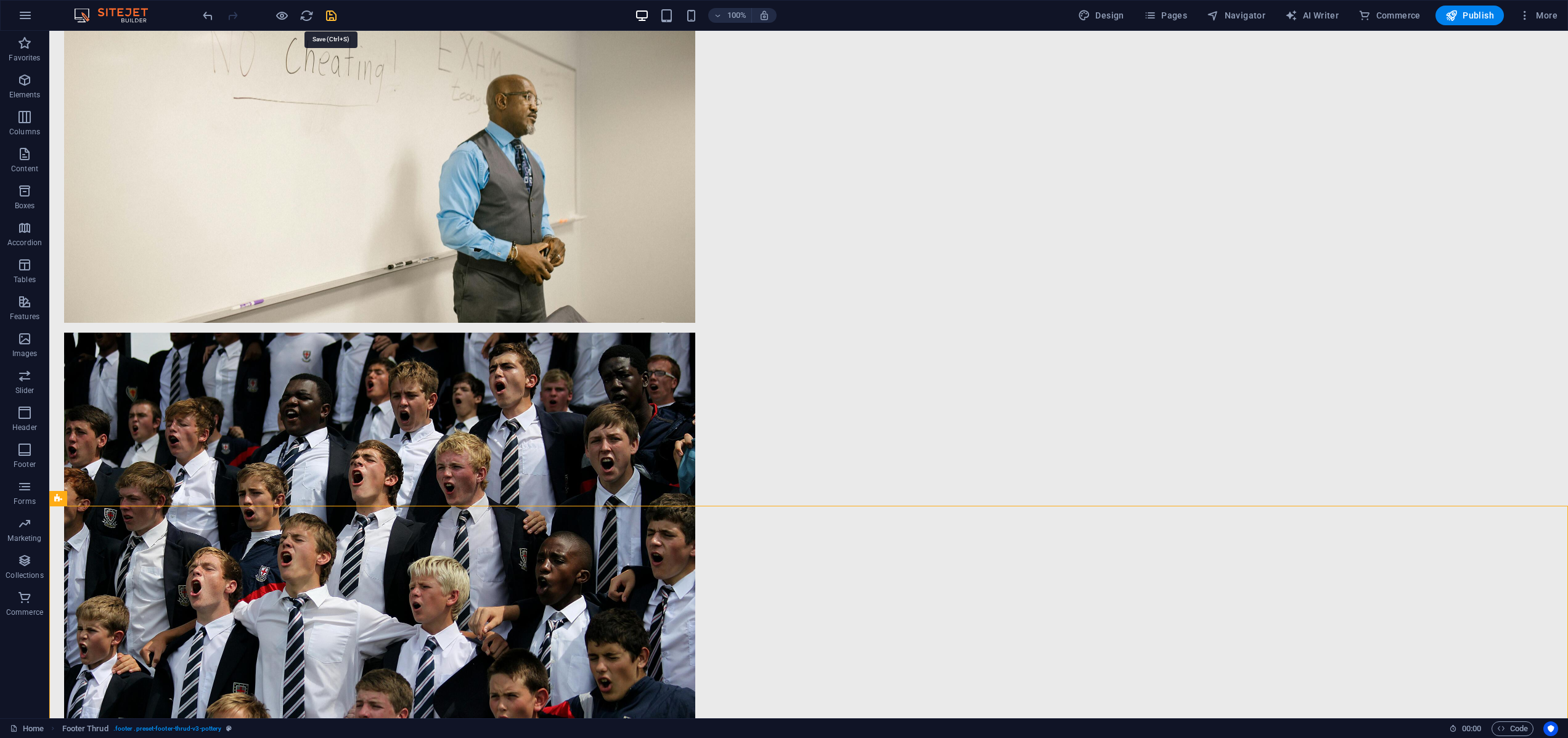
click at [332, 12] on icon "save" at bounding box center [331, 15] width 14 height 14
checkbox input "false"
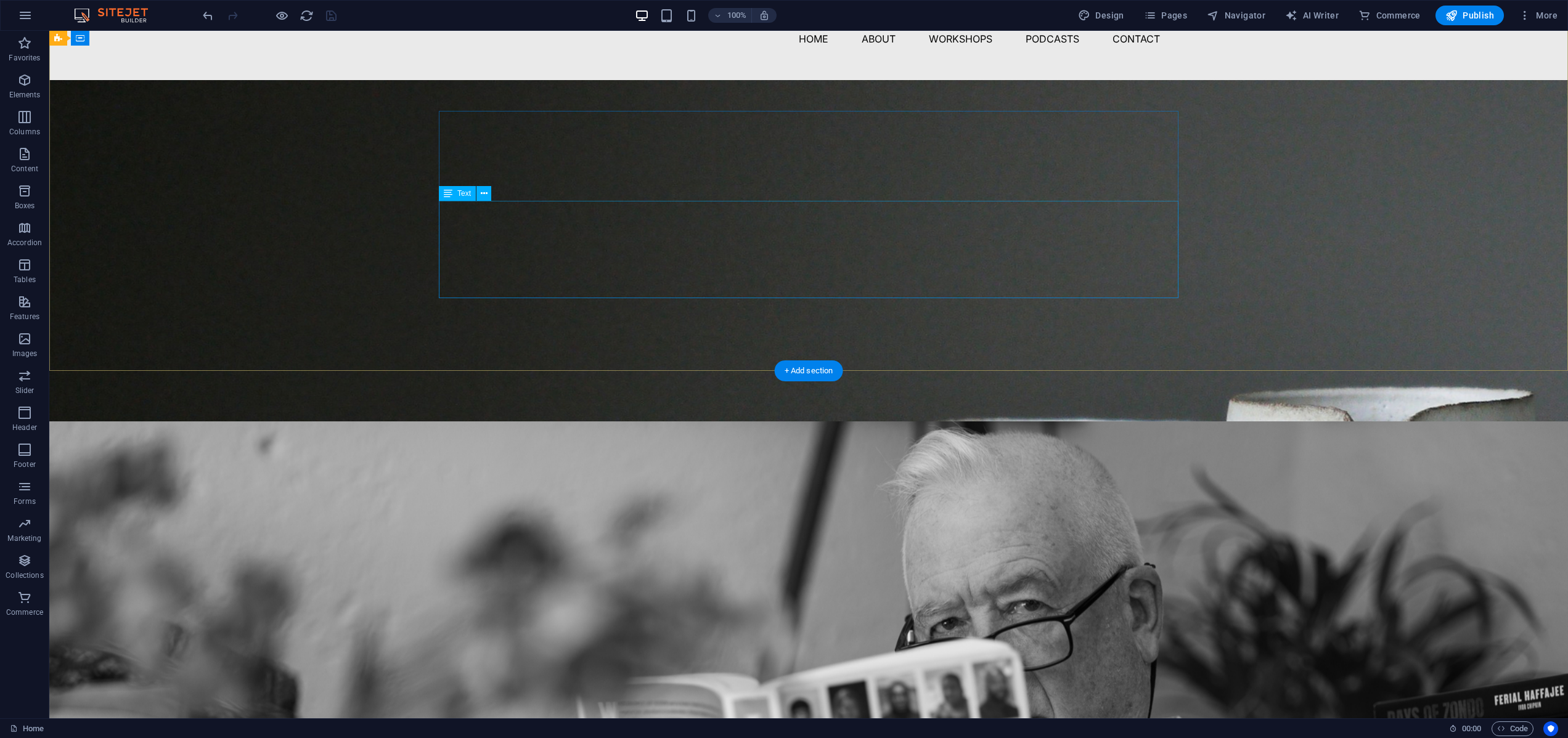
scroll to position [0, 0]
